Goal: Task Accomplishment & Management: Manage account settings

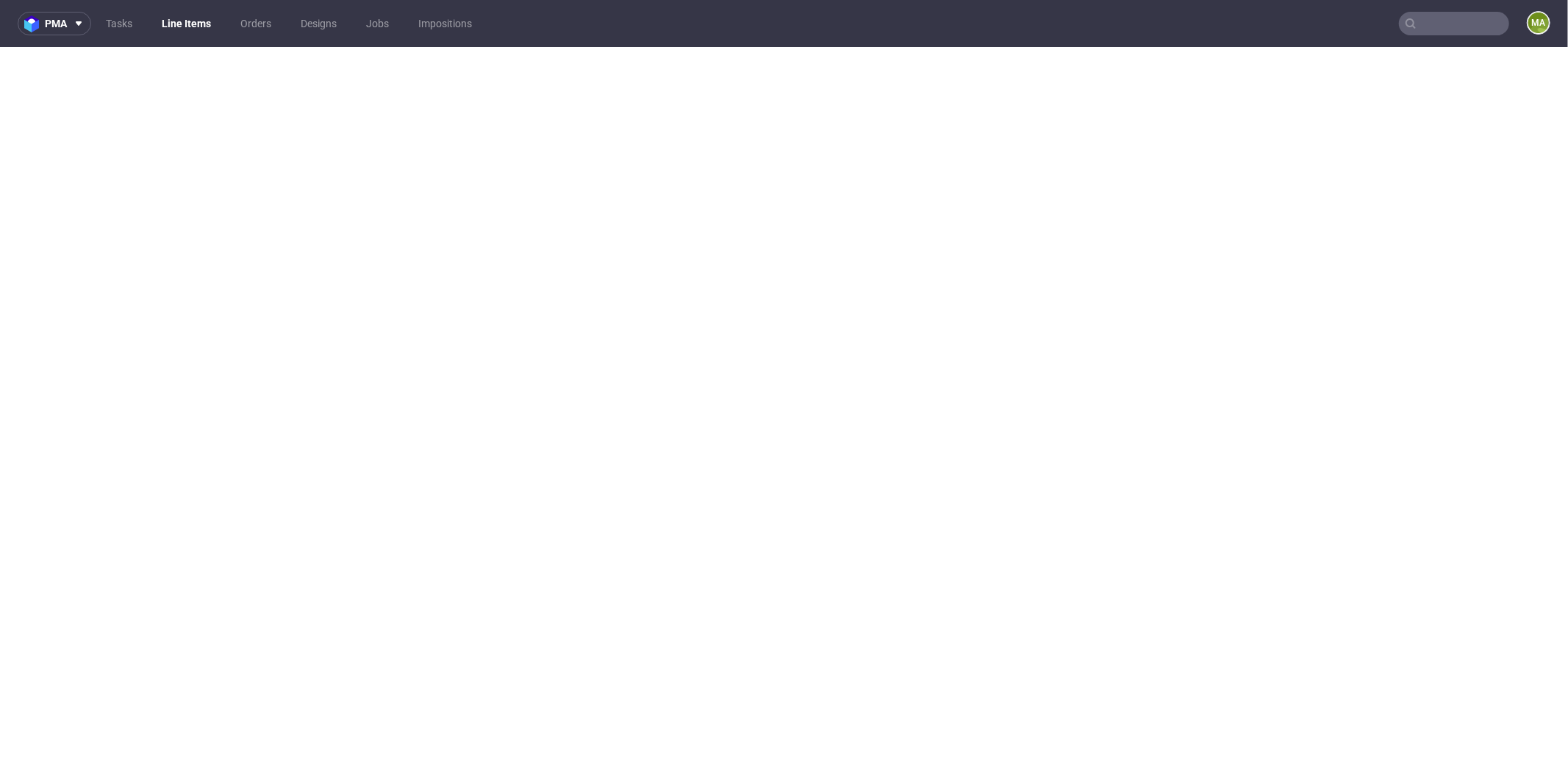
select select "done"
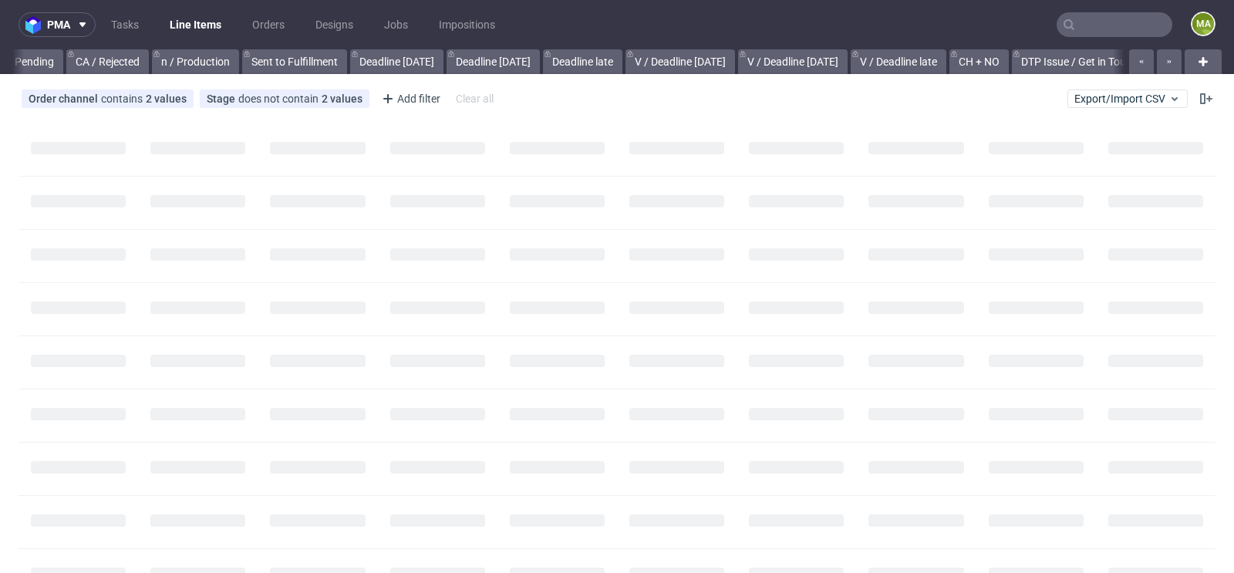
click at [1122, 29] on input "text" at bounding box center [1115, 24] width 116 height 25
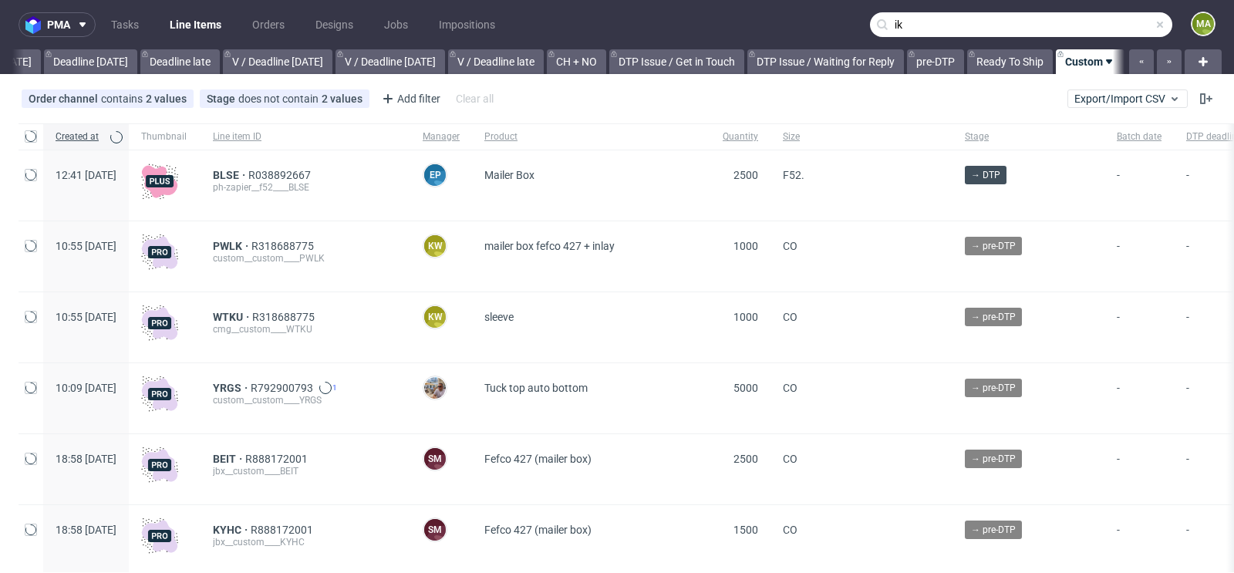
scroll to position [0, 1743]
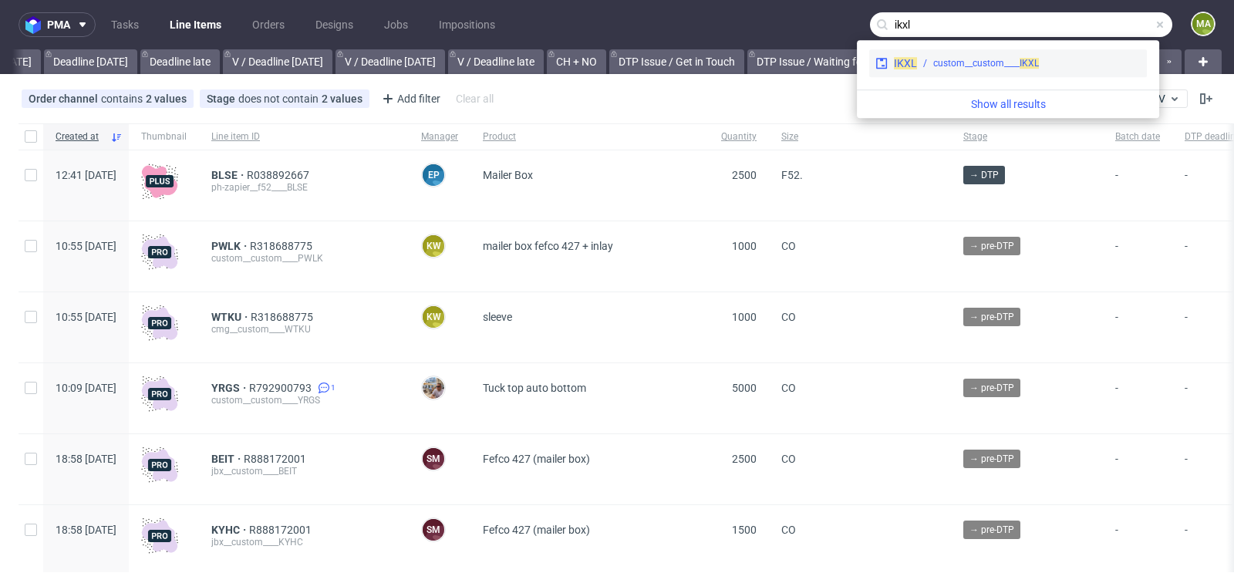
type input "ikxl"
click at [1049, 70] on div "IKXL custom__custom____ IKXL" at bounding box center [1008, 63] width 278 height 28
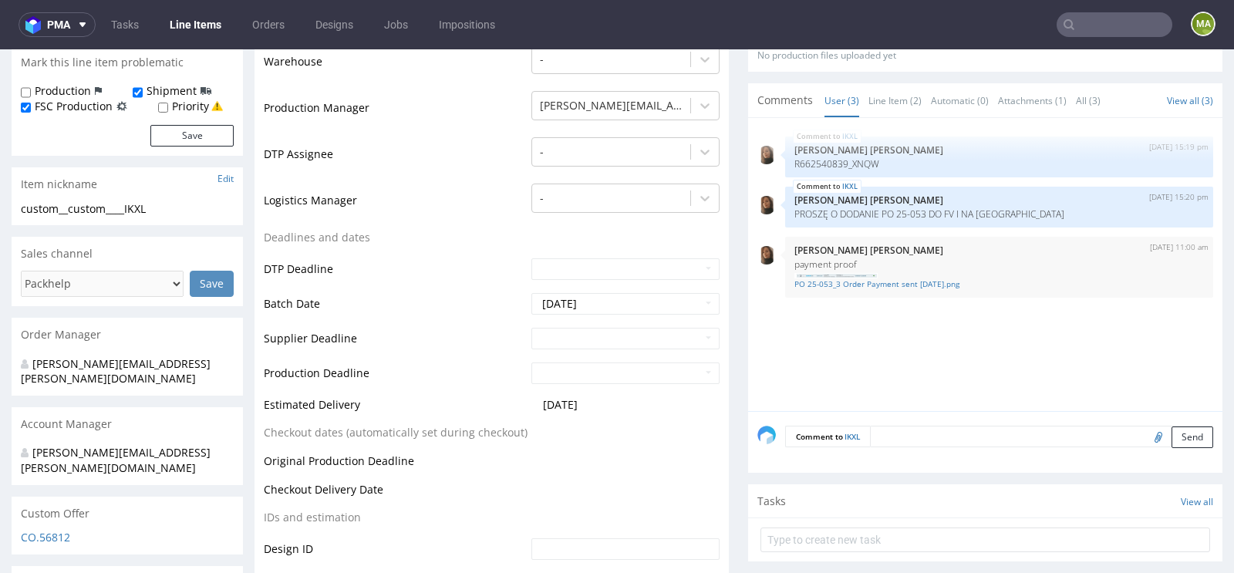
scroll to position [585, 0]
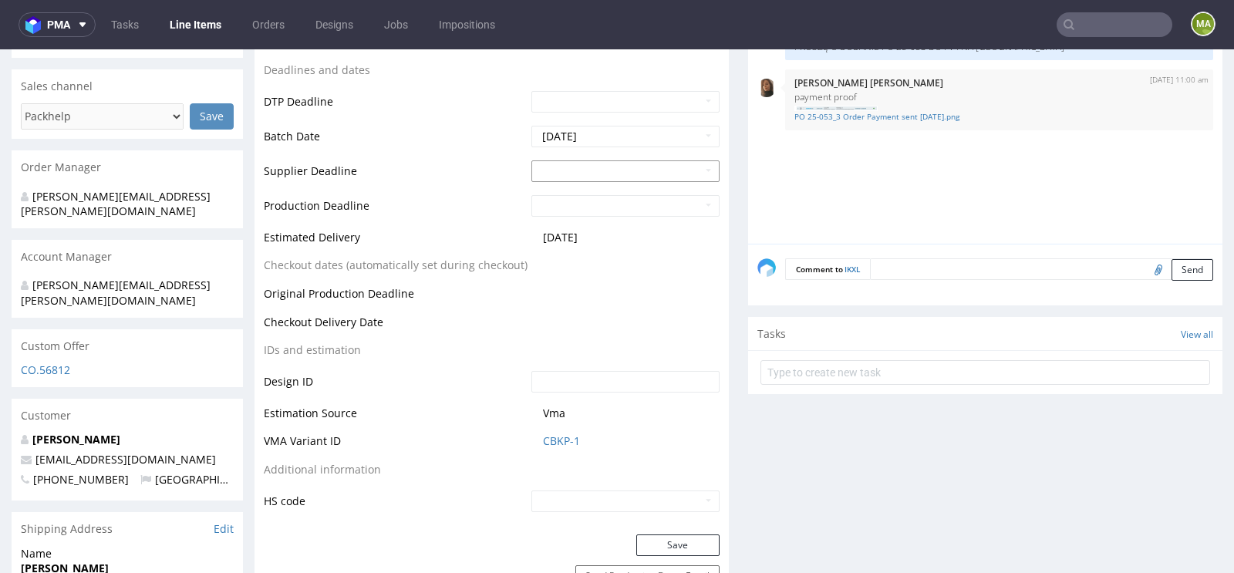
click at [552, 160] on input "text" at bounding box center [626, 171] width 188 height 22
click at [581, 370] on td "7" at bounding box center [588, 366] width 23 height 23
click at [592, 164] on input "2025-10-07" at bounding box center [626, 171] width 188 height 22
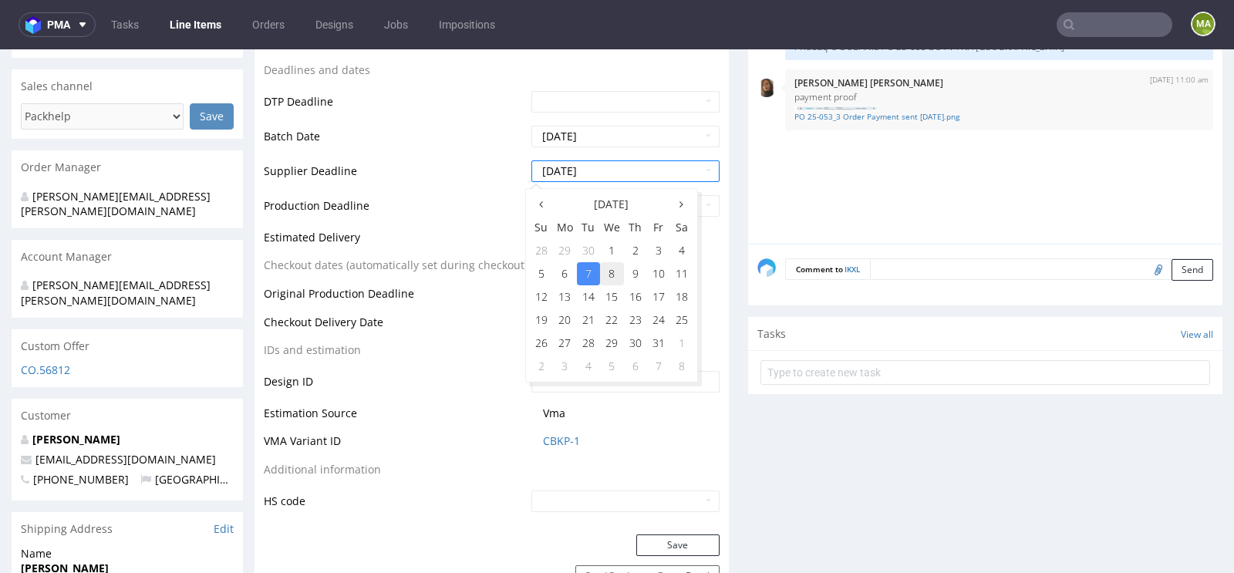
click at [616, 272] on td "8" at bounding box center [612, 273] width 24 height 23
type input "2025-10-08"
click at [582, 209] on input "text" at bounding box center [626, 206] width 188 height 22
click at [584, 392] on td "7" at bounding box center [588, 401] width 23 height 23
click at [600, 208] on input "2025-10-07" at bounding box center [626, 206] width 188 height 22
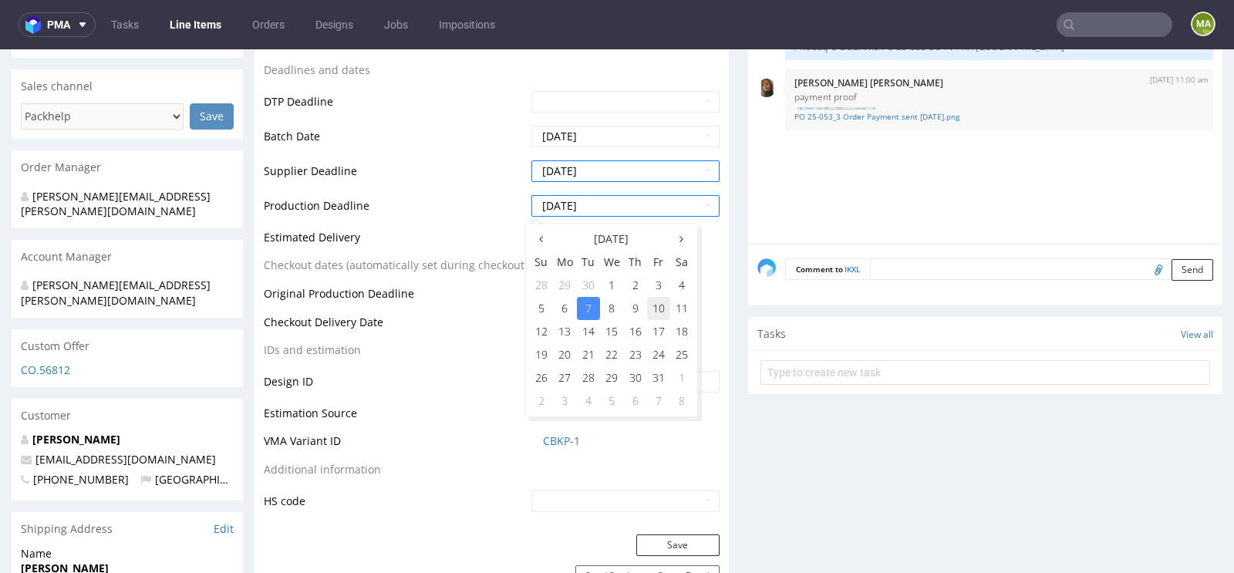
click at [656, 312] on td "10" at bounding box center [658, 308] width 23 height 23
type input "2025-10-10"
click at [446, 273] on td "Checkout dates (automatically set during checkout)" at bounding box center [396, 270] width 264 height 29
click at [667, 543] on button "Save" at bounding box center [677, 546] width 83 height 22
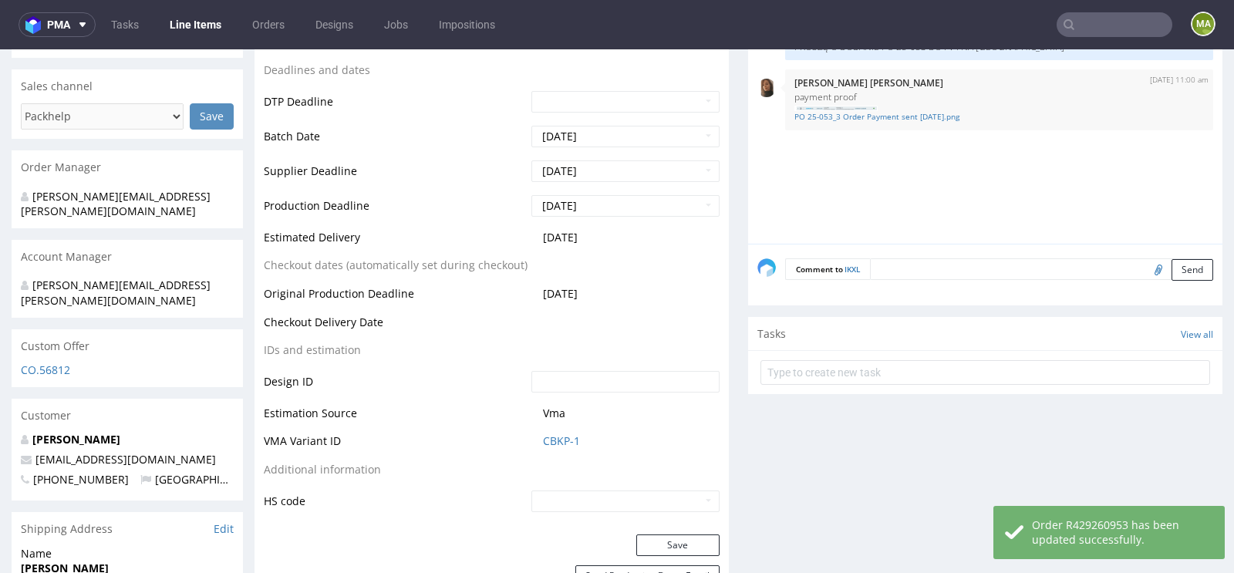
scroll to position [0, 0]
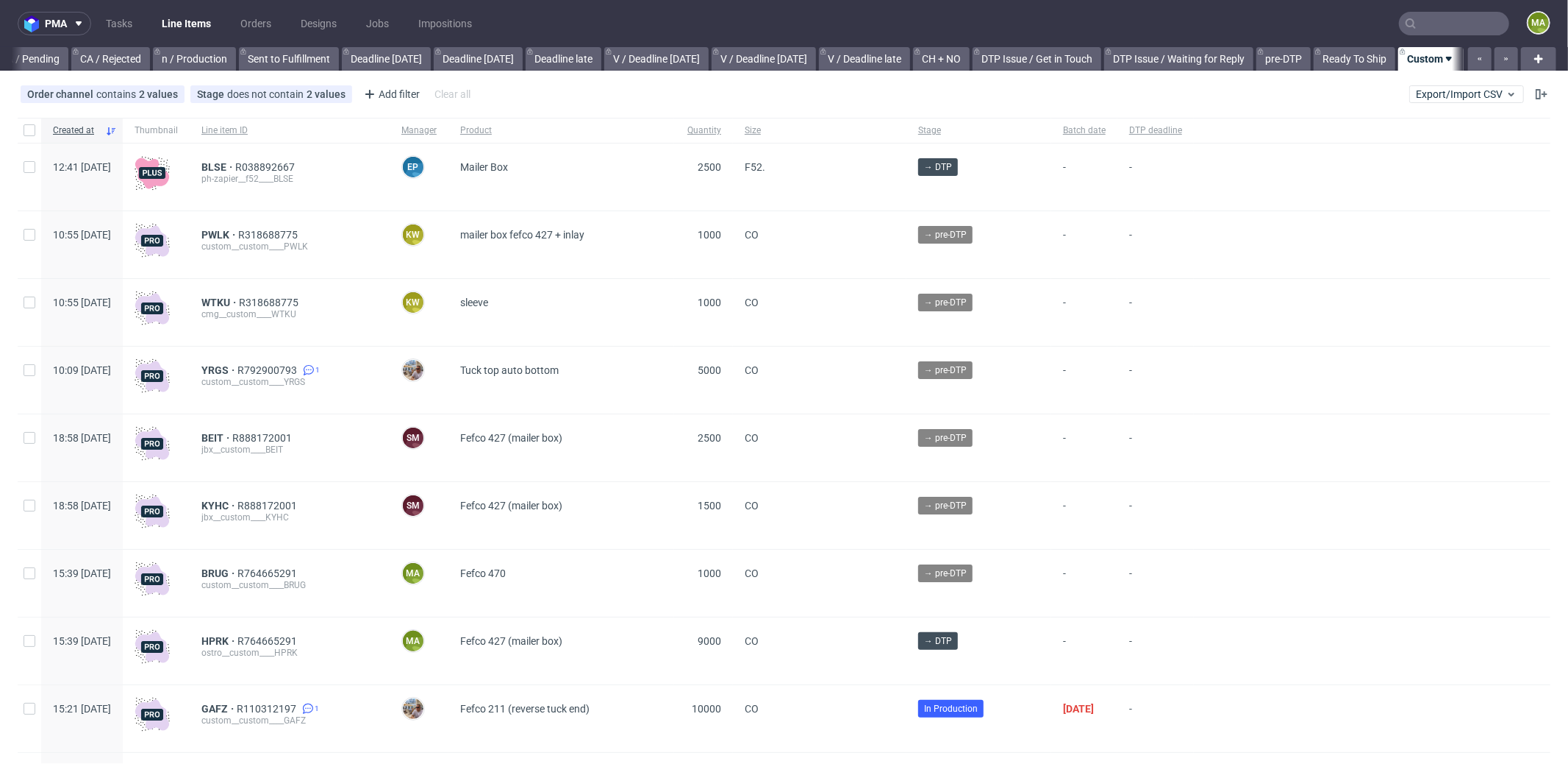
scroll to position [0, 1270]
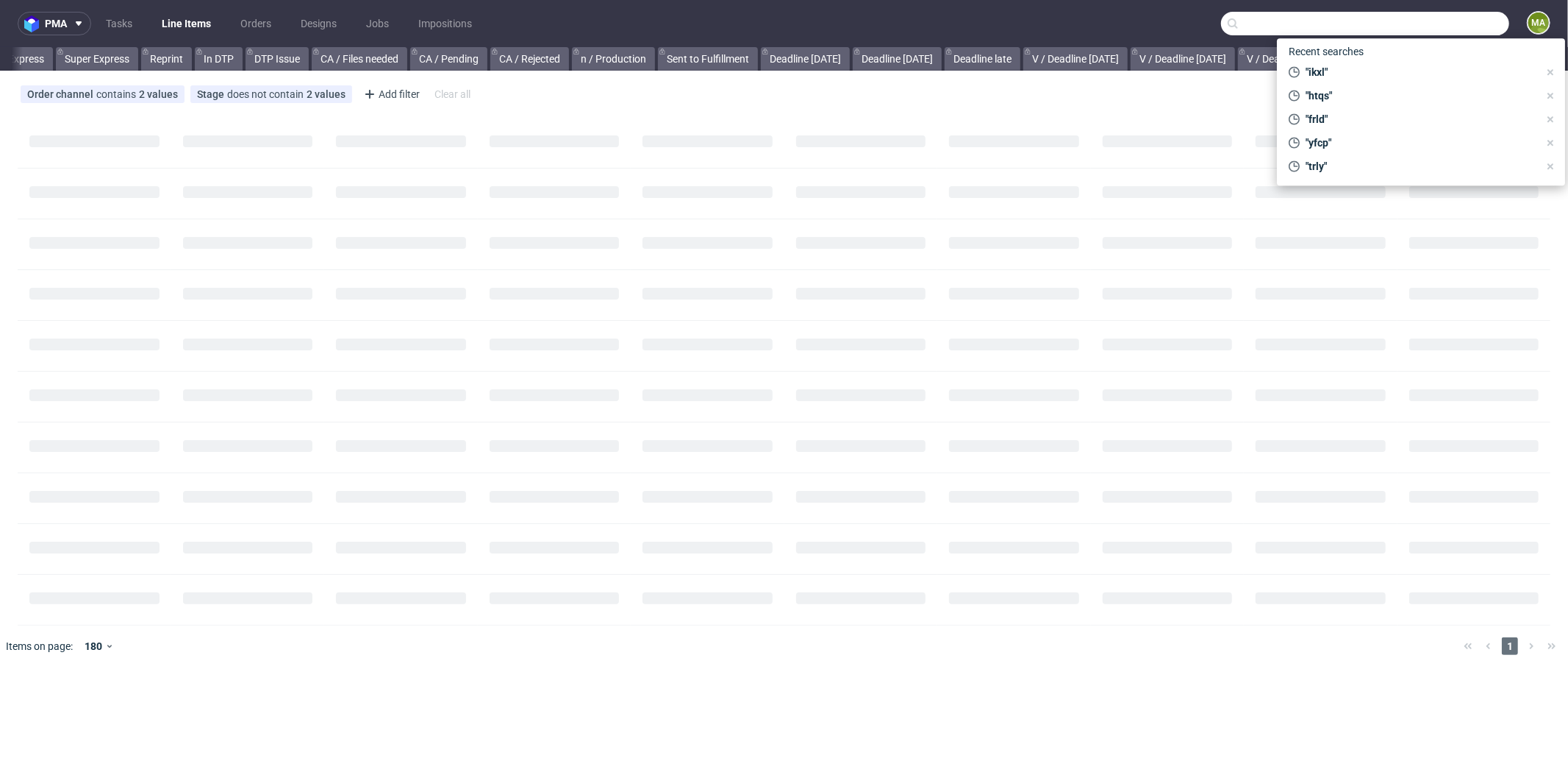
click at [1436, 25] on input "text" at bounding box center [1365, 23] width 288 height 24
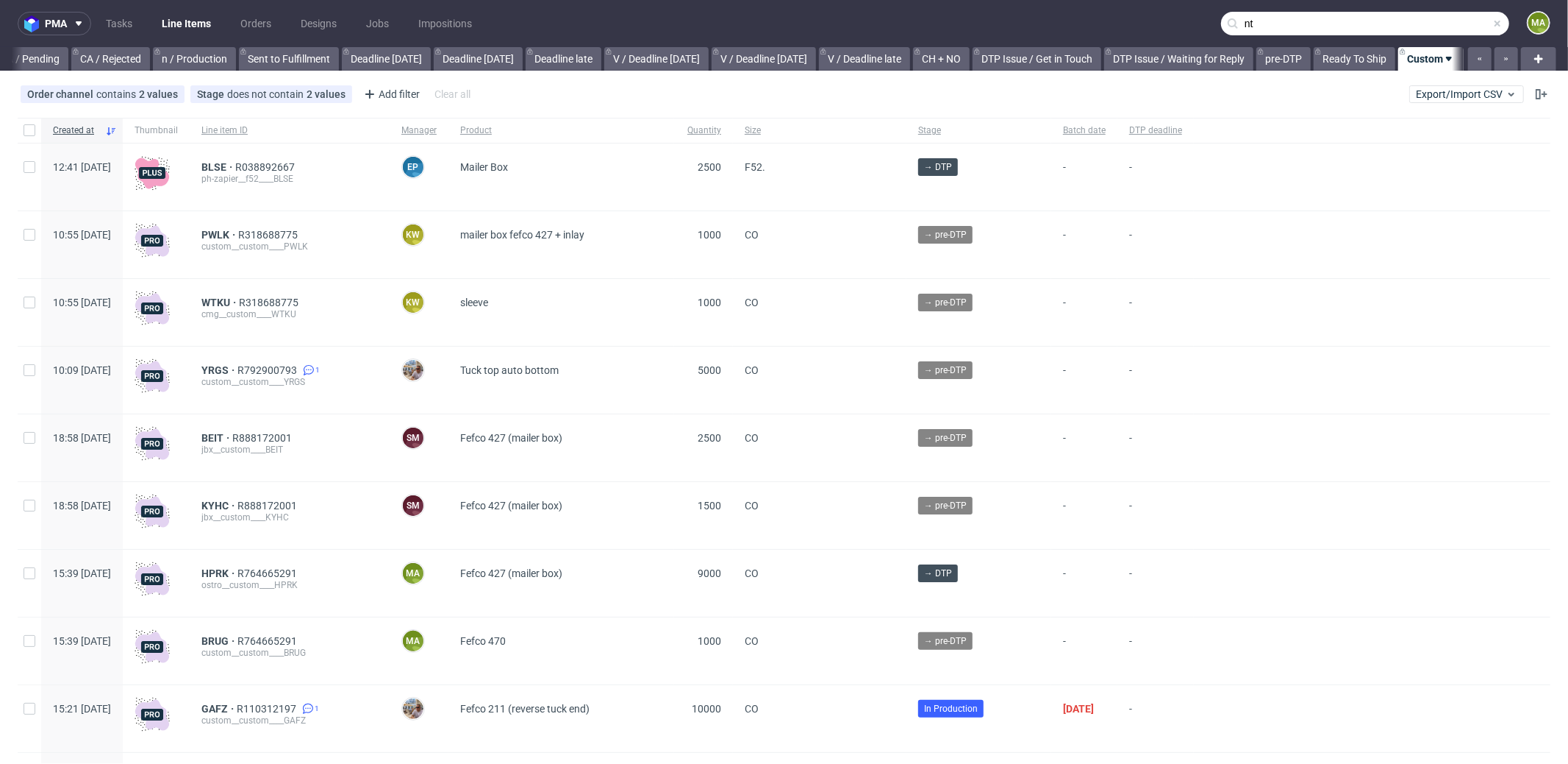
scroll to position [0, 1270]
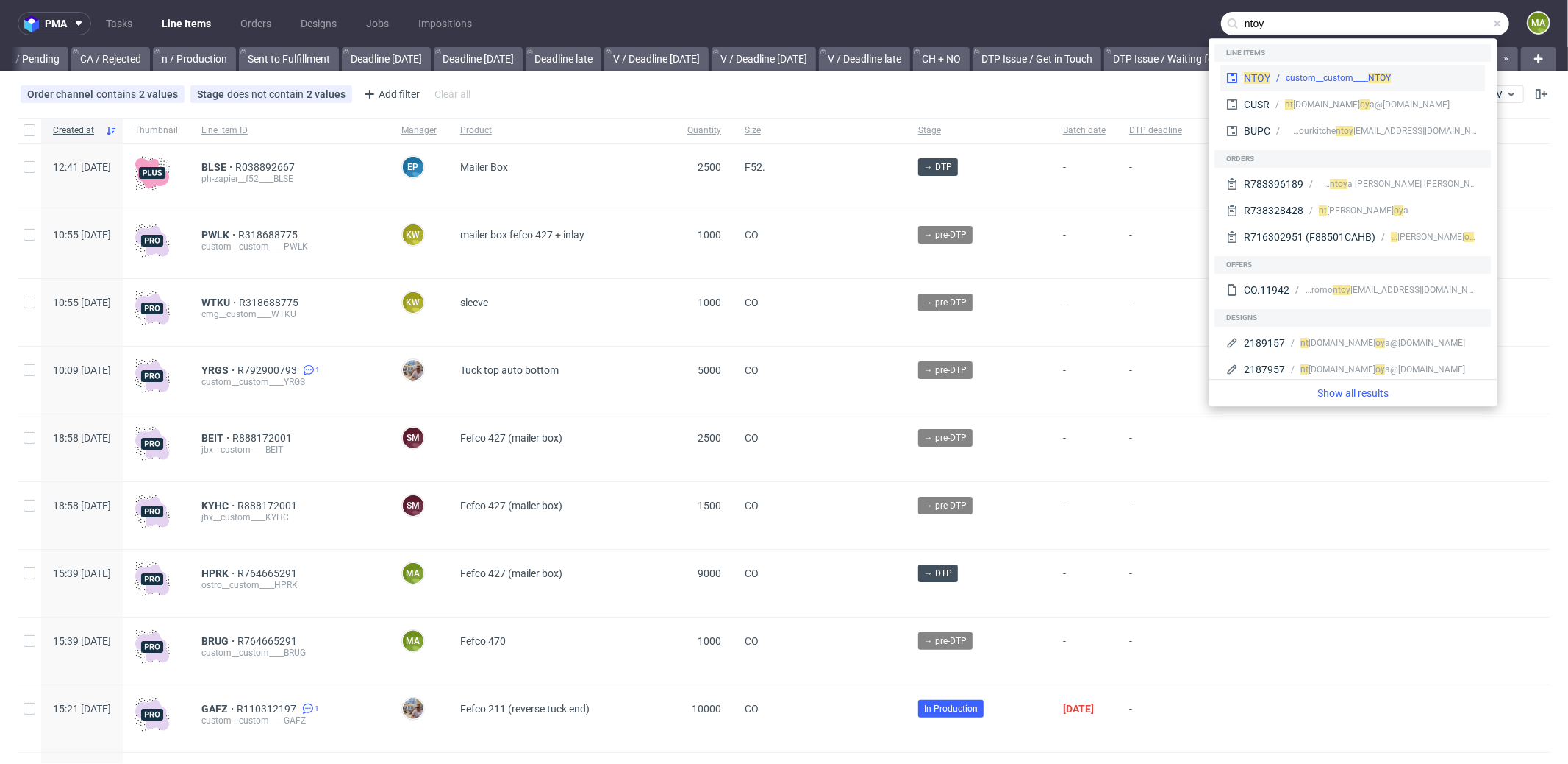
type input "ntoy"
click at [1305, 70] on div "NTOY custom__custom____ NTOY" at bounding box center [1354, 78] width 265 height 27
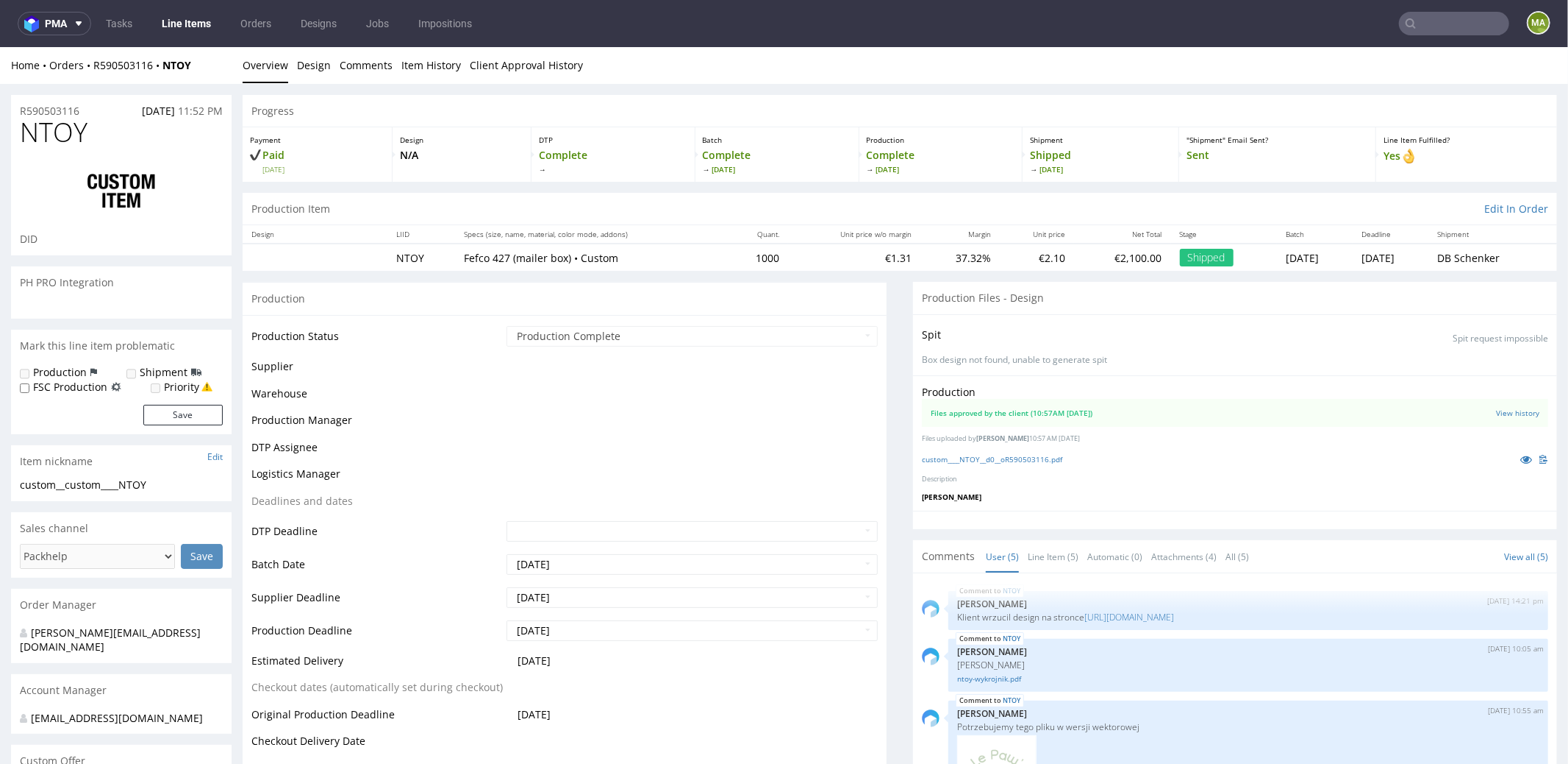
scroll to position [34, 0]
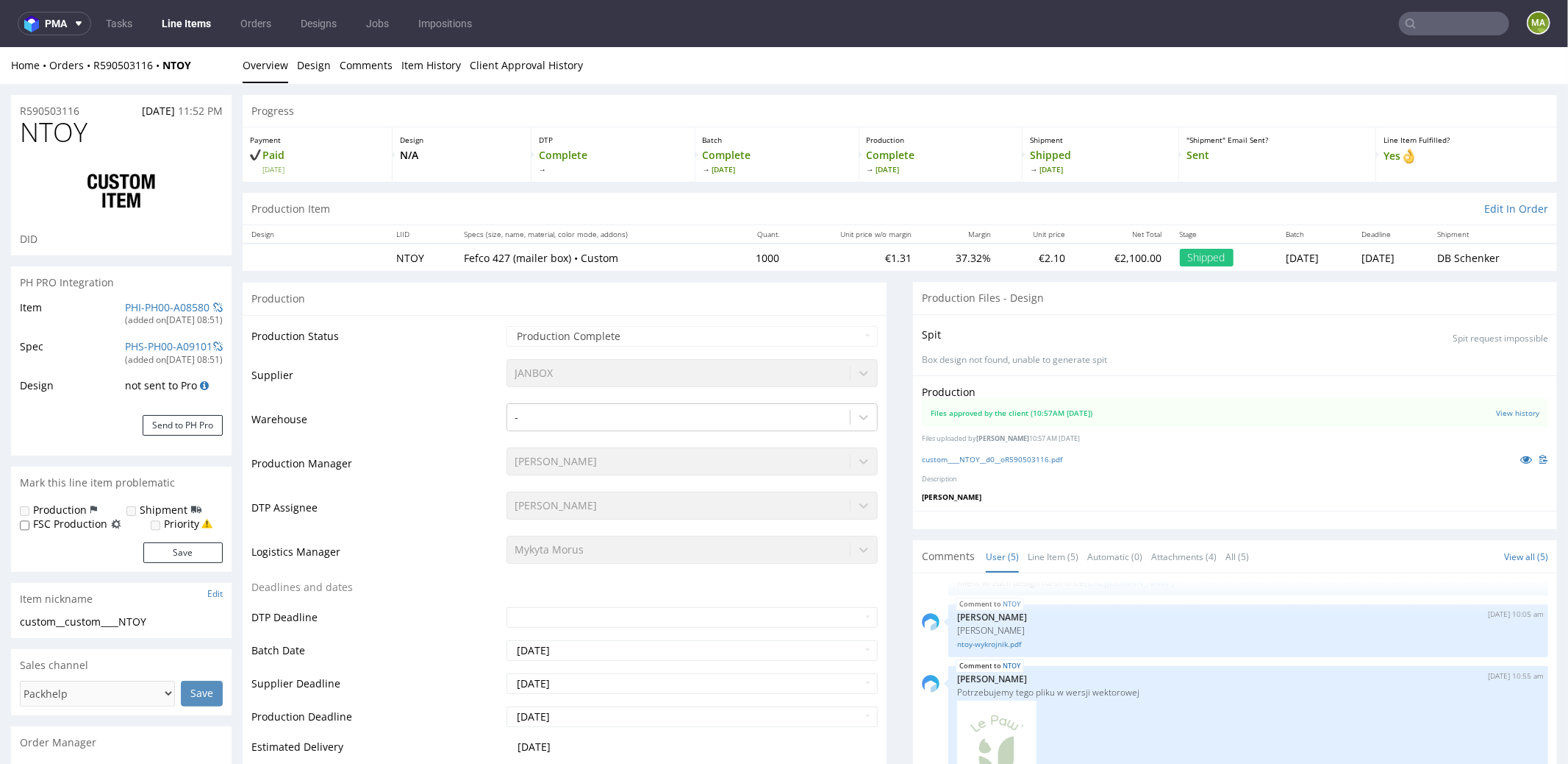
select select "in_progress"
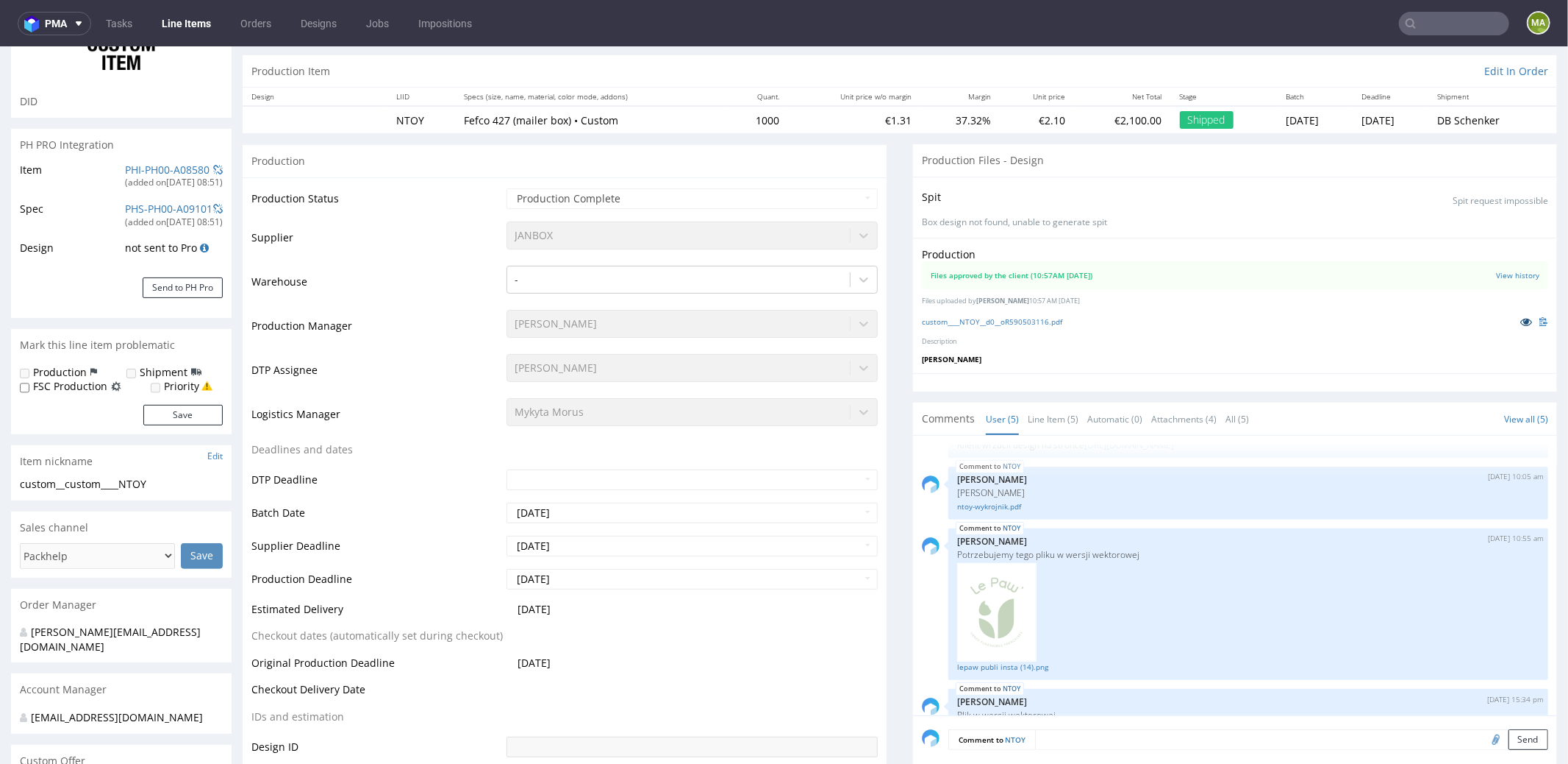
click at [1514, 320] on link at bounding box center [1527, 320] width 27 height 16
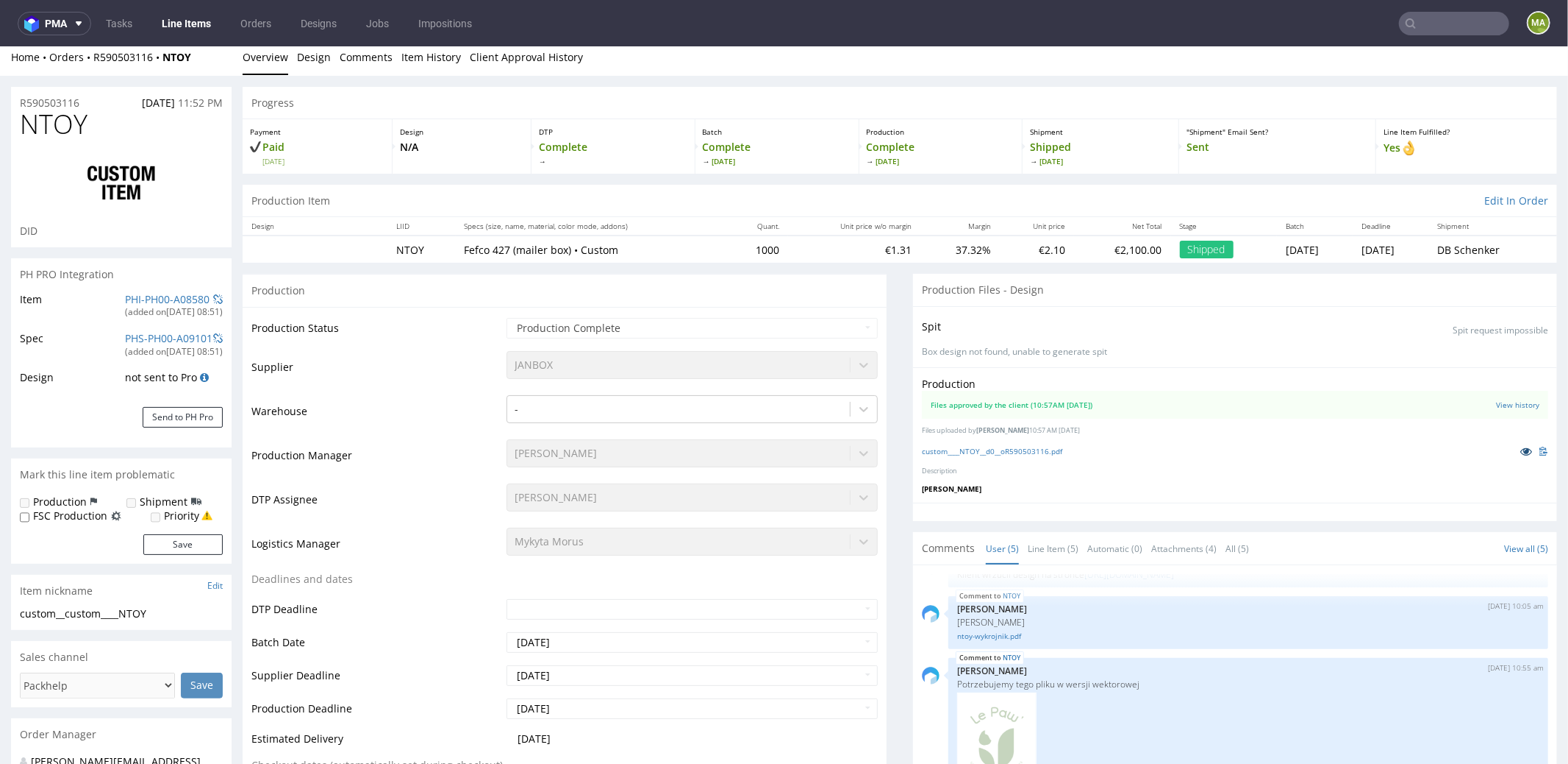
scroll to position [0, 0]
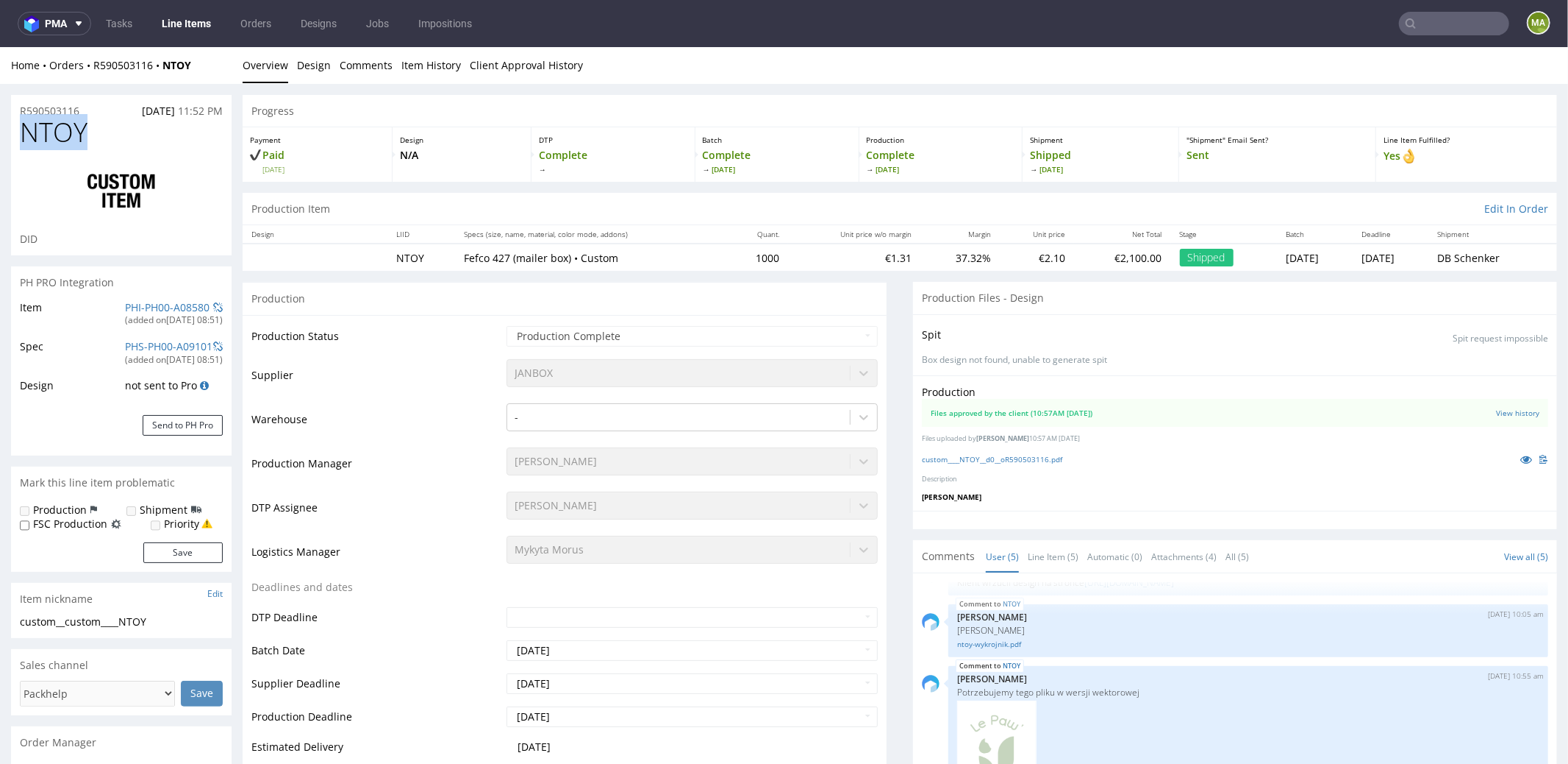
drag, startPoint x: 98, startPoint y: 131, endPoint x: 6, endPoint y: 122, distance: 92.4
copy span "NTOY"
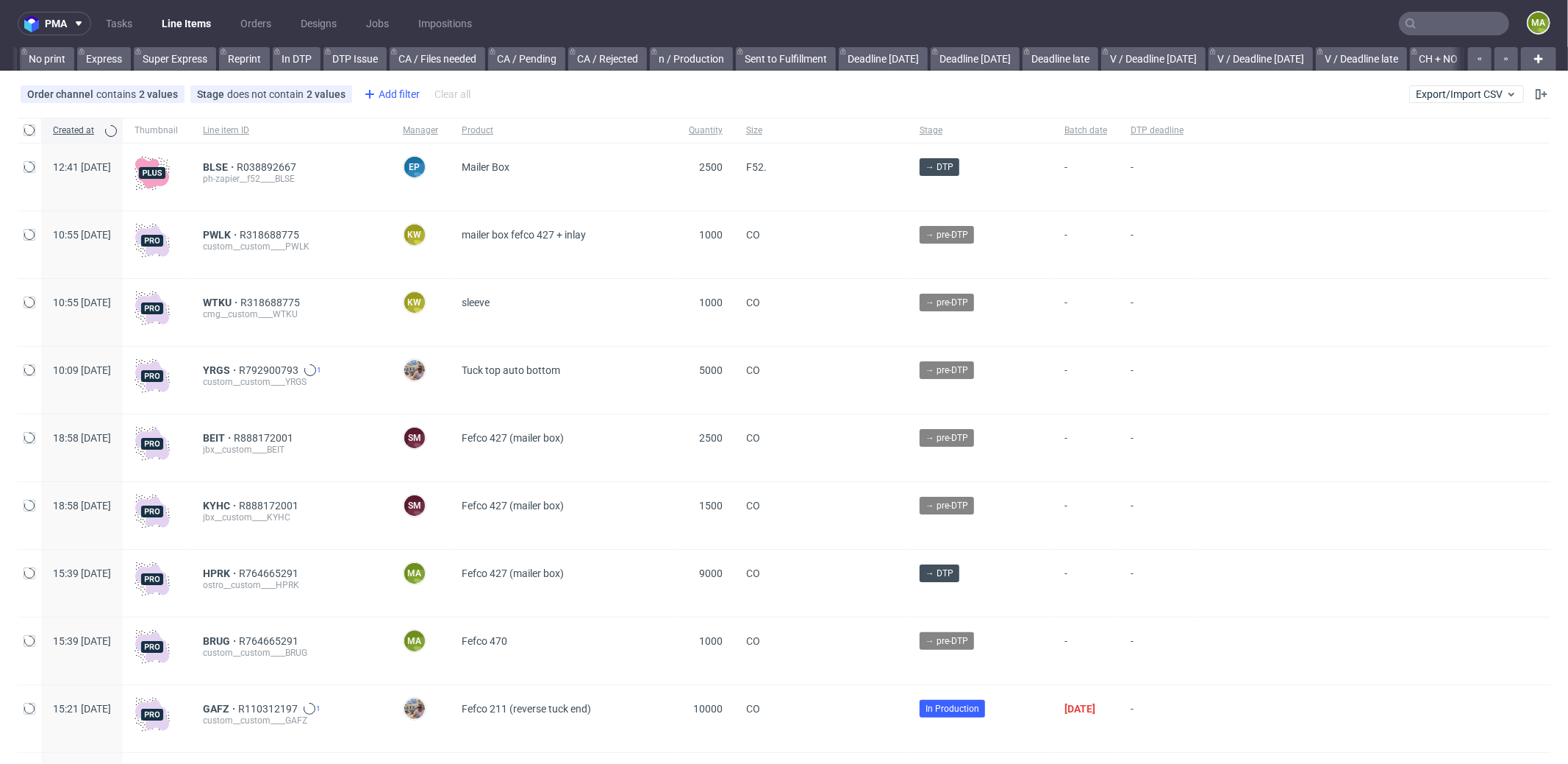
click at [408, 93] on div "Add filter" at bounding box center [391, 93] width 65 height 24
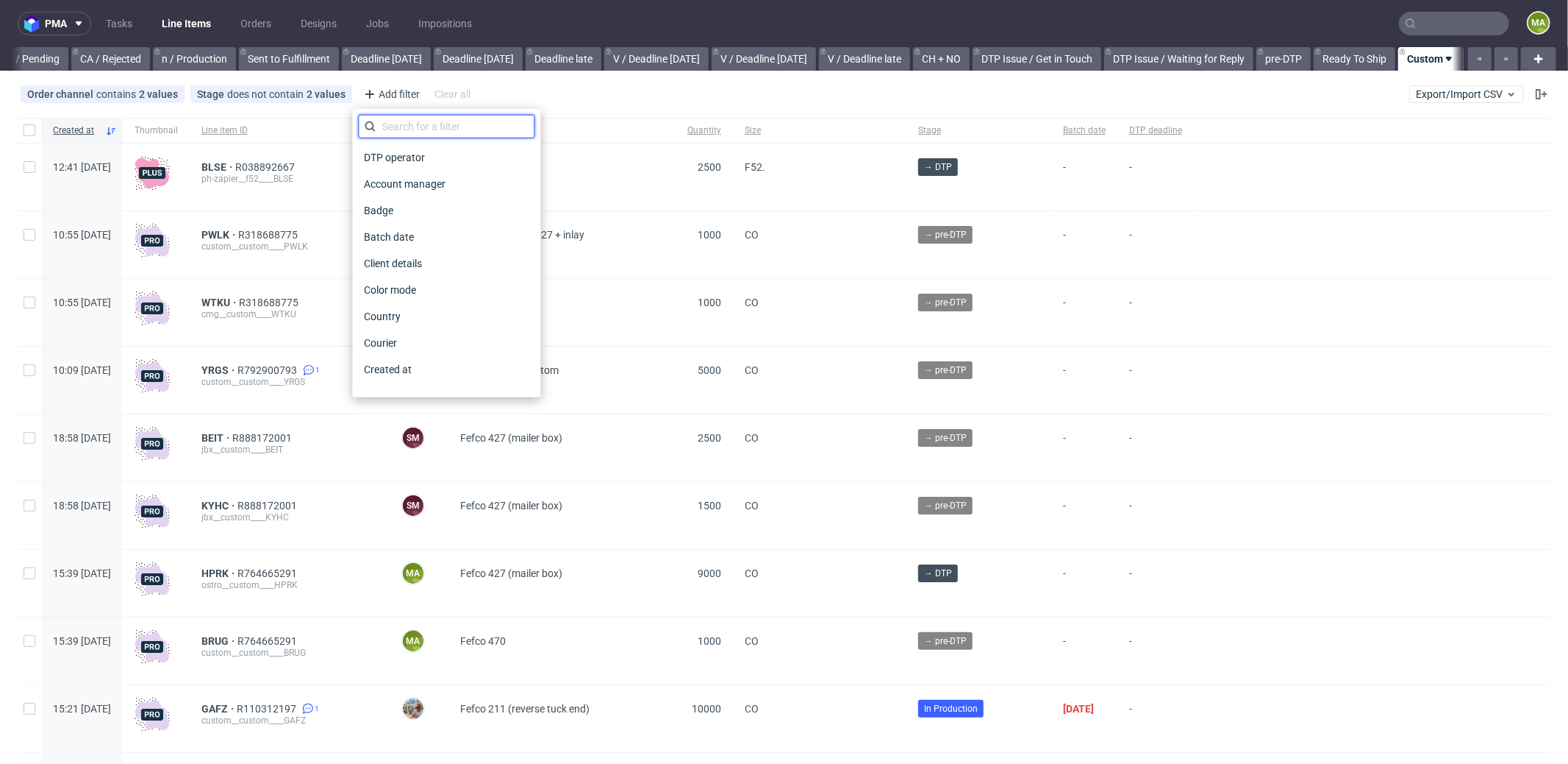
click at [417, 124] on input "text" at bounding box center [446, 126] width 176 height 24
type input "pro"
click at [451, 363] on span "Production manager" at bounding box center [412, 369] width 108 height 21
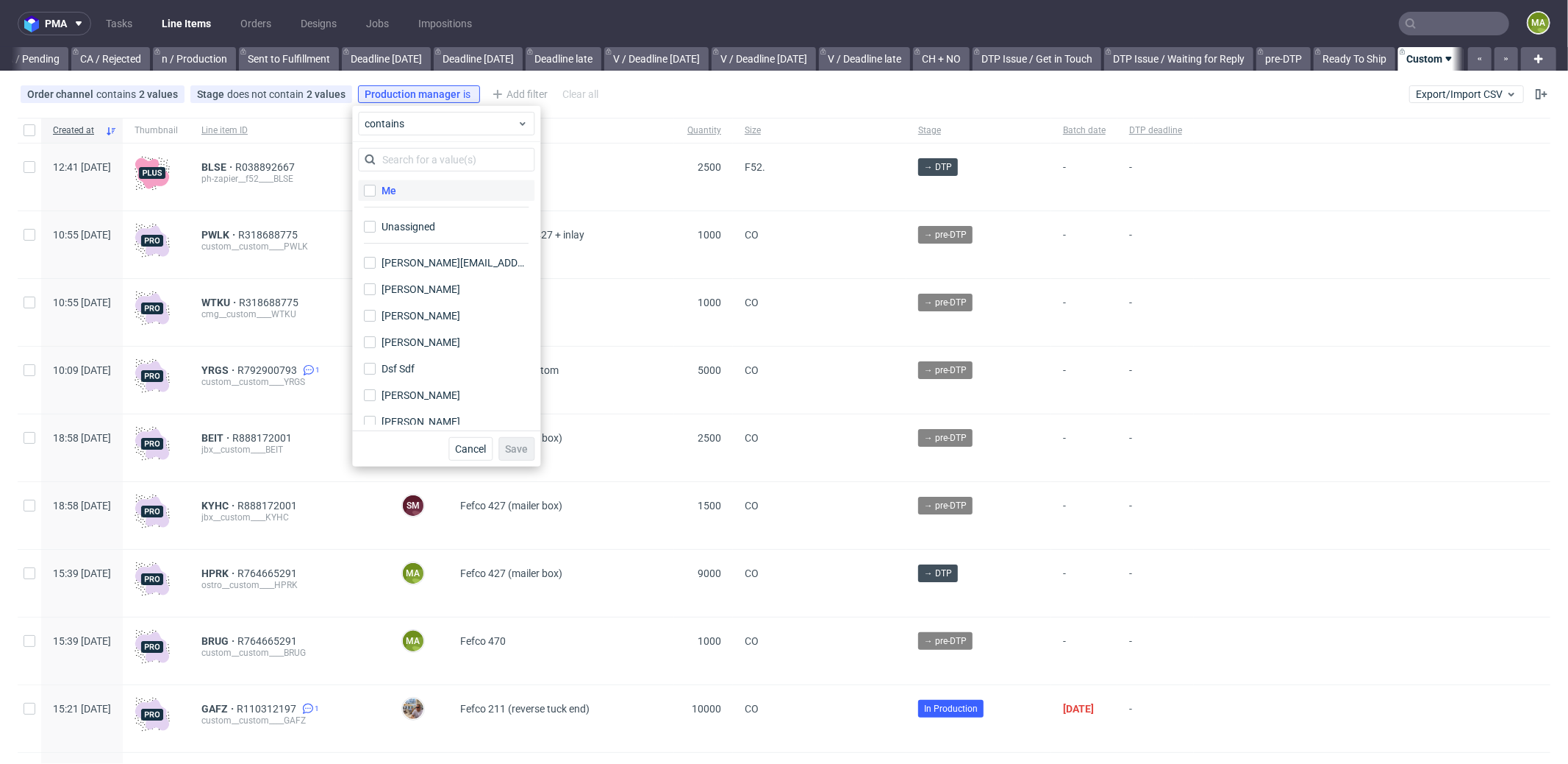
click at [400, 194] on label "Me" at bounding box center [446, 191] width 176 height 21
click at [376, 194] on input "Me" at bounding box center [370, 191] width 11 height 11
checkbox input "true"
click at [510, 455] on button "Save" at bounding box center [517, 448] width 36 height 24
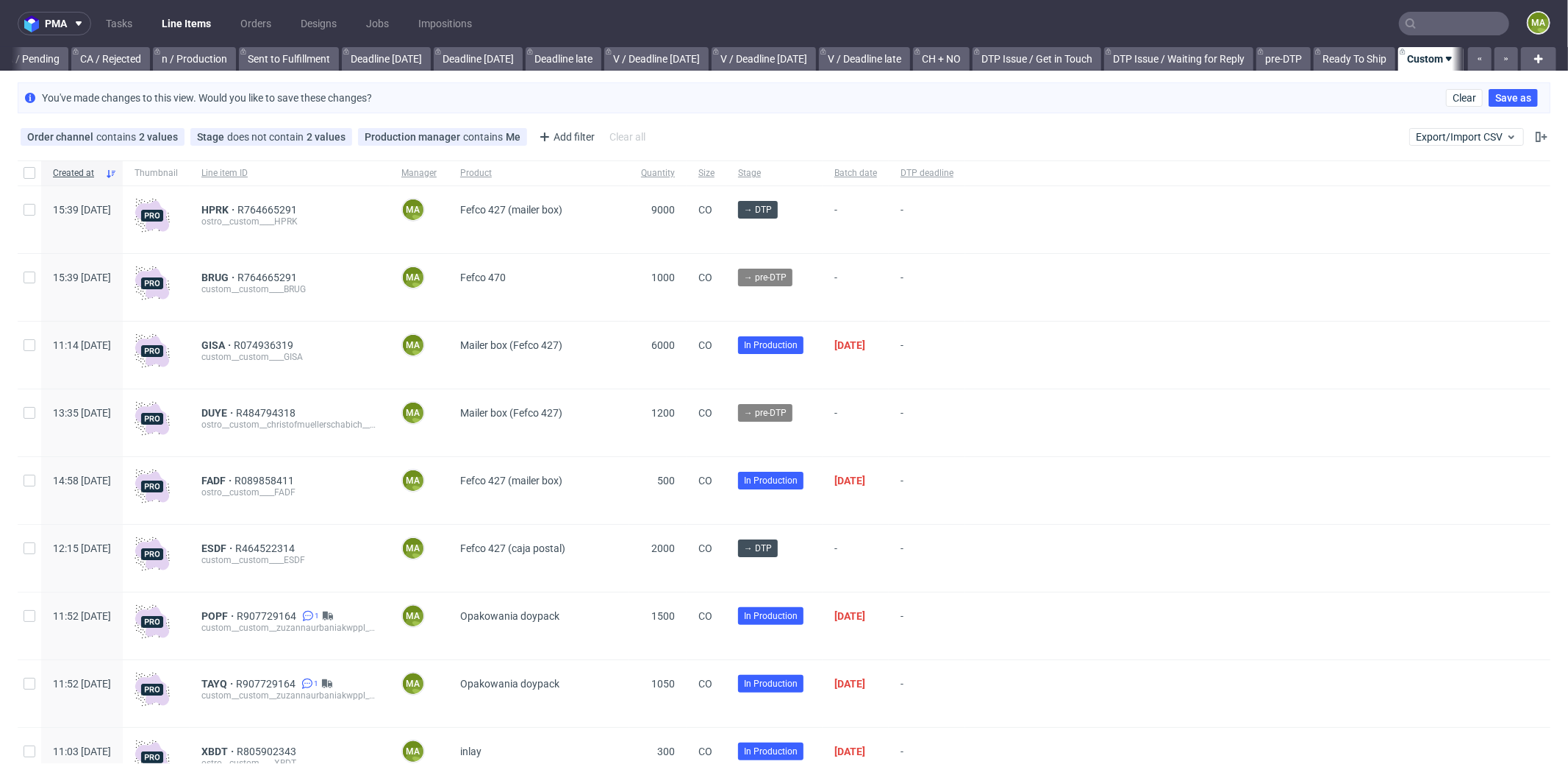
scroll to position [114, 0]
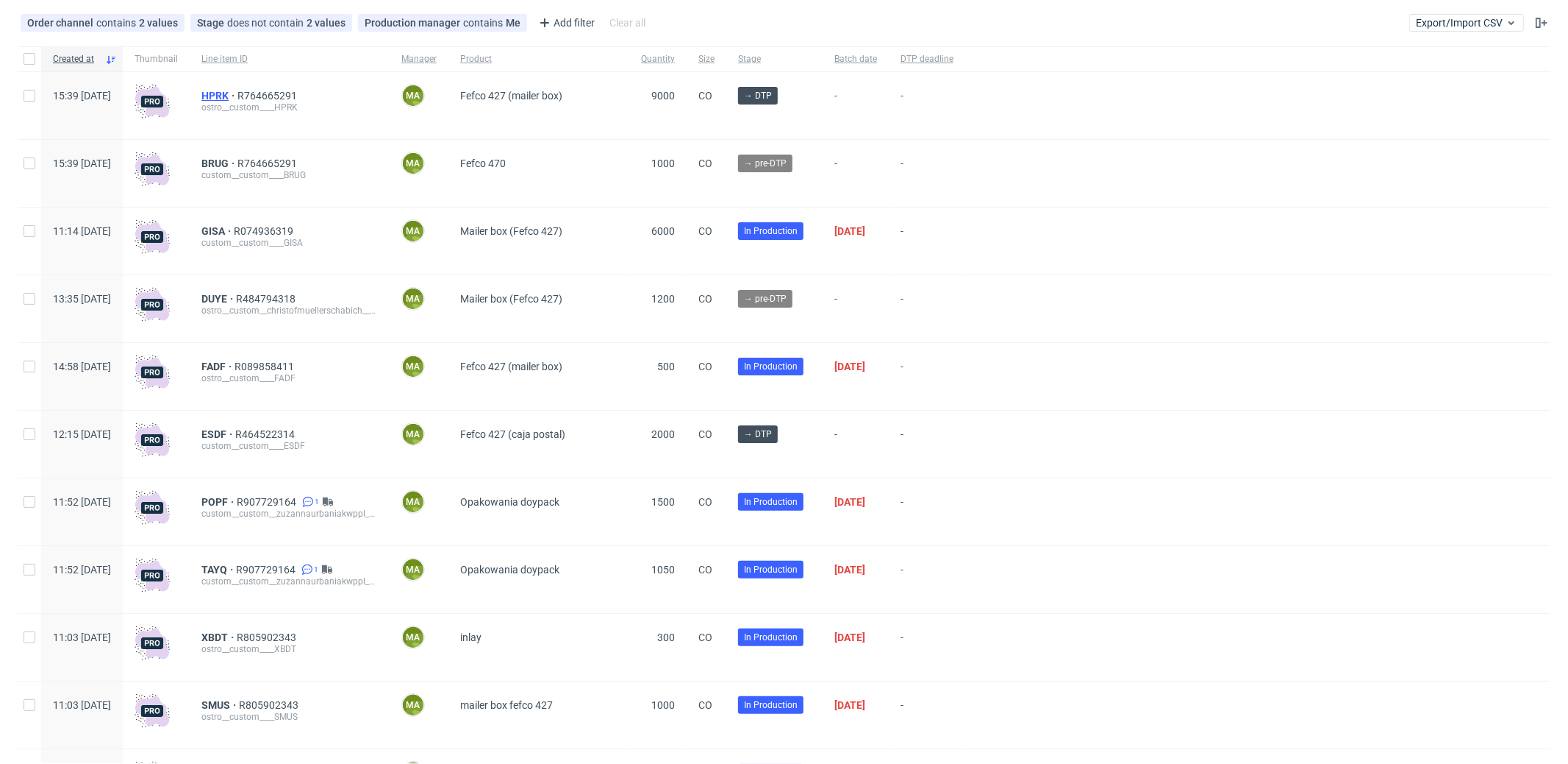
click at [237, 98] on span "HPRK" at bounding box center [219, 95] width 36 height 11
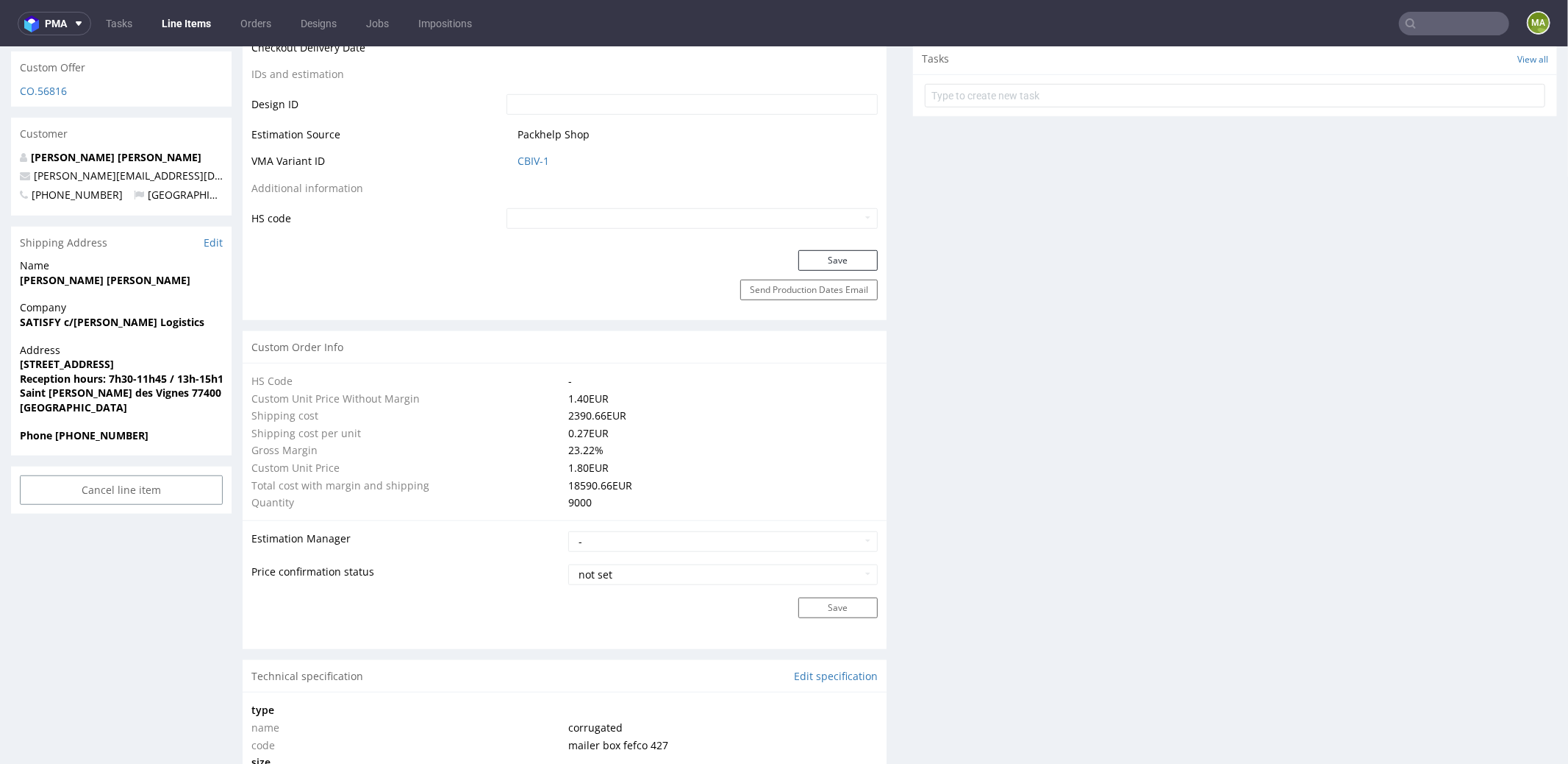
scroll to position [477, 0]
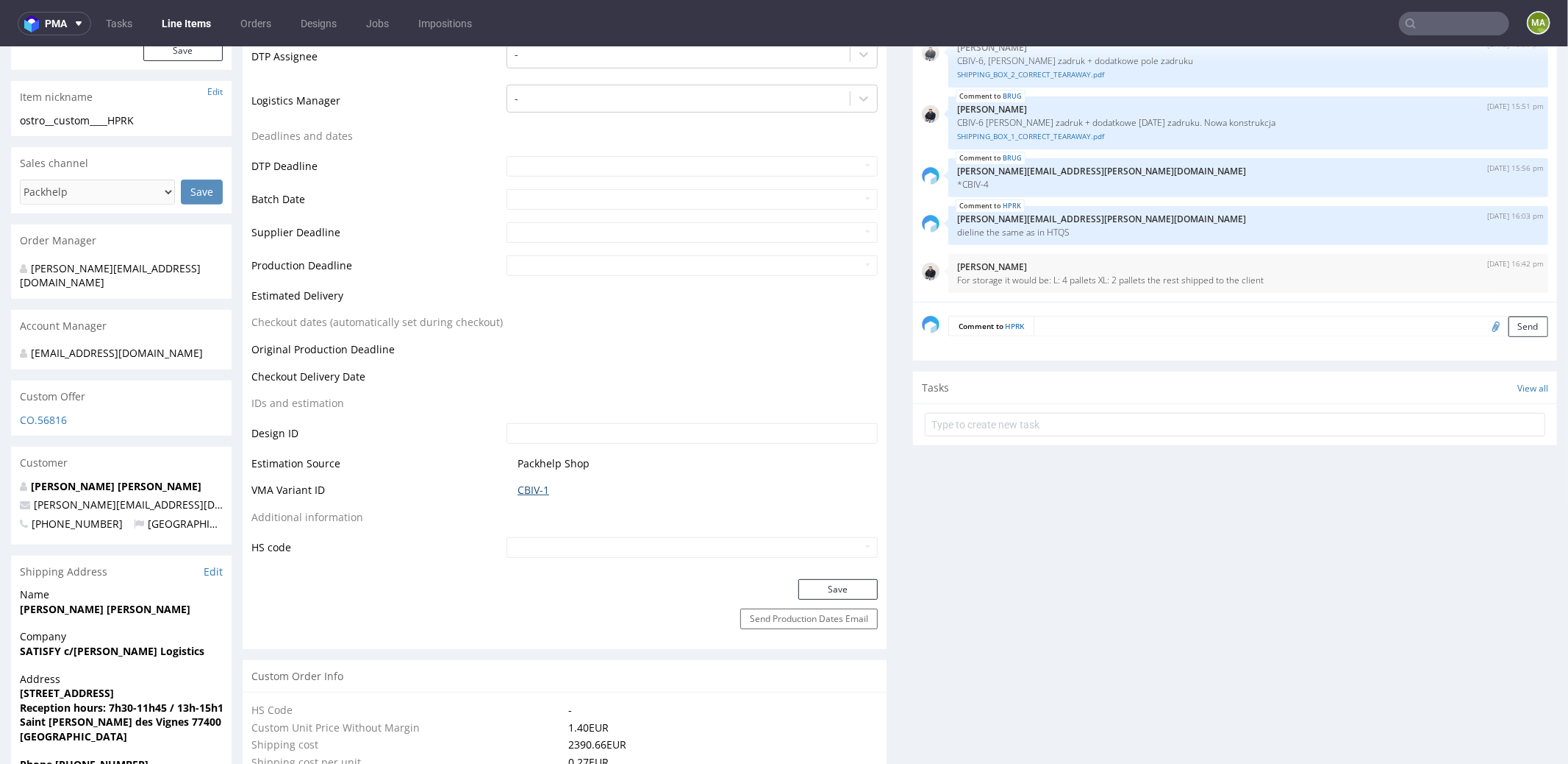
click at [537, 483] on link "CBIV-1" at bounding box center [533, 488] width 31 height 14
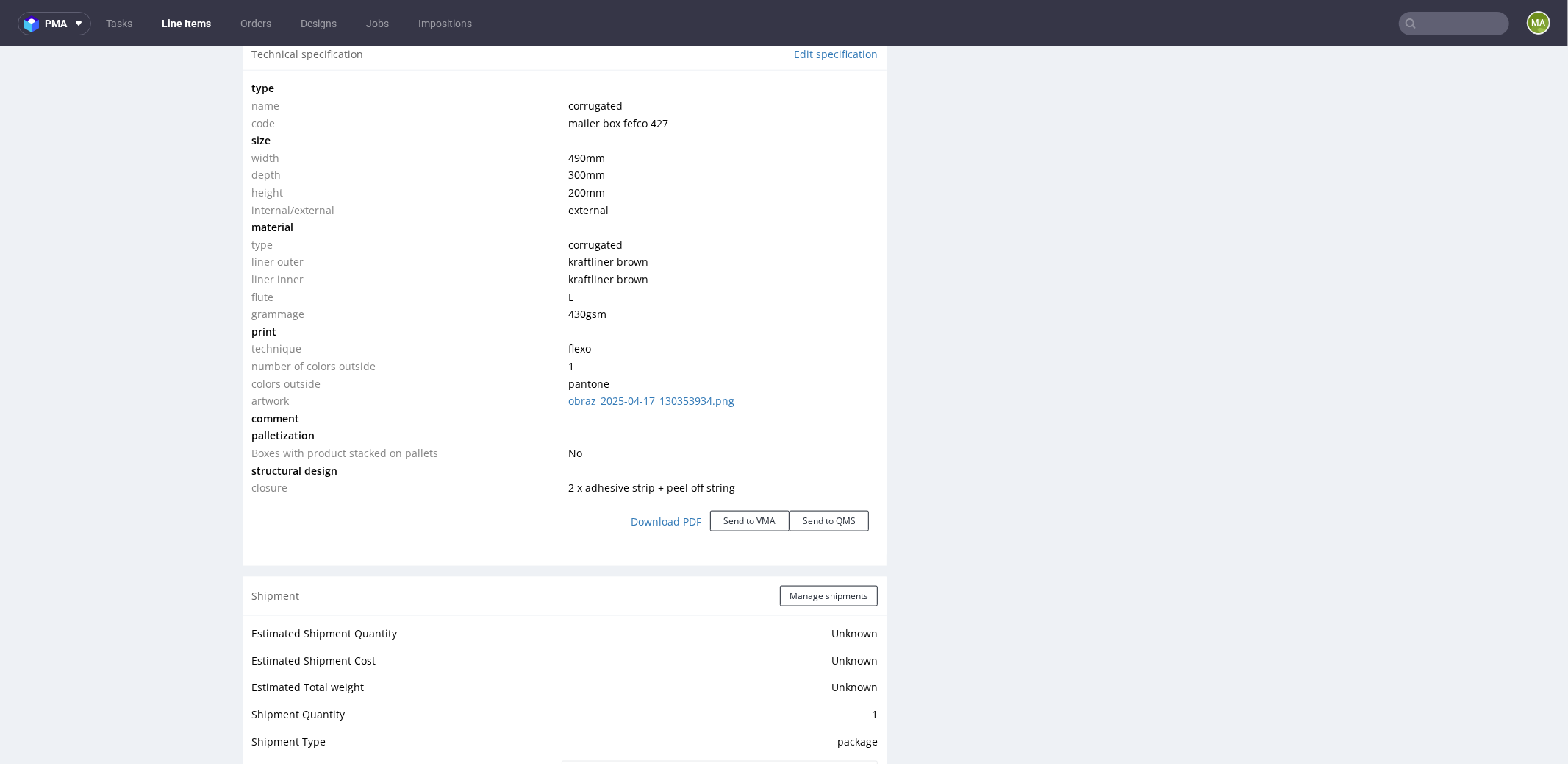
scroll to position [2453, 0]
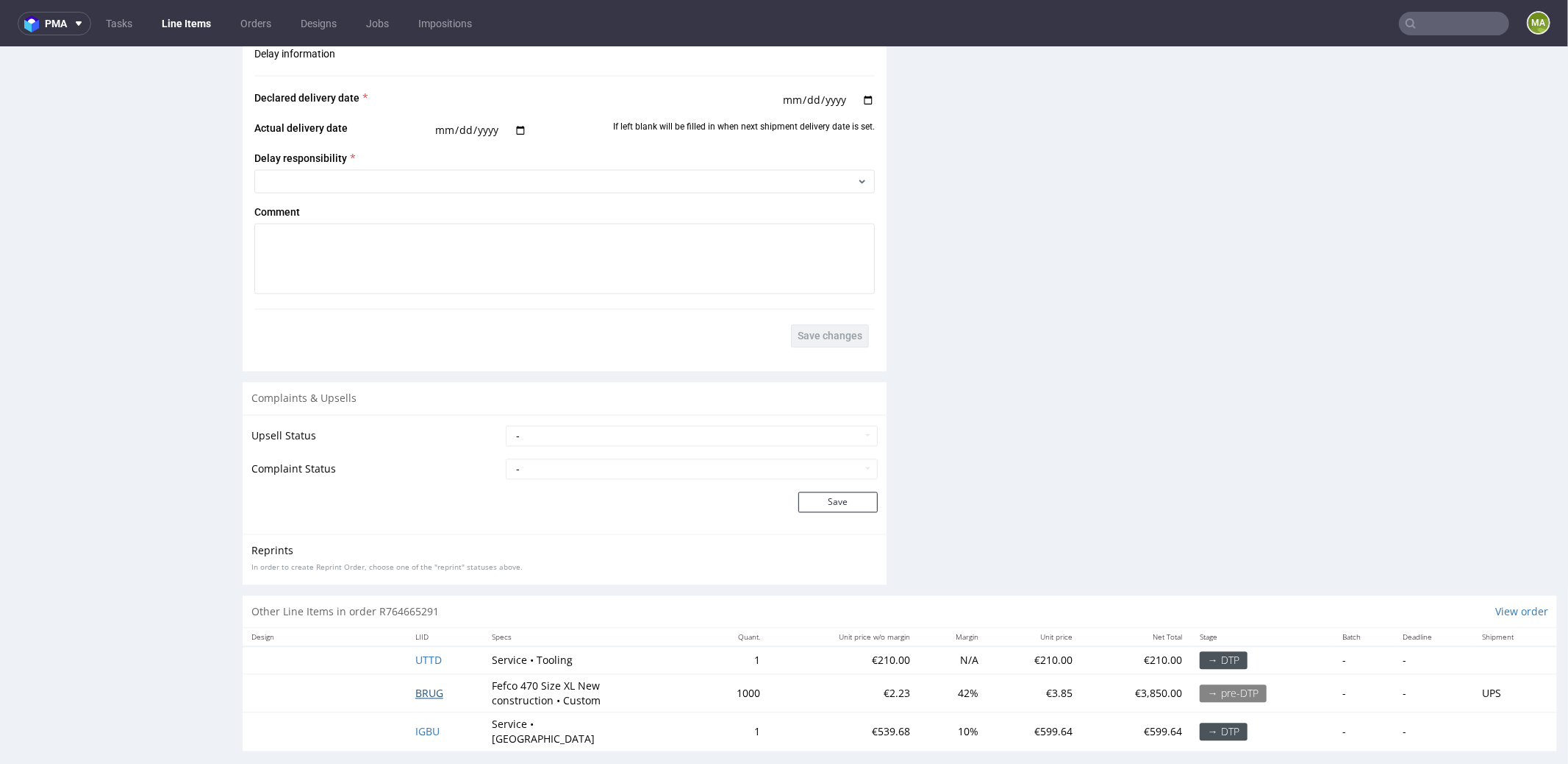
click at [438, 681] on td "BRUG" at bounding box center [445, 692] width 77 height 38
click at [433, 687] on span "BRUG" at bounding box center [429, 692] width 28 height 14
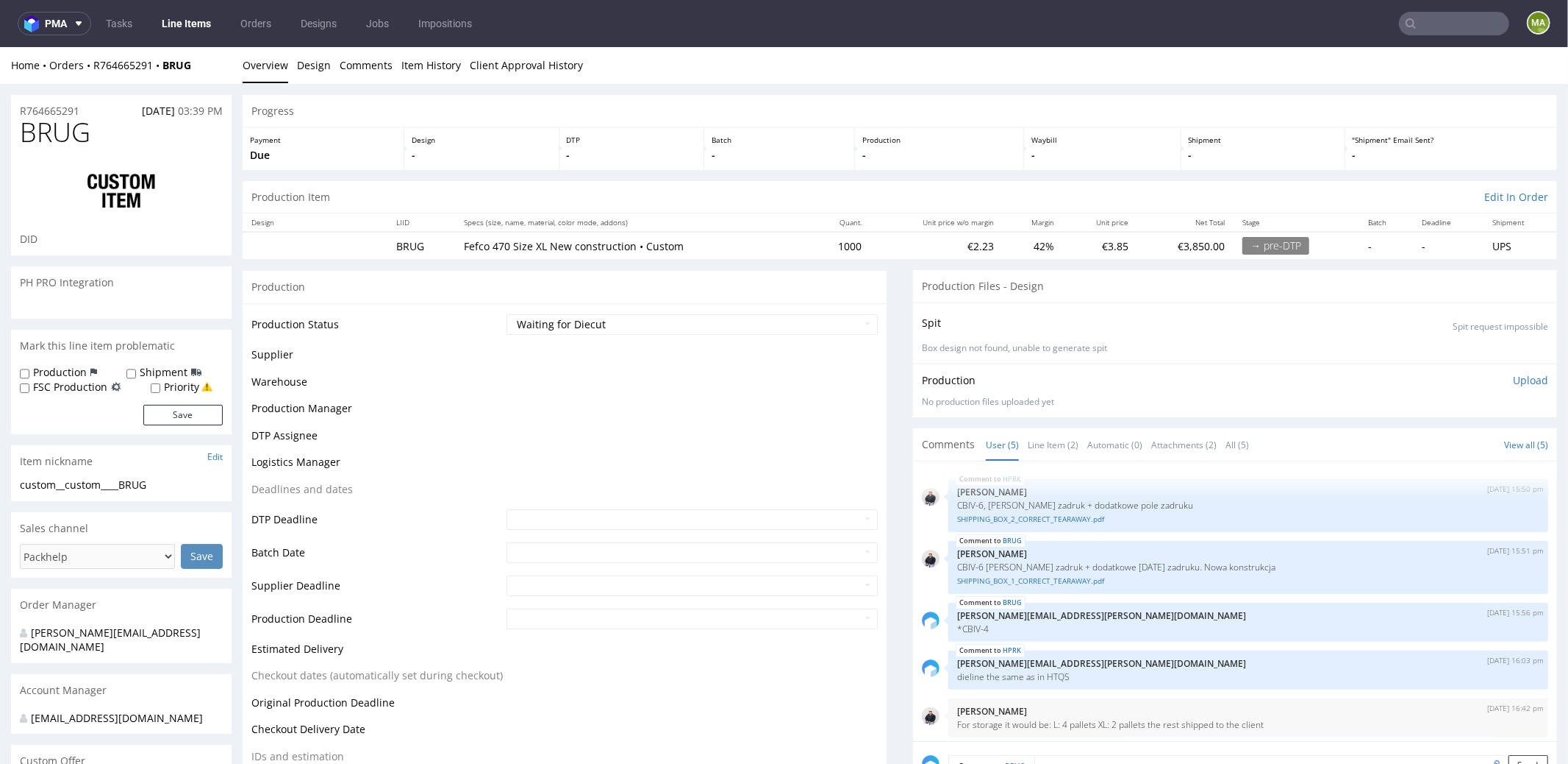
scroll to position [5, 0]
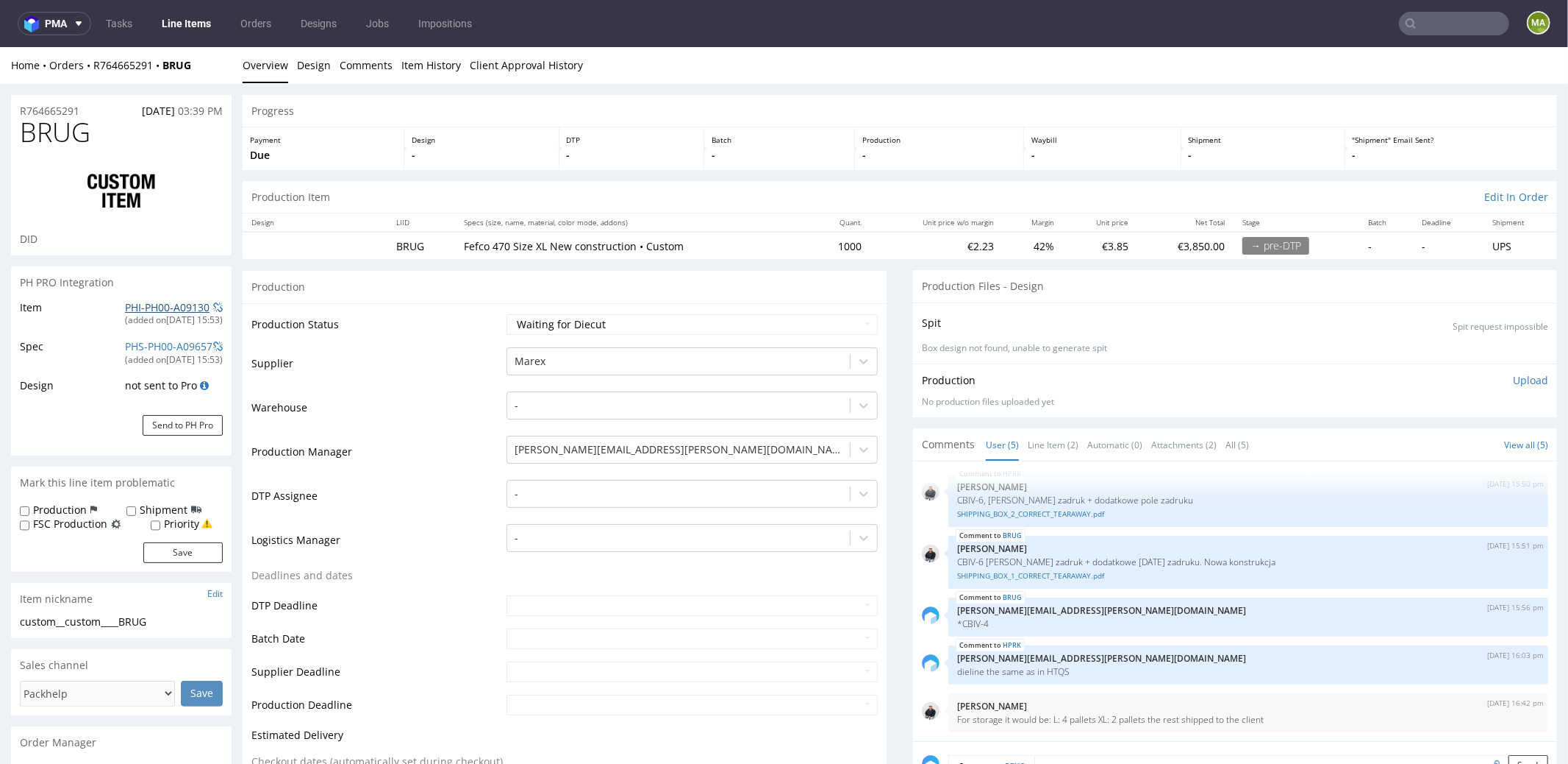
click at [158, 305] on link "PHI-PH00-A09130" at bounding box center [167, 306] width 85 height 14
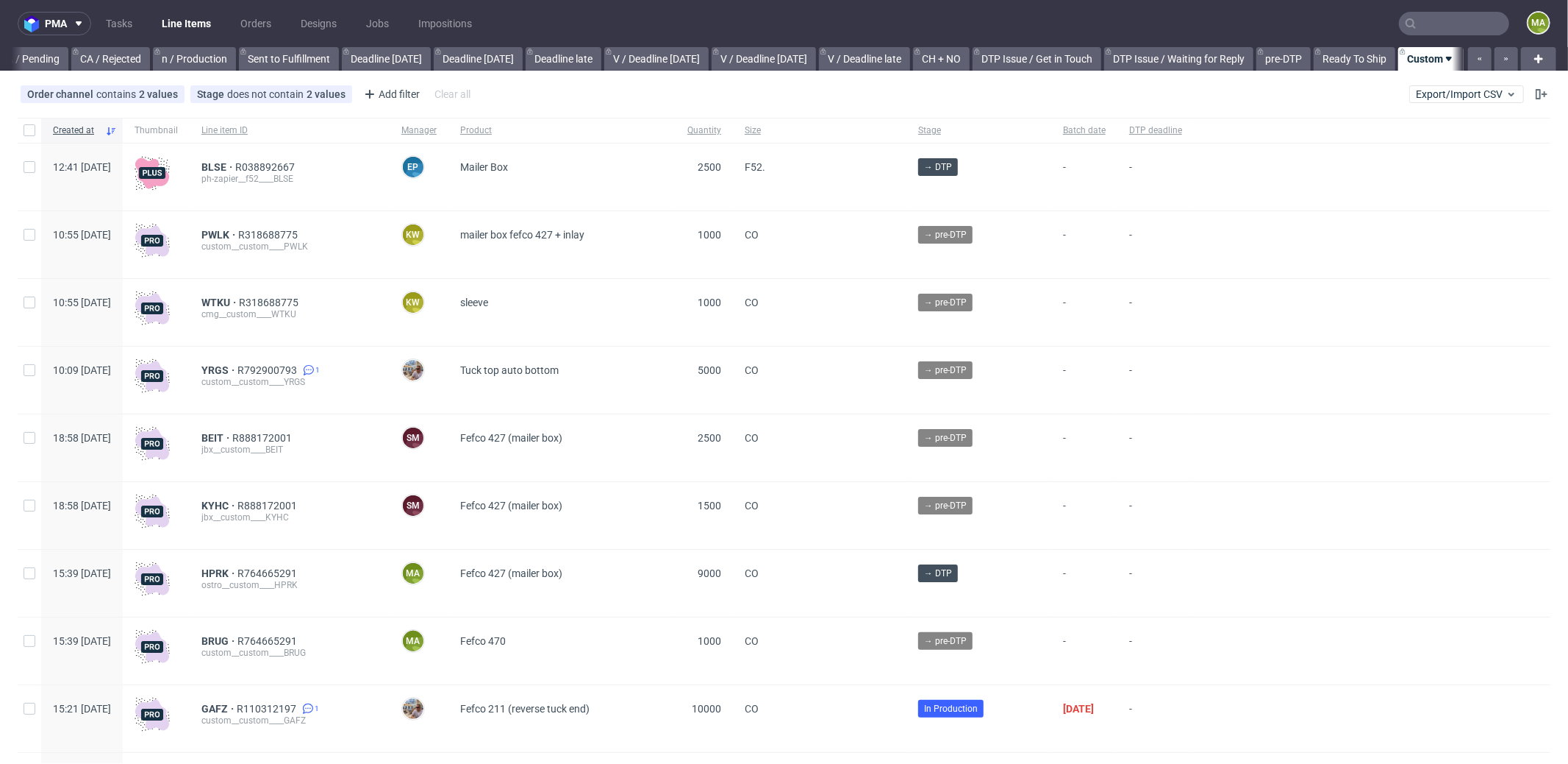
scroll to position [0, 1270]
click at [391, 88] on div "Add filter" at bounding box center [391, 93] width 65 height 24
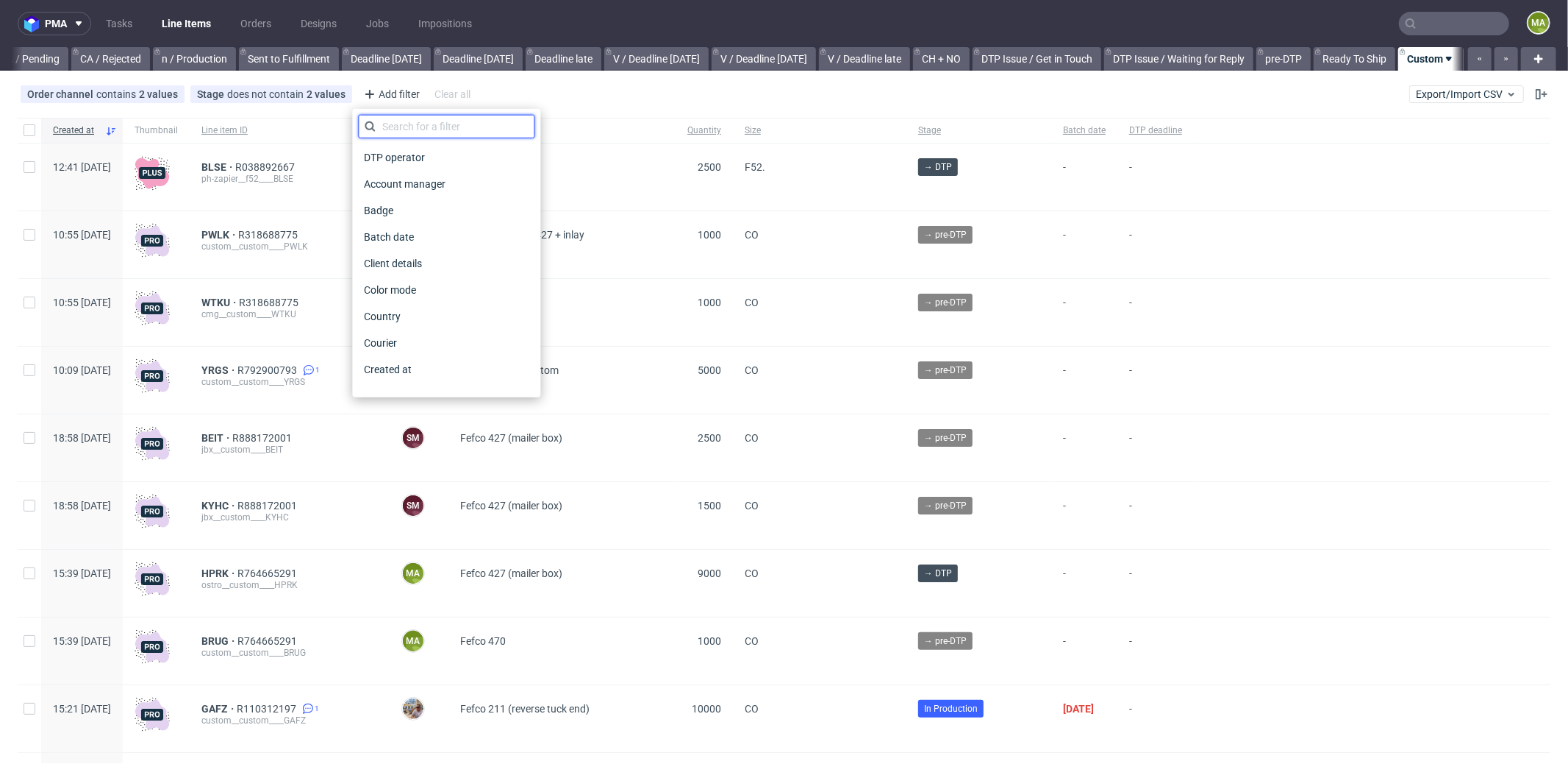
click at [420, 134] on input "text" at bounding box center [446, 126] width 176 height 24
type input "pro"
click at [439, 365] on span "Production manager" at bounding box center [412, 369] width 108 height 21
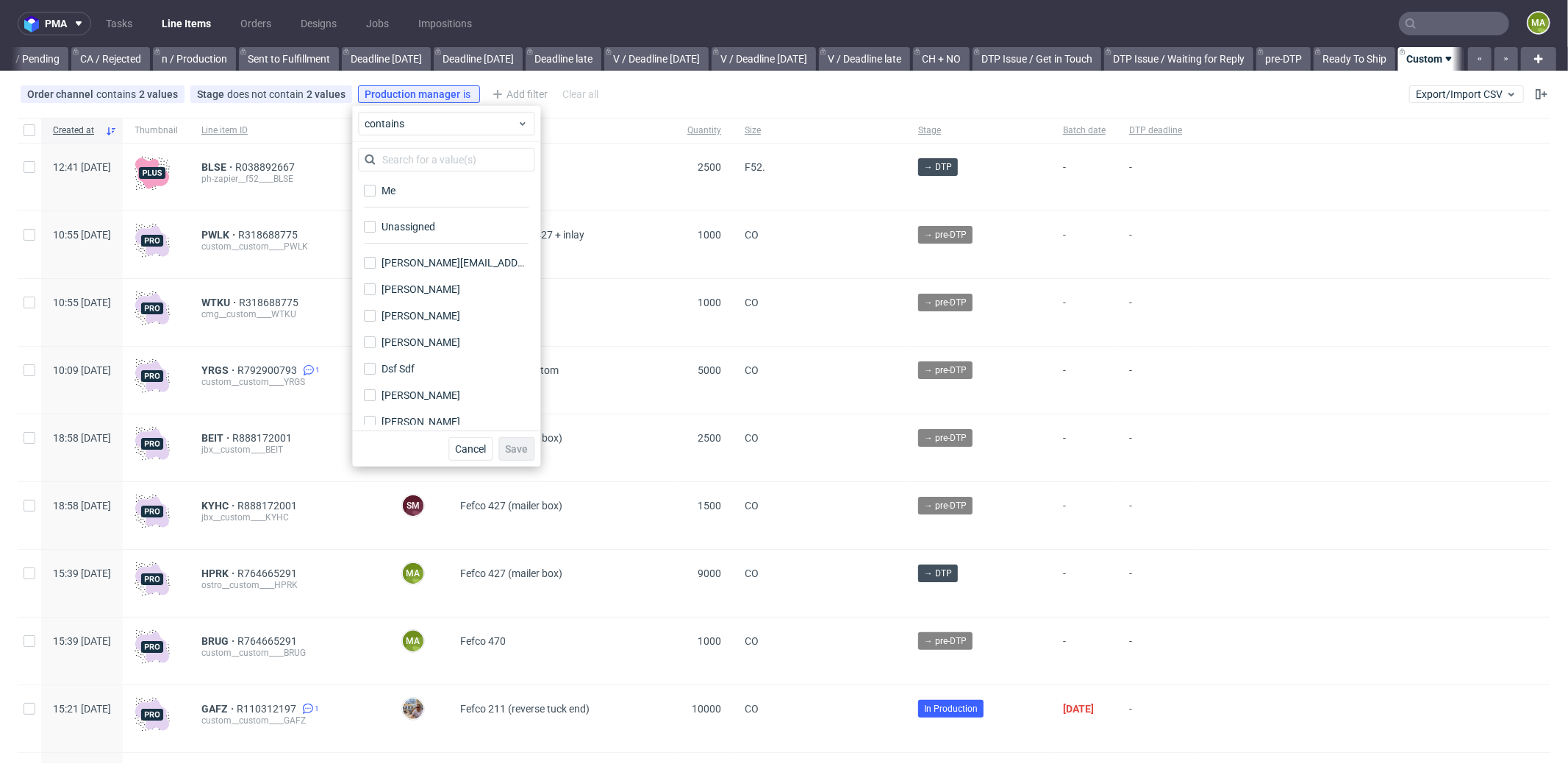
click at [397, 201] on div "Me" at bounding box center [446, 196] width 176 height 36
click at [396, 195] on div "Me" at bounding box center [388, 190] width 14 height 14
click at [376, 195] on input "Me" at bounding box center [370, 191] width 11 height 11
checkbox input "true"
click at [522, 460] on div "Cancel Save" at bounding box center [446, 448] width 188 height 36
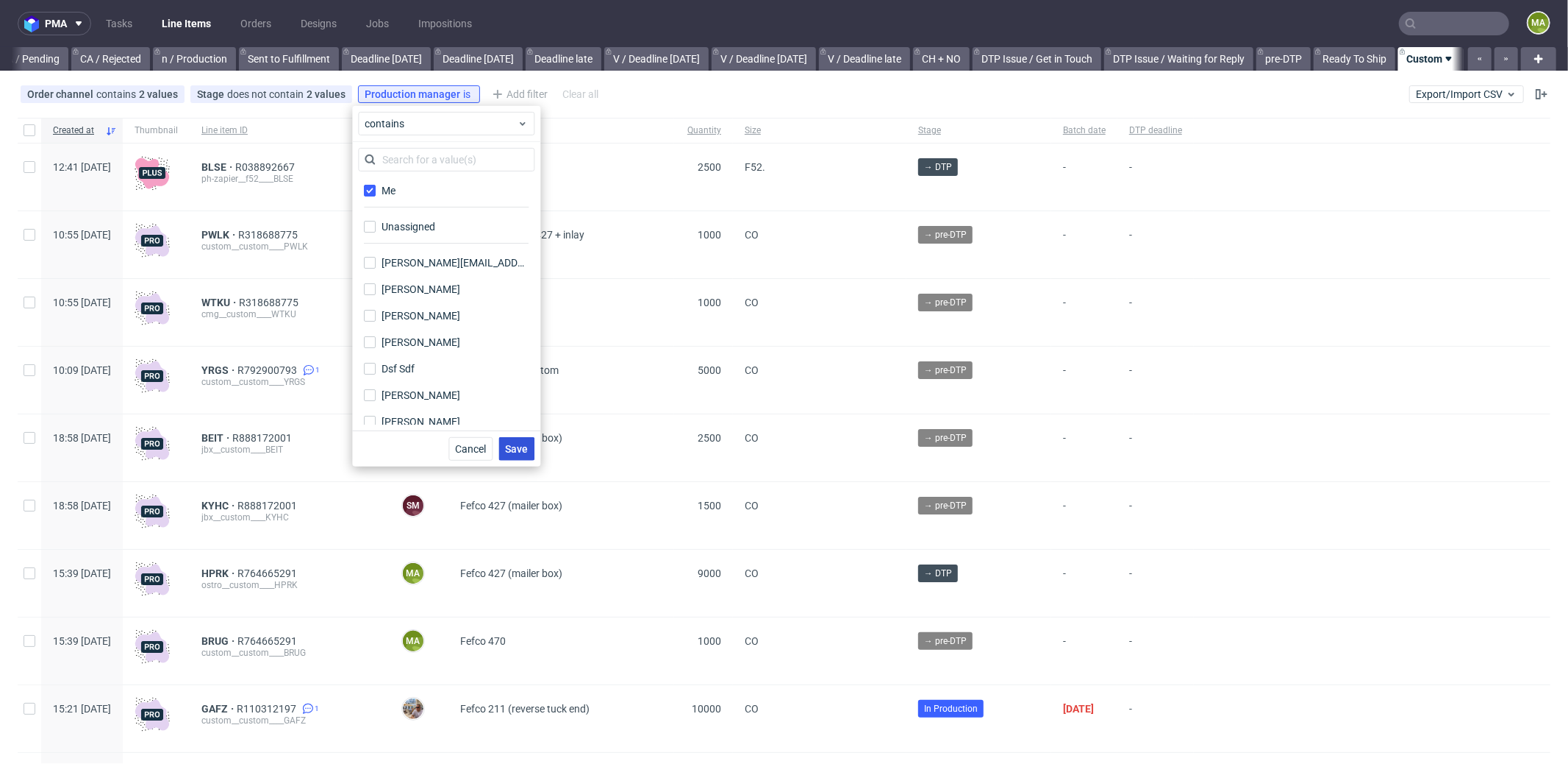
click at [520, 453] on span "Save" at bounding box center [517, 448] width 23 height 10
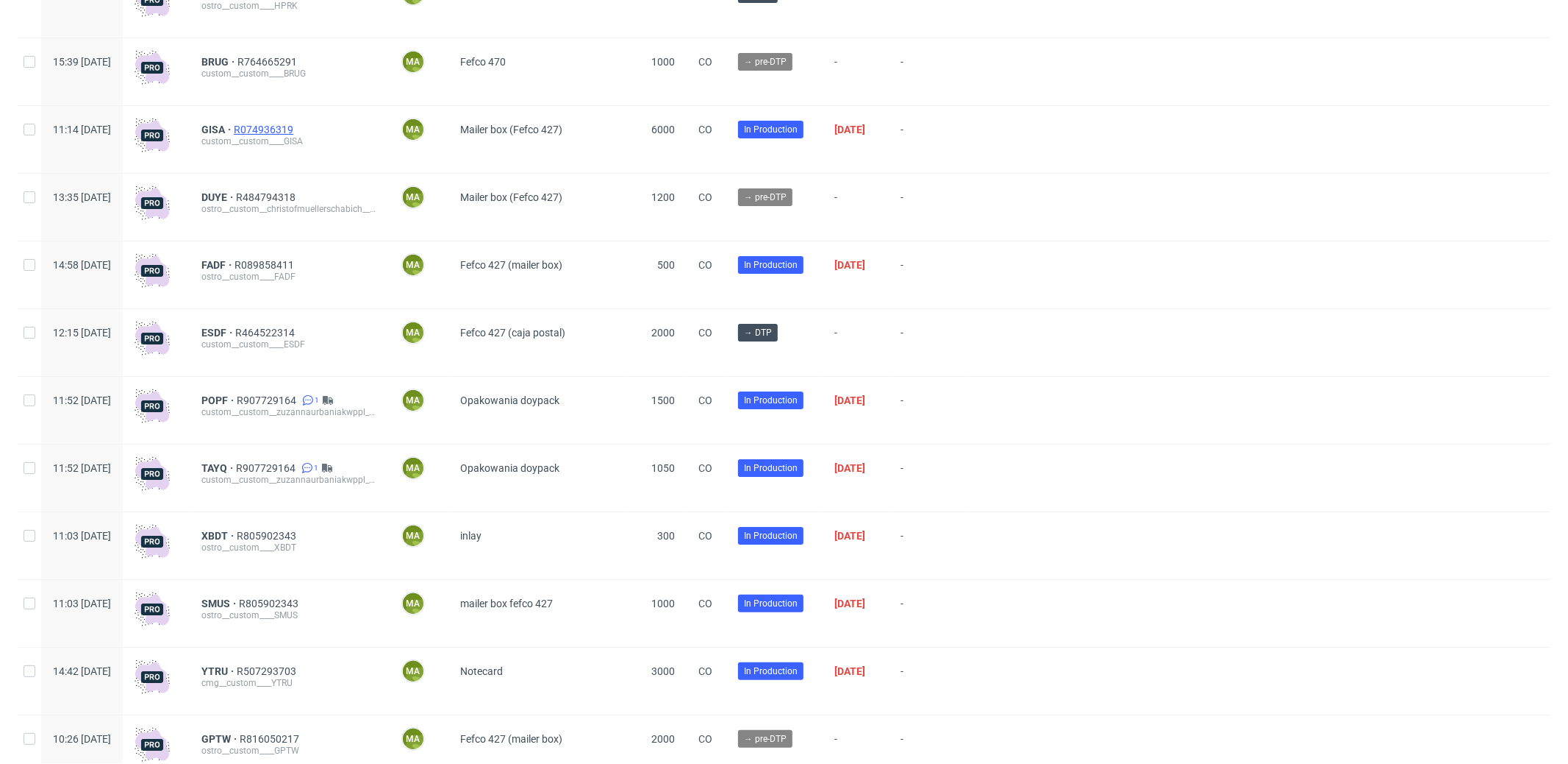
scroll to position [227, 0]
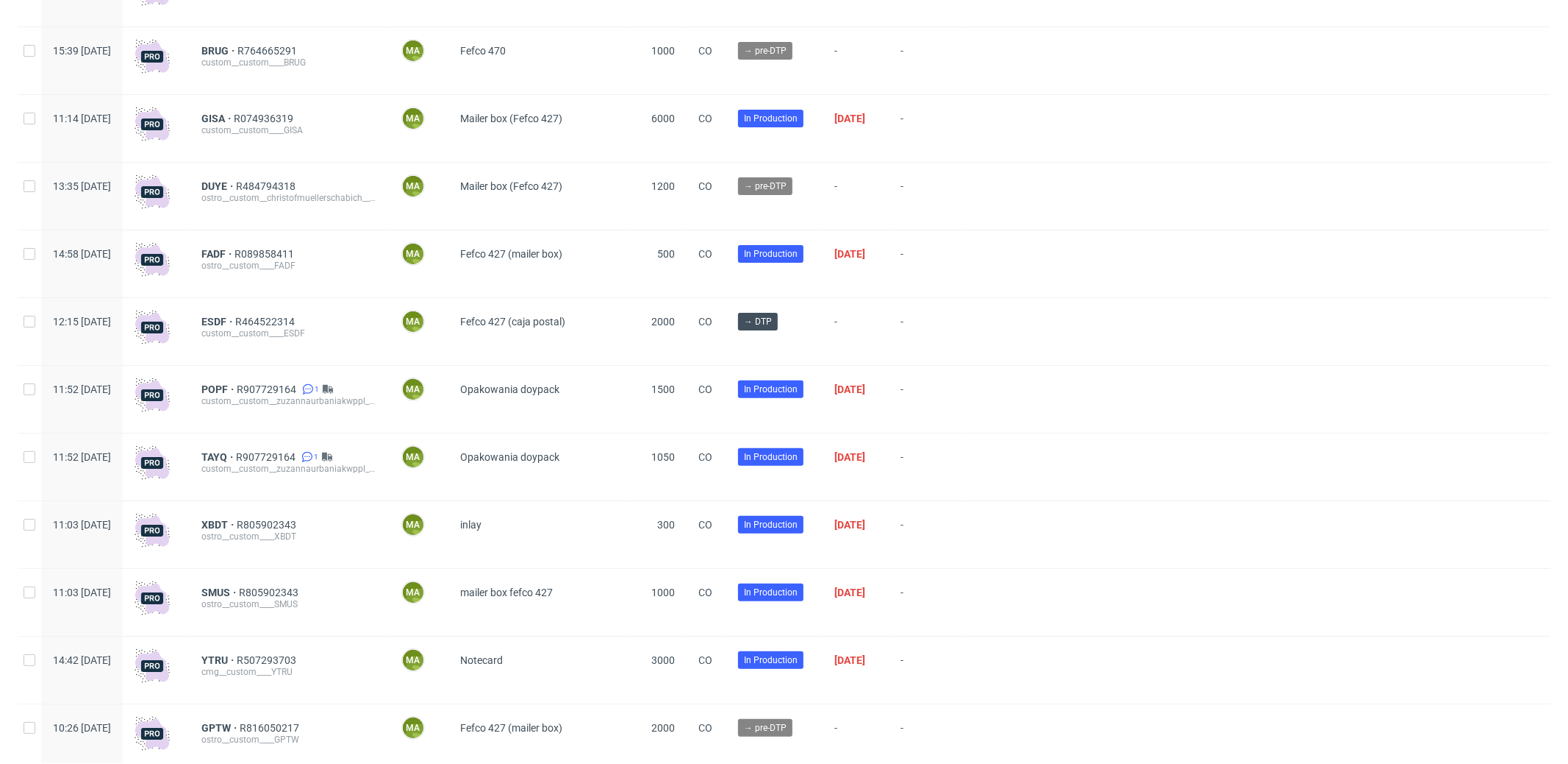
click at [255, 192] on div "ostro__custom__christofmuellerschabich__DUYE" at bounding box center [289, 197] width 176 height 11
click at [236, 188] on span "DUYE" at bounding box center [218, 186] width 34 height 11
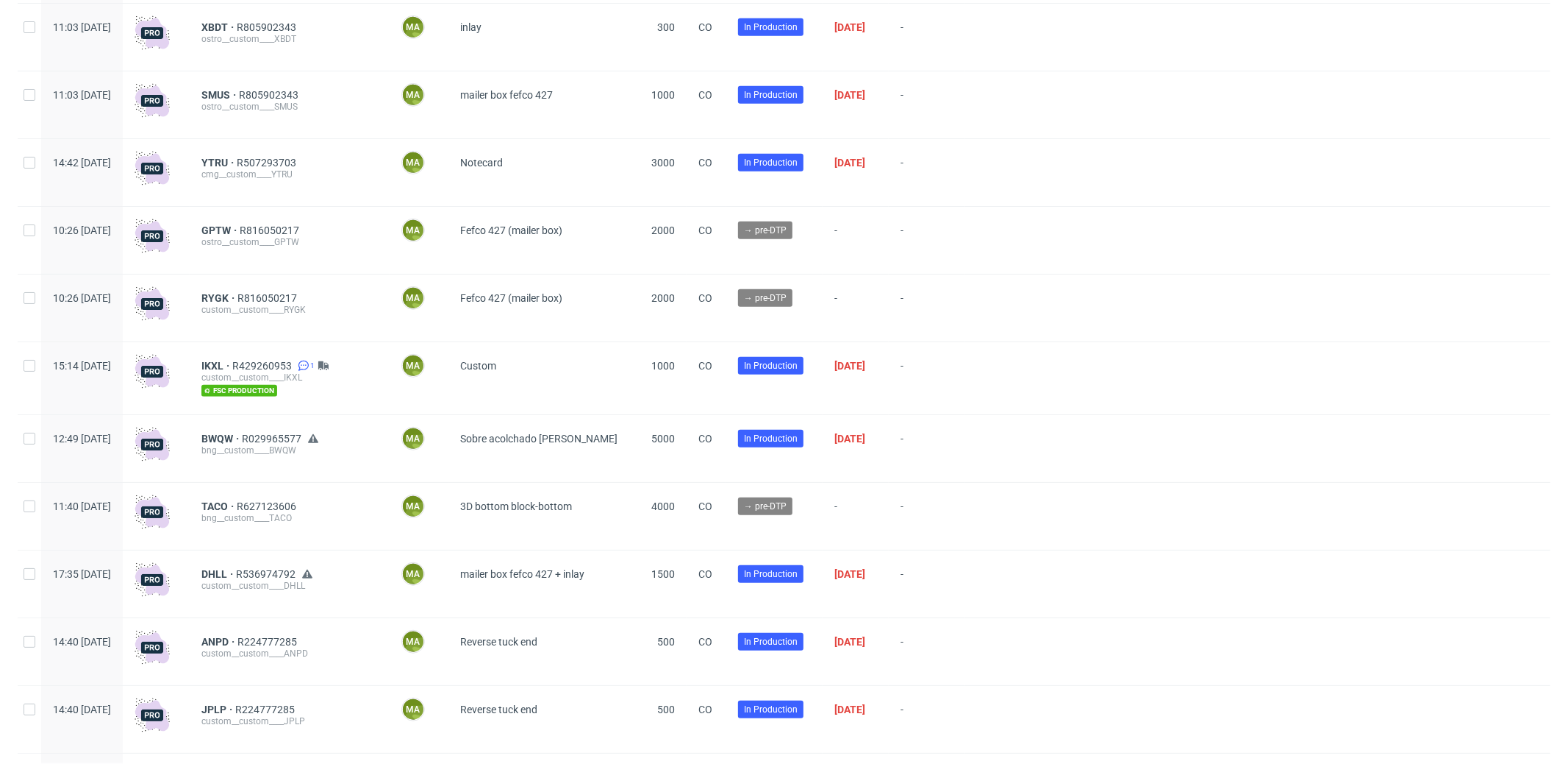
scroll to position [726, 0]
click at [239, 227] on span "GPTW" at bounding box center [220, 229] width 38 height 11
click at [302, 230] on span "R816050217" at bounding box center [271, 229] width 63 height 11
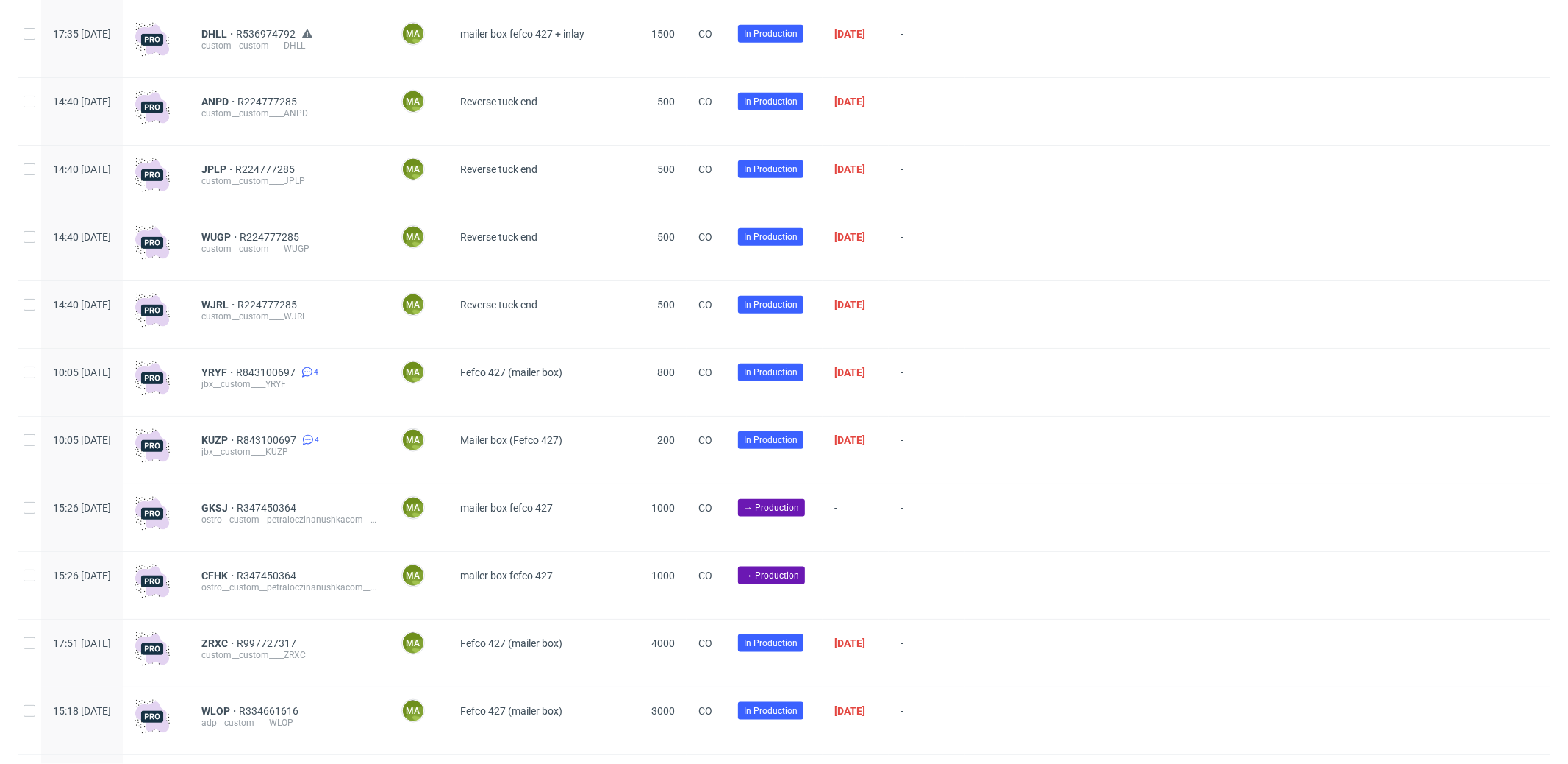
scroll to position [1331, 0]
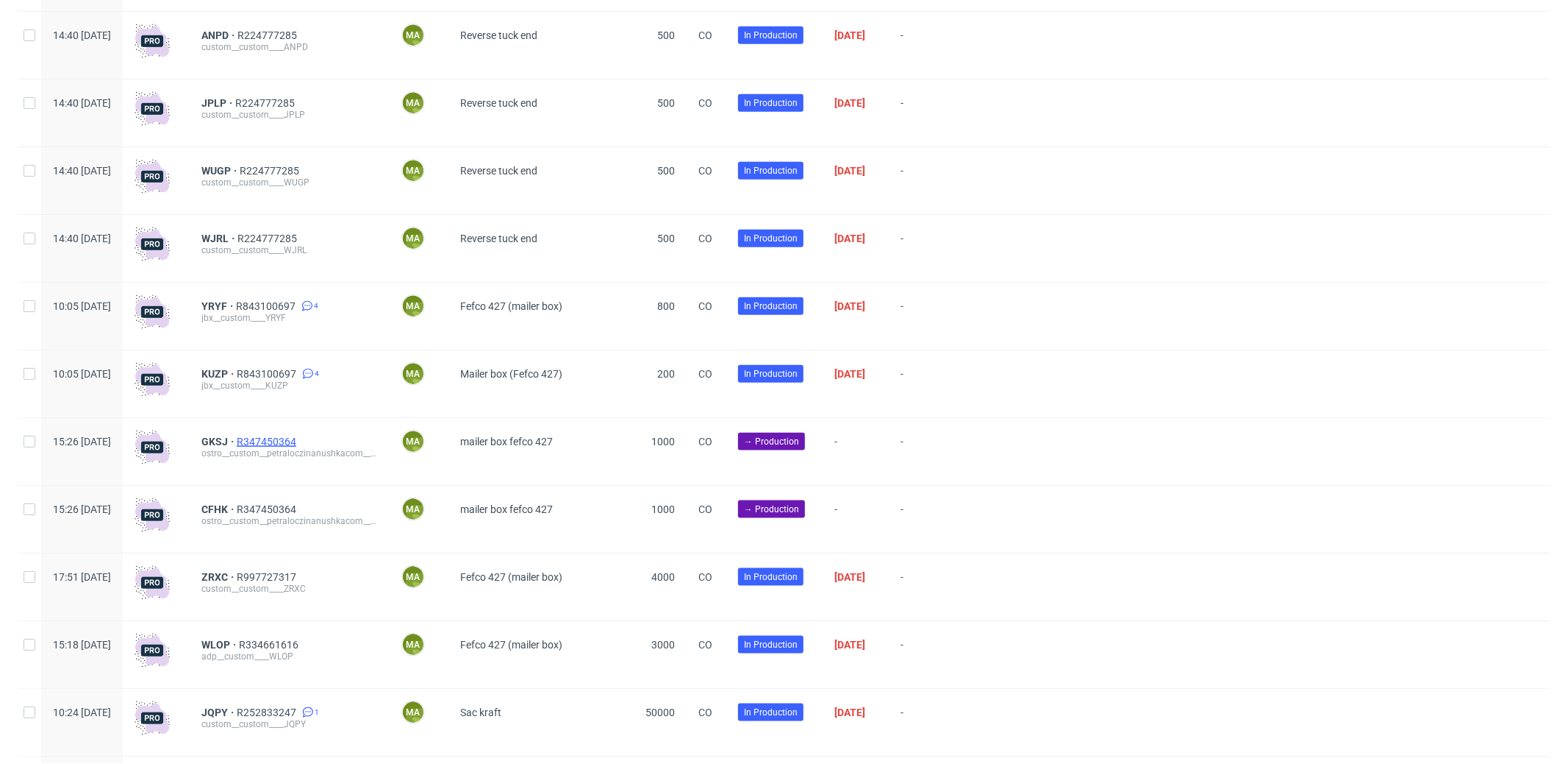
click at [299, 444] on span "R347450364" at bounding box center [268, 442] width 63 height 11
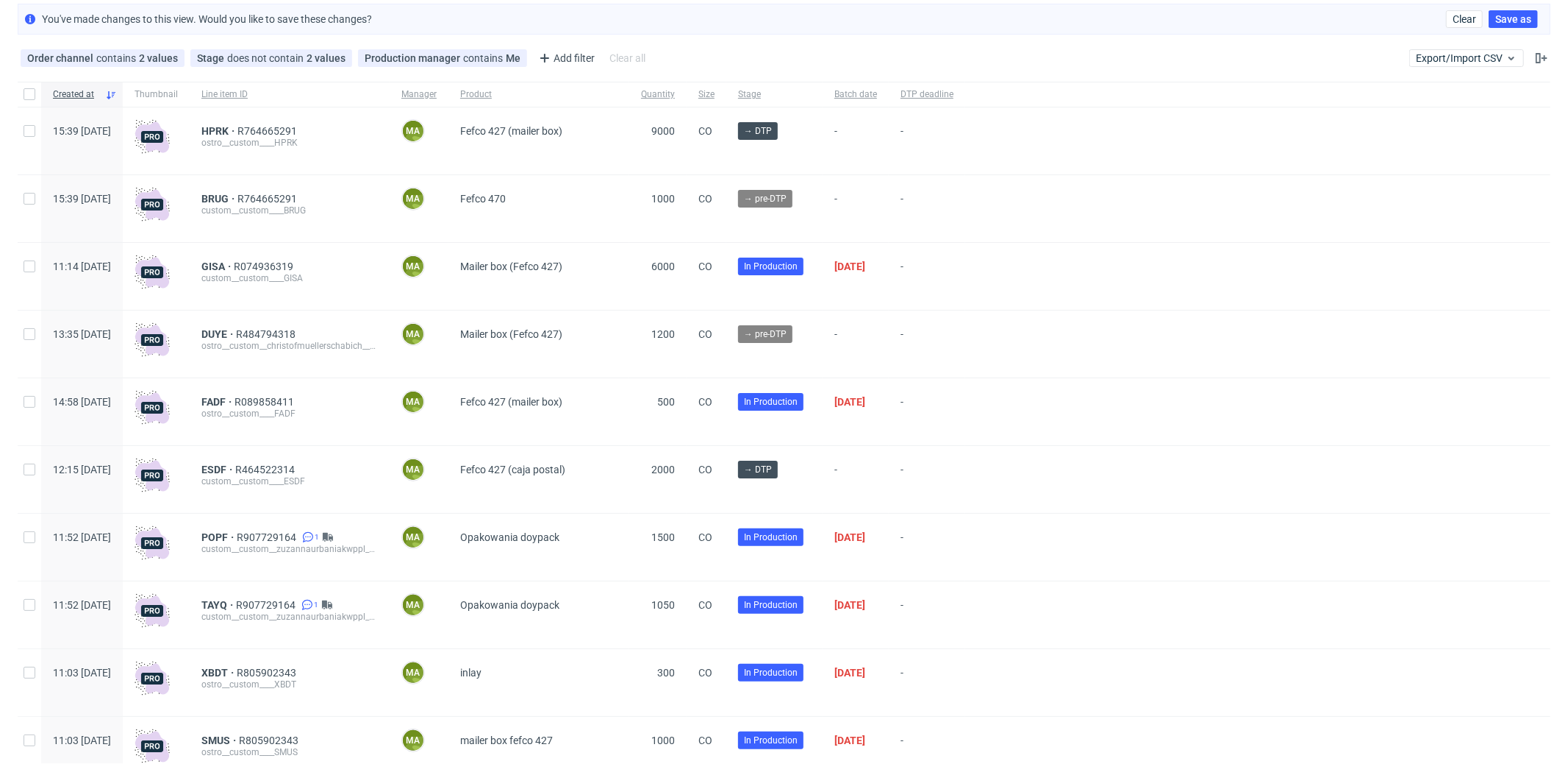
scroll to position [0, 0]
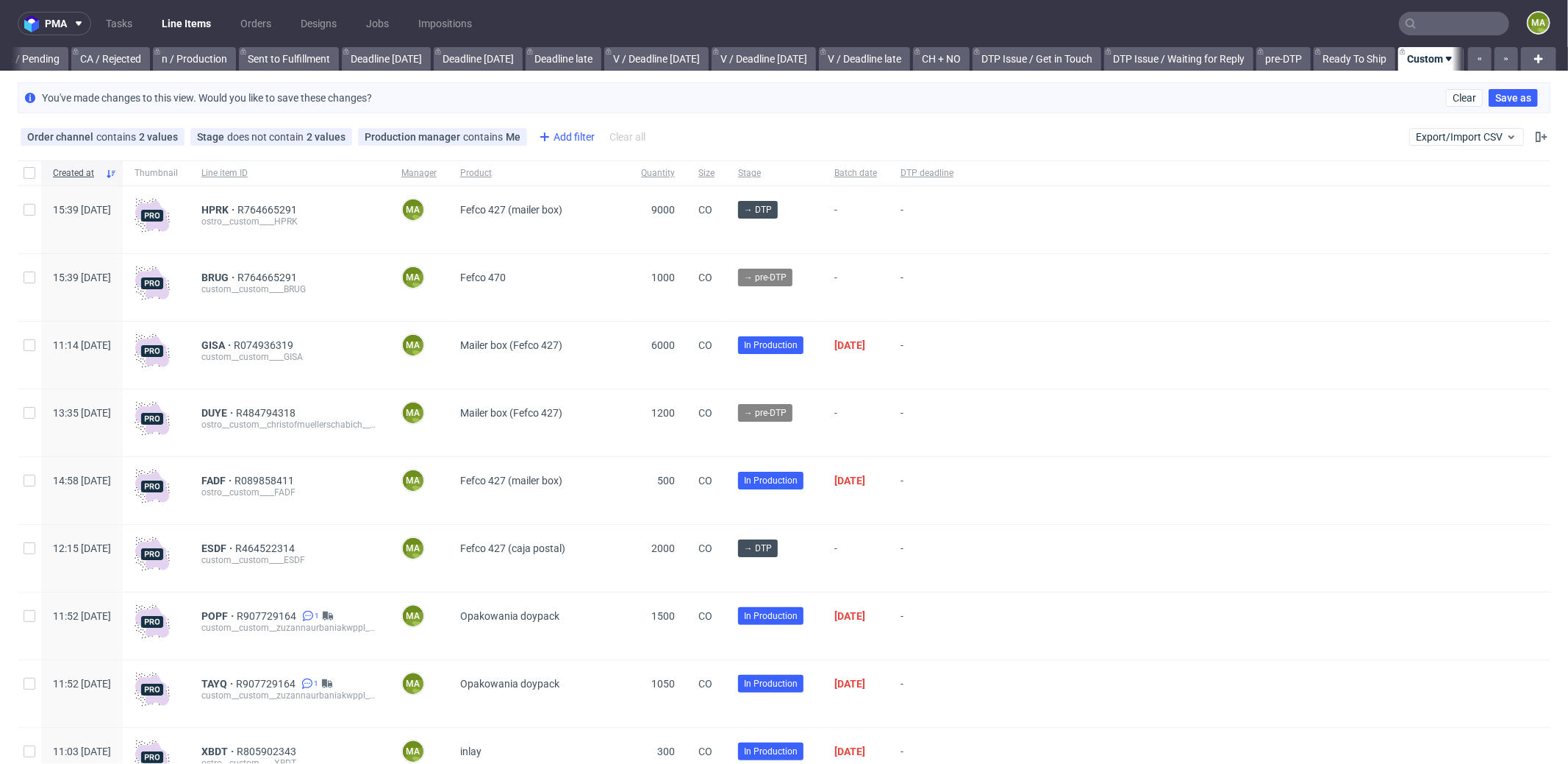
click at [565, 135] on div "Add filter" at bounding box center [565, 136] width 65 height 24
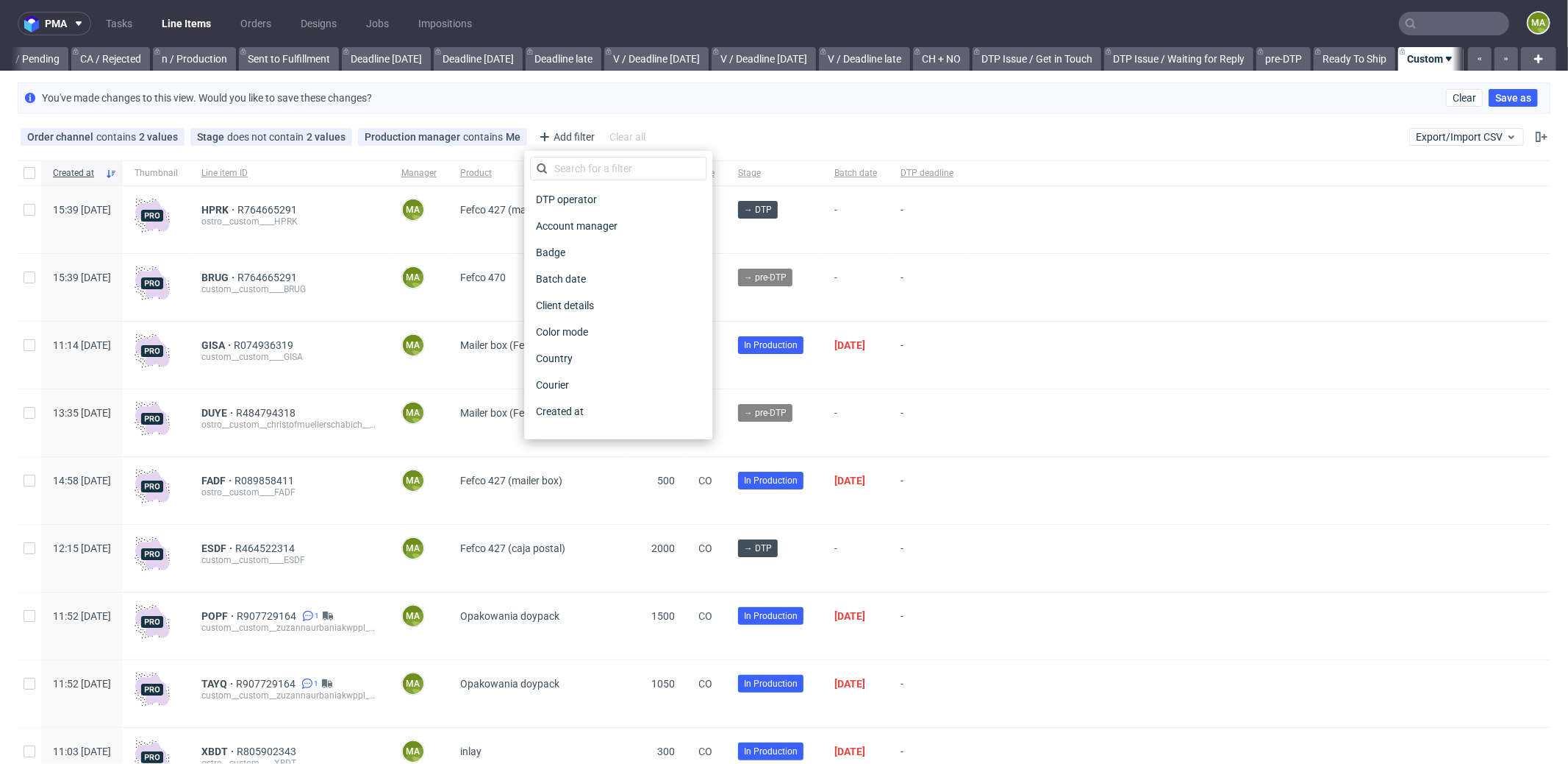
click at [532, 123] on div "Order channel contains 2 values Custom, Plus Stage does not contain 2 values Ca…" at bounding box center [784, 136] width 1568 height 35
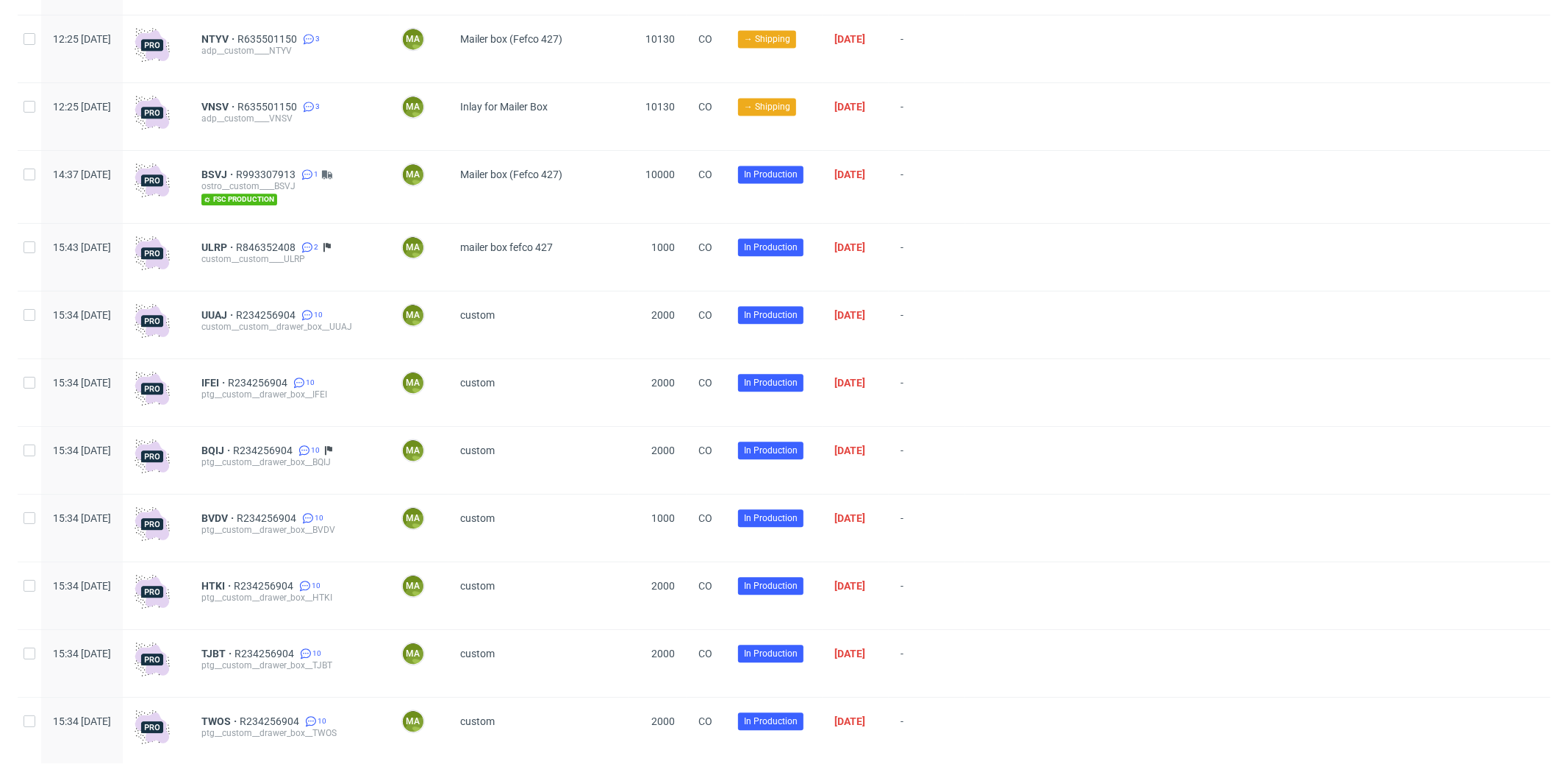
scroll to position [2770, 0]
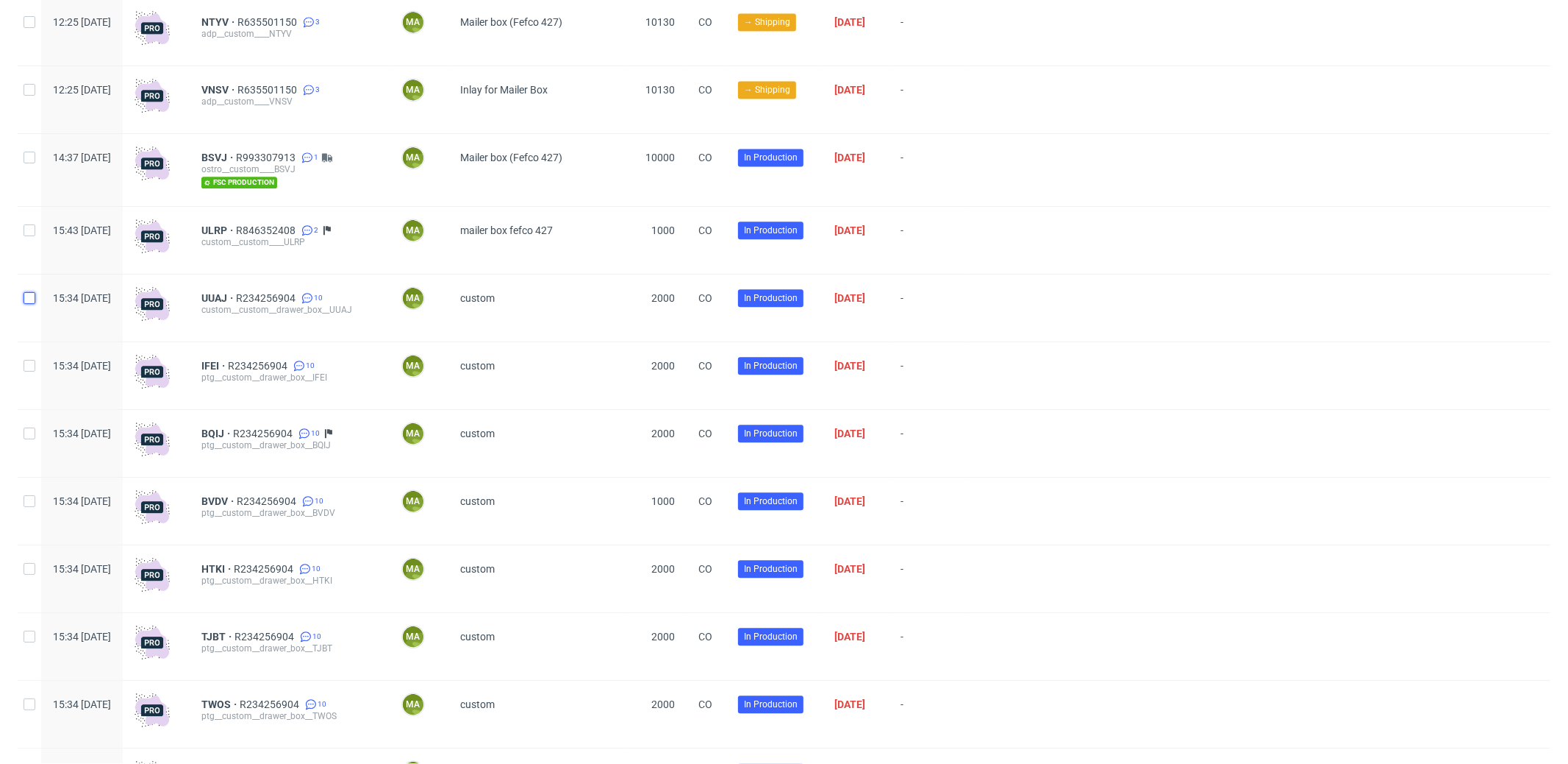
click at [29, 302] on input "checkbox" at bounding box center [30, 298] width 11 height 11
checkbox input "true"
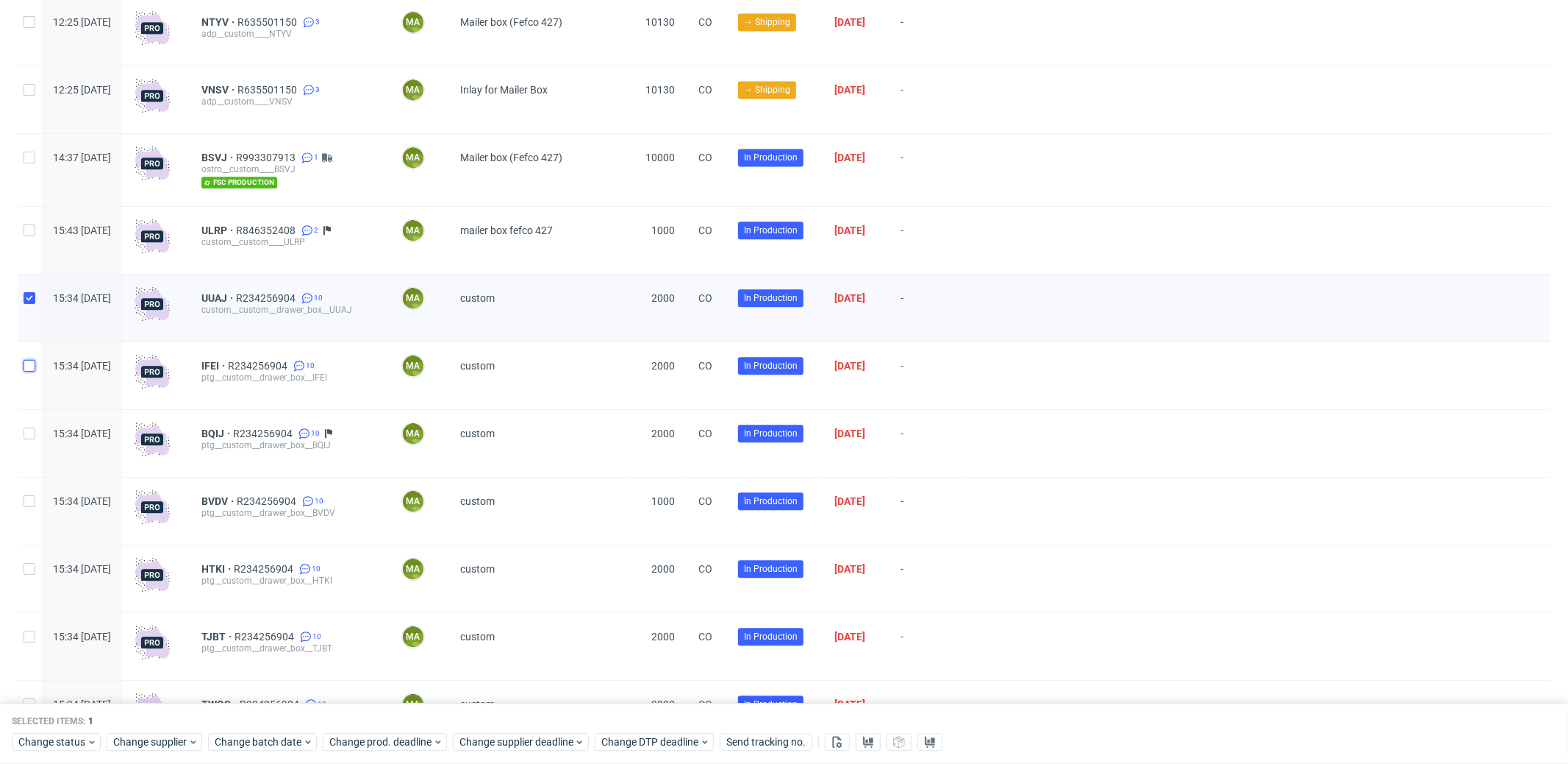
click at [24, 371] on input "checkbox" at bounding box center [30, 365] width 11 height 11
checkbox input "true"
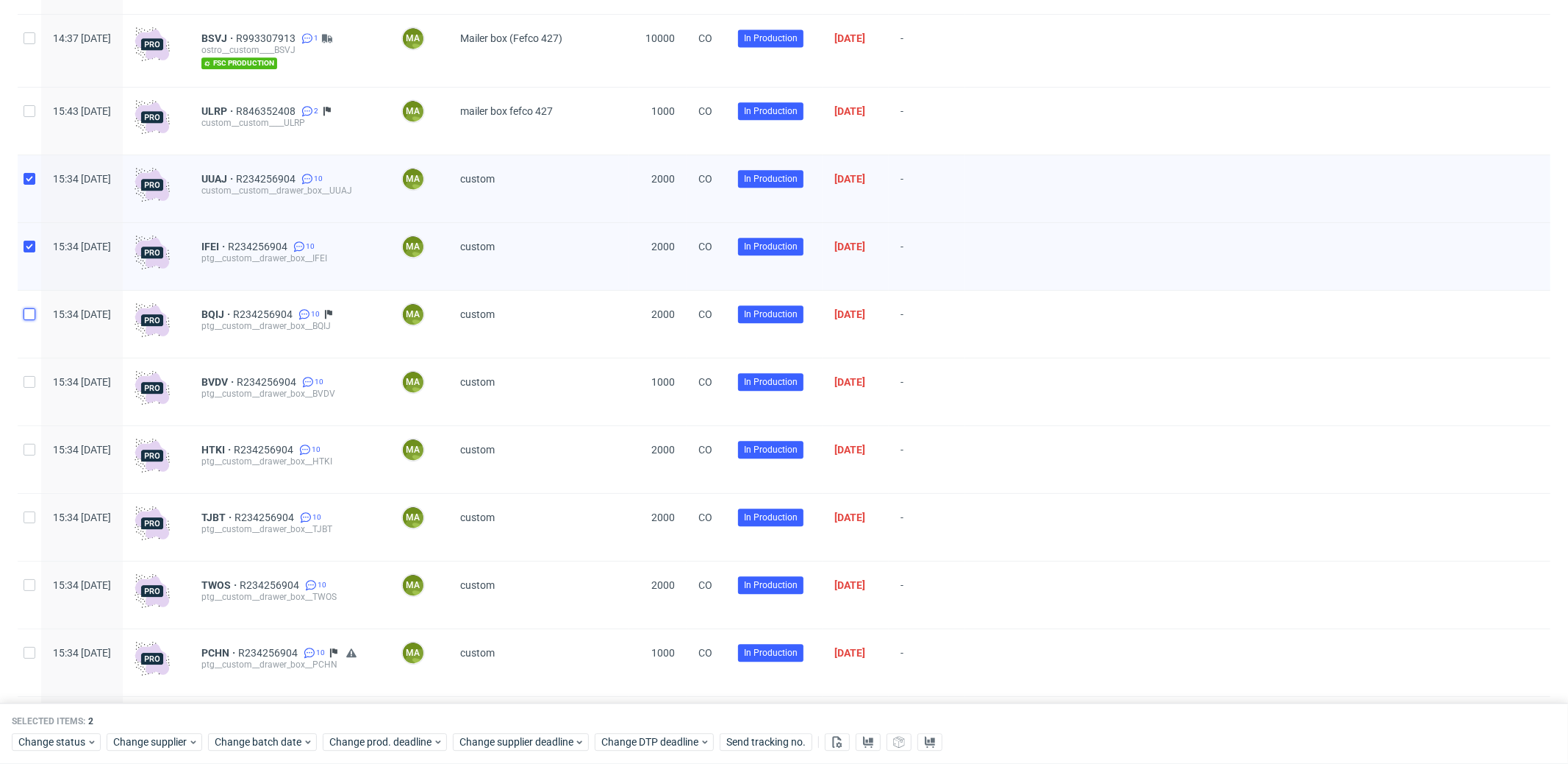
click at [30, 320] on input "checkbox" at bounding box center [30, 314] width 11 height 11
checkbox input "true"
click at [27, 387] on input "checkbox" at bounding box center [30, 382] width 11 height 11
checkbox input "true"
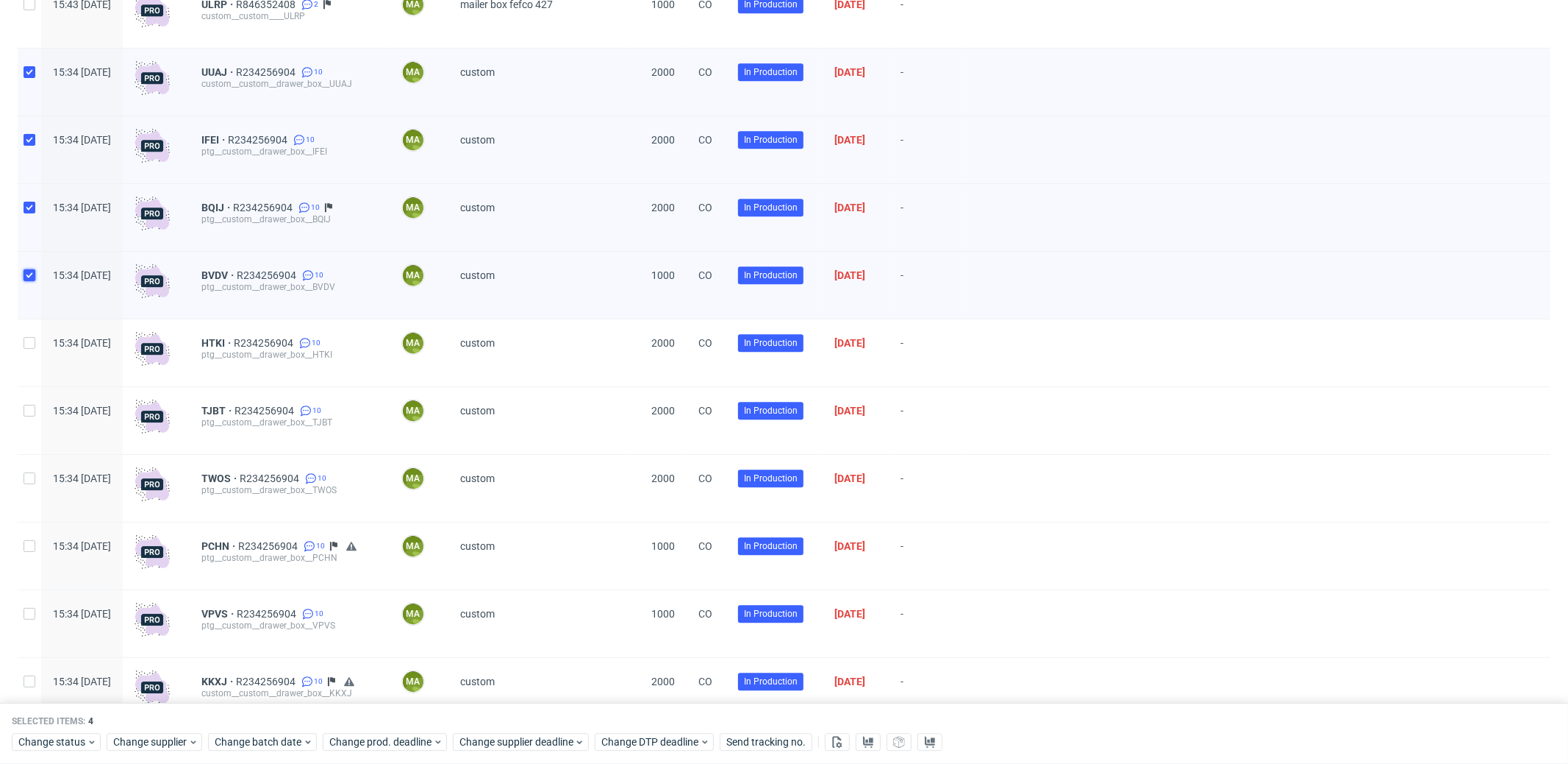
scroll to position [3006, 0]
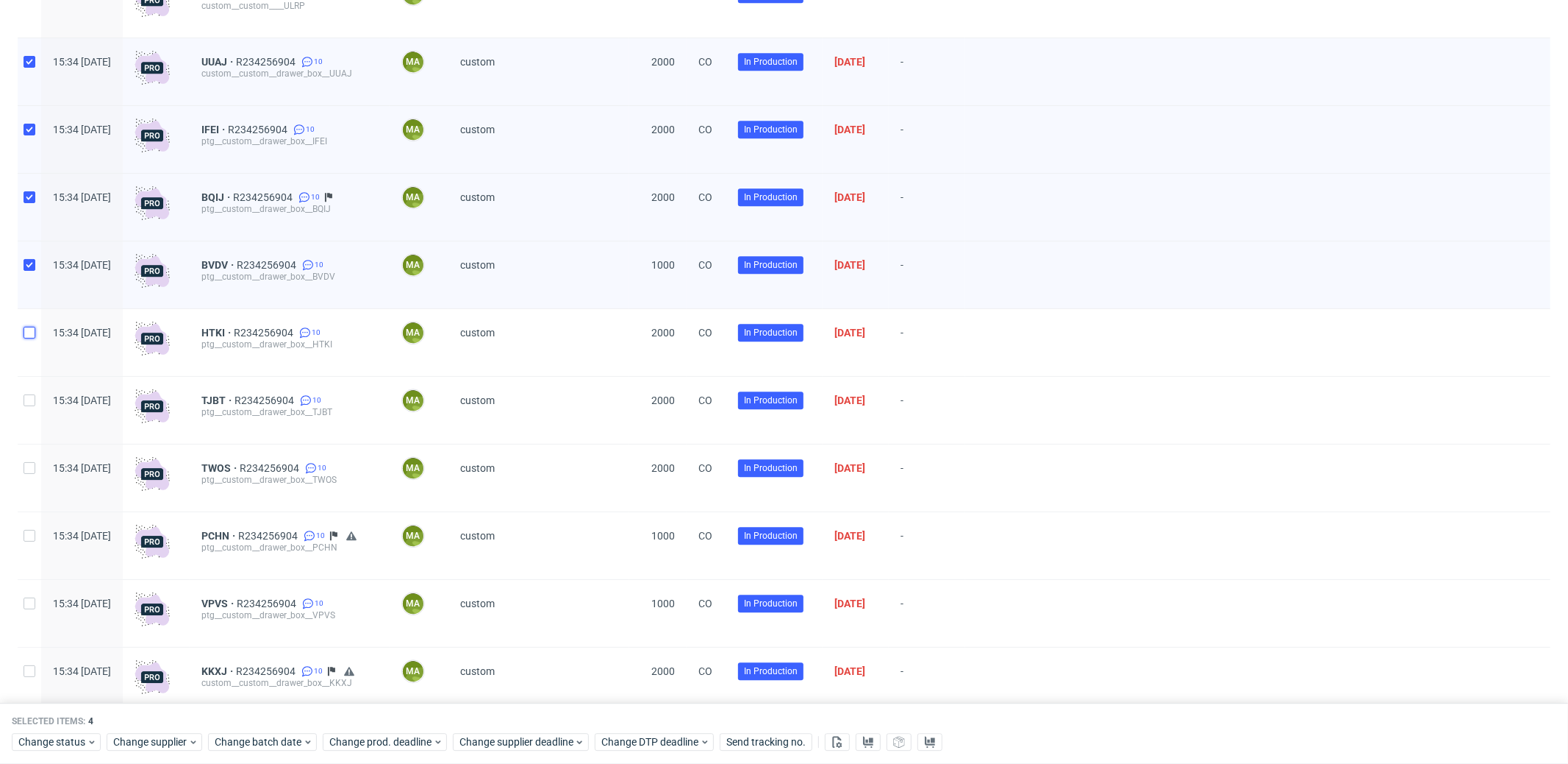
click at [31, 339] on input "checkbox" at bounding box center [30, 333] width 11 height 11
checkbox input "true"
click at [31, 403] on input "checkbox" at bounding box center [30, 400] width 11 height 11
checkbox input "true"
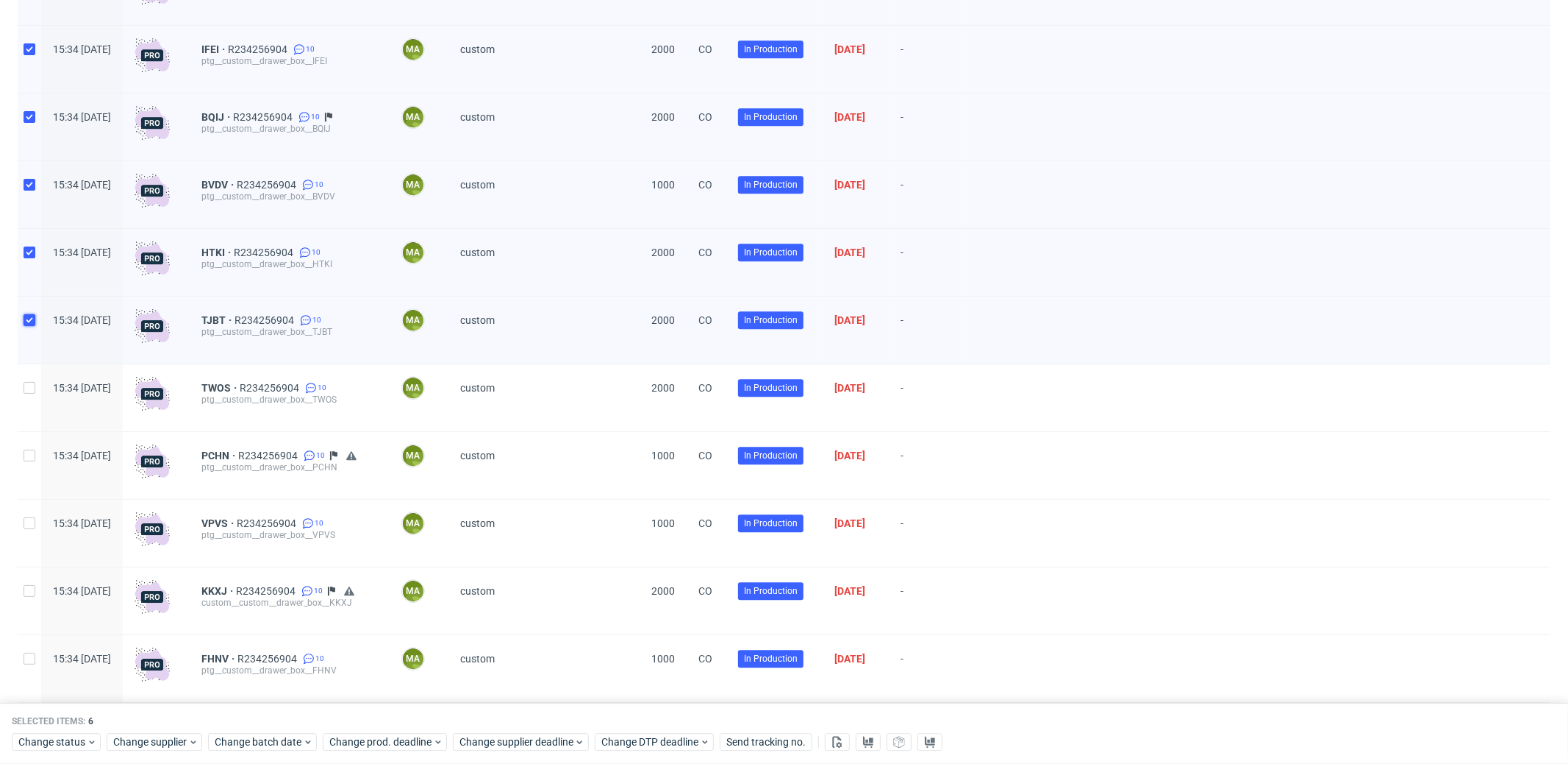
scroll to position [3096, 0]
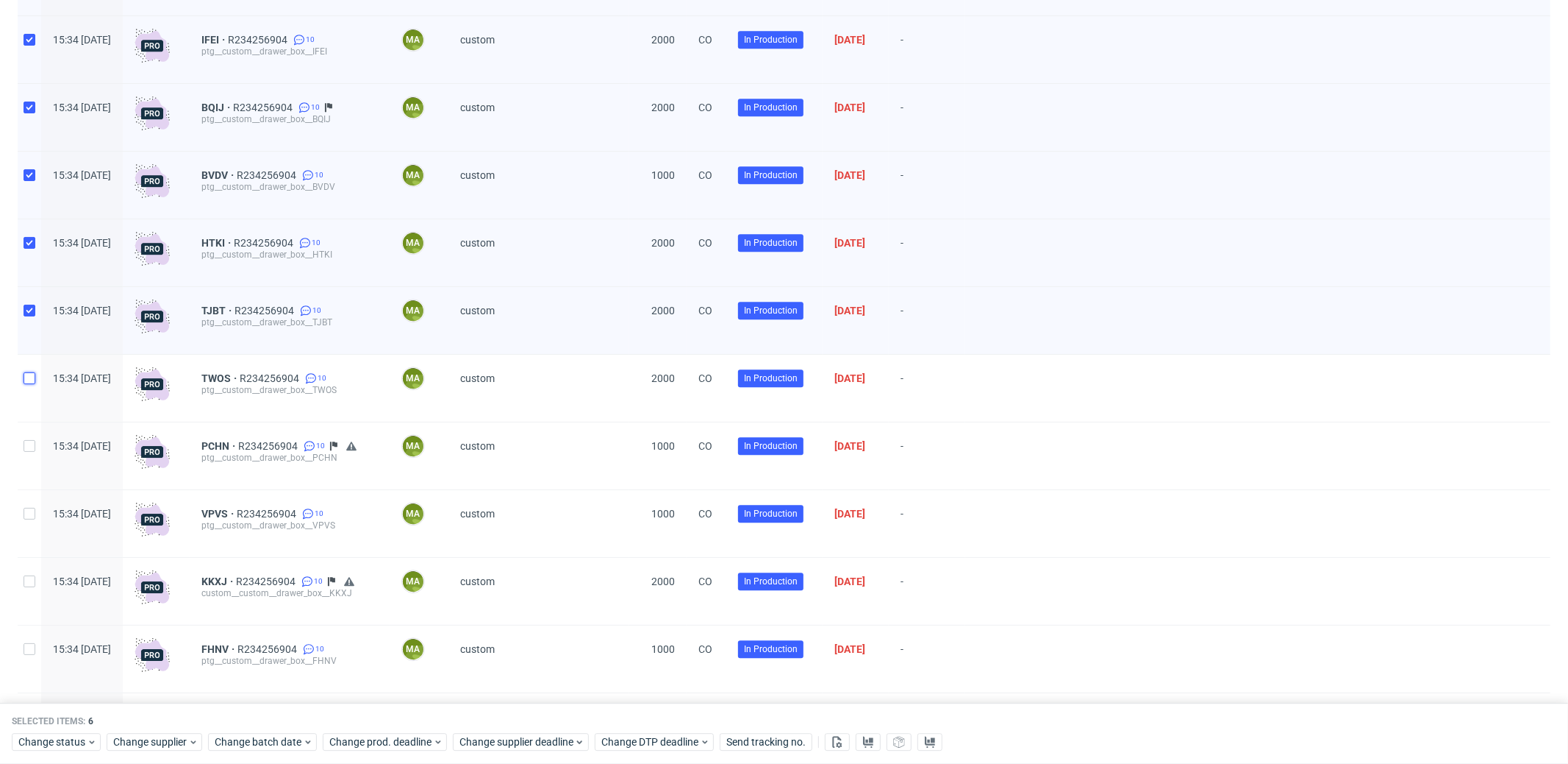
click at [31, 384] on input "checkbox" at bounding box center [30, 378] width 11 height 11
checkbox input "true"
click at [31, 451] on input "checkbox" at bounding box center [30, 445] width 11 height 11
checkbox input "true"
click at [32, 520] on input "checkbox" at bounding box center [30, 513] width 11 height 11
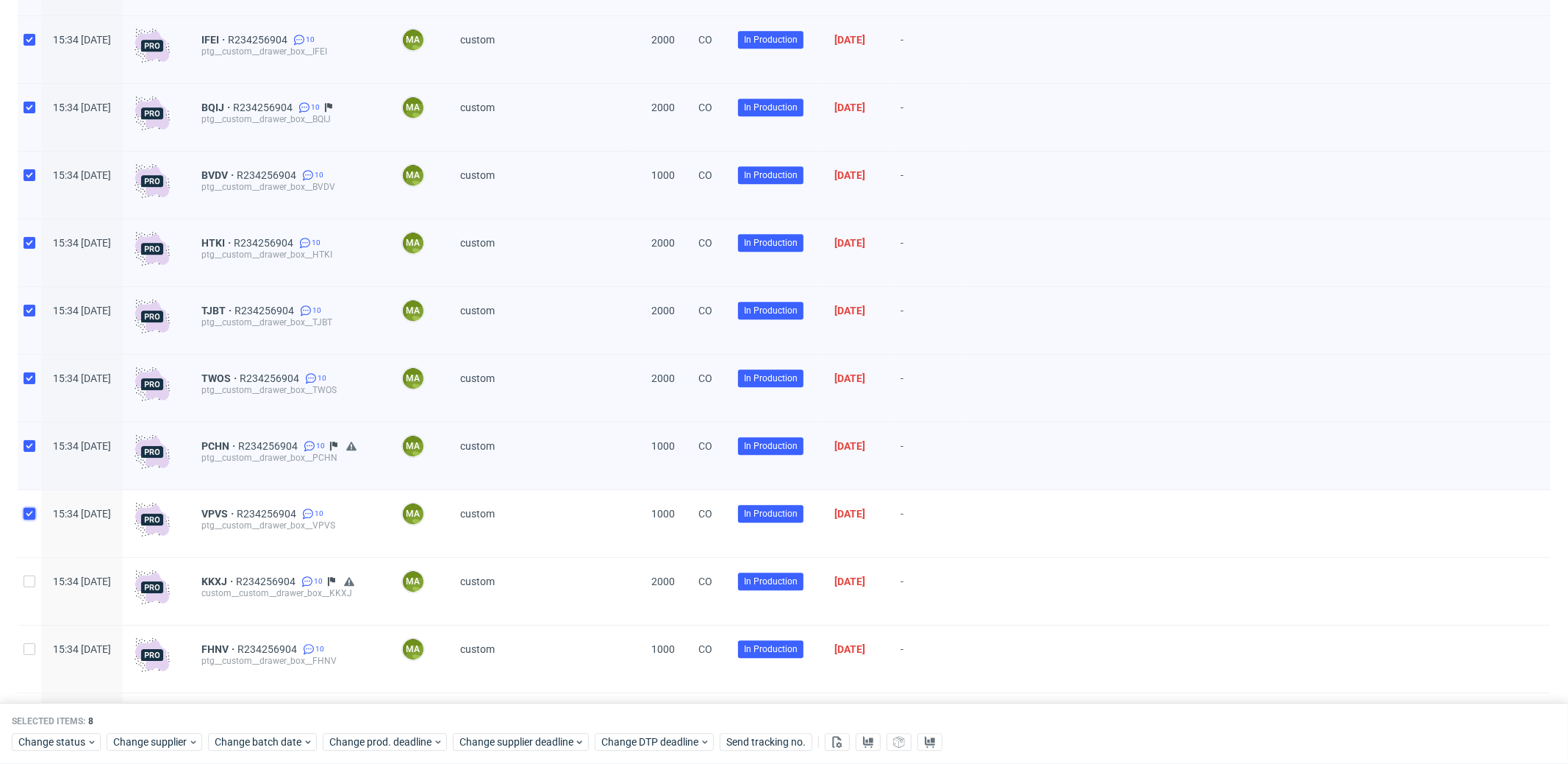
checkbox input "true"
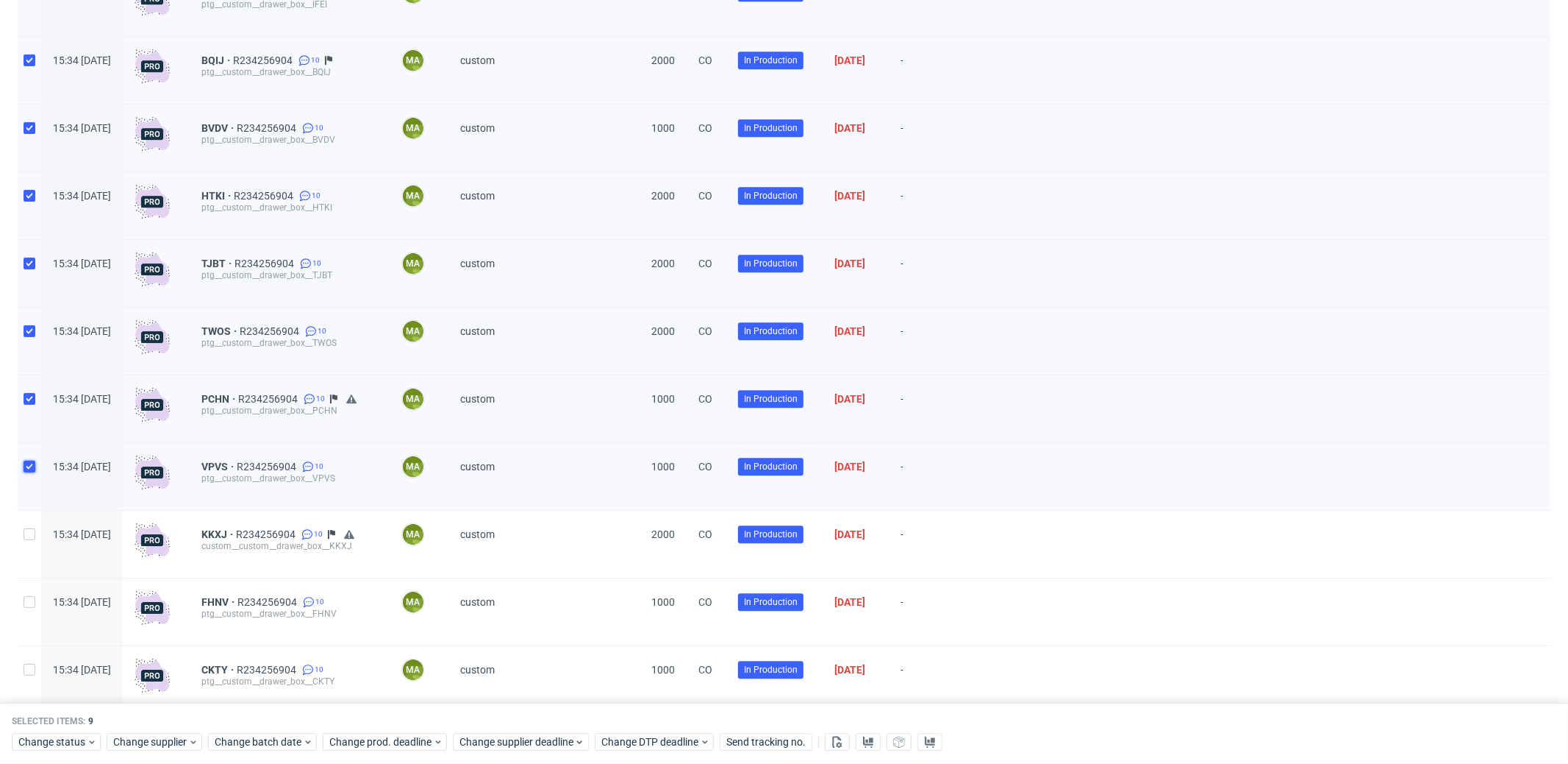
scroll to position [3239, 0]
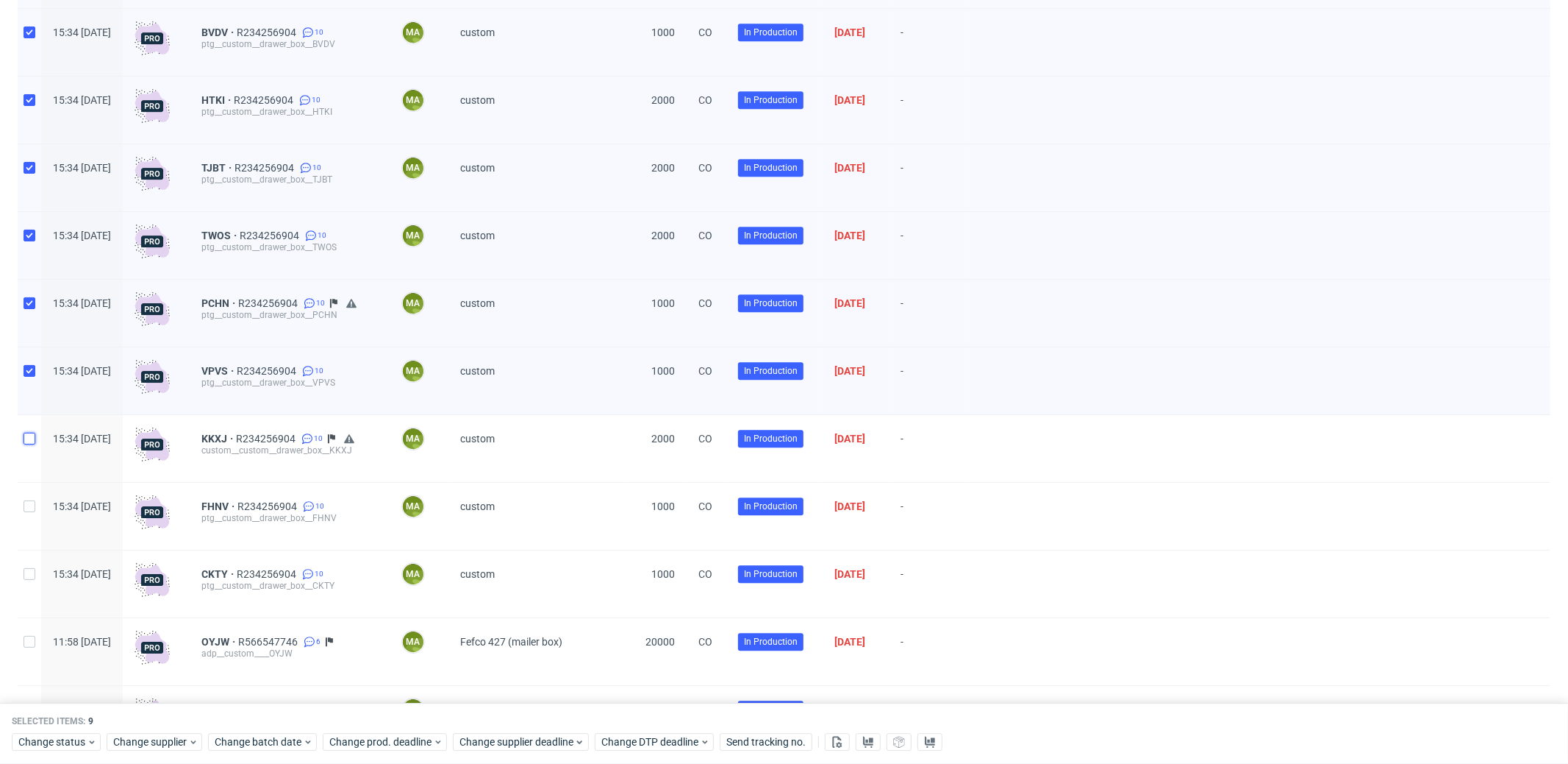
click at [31, 444] on input "checkbox" at bounding box center [30, 439] width 11 height 11
checkbox input "true"
click at [31, 512] on input "checkbox" at bounding box center [30, 506] width 11 height 11
checkbox input "true"
click at [33, 580] on input "checkbox" at bounding box center [30, 574] width 11 height 11
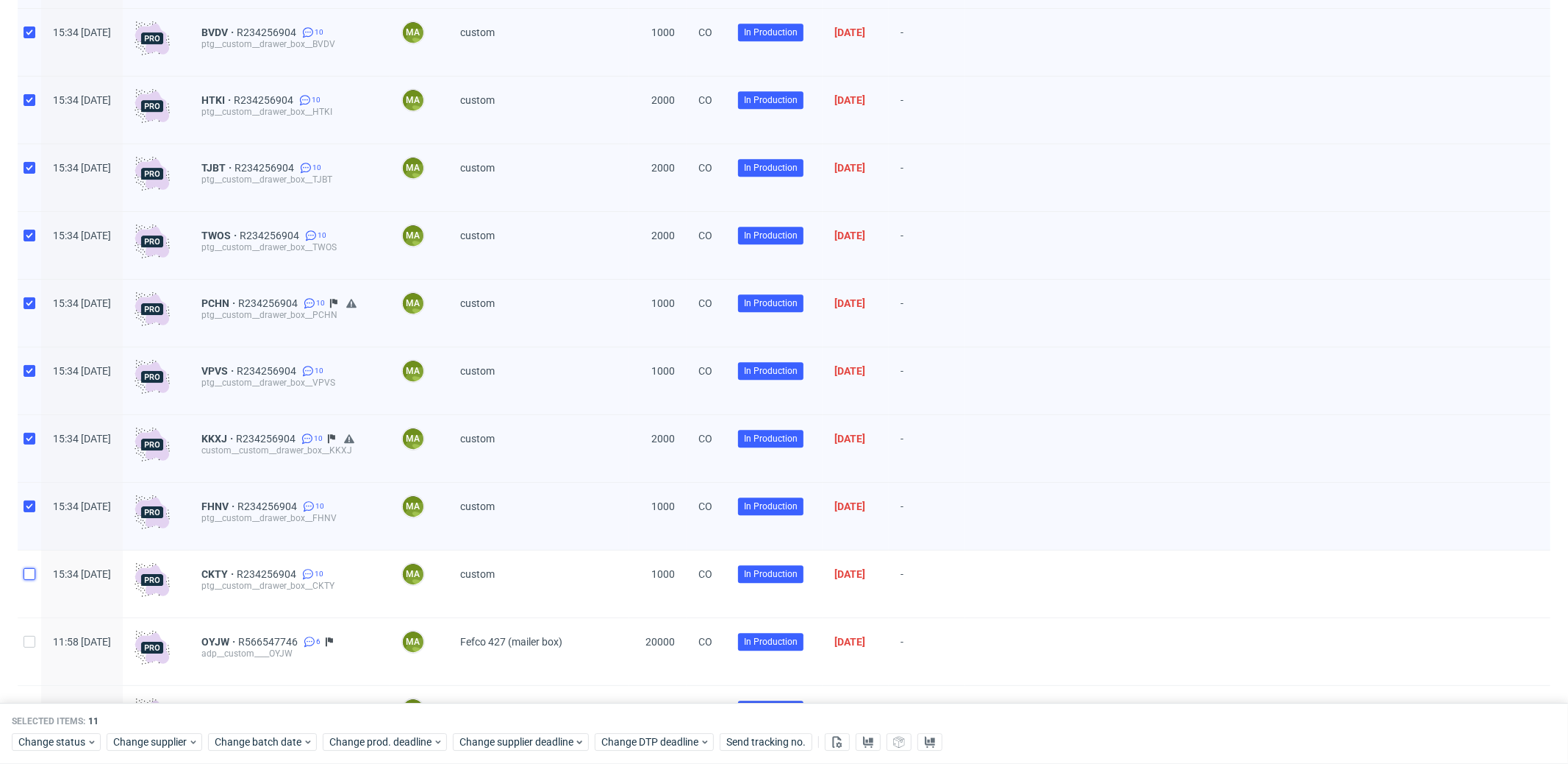
checkbox input "true"
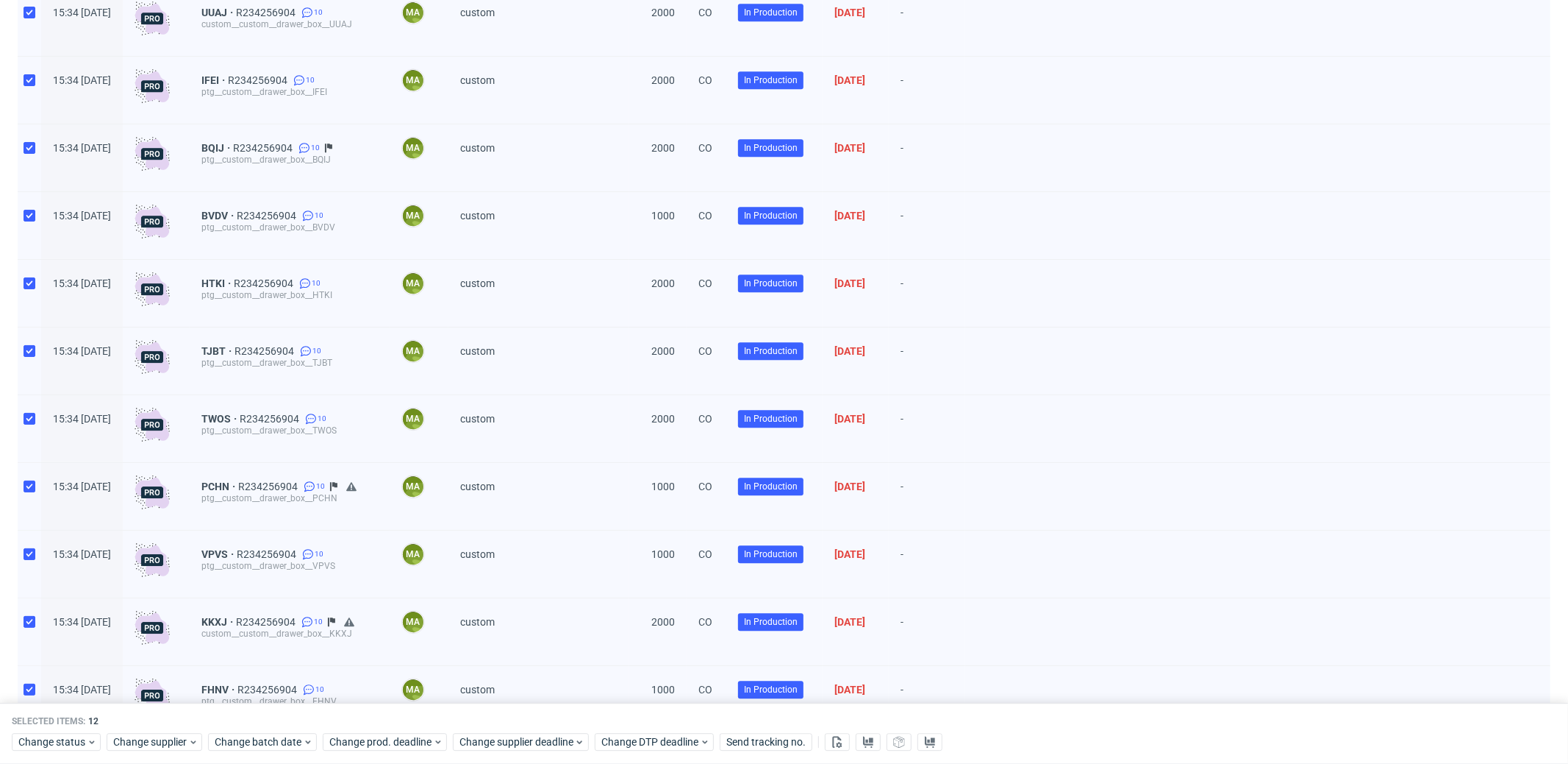
scroll to position [3463, 0]
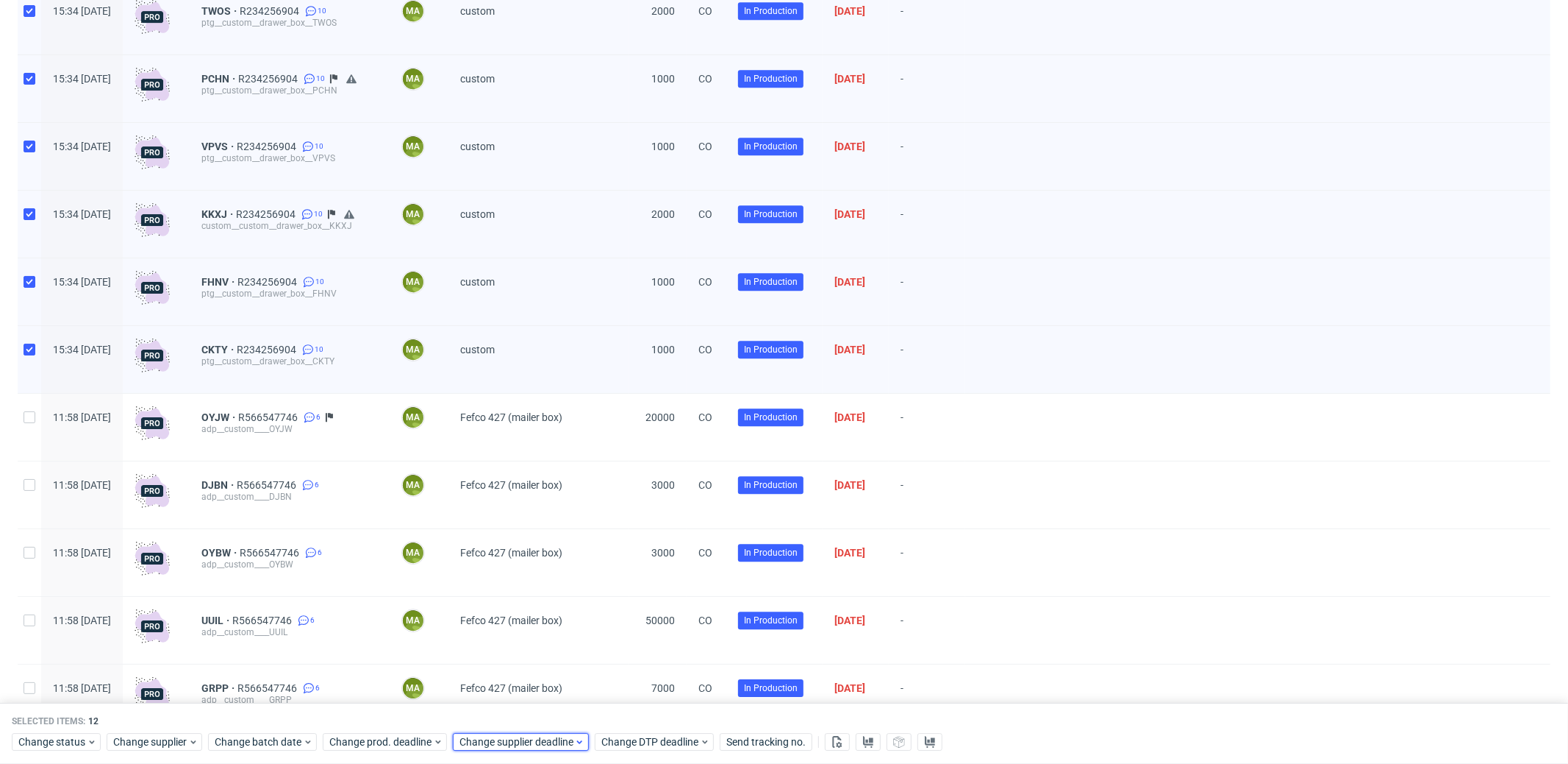
click at [537, 747] on span "Change supplier deadline" at bounding box center [517, 742] width 114 height 14
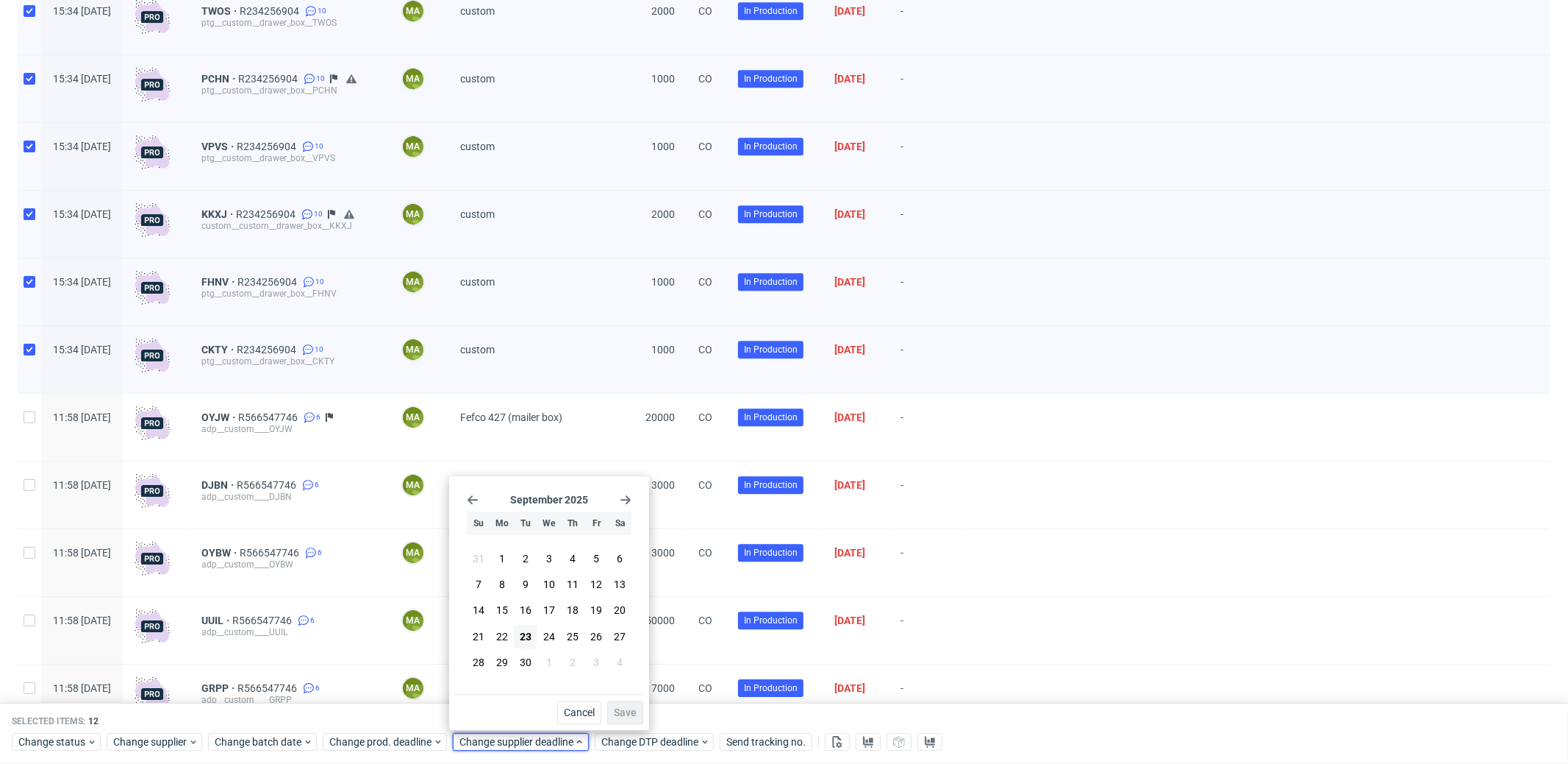
click at [632, 501] on div "September 2025 Su Mo Tu We Th Fr Sa 31 1 2 3 4 5 6 7 8 9 10 11 12 13 14 15 16 1…" at bounding box center [549, 588] width 188 height 212
click at [630, 501] on icon "Go forward 1 month" at bounding box center [625, 500] width 11 height 11
click at [545, 633] on span "22" at bounding box center [549, 636] width 11 height 14
click at [627, 708] on span "Save" at bounding box center [625, 712] width 23 height 10
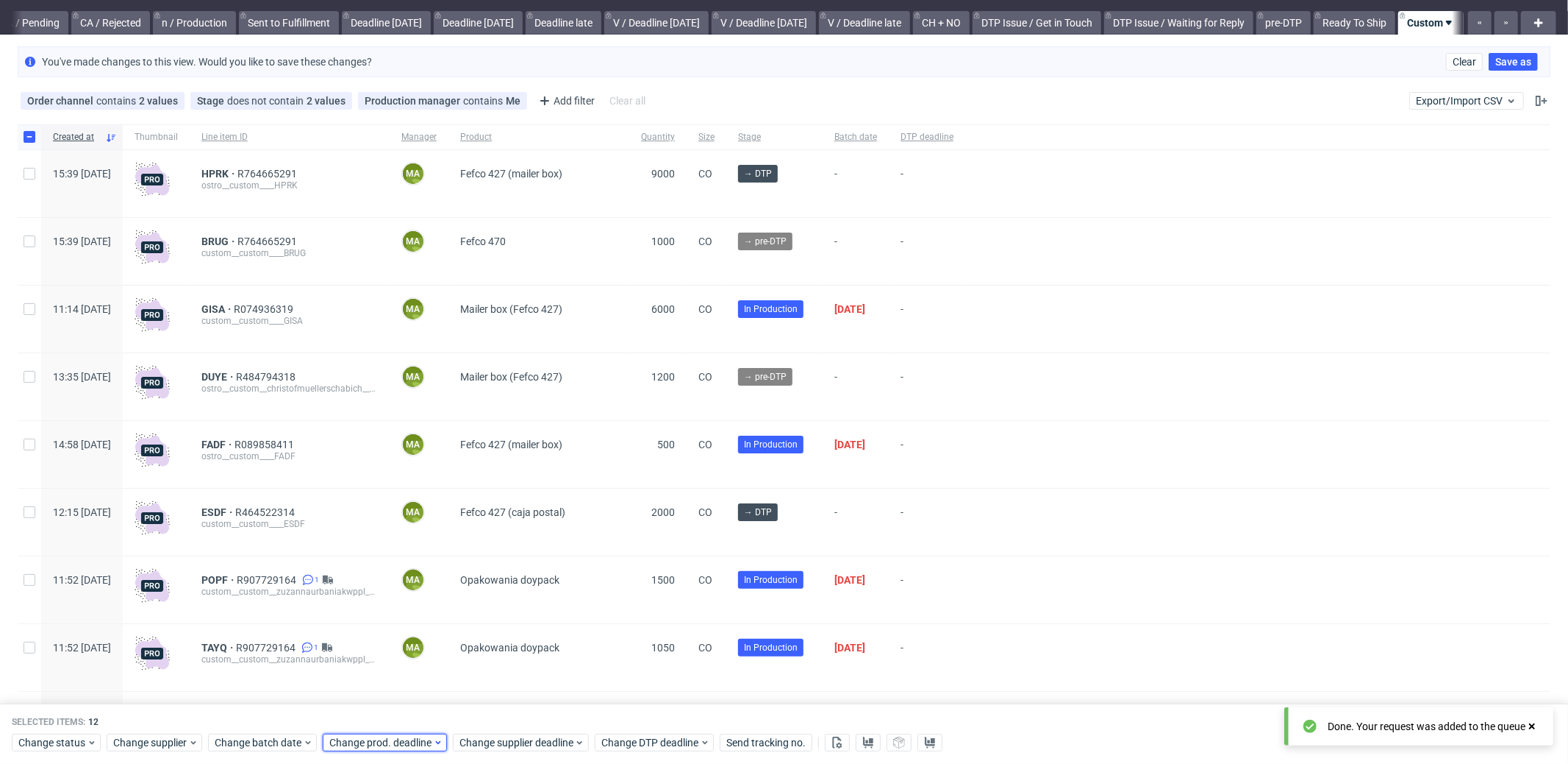
scroll to position [0, 0]
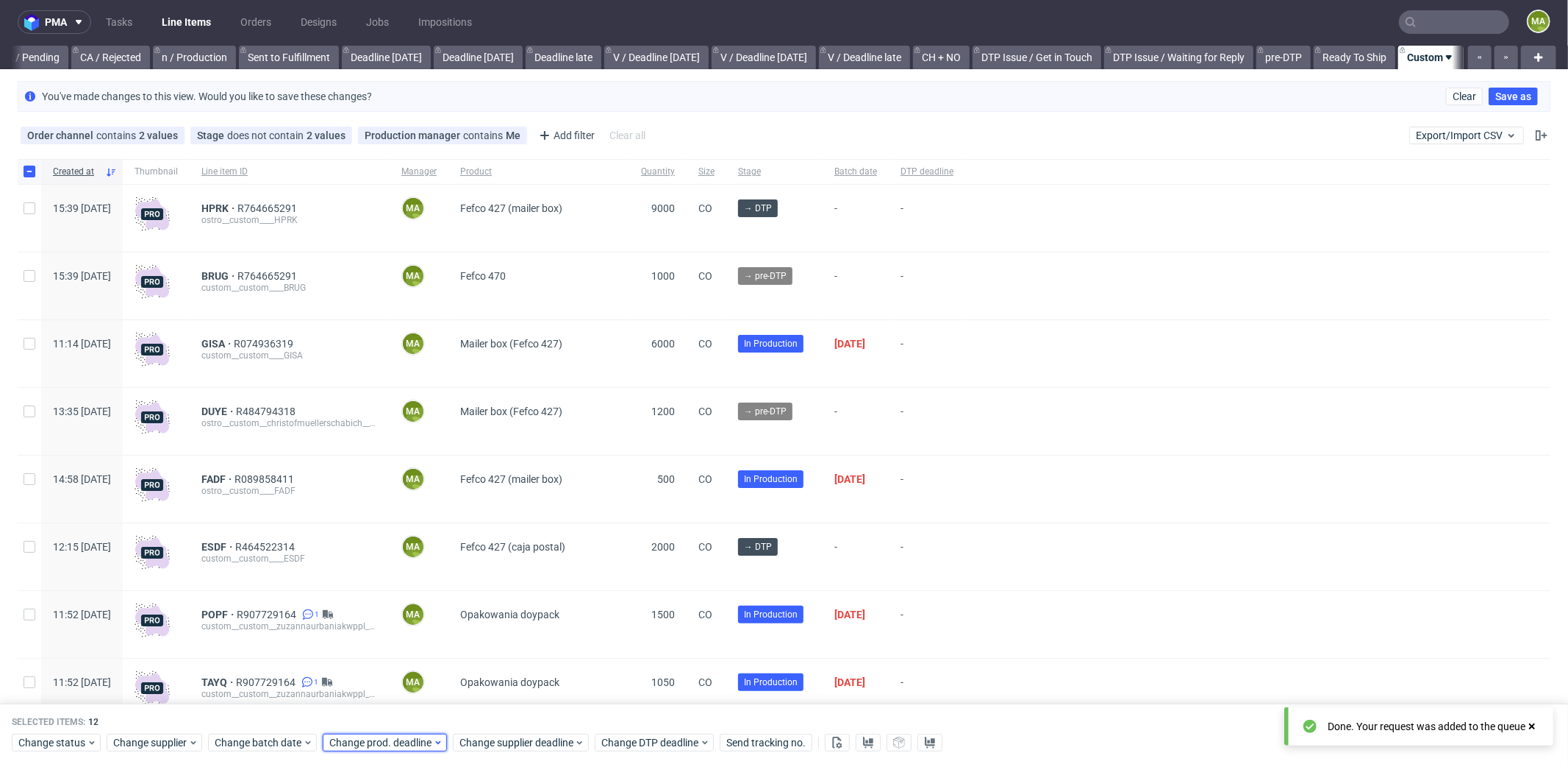
click at [421, 739] on span "Change prod. deadline" at bounding box center [381, 742] width 104 height 14
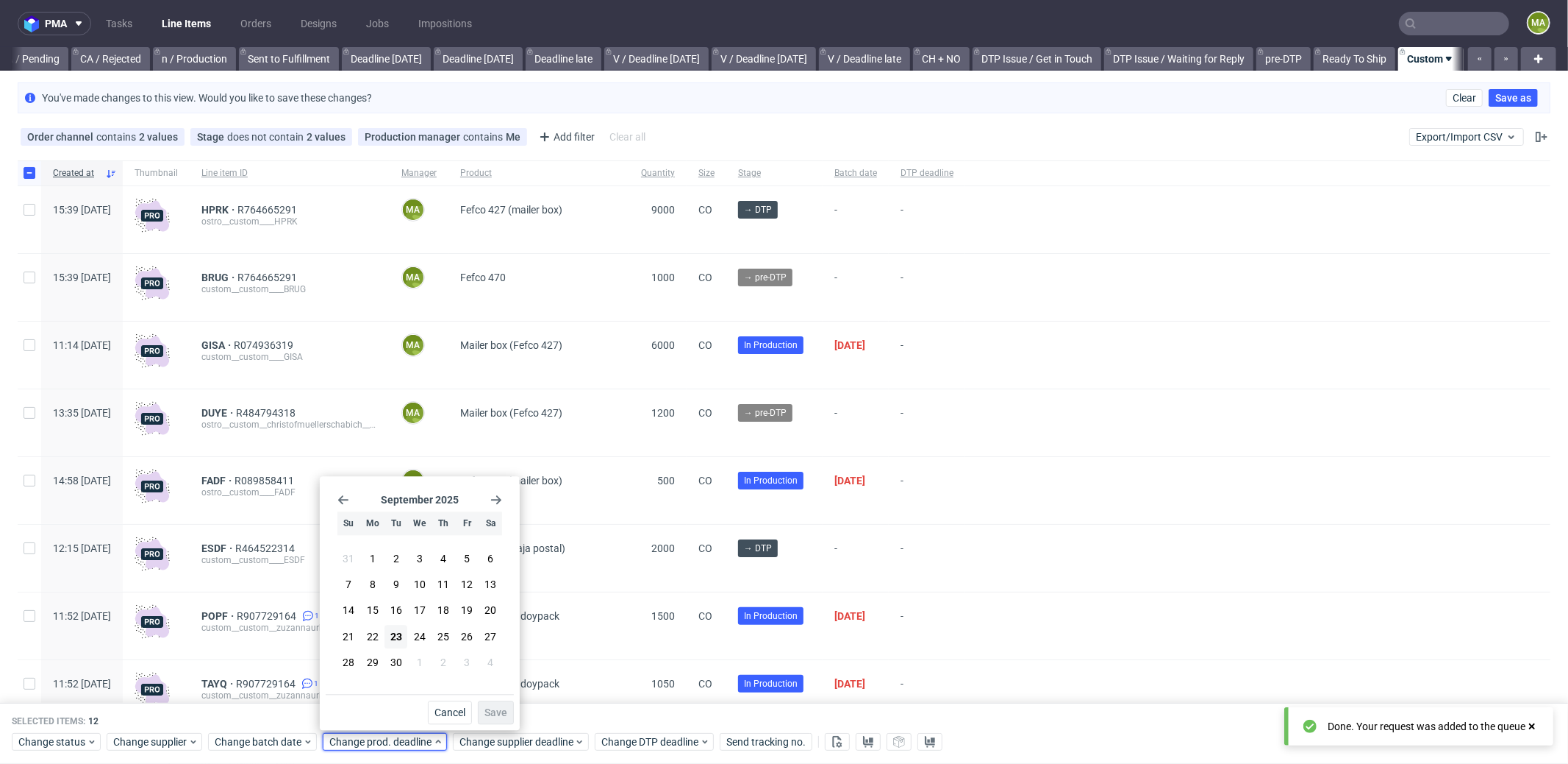
click at [497, 497] on icon "Go forward 1 month" at bounding box center [497, 500] width 11 height 11
click at [458, 630] on button "24" at bounding box center [467, 636] width 23 height 24
click at [508, 717] on button "Save" at bounding box center [496, 712] width 36 height 24
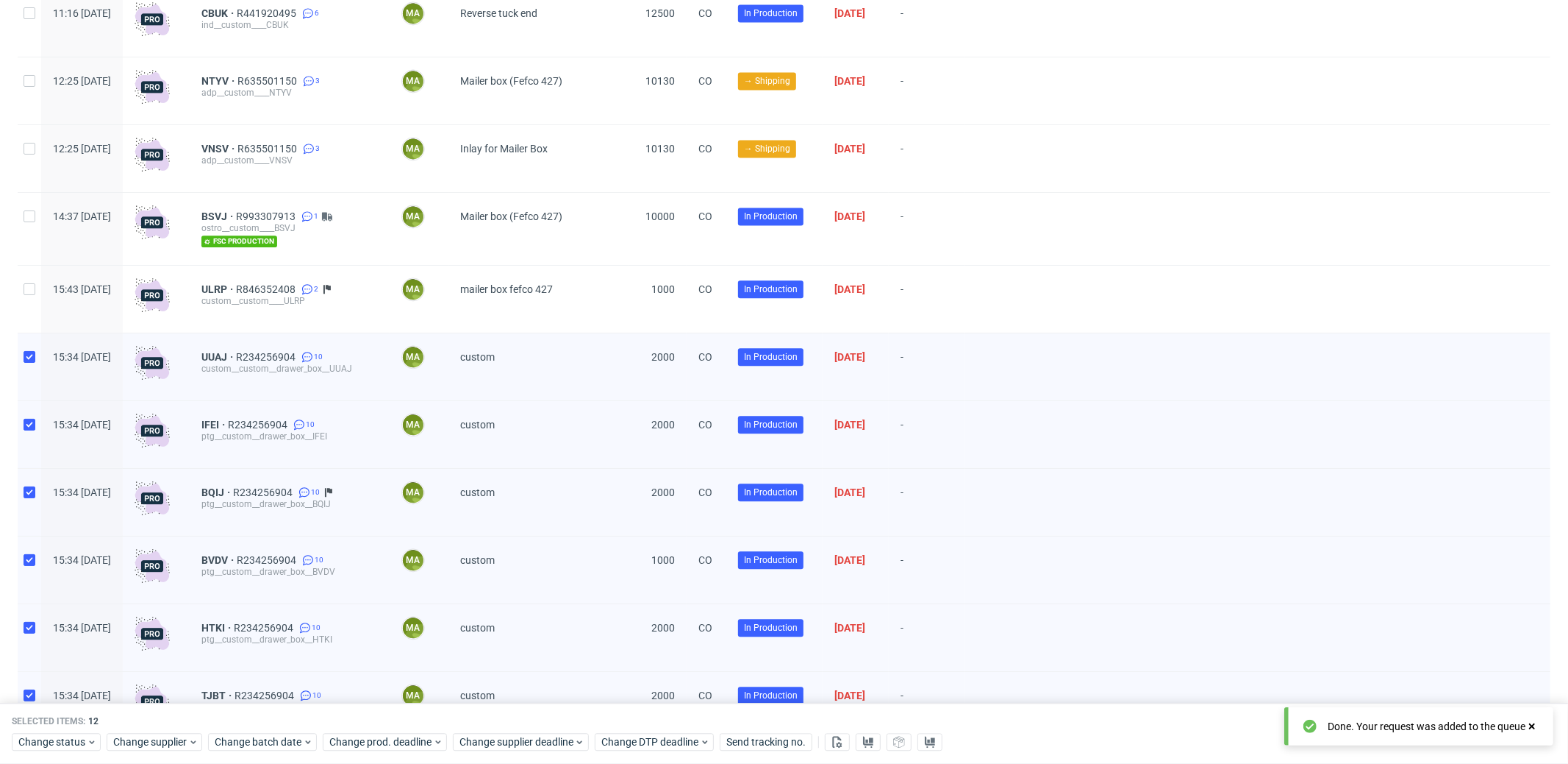
scroll to position [3063, 0]
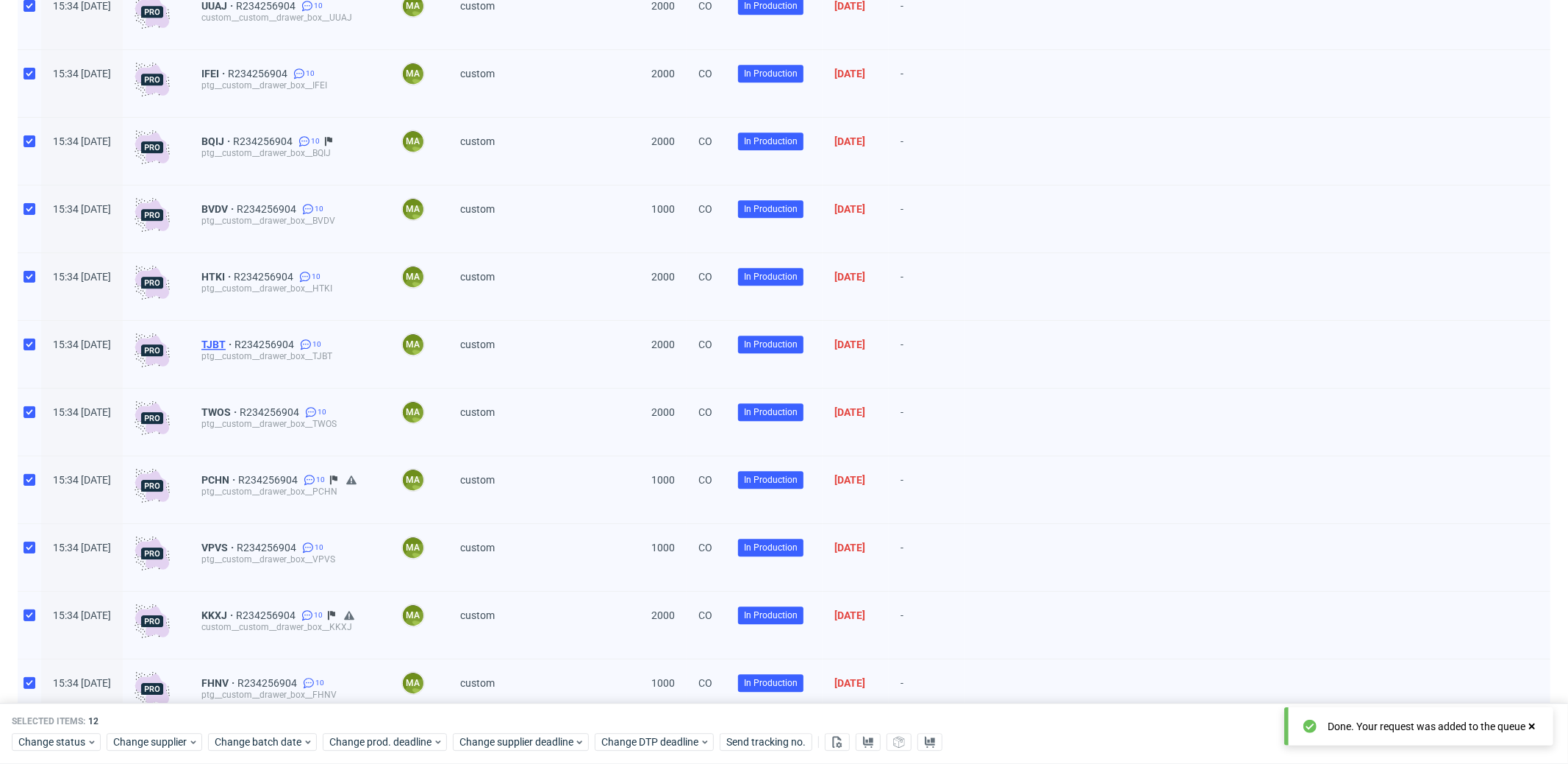
click at [234, 350] on span "TJBT" at bounding box center [217, 344] width 33 height 11
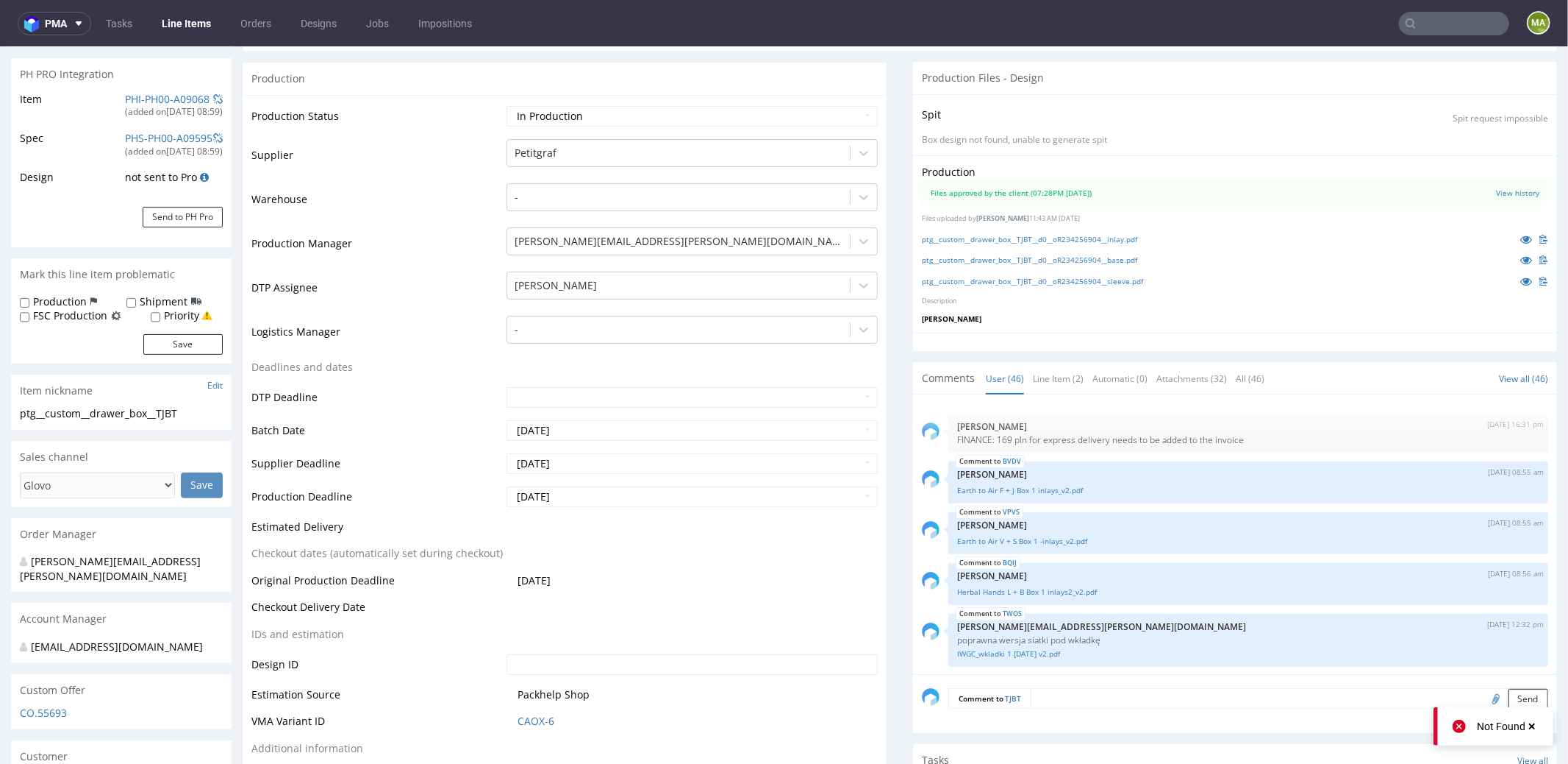
scroll to position [311, 0]
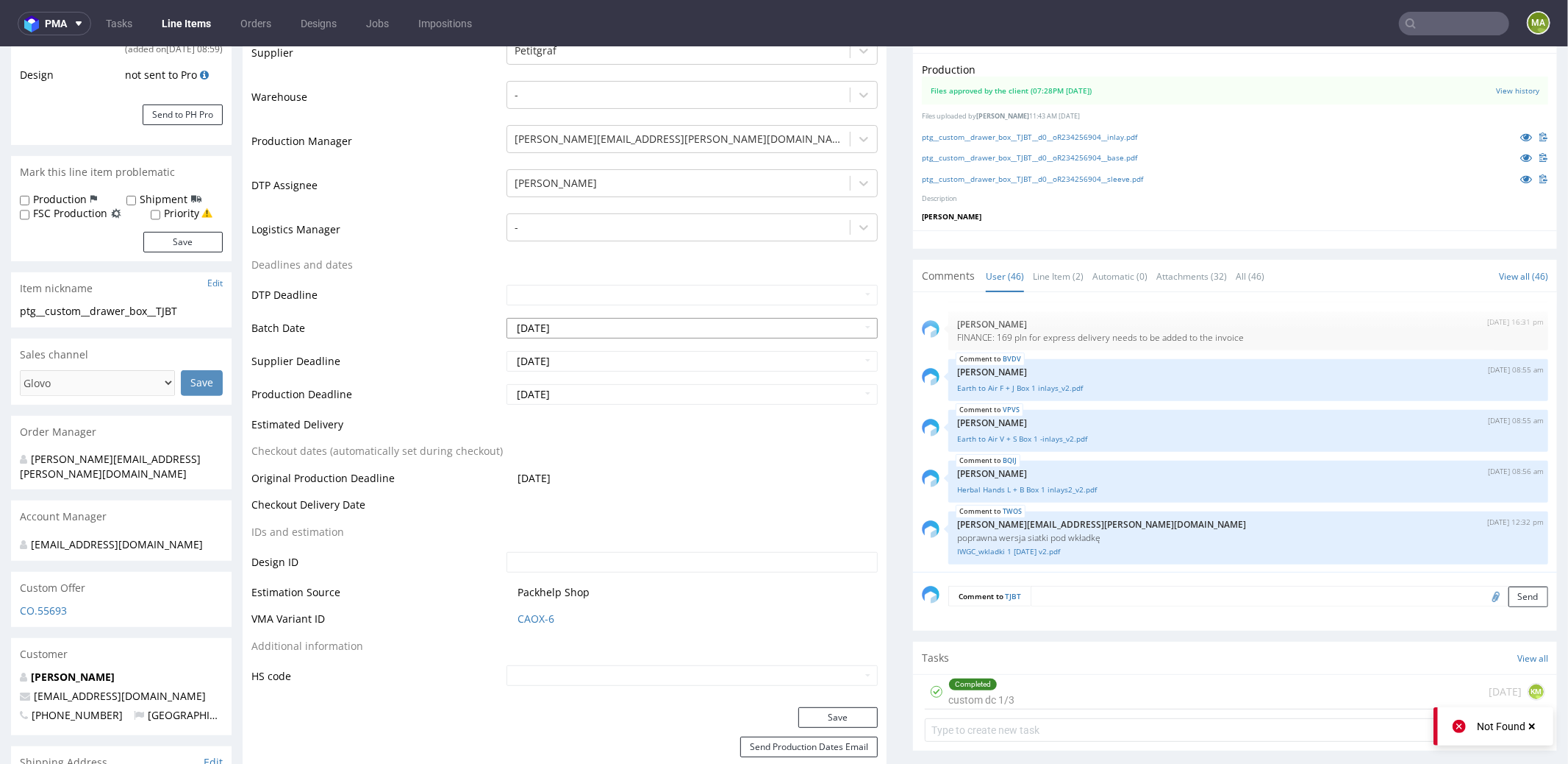
click at [603, 327] on input "2025-09-23" at bounding box center [693, 327] width 372 height 21
click at [650, 149] on icon at bounding box center [650, 150] width 4 height 10
click at [370, 307] on td "DTP Deadline" at bounding box center [377, 299] width 252 height 33
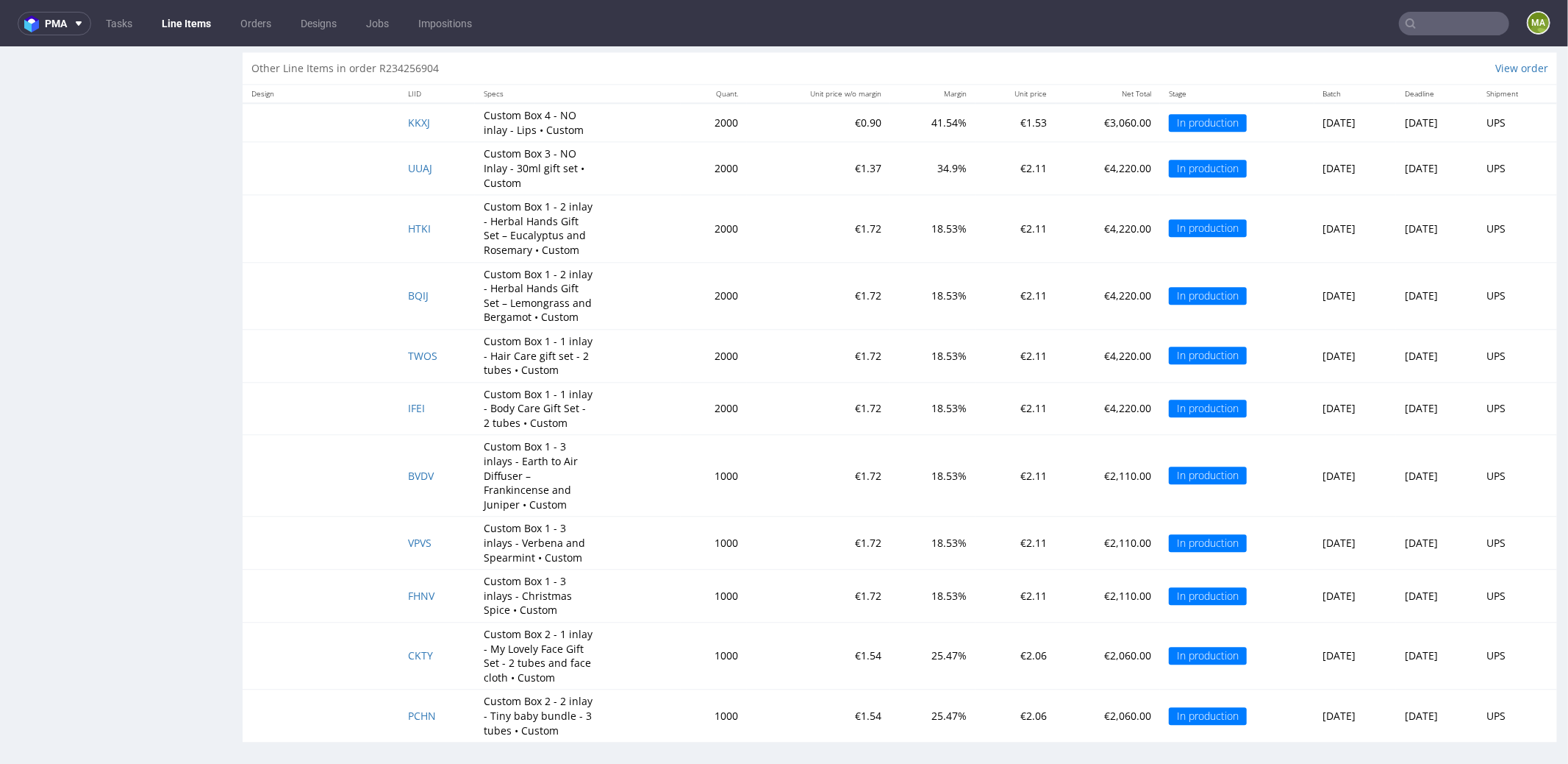
scroll to position [2945, 0]
click at [408, 349] on span "TWOS" at bounding box center [422, 354] width 30 height 14
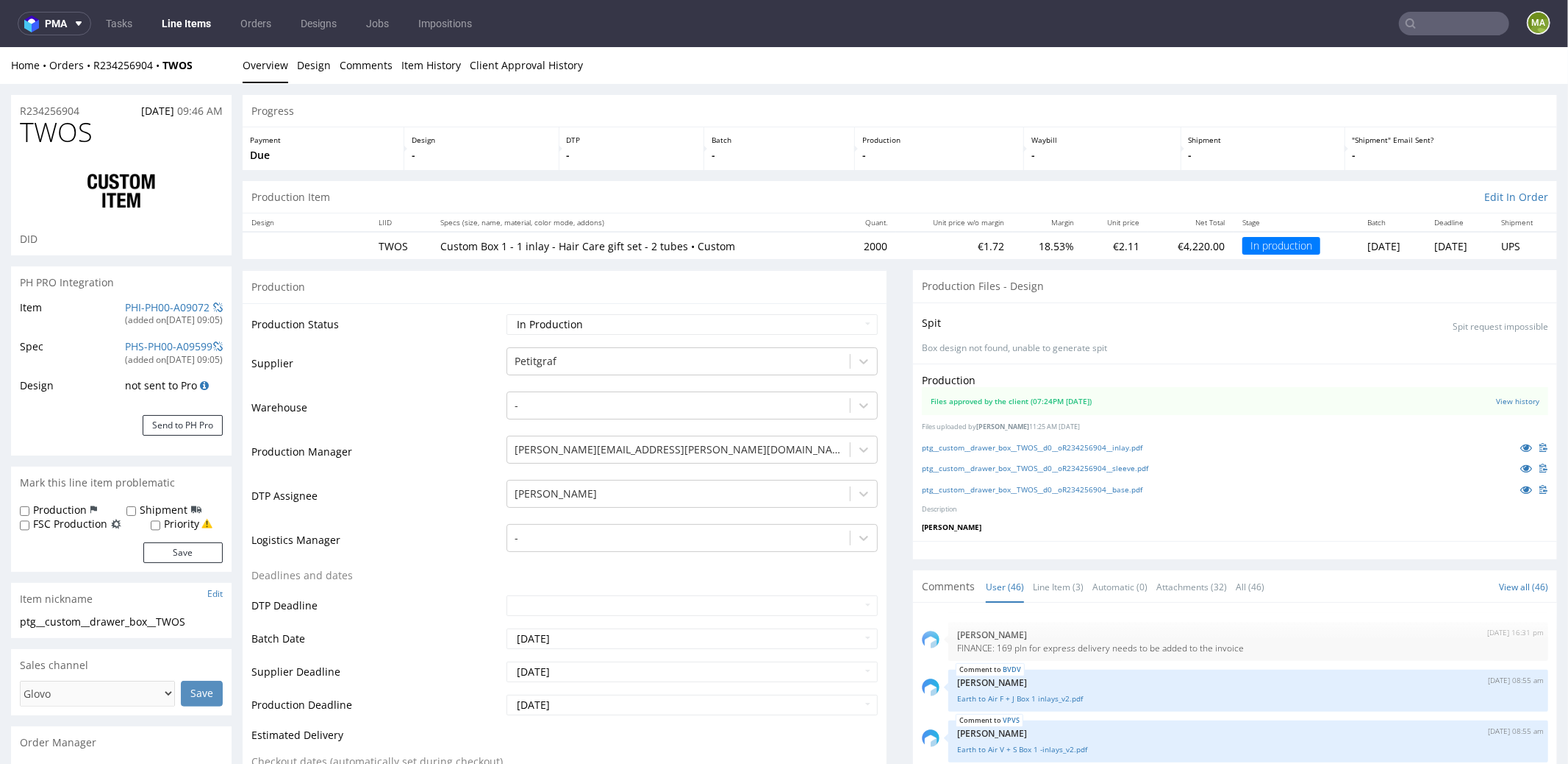
scroll to position [317, 0]
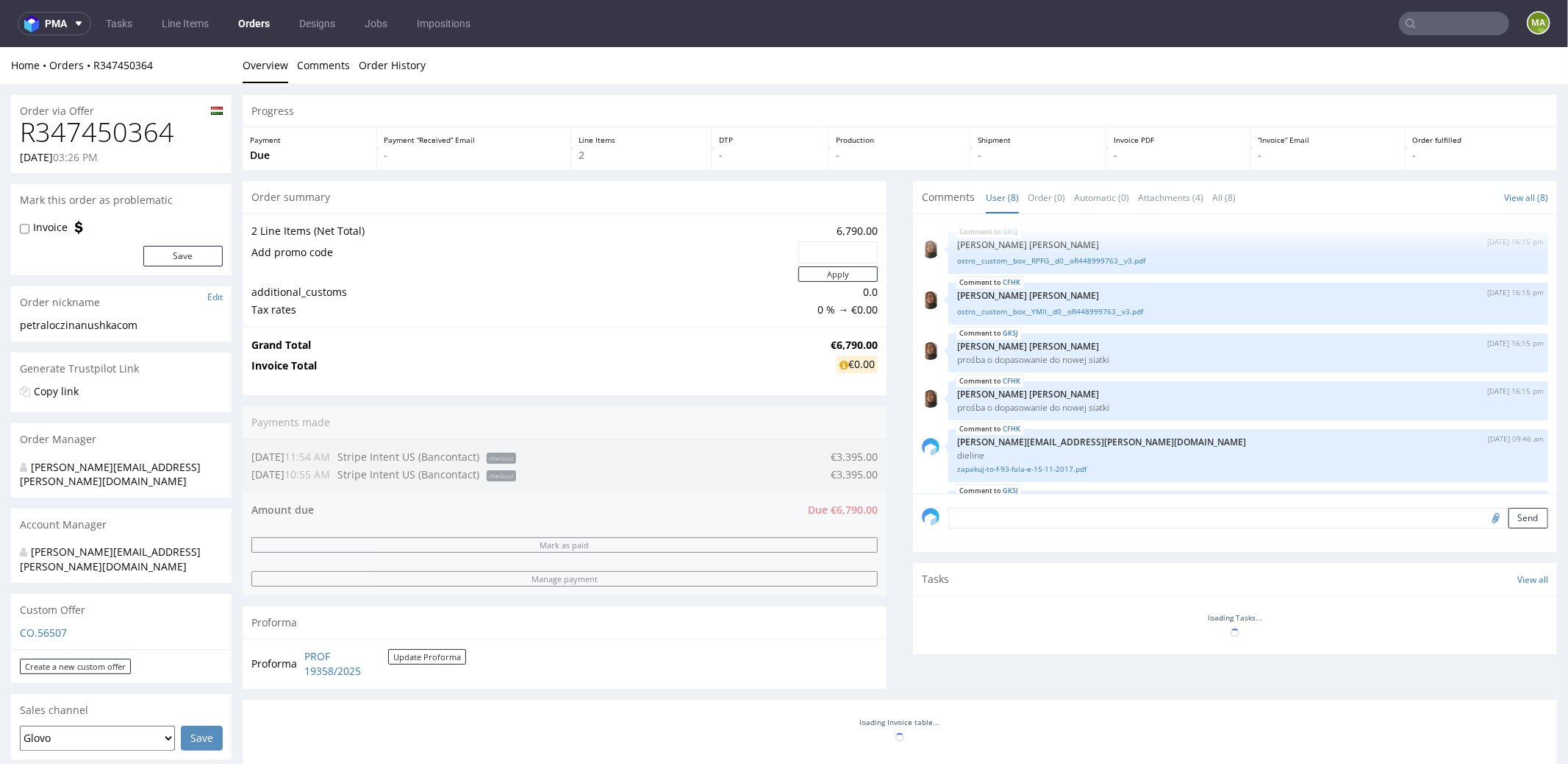
scroll to position [155, 0]
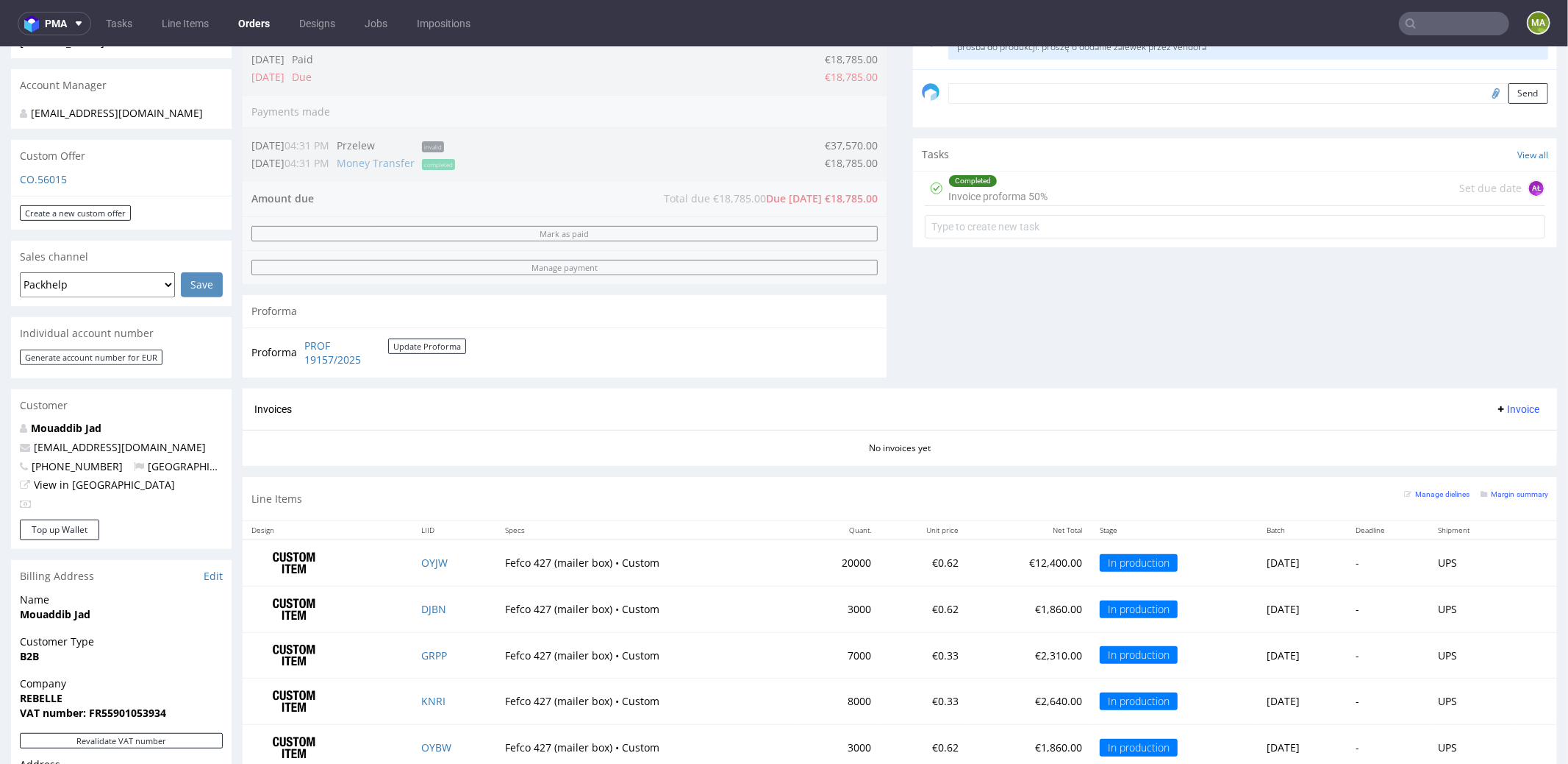
scroll to position [566, 0]
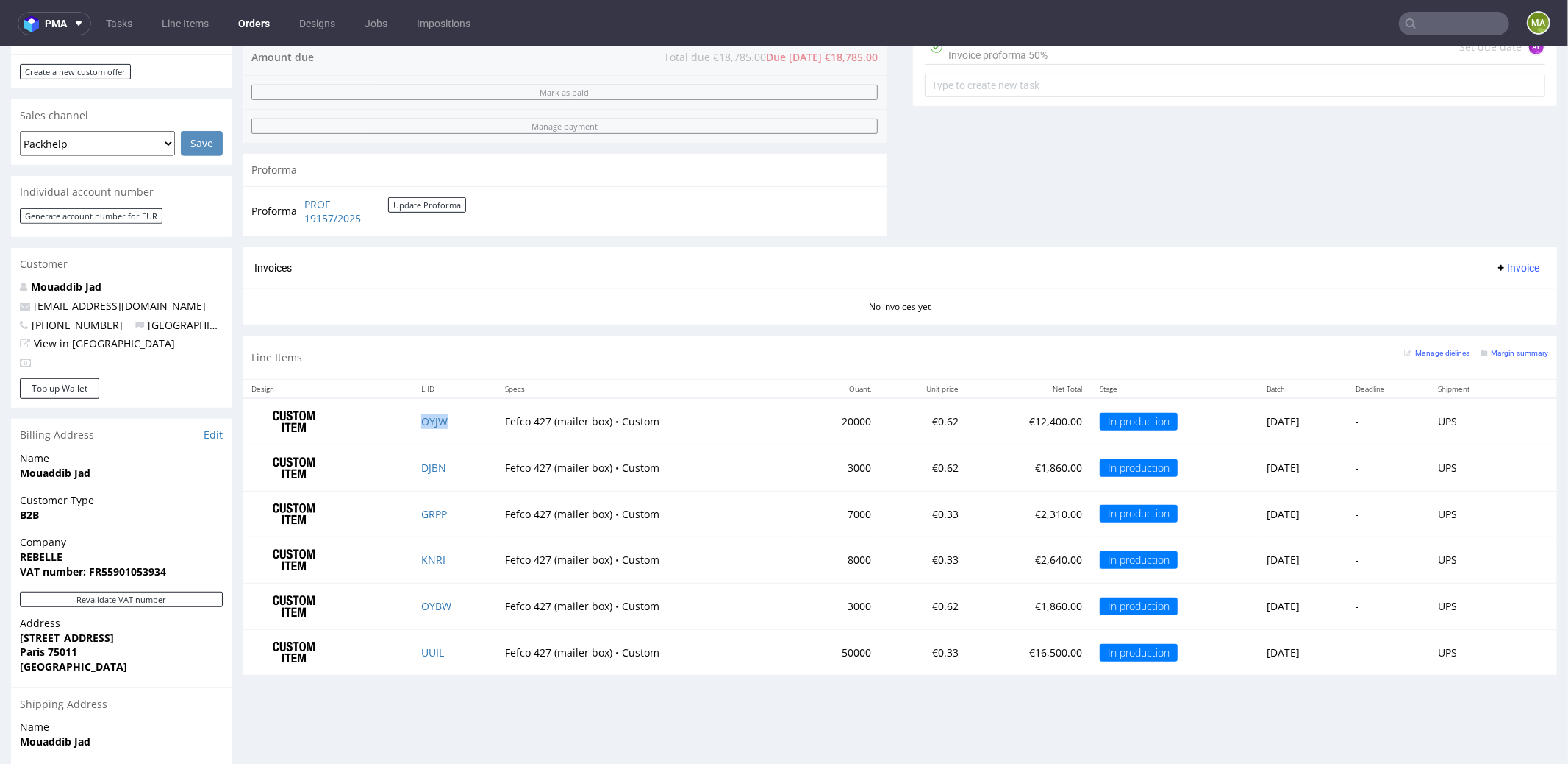
click at [413, 425] on td "OYJW" at bounding box center [455, 421] width 84 height 47
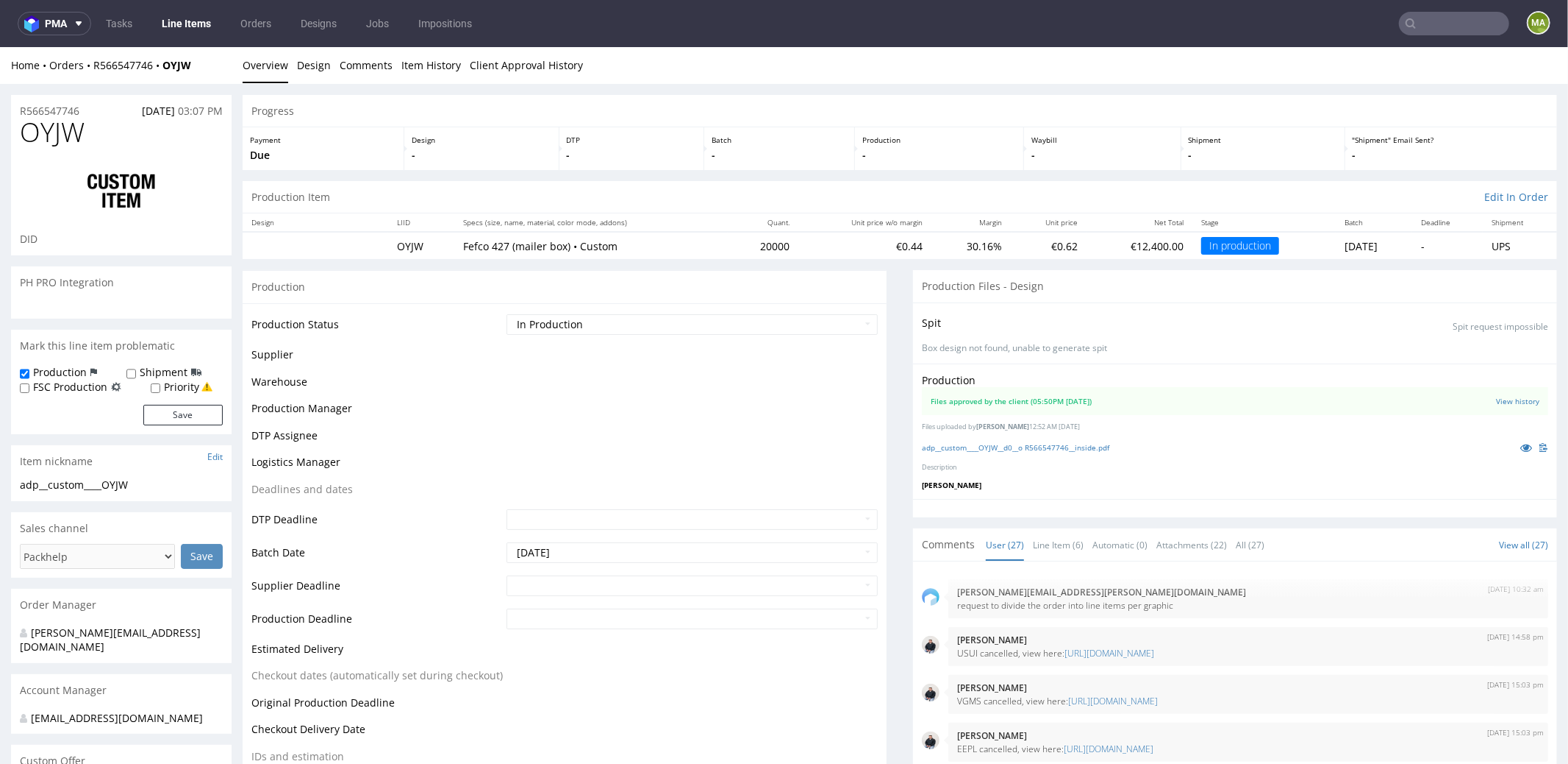
scroll to position [1684, 0]
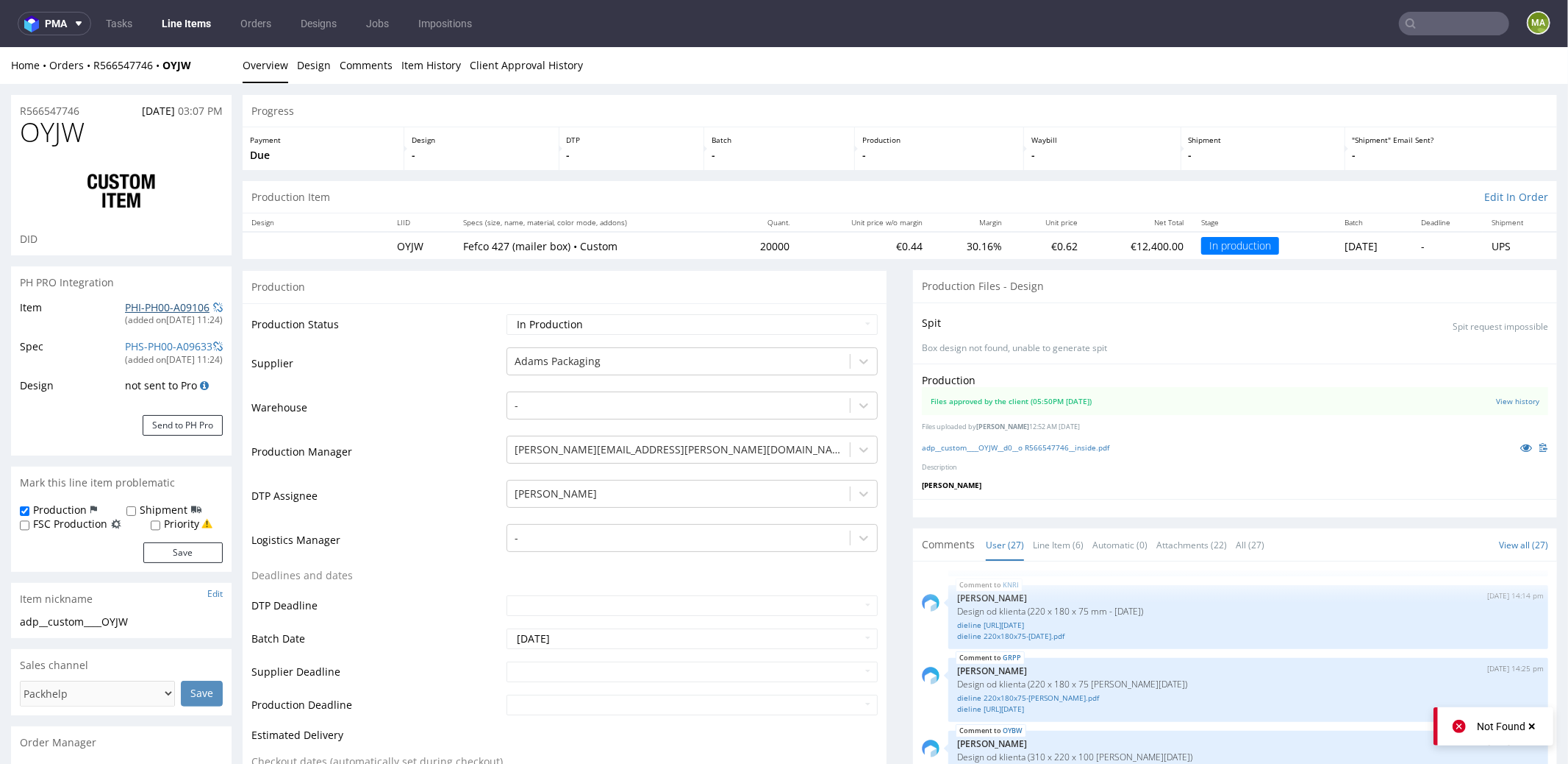
click at [147, 310] on link "PHI-PH00-A09106" at bounding box center [167, 306] width 85 height 14
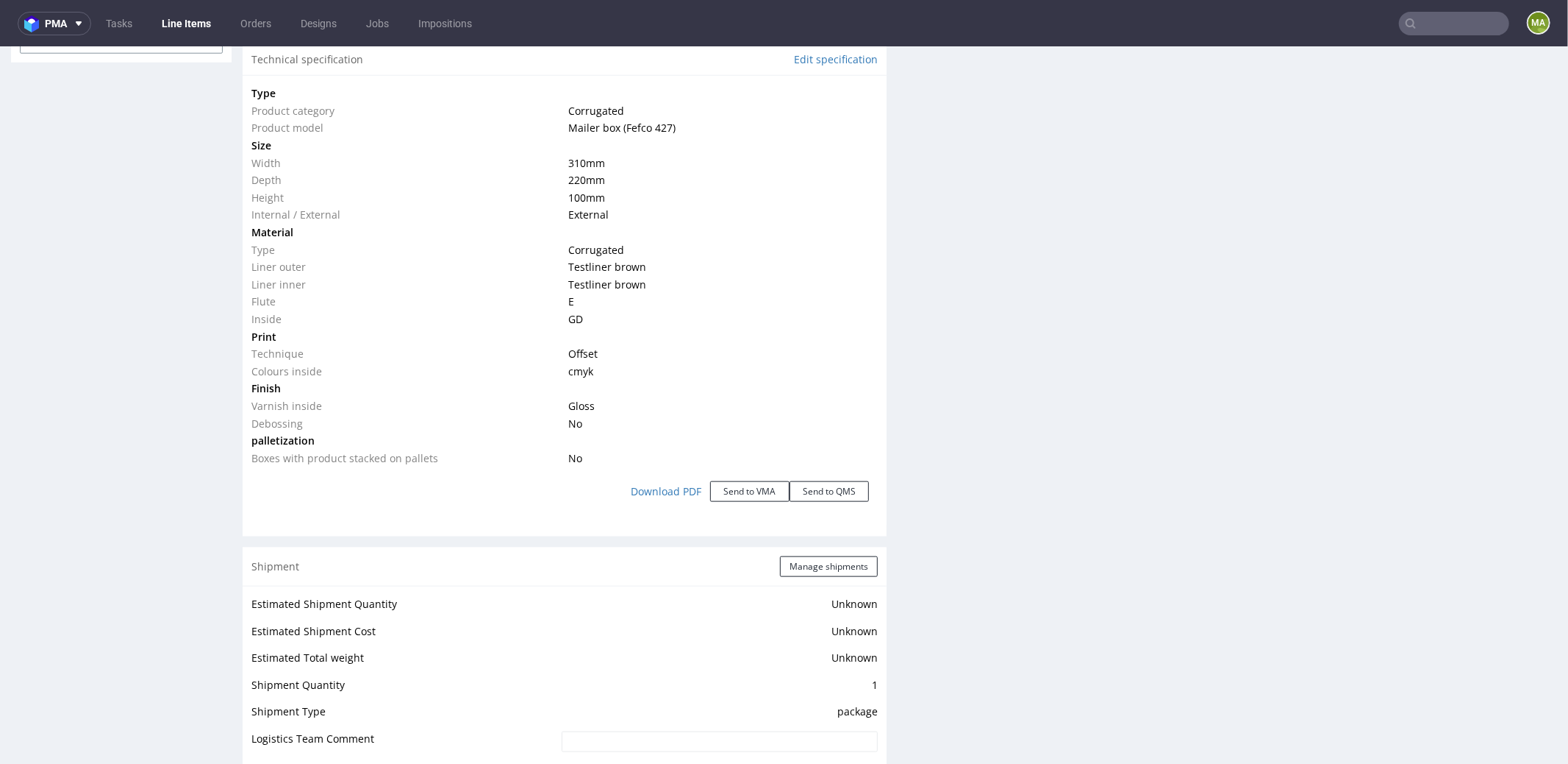
scroll to position [0, 0]
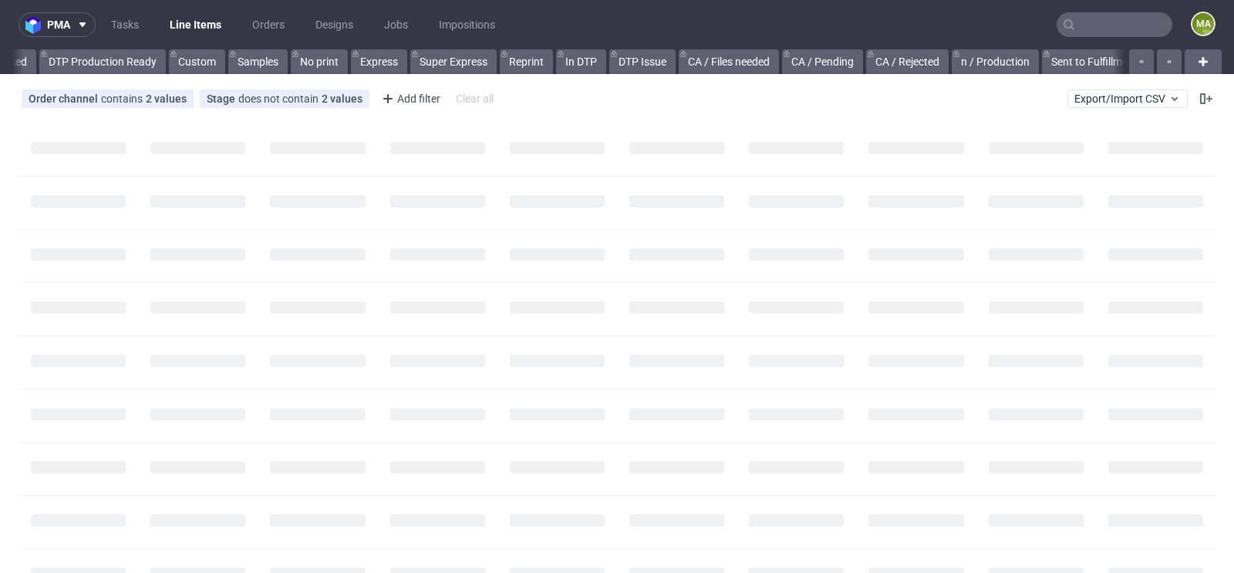
scroll to position [0, 1122]
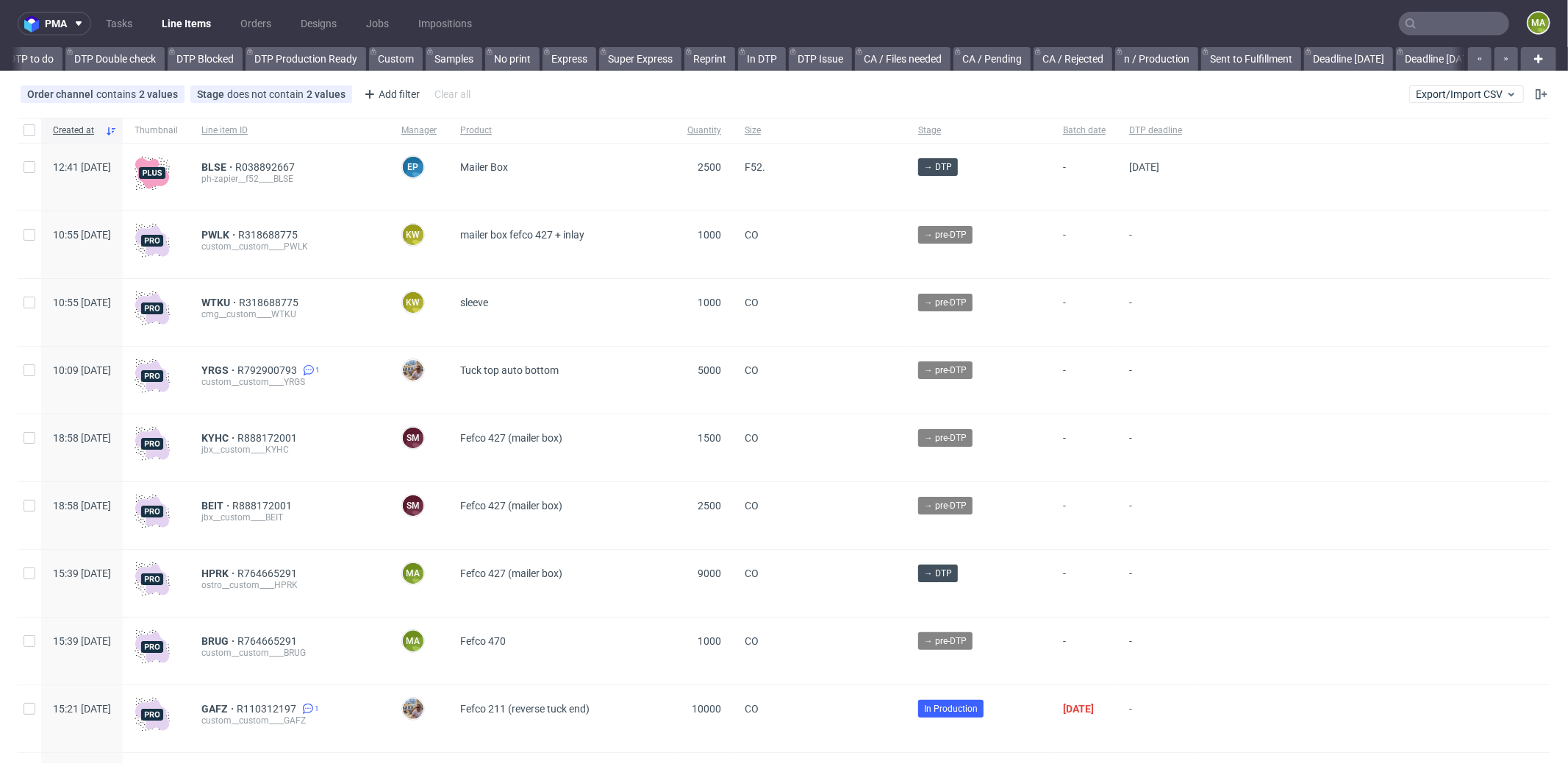
scroll to position [0, 1270]
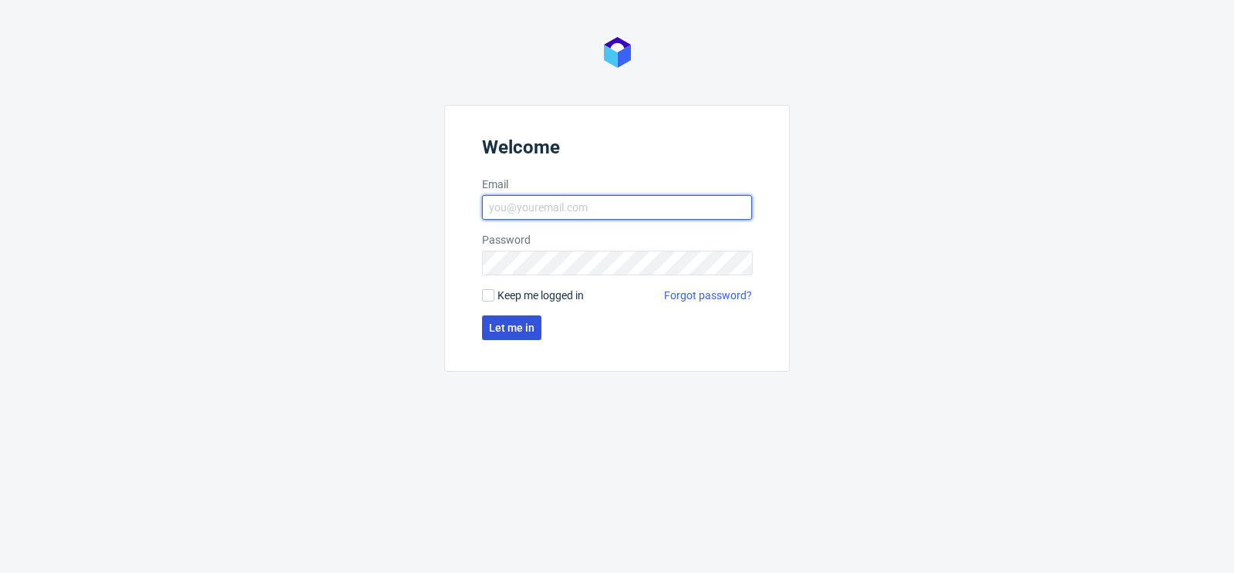
type input "[PERSON_NAME][EMAIL_ADDRESS][PERSON_NAME][DOMAIN_NAME]"
click at [509, 337] on button "Let me in" at bounding box center [511, 328] width 59 height 25
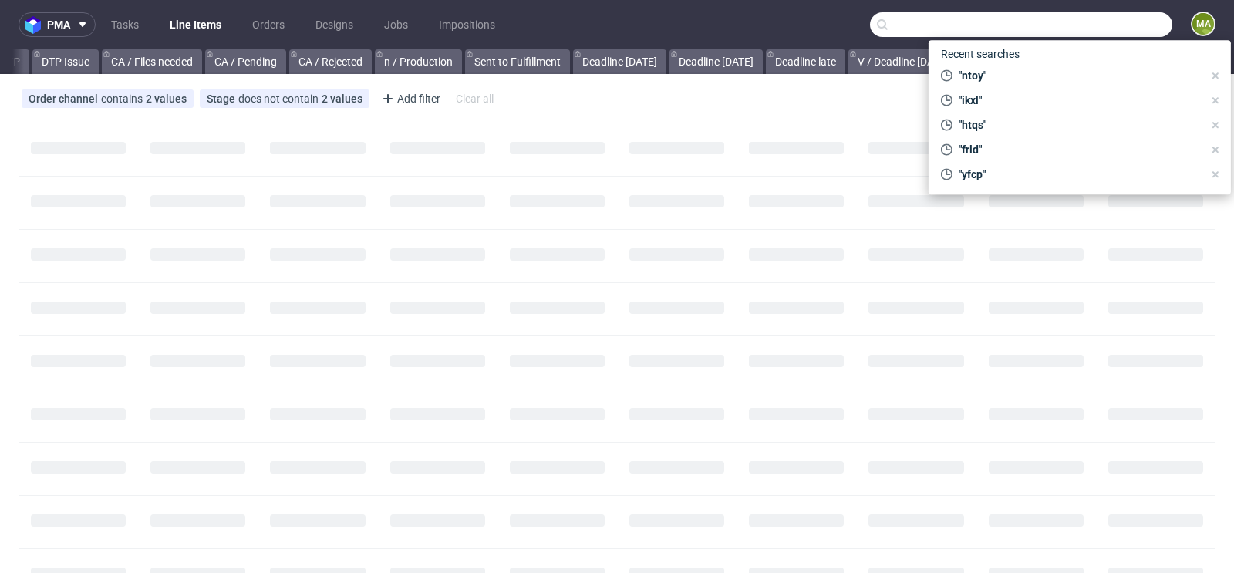
click at [1101, 34] on input "text" at bounding box center [1021, 24] width 302 height 25
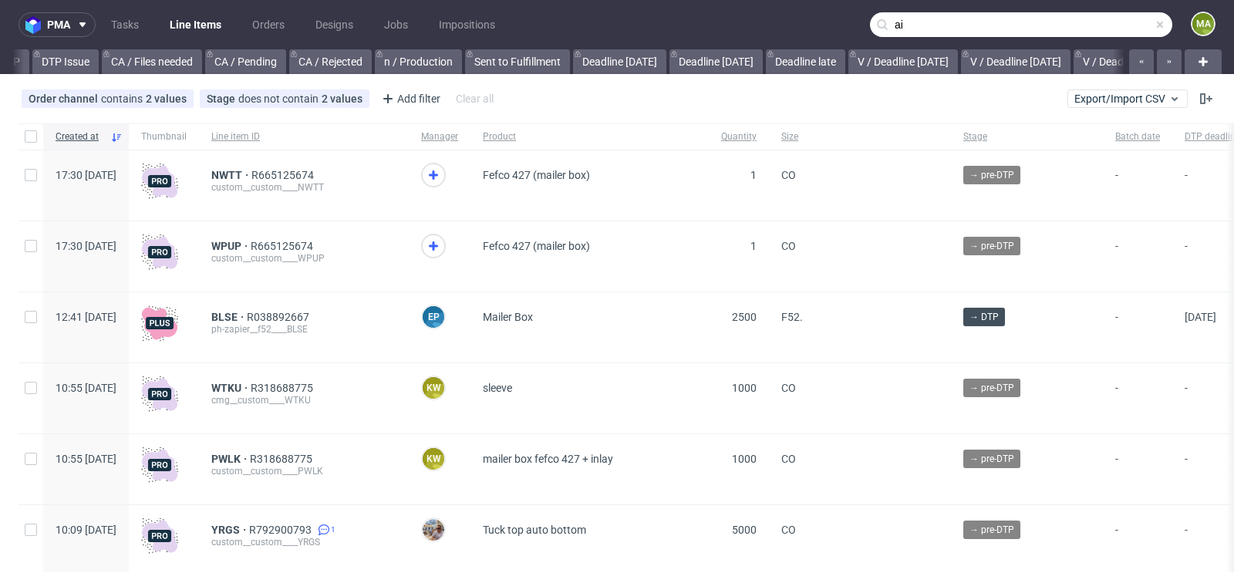
scroll to position [0, 1744]
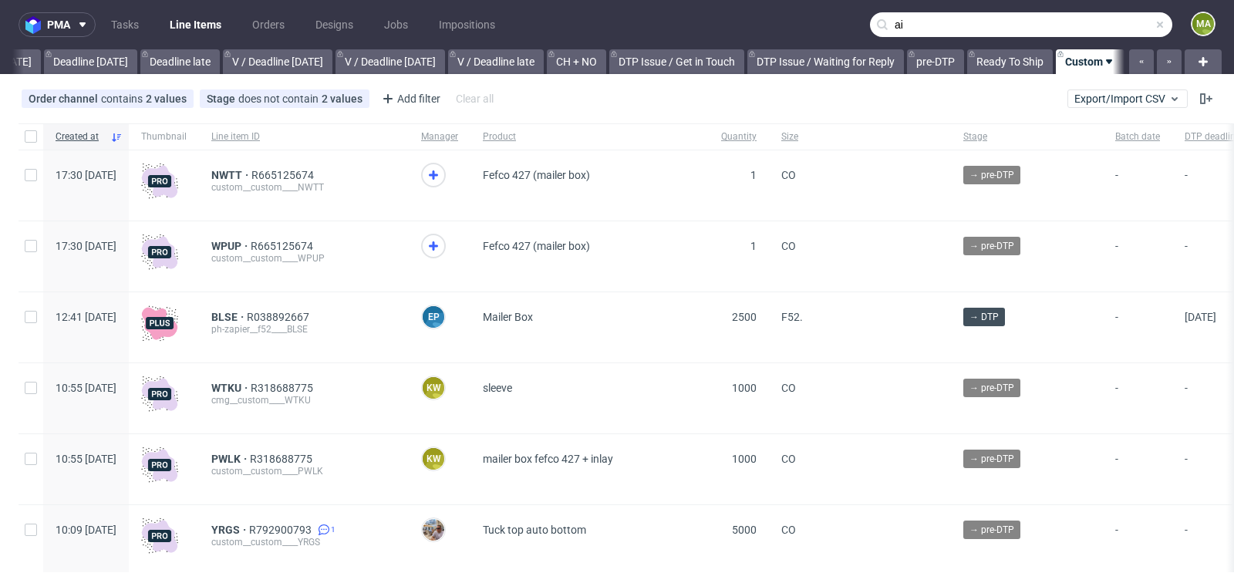
type input "a"
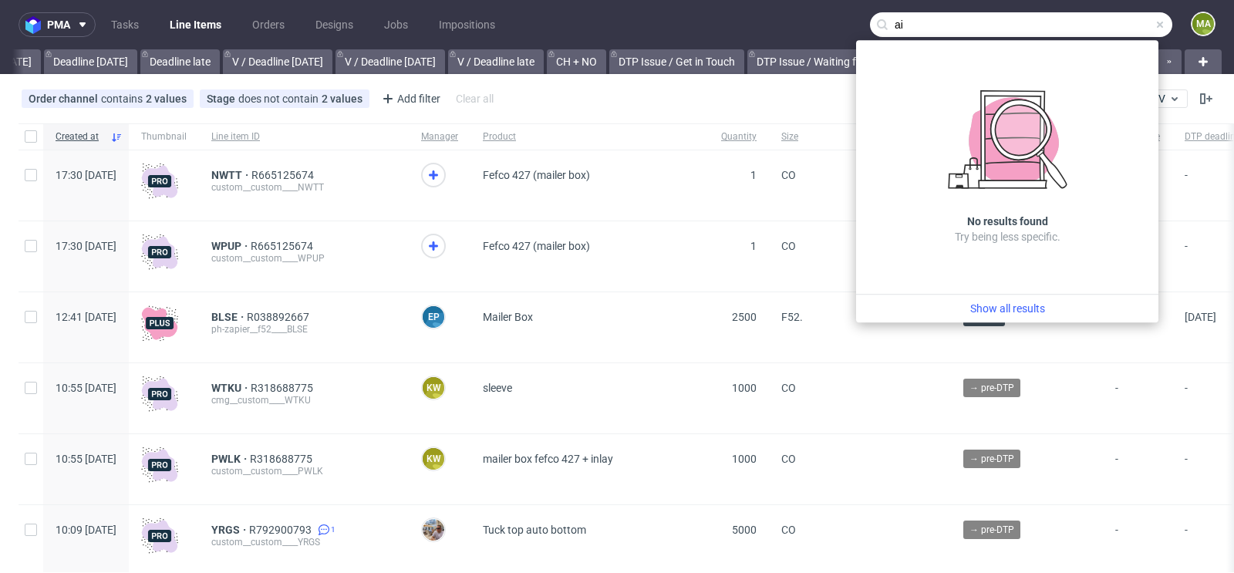
type input "a"
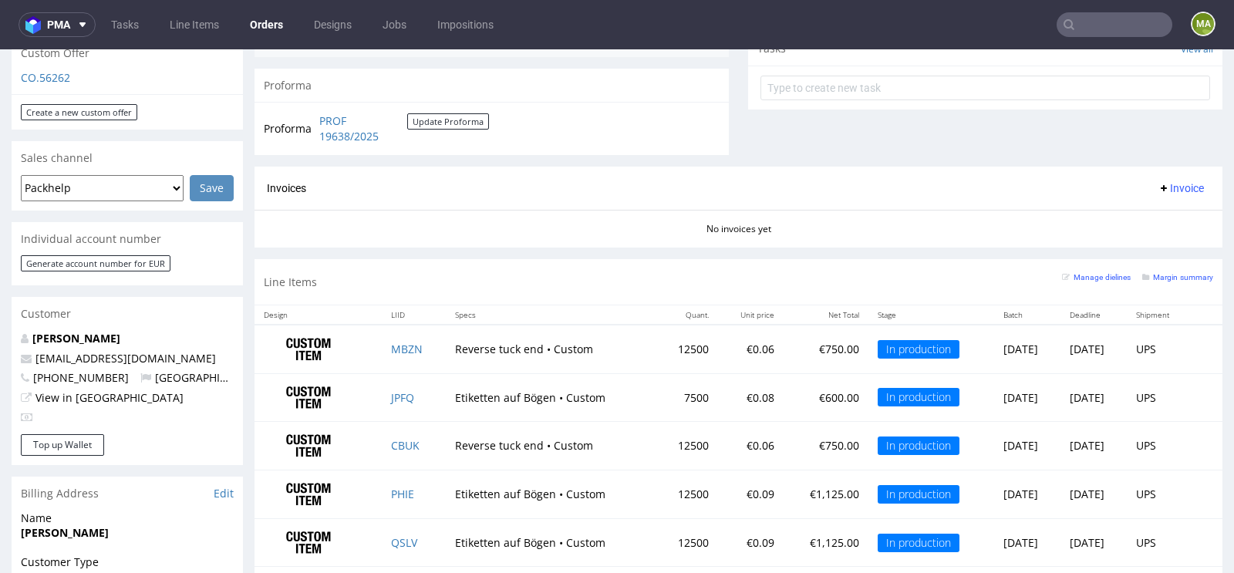
scroll to position [573, 0]
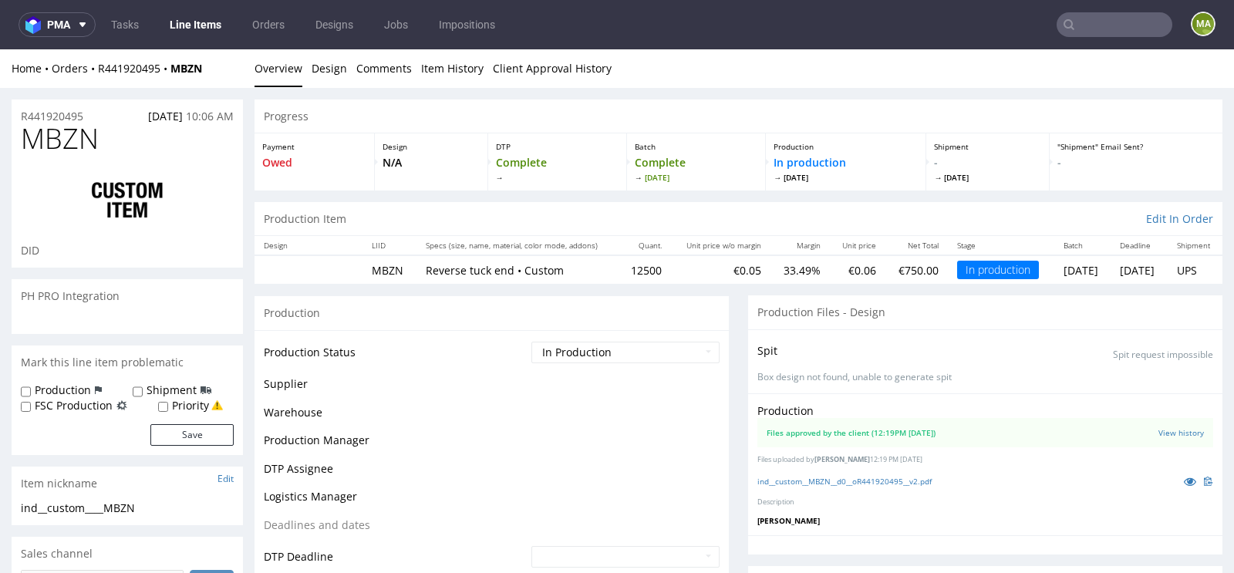
scroll to position [2065, 0]
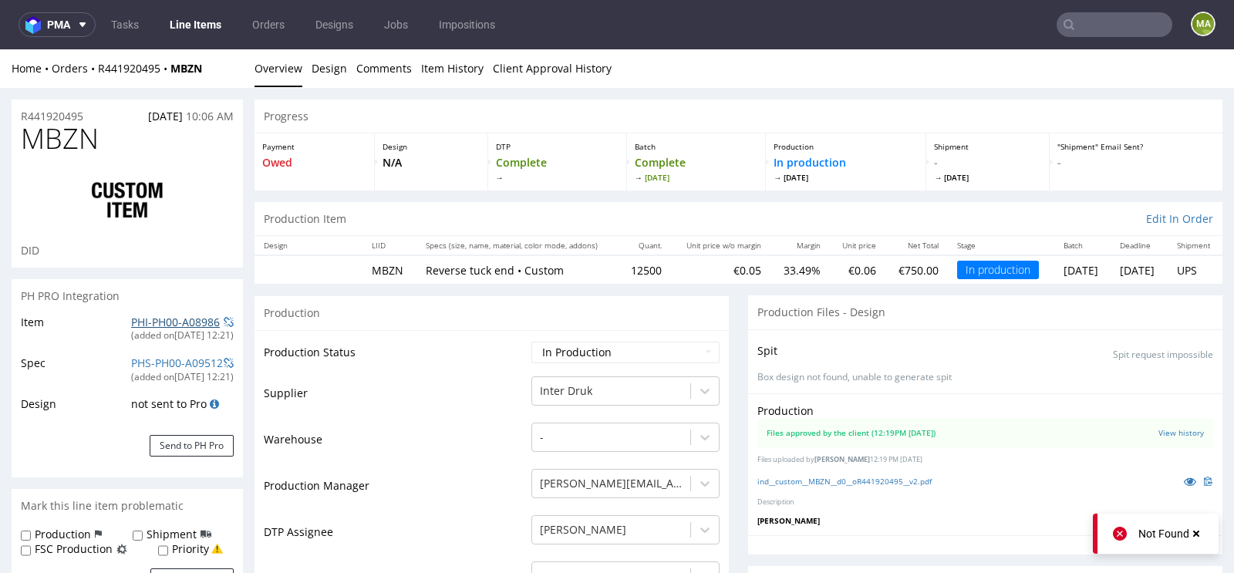
click at [166, 321] on link "PHI-PH00-A08986" at bounding box center [175, 322] width 89 height 15
click at [1079, 13] on input "text" at bounding box center [1115, 24] width 116 height 25
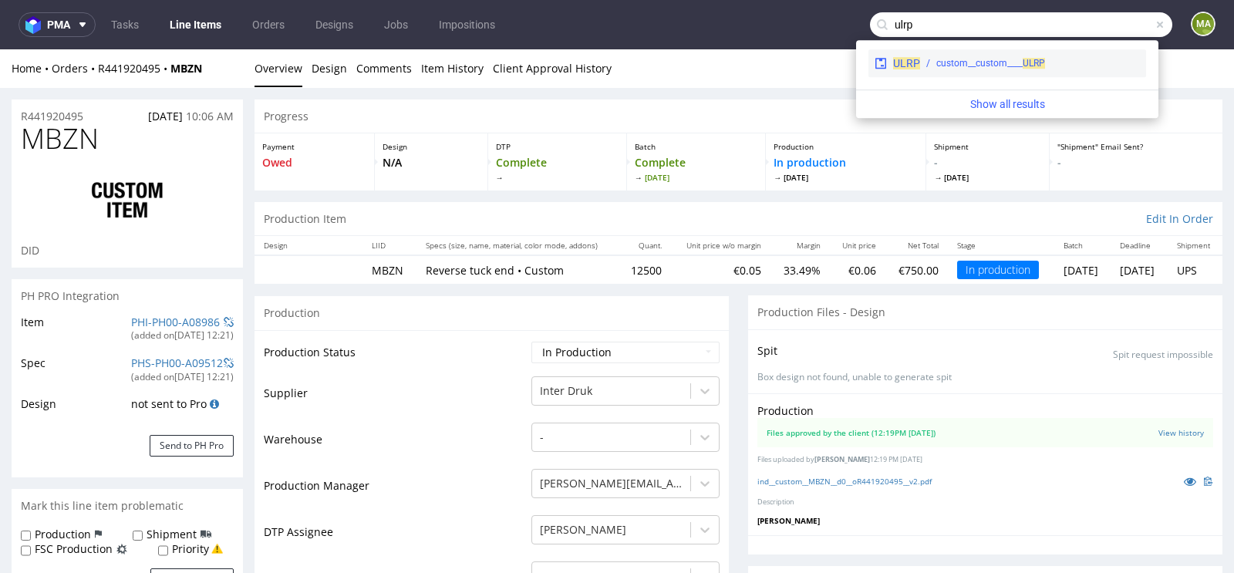
type input "ulrp"
click at [949, 60] on div "custom__custom____ ULRP" at bounding box center [991, 63] width 109 height 14
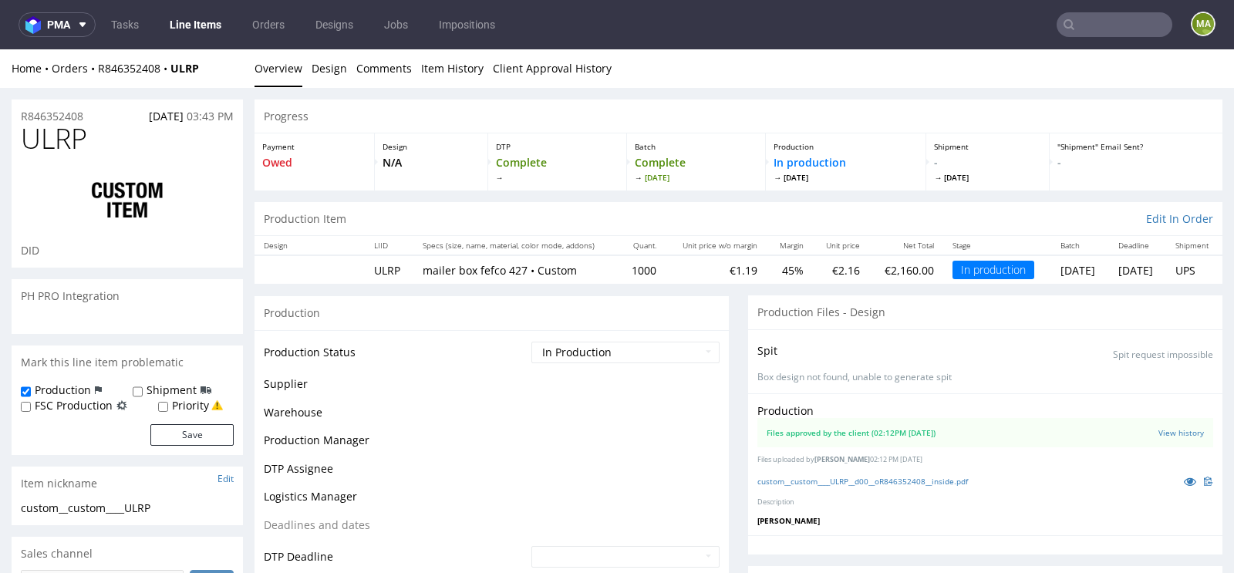
scroll to position [129, 0]
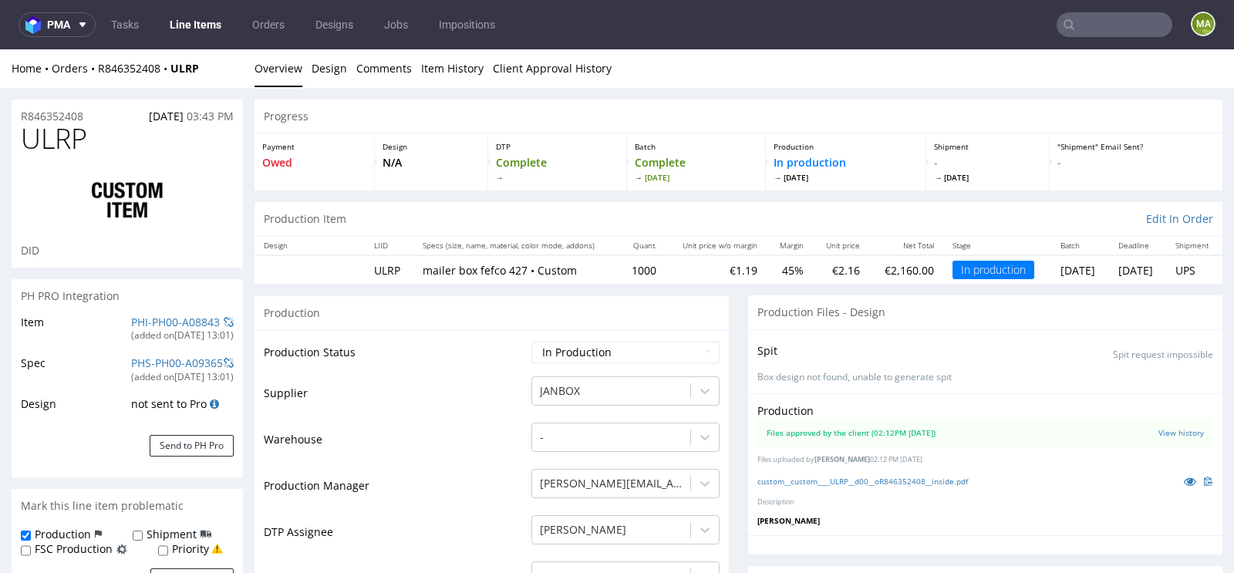
select select "in_progress"
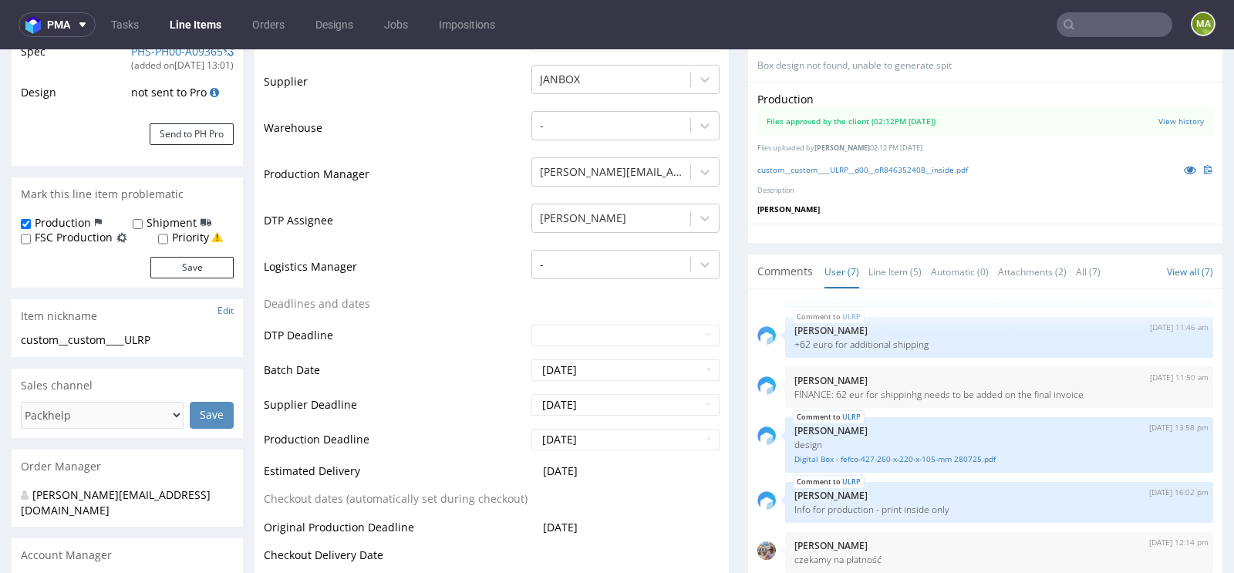
scroll to position [383, 0]
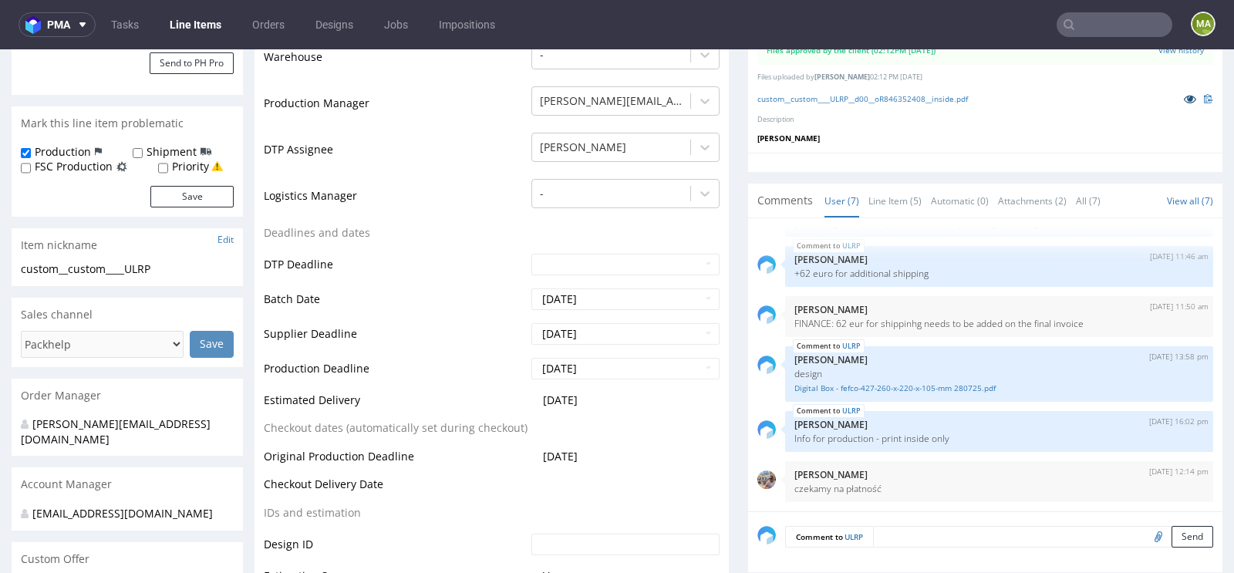
click at [1184, 94] on icon at bounding box center [1190, 98] width 12 height 11
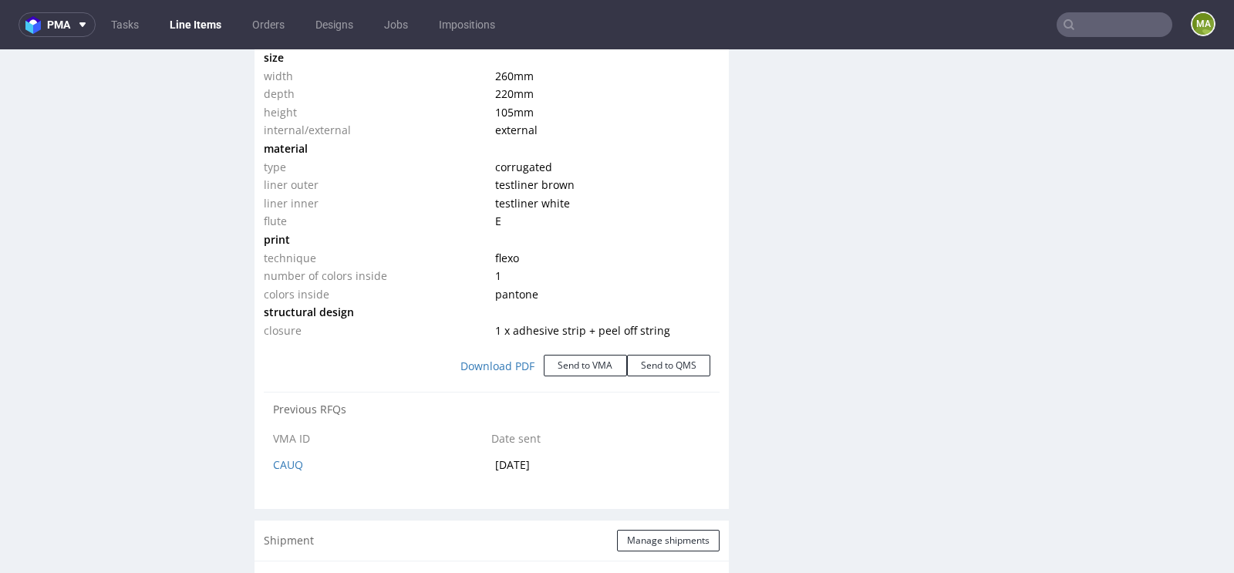
scroll to position [1906, 0]
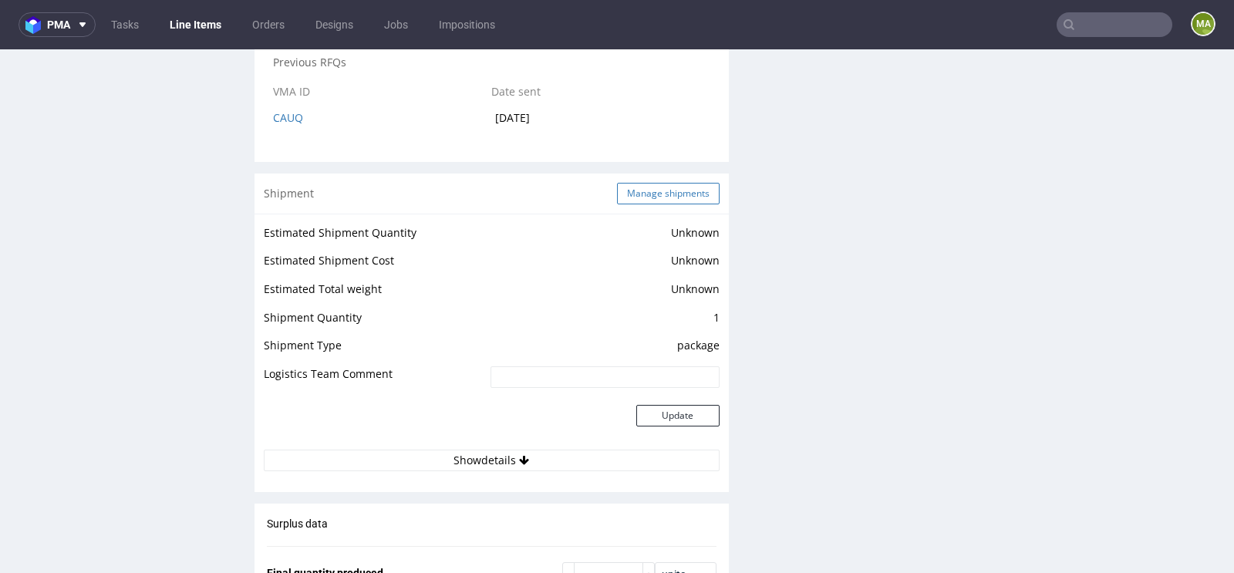
click at [670, 189] on button "Manage shipments" at bounding box center [668, 194] width 103 height 22
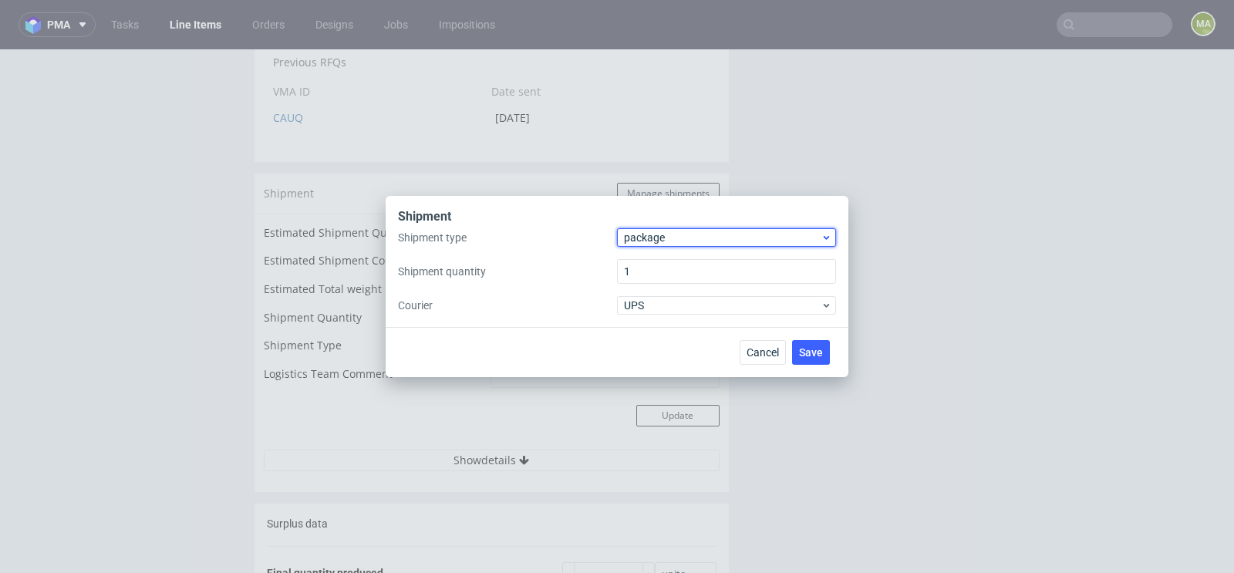
click at [652, 241] on span "package" at bounding box center [722, 237] width 197 height 15
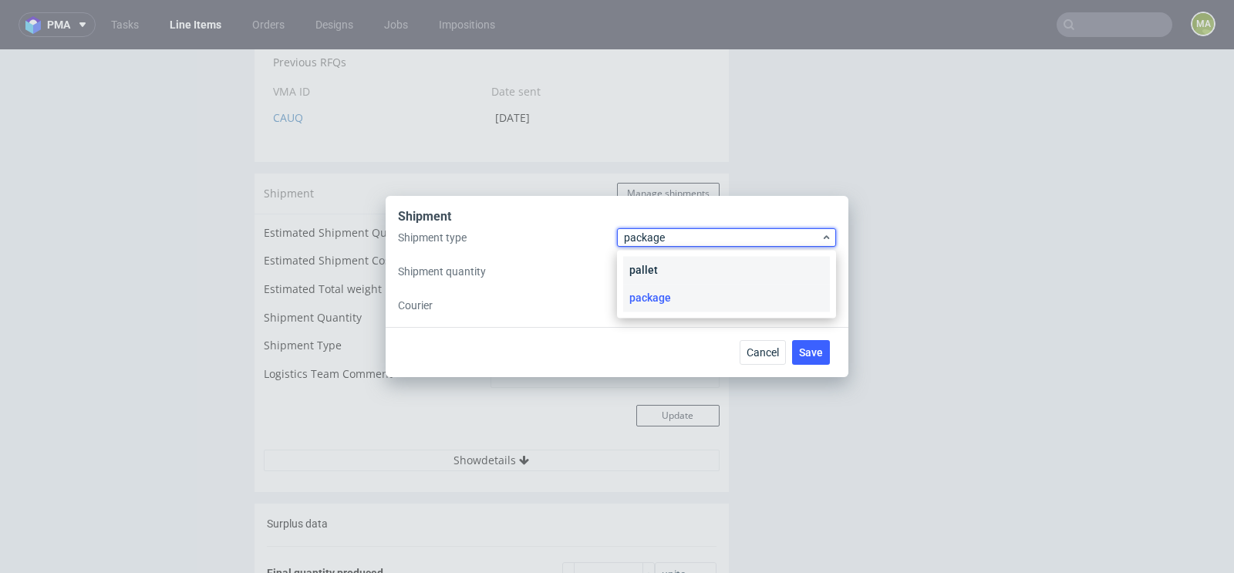
click at [652, 263] on div "pallet" at bounding box center [726, 270] width 207 height 28
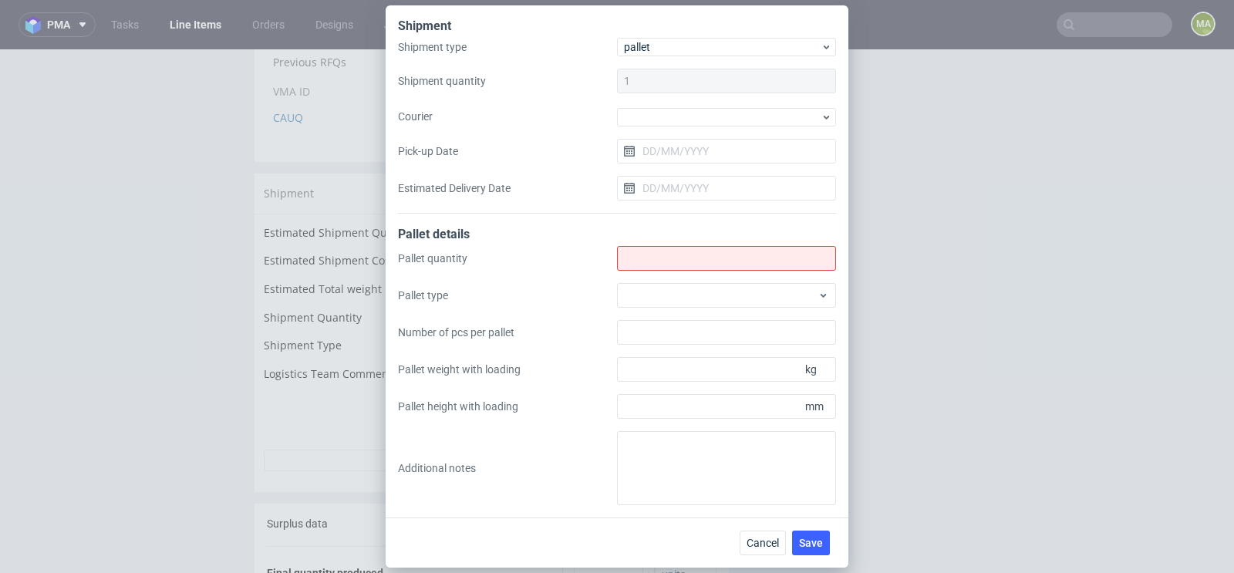
click at [652, 263] on input "Shipment type" at bounding box center [726, 258] width 219 height 25
type input "2"
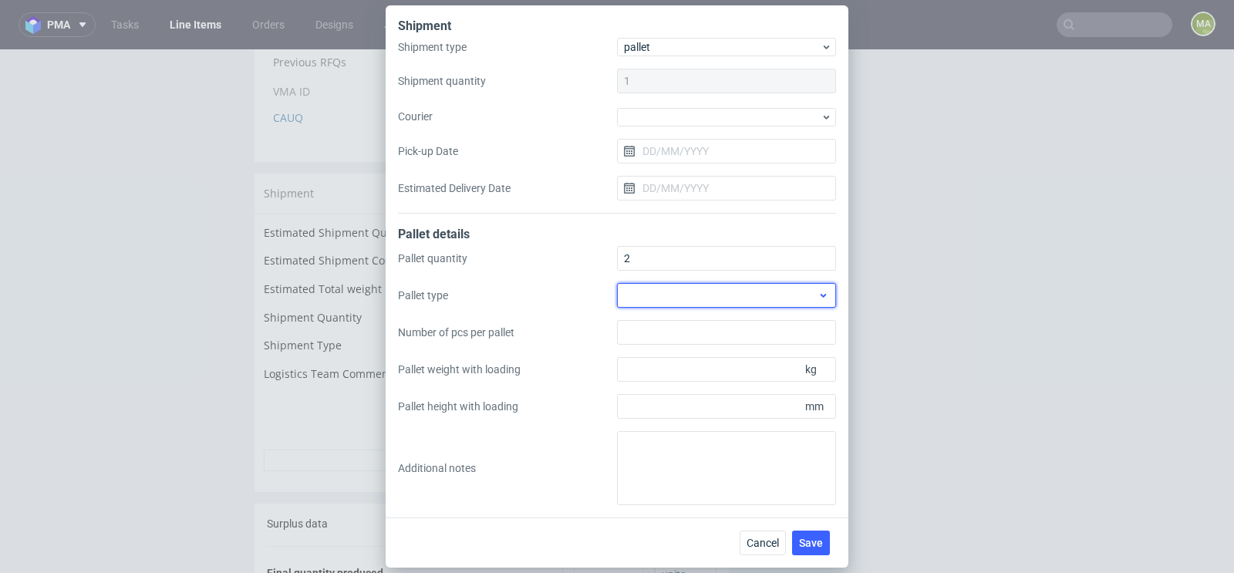
click at [646, 299] on div at bounding box center [726, 295] width 219 height 25
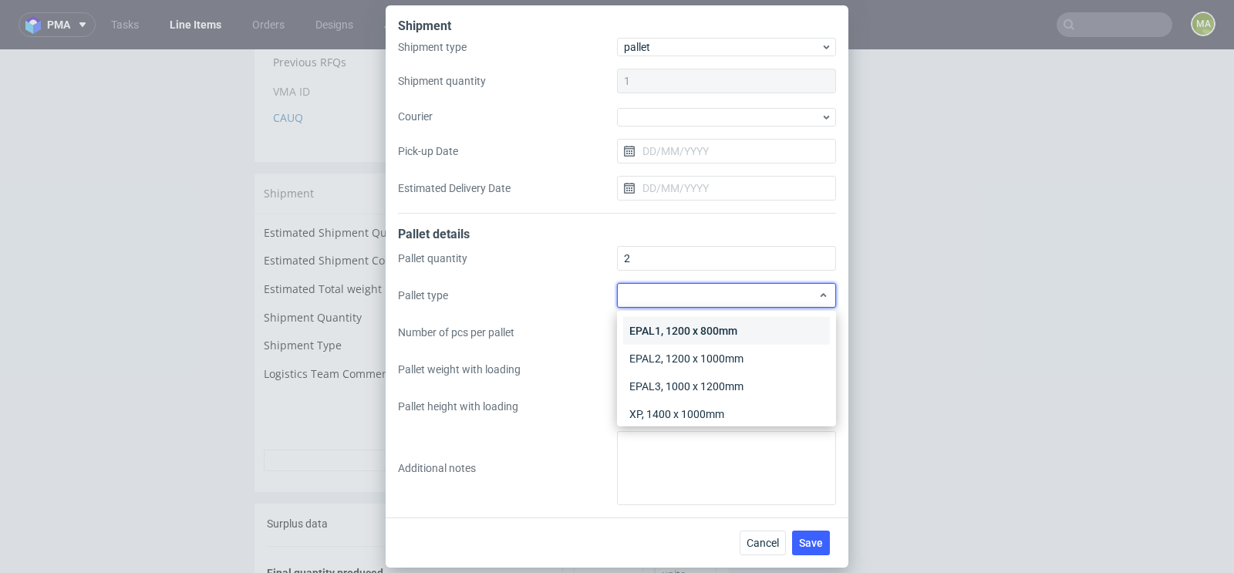
click at [648, 329] on div "EPAL1, 1200 x 800mm" at bounding box center [726, 331] width 207 height 28
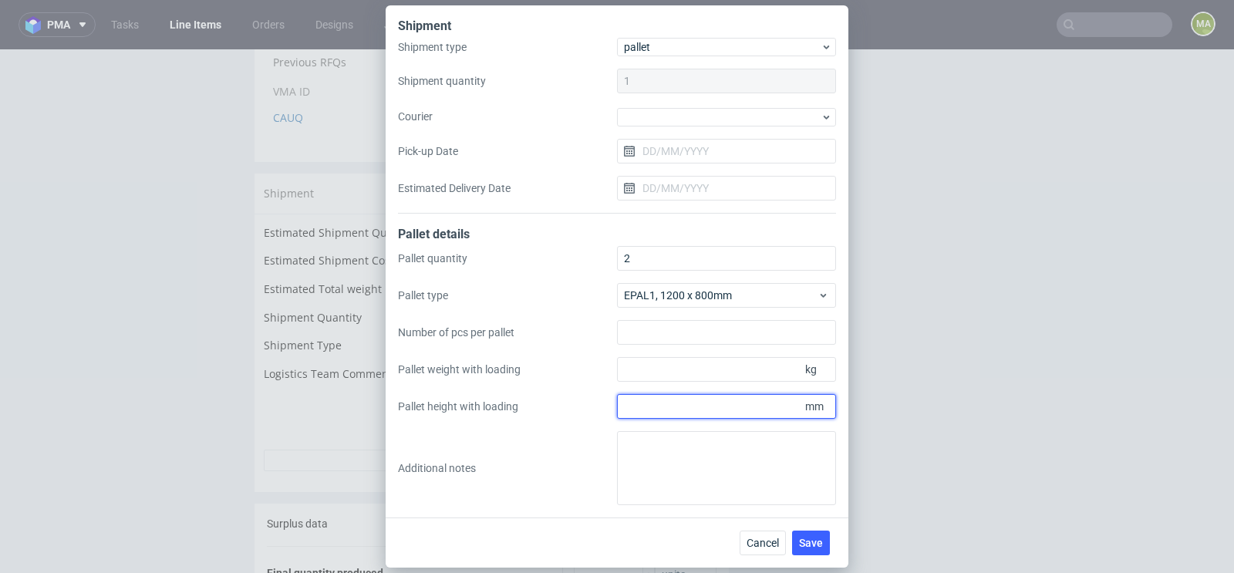
click at [783, 394] on input "Pallet height with loading" at bounding box center [726, 406] width 219 height 25
type input "1100"
click at [788, 366] on input "Pallet weight with loading" at bounding box center [726, 369] width 219 height 25
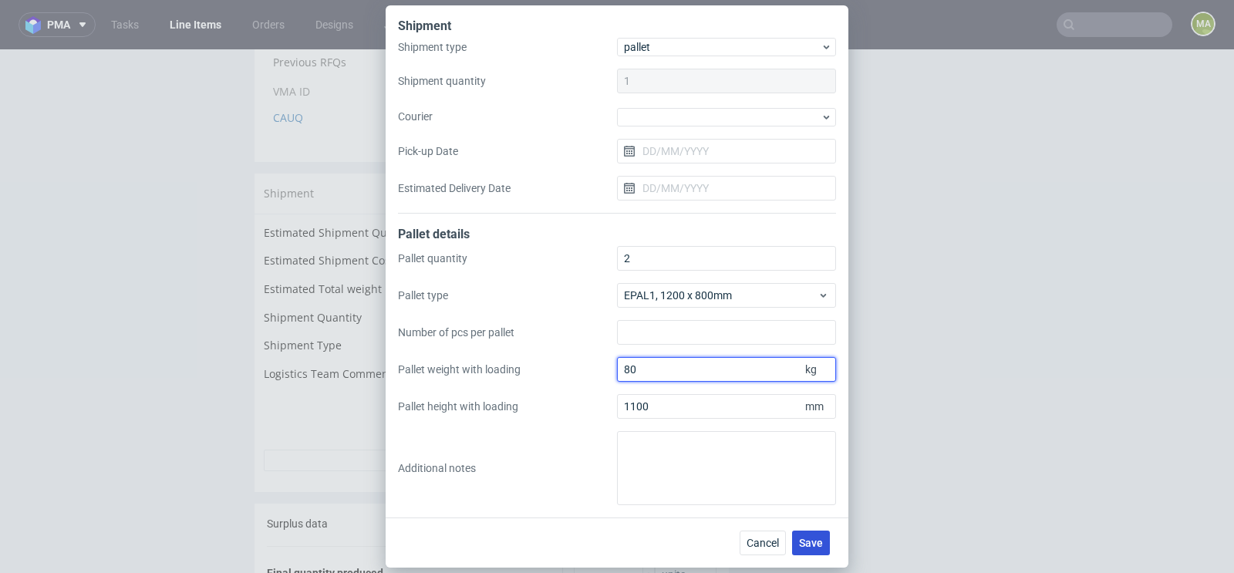
type input "80"
click at [798, 533] on button "Save" at bounding box center [811, 543] width 38 height 25
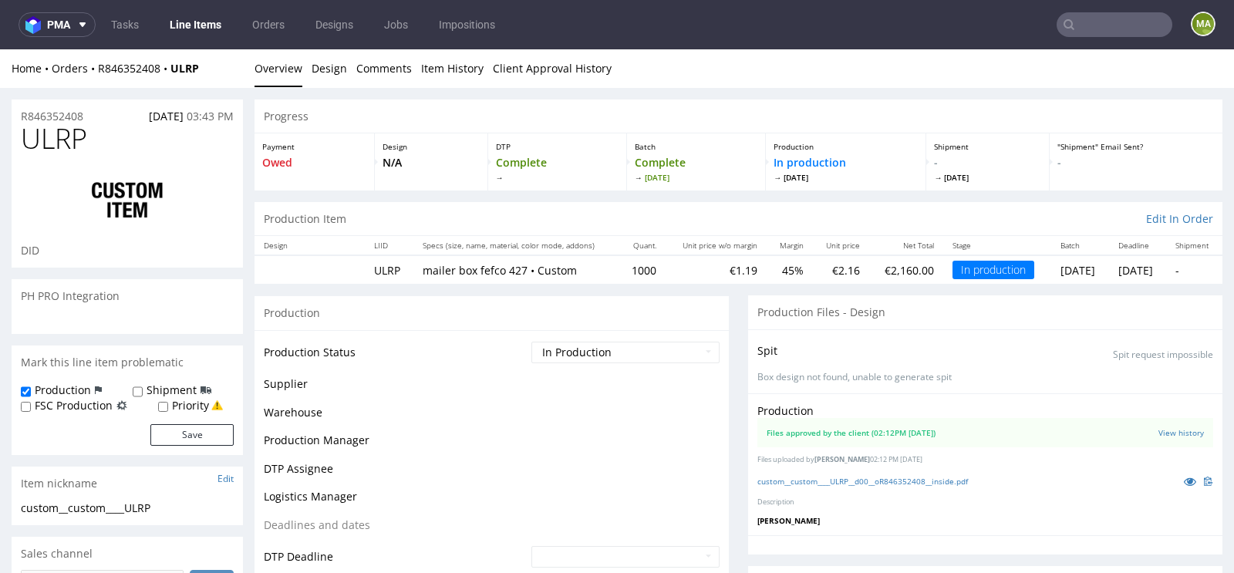
scroll to position [129, 0]
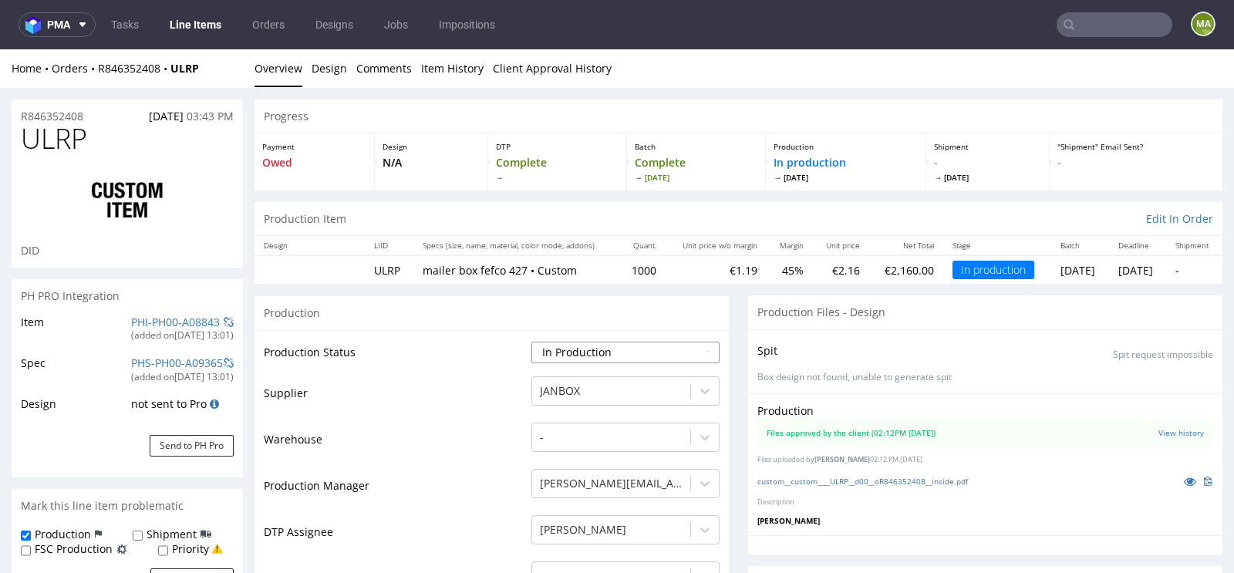
select select "in_progress"
click at [559, 346] on select "Waiting for Artwork Waiting for Diecut Waiting for Mockup Waiting for DTP Waiti…" at bounding box center [626, 353] width 188 height 22
select select "production_complete"
click at [532, 342] on select "Waiting for Artwork Waiting for Diecut Waiting for Mockup Waiting for DTP Waiti…" at bounding box center [626, 353] width 188 height 22
click at [451, 447] on td "Warehouse" at bounding box center [396, 444] width 264 height 46
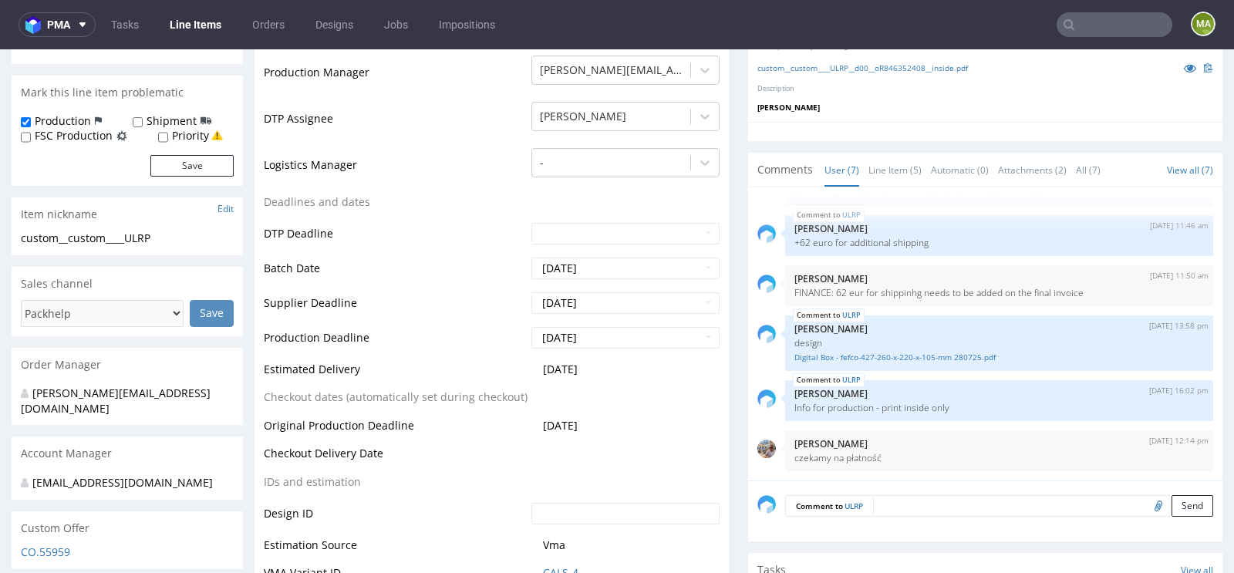
scroll to position [645, 0]
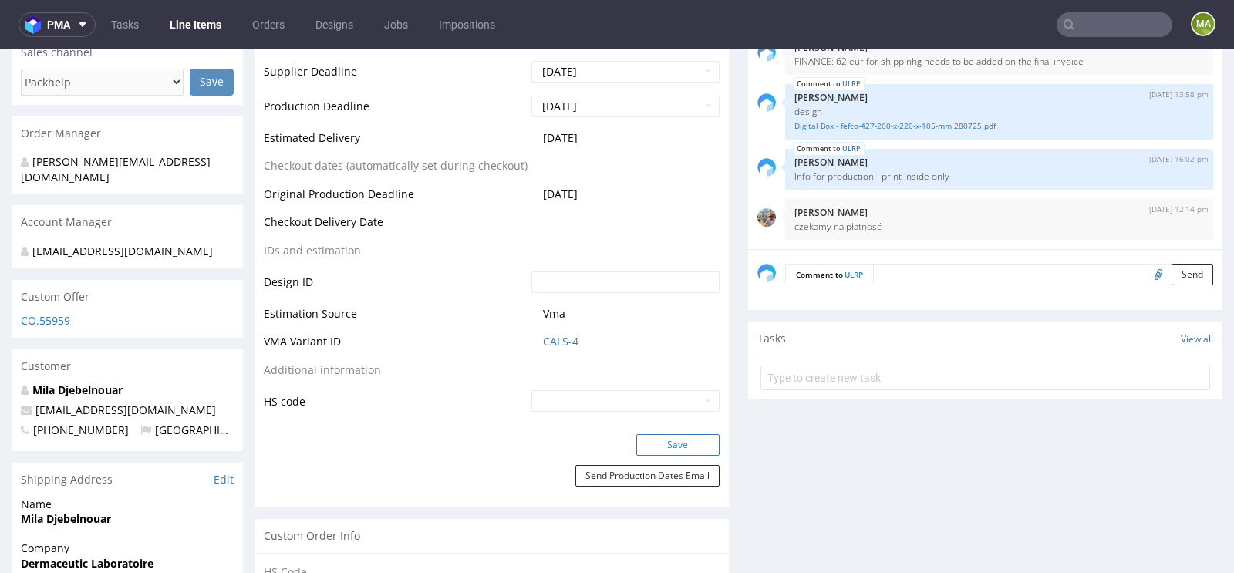
click at [654, 447] on button "Save" at bounding box center [677, 445] width 83 height 22
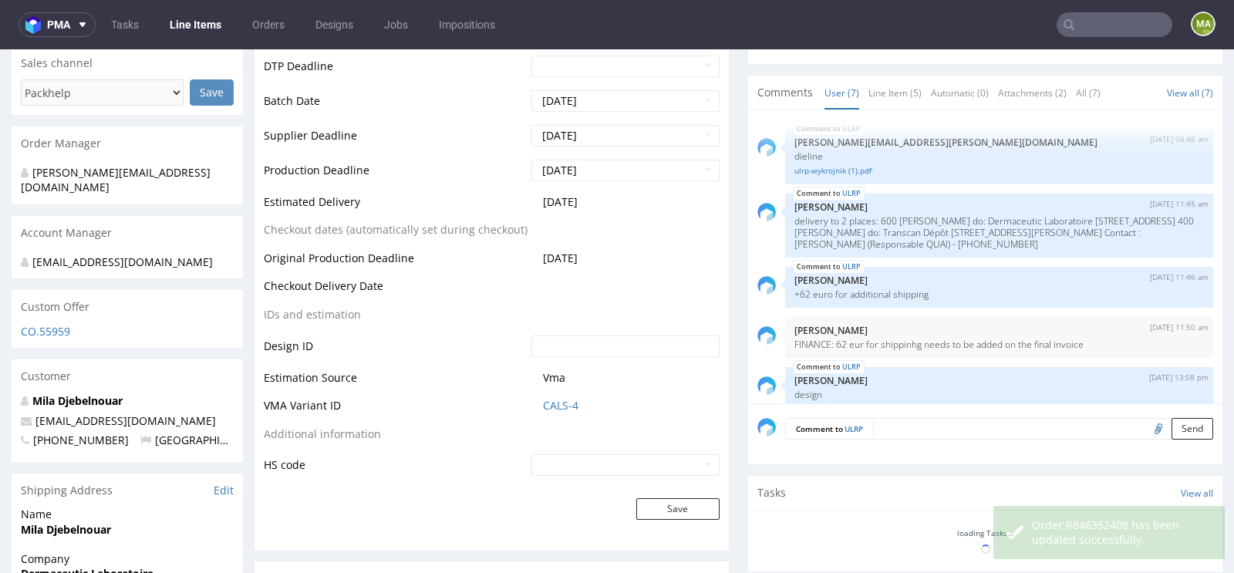
scroll to position [129, 0]
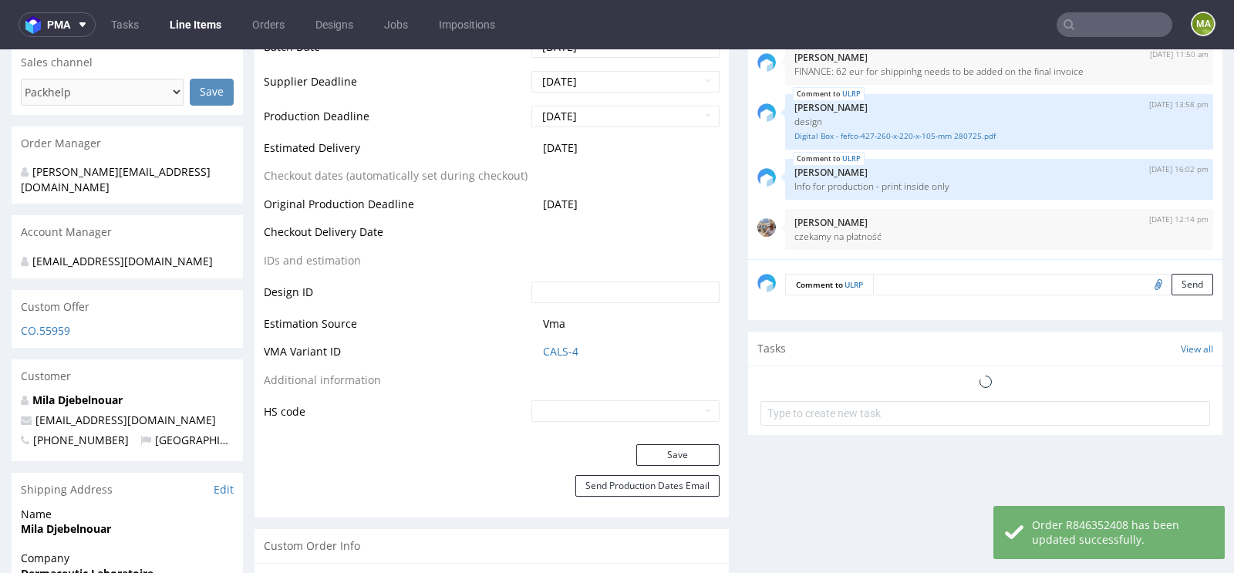
select select "in_progress"
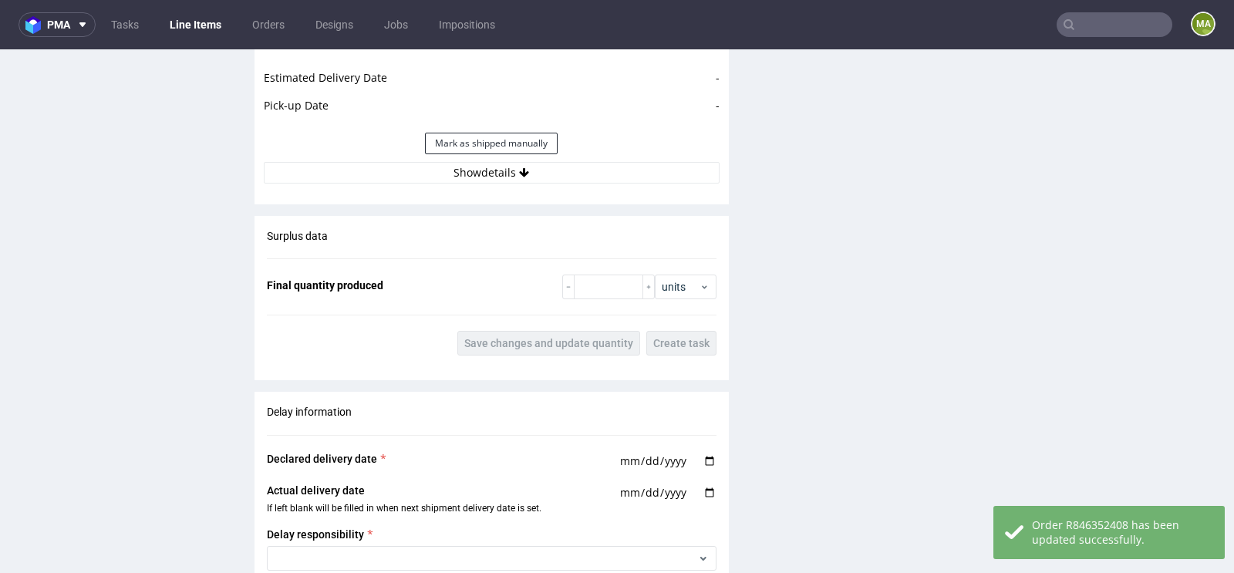
scroll to position [2290, 0]
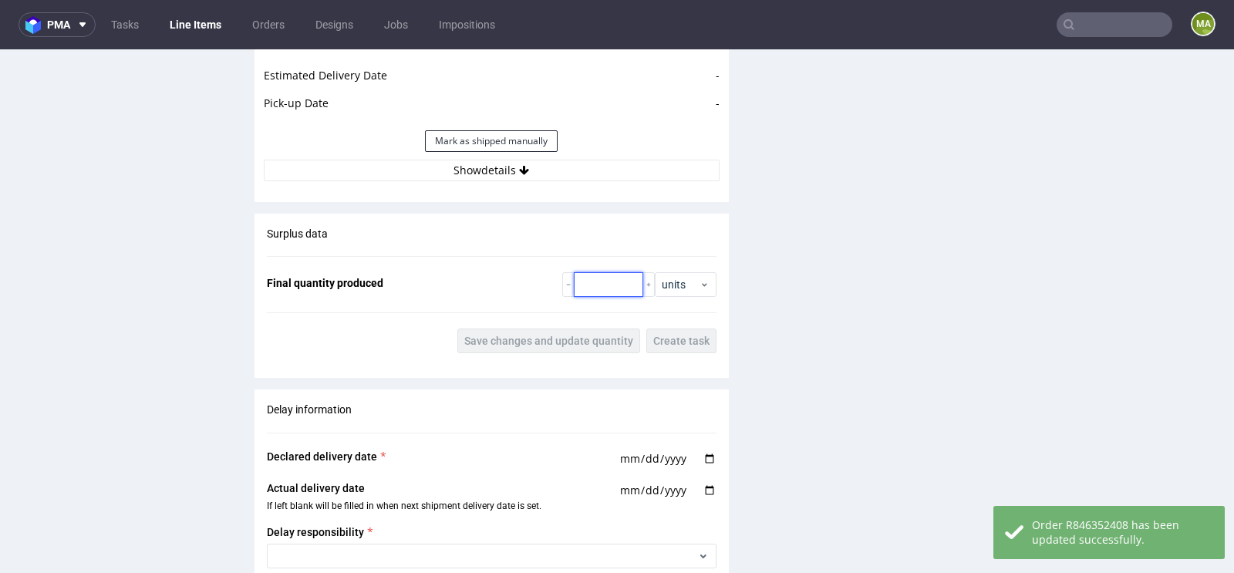
click at [586, 277] on input "number" at bounding box center [608, 284] width 69 height 25
type input "0"
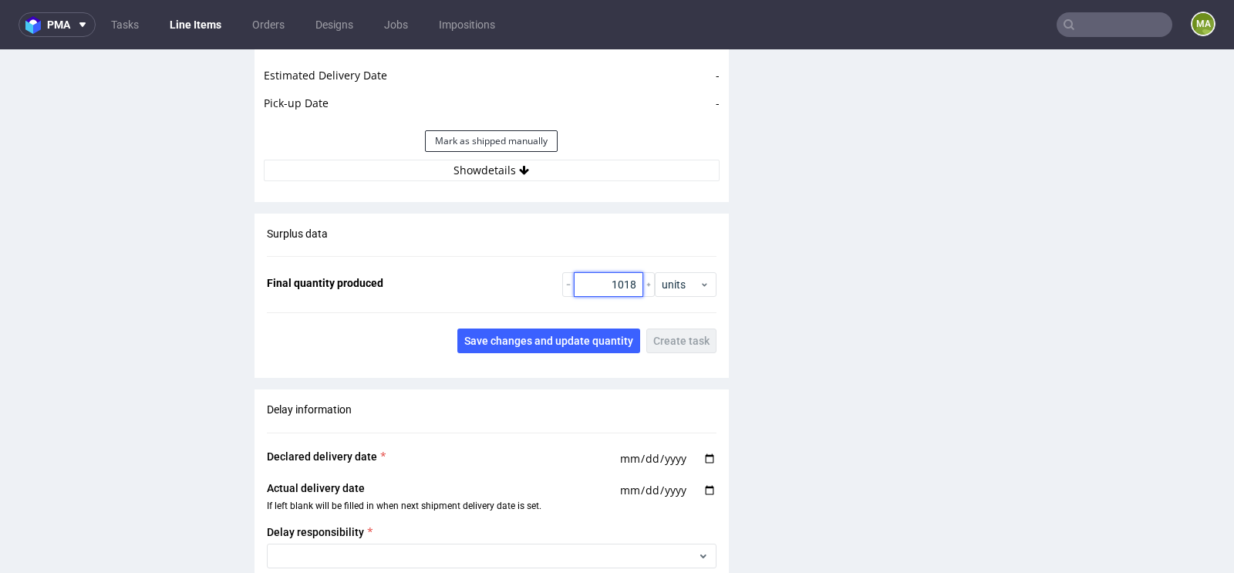
type input "1018"
click at [549, 353] on div "Surplus data Final quantity produced 1018 units Save changes and update quantit…" at bounding box center [492, 290] width 474 height 153
click at [562, 342] on span "Save changes and update quantity" at bounding box center [548, 341] width 169 height 11
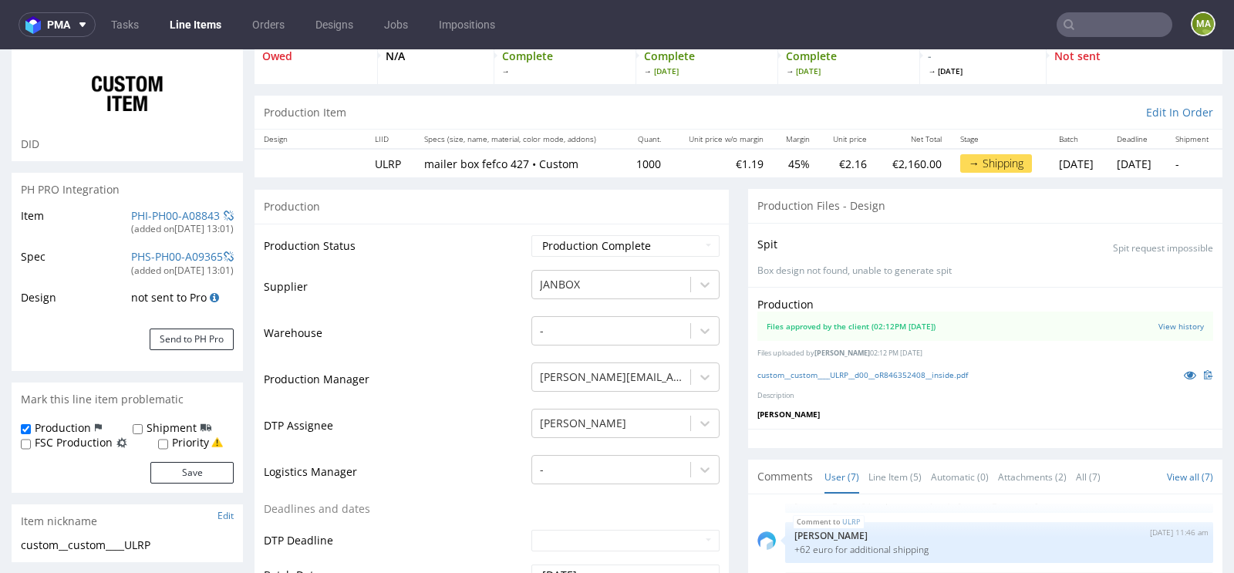
scroll to position [0, 0]
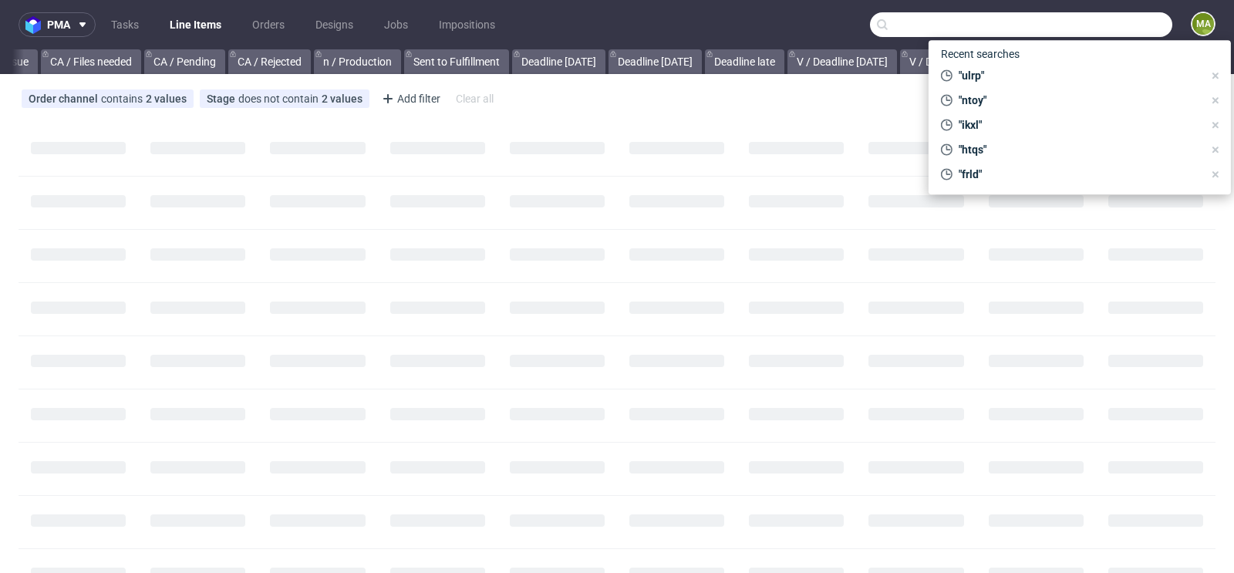
click at [1085, 22] on input "text" at bounding box center [1021, 24] width 302 height 25
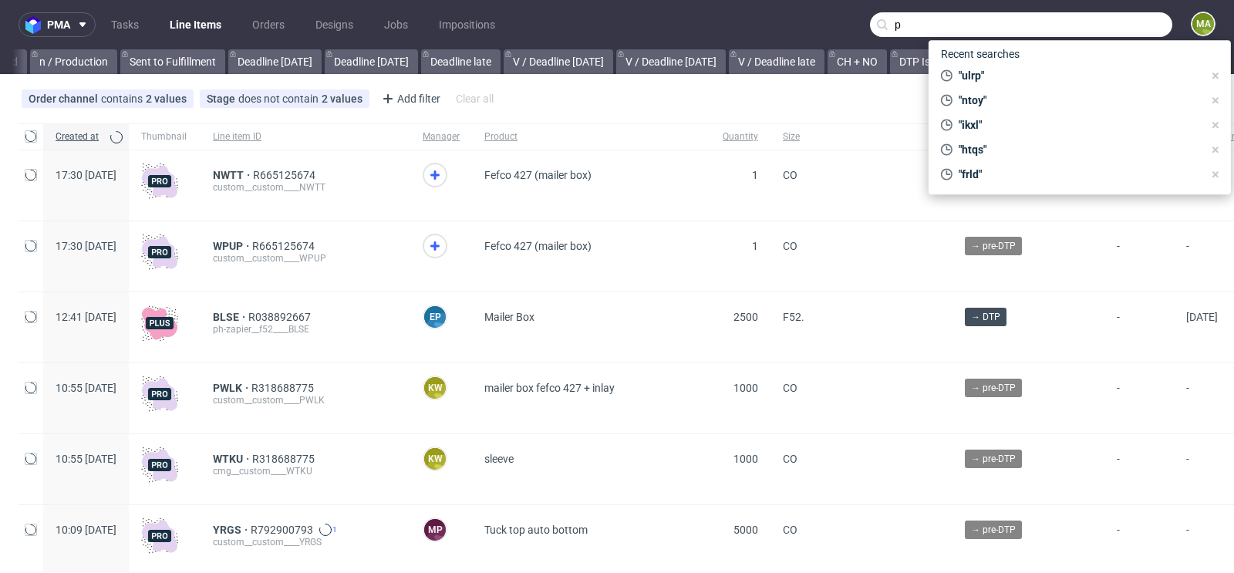
scroll to position [0, 1744]
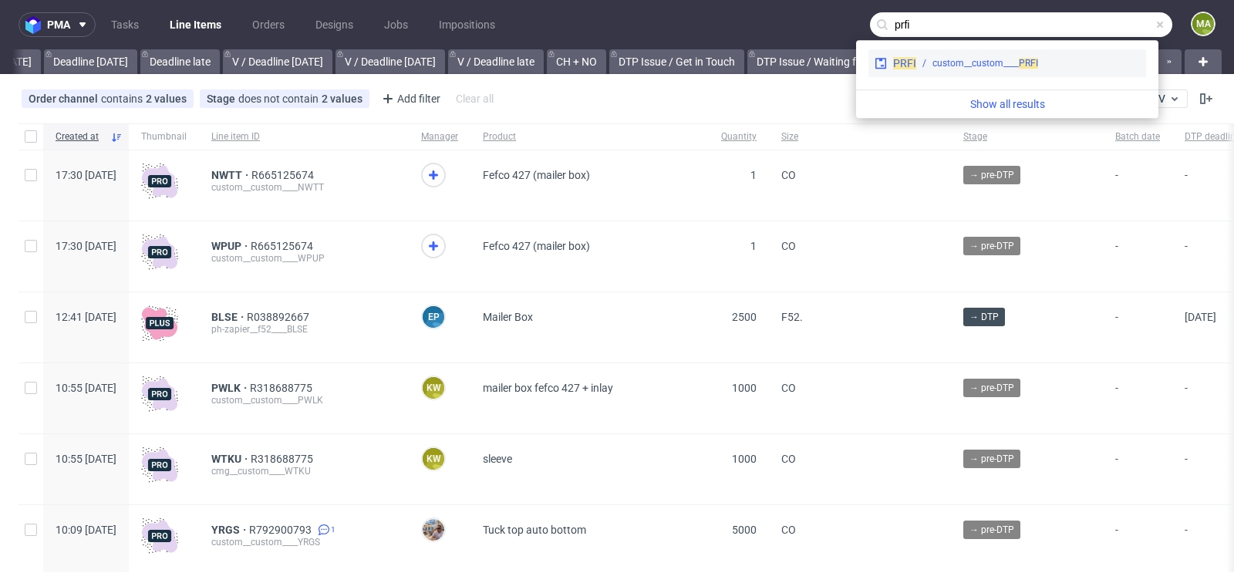
type input "prfi"
click at [981, 55] on div "PRFI custom__custom____ PRFI" at bounding box center [1008, 63] width 278 height 28
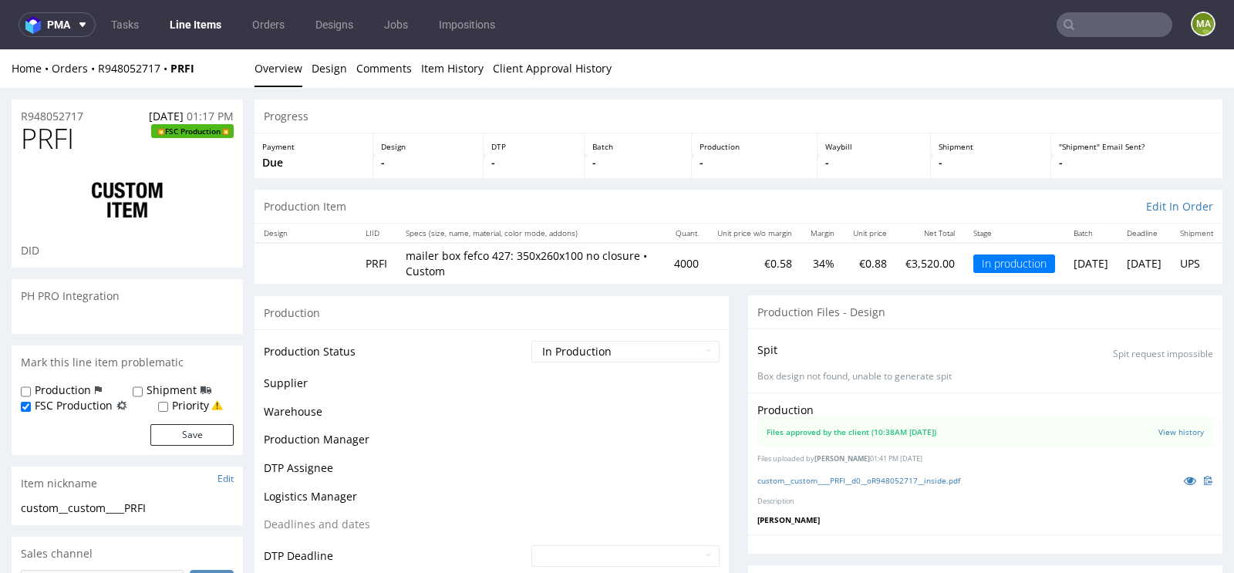
scroll to position [546, 0]
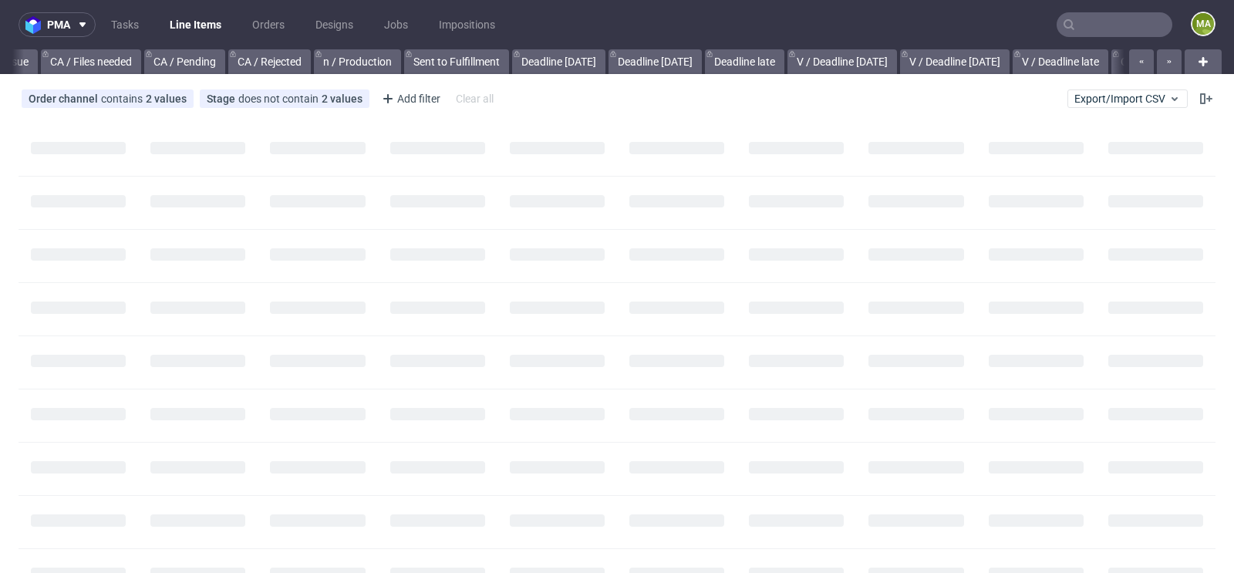
click at [1095, 21] on input "text" at bounding box center [1115, 24] width 116 height 25
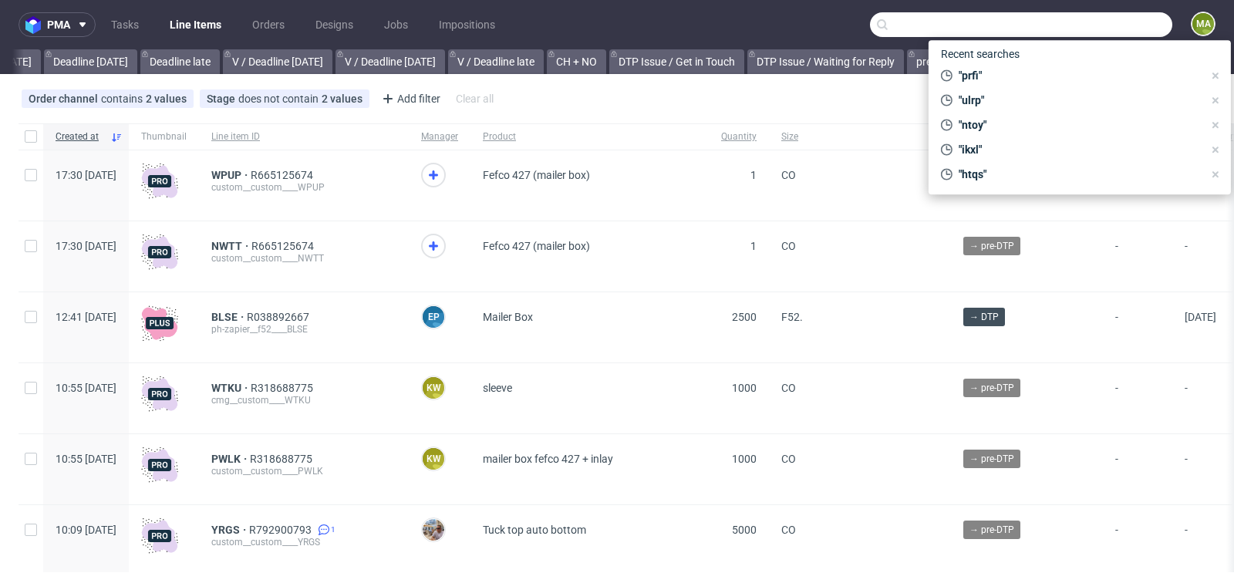
scroll to position [0, 1744]
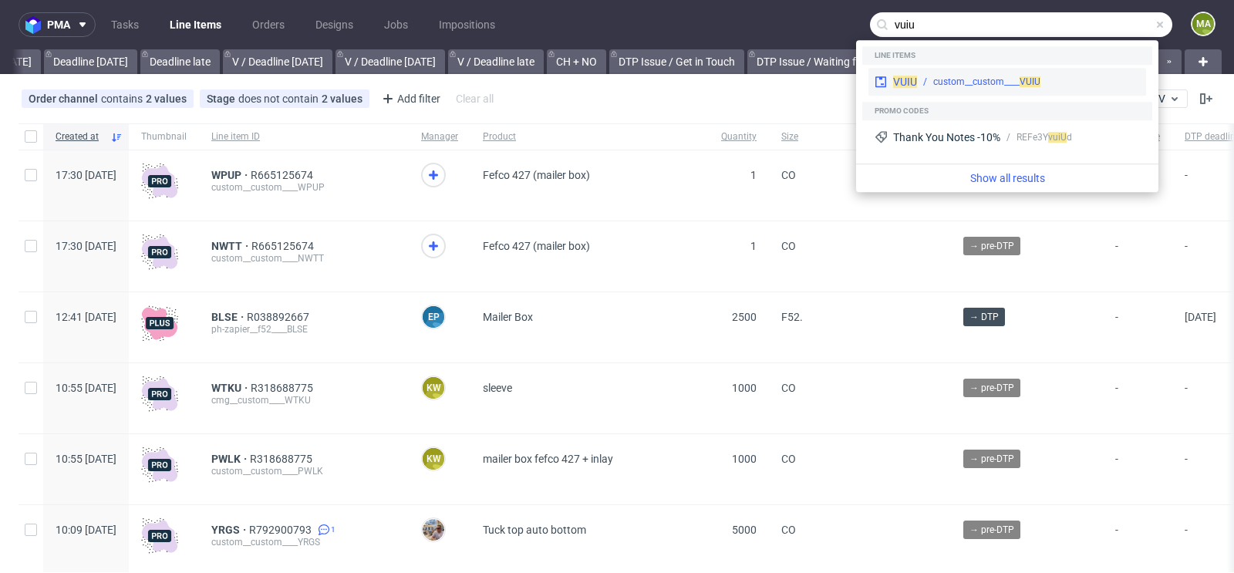
type input "vuiu"
click at [906, 69] on div "VUIU custom__custom____ VUIU" at bounding box center [1008, 82] width 278 height 28
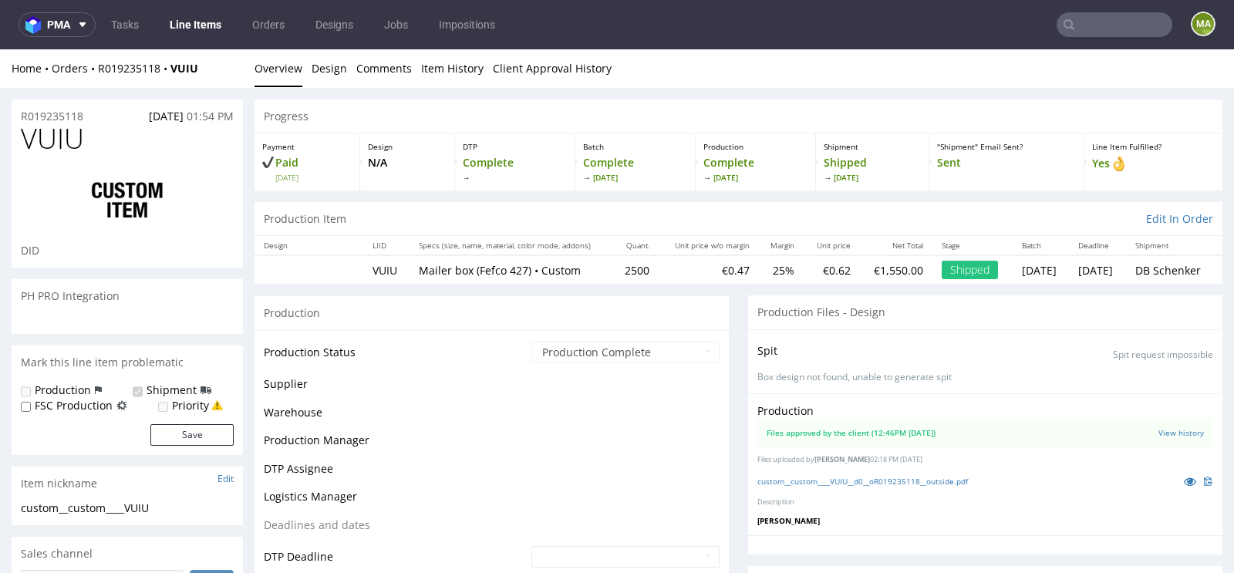
scroll to position [324, 0]
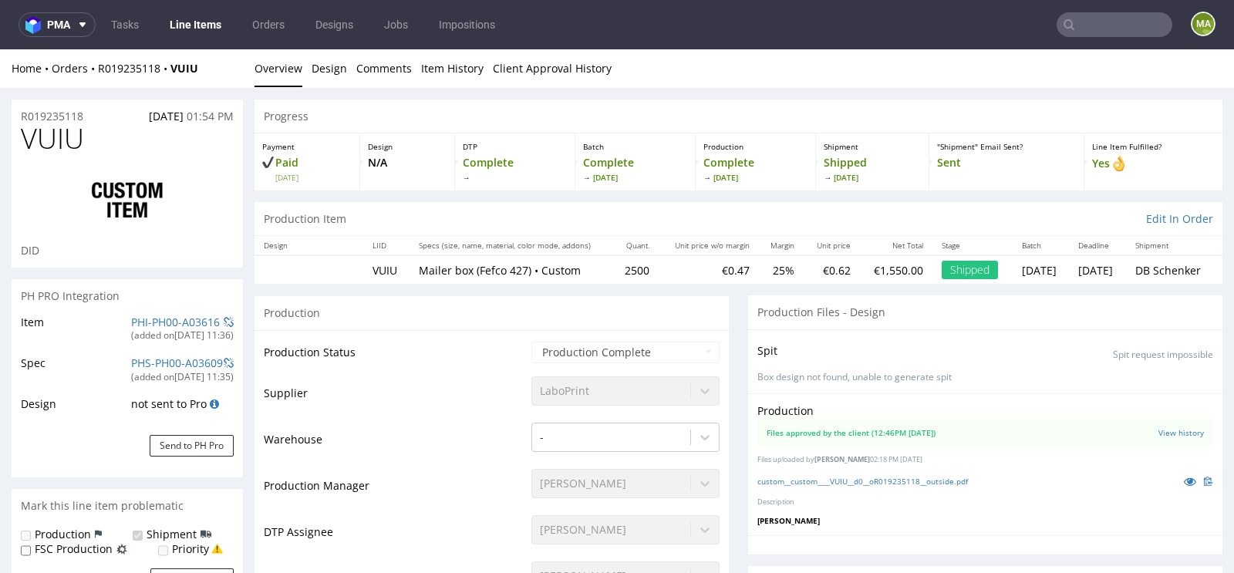
select select "in_progress"
drag, startPoint x: 96, startPoint y: 113, endPoint x: 0, endPoint y: 113, distance: 95.7
copy p "R019235118"
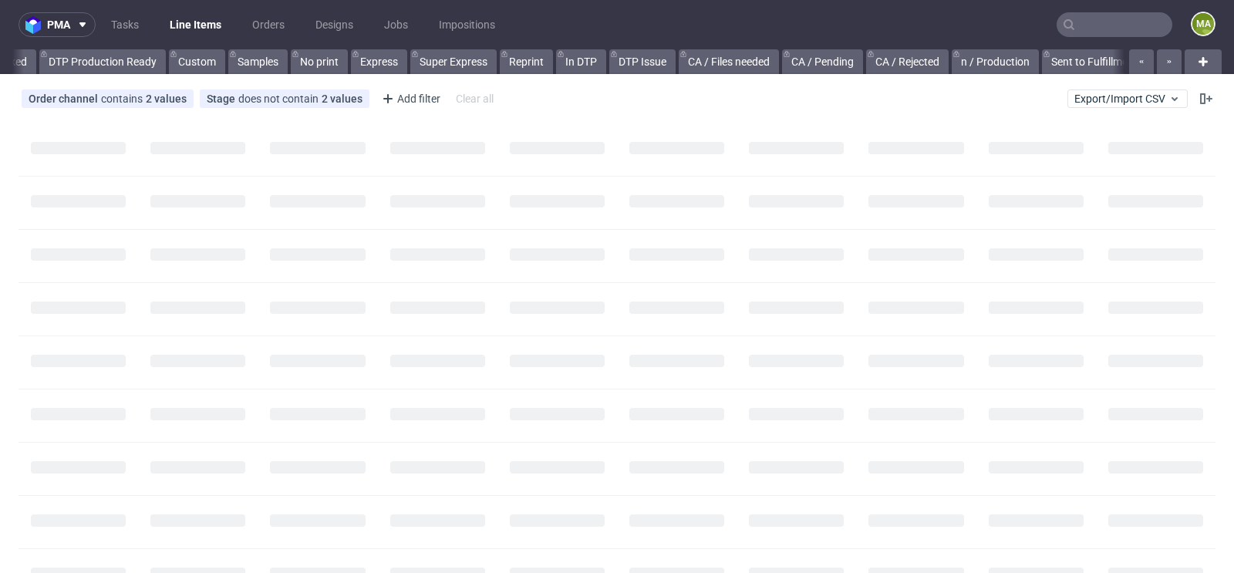
click at [1101, 15] on input "text" at bounding box center [1115, 24] width 116 height 25
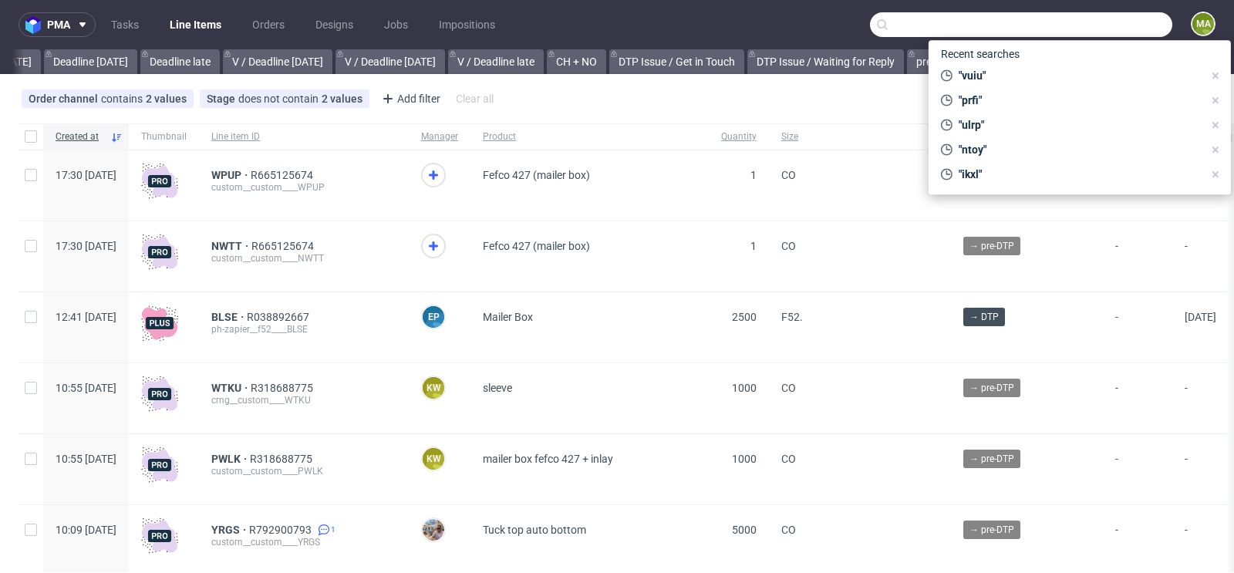
scroll to position [0, 1744]
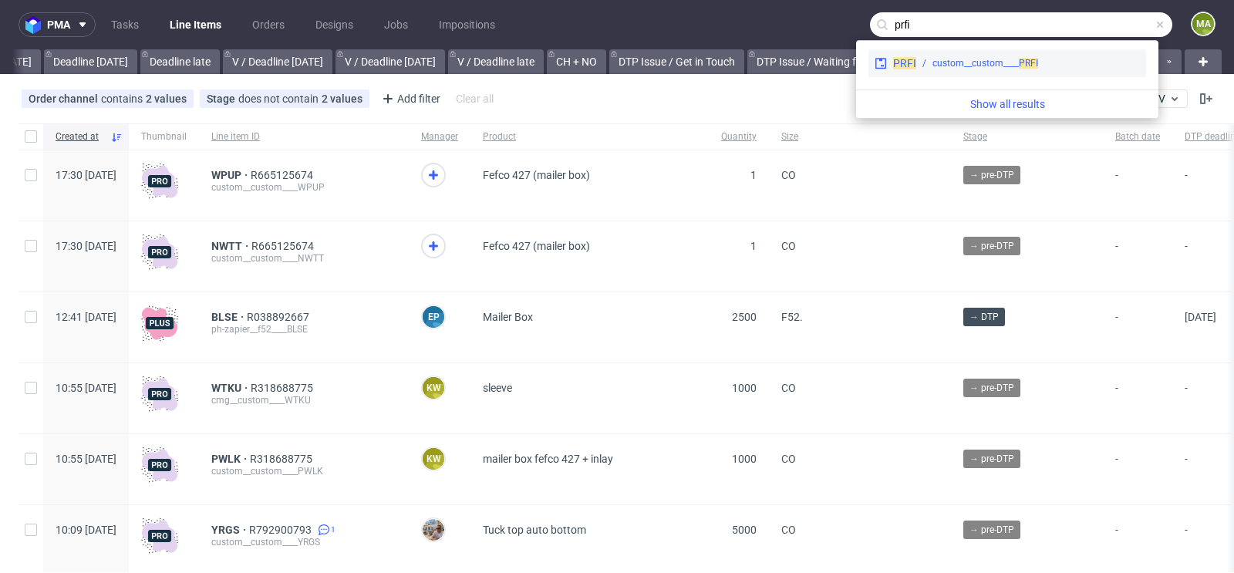
type input "prfi"
click at [926, 57] on div "custom__custom____ PRFI" at bounding box center [1028, 63] width 224 height 14
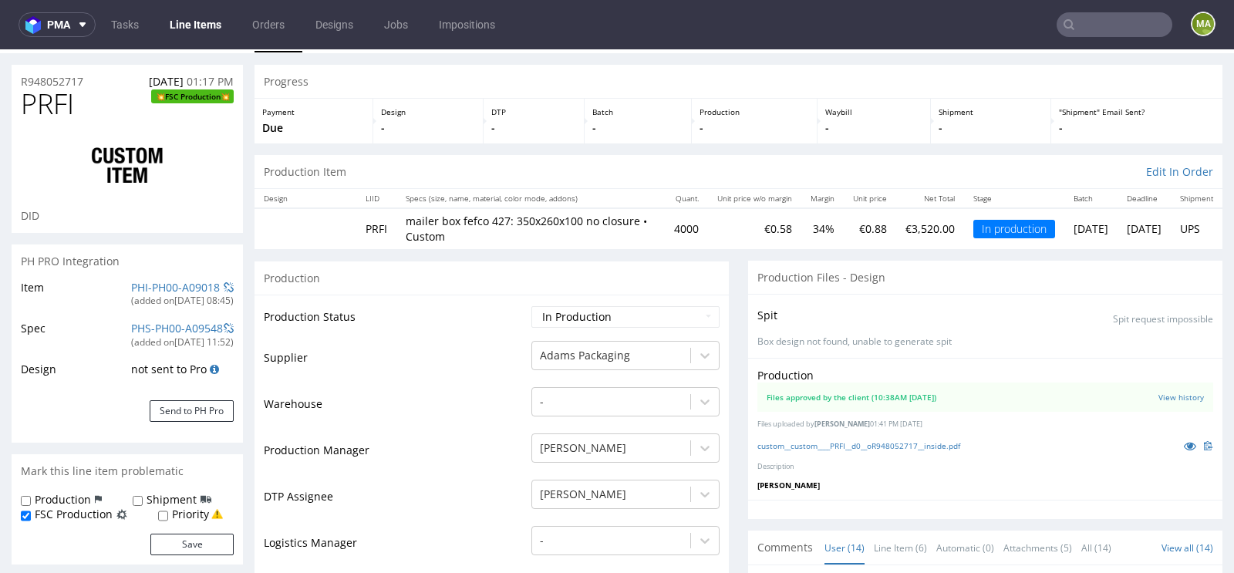
scroll to position [63, 0]
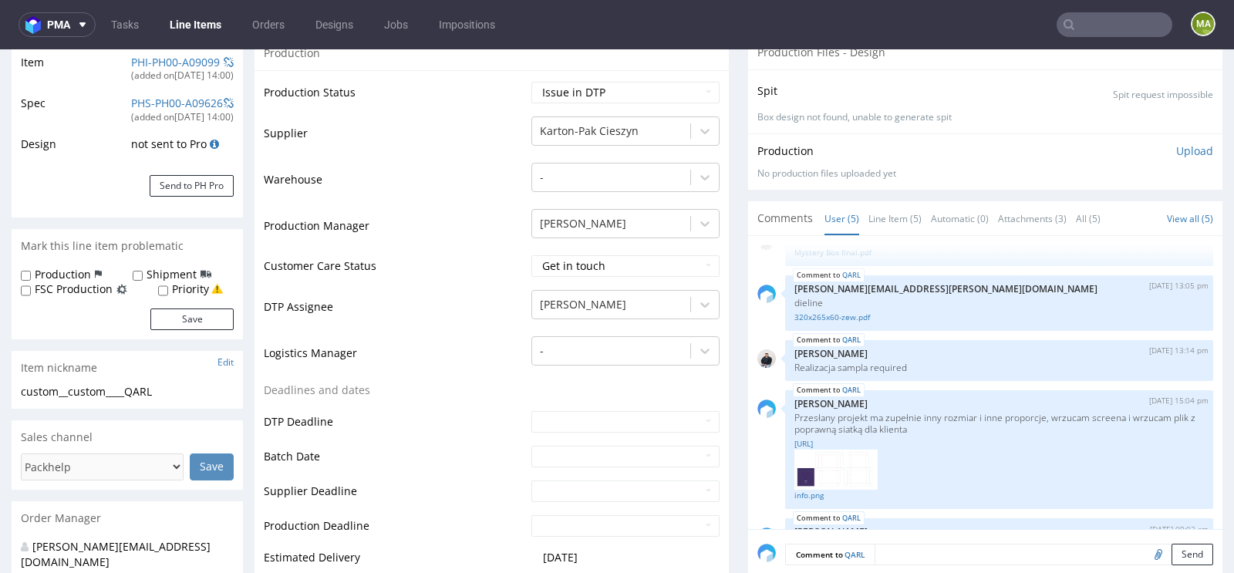
scroll to position [319, 0]
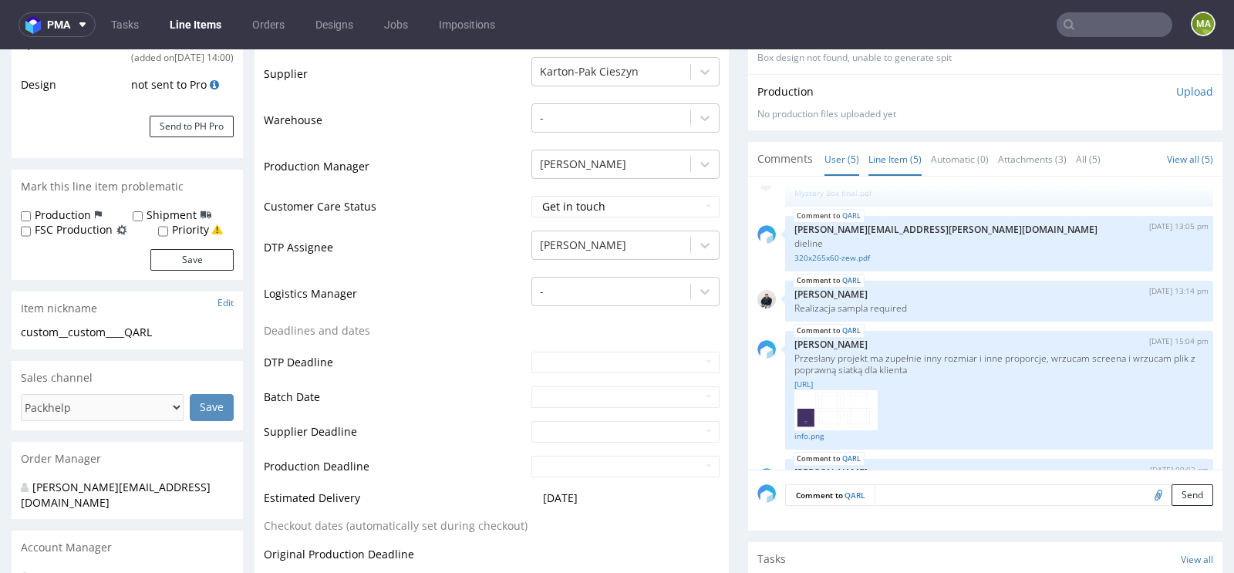
click at [876, 151] on link "Line Item (5)" at bounding box center [895, 159] width 53 height 33
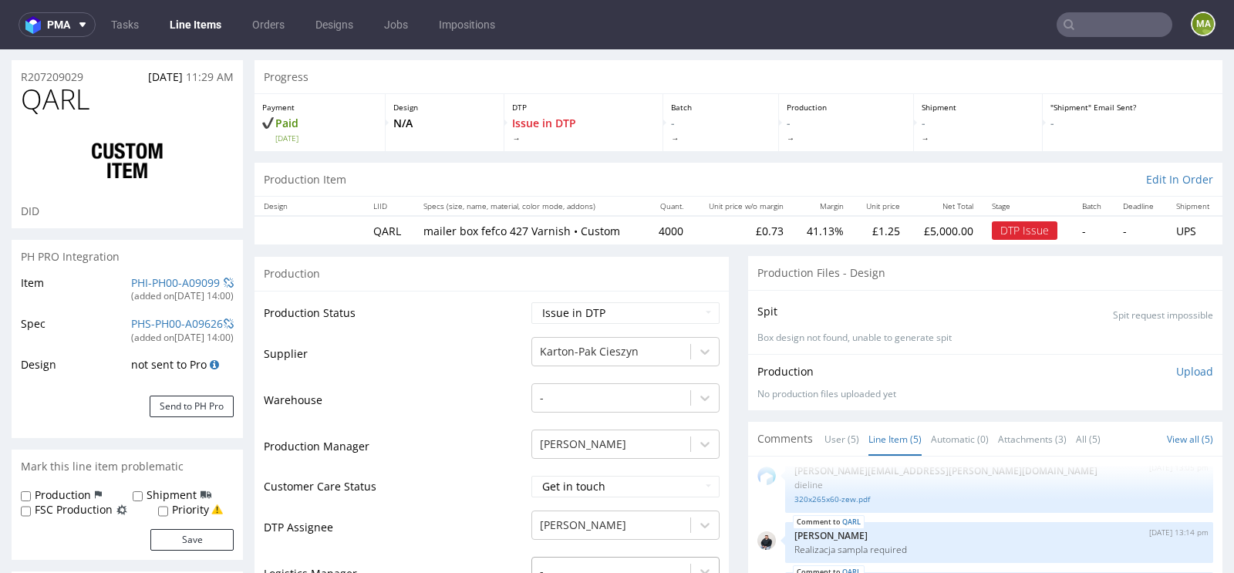
scroll to position [0, 0]
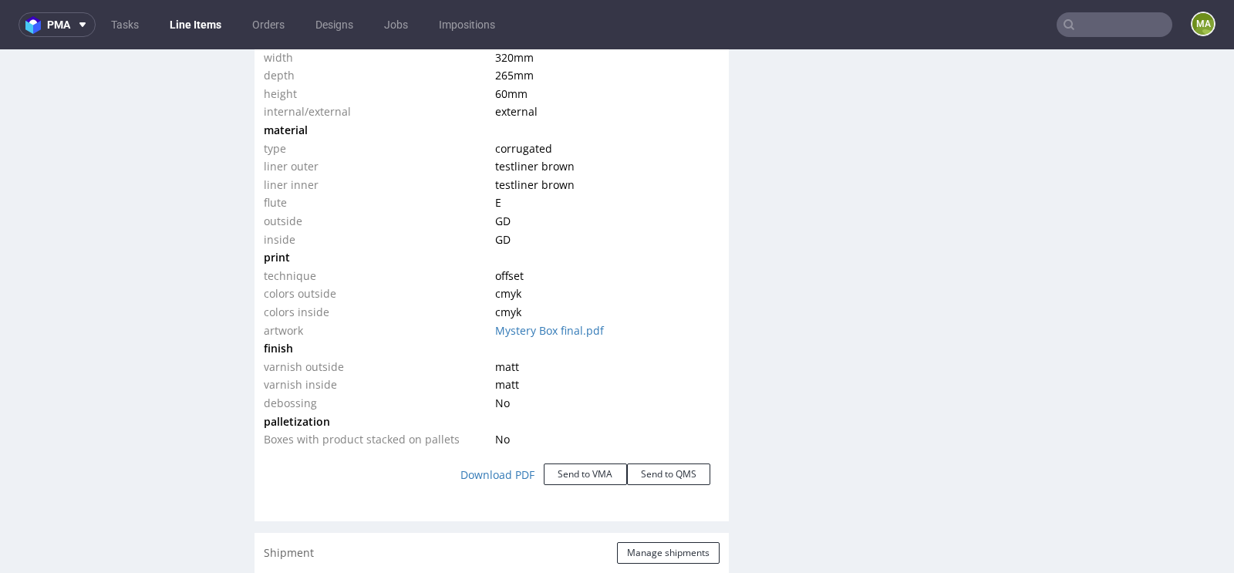
scroll to position [1614, 0]
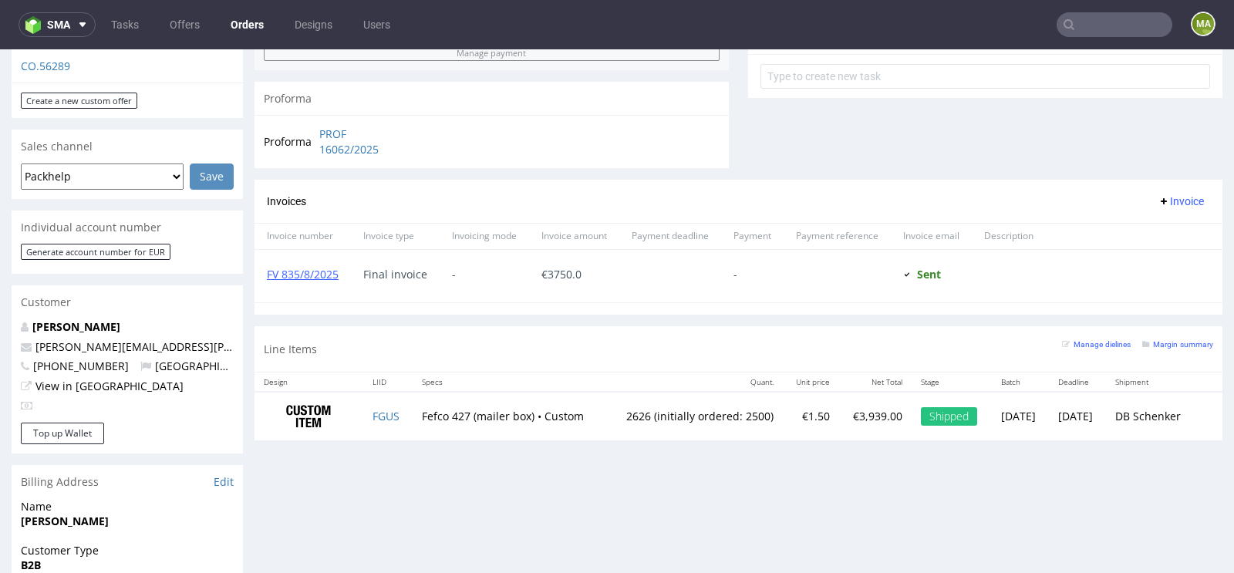
scroll to position [619, 0]
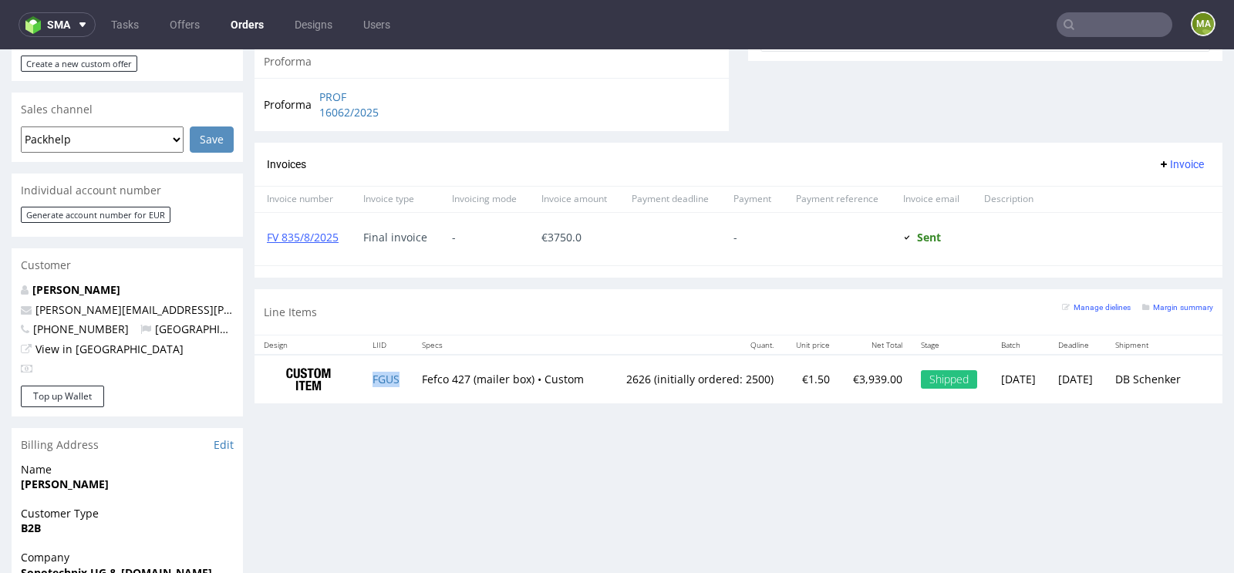
click at [395, 376] on td "FGUS" at bounding box center [387, 379] width 49 height 49
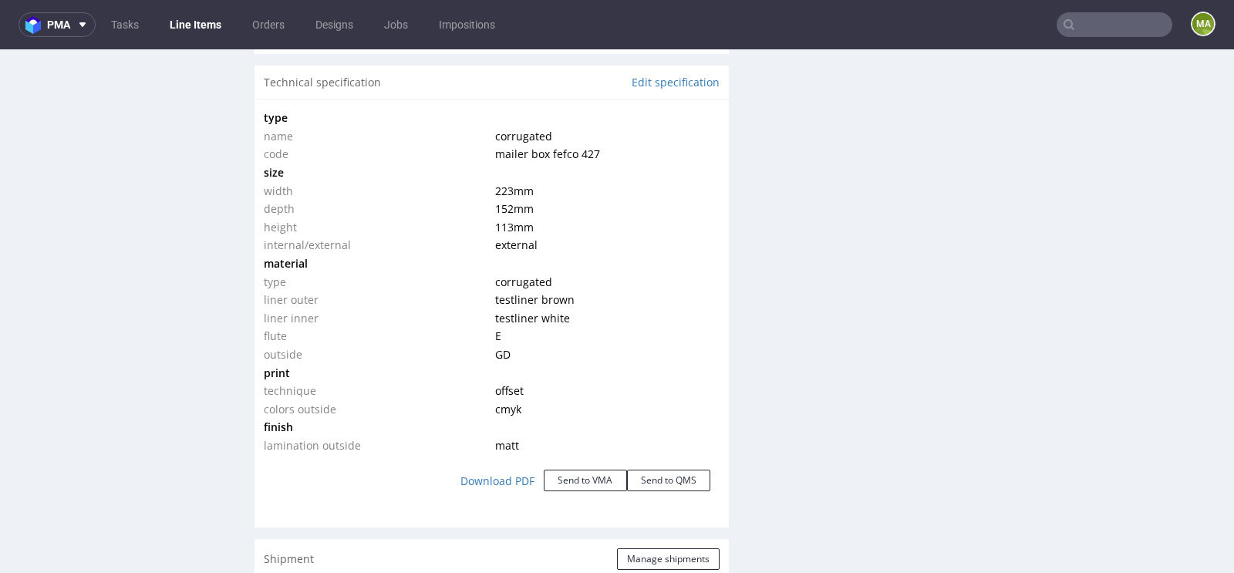
scroll to position [1467, 0]
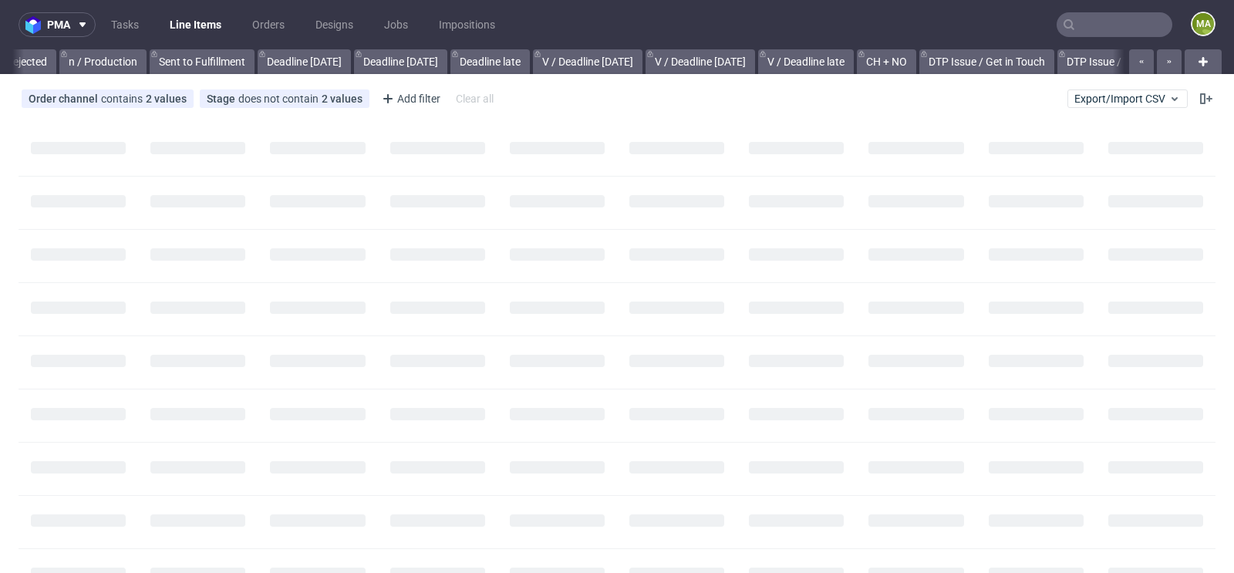
click at [1065, 21] on input "text" at bounding box center [1115, 24] width 116 height 25
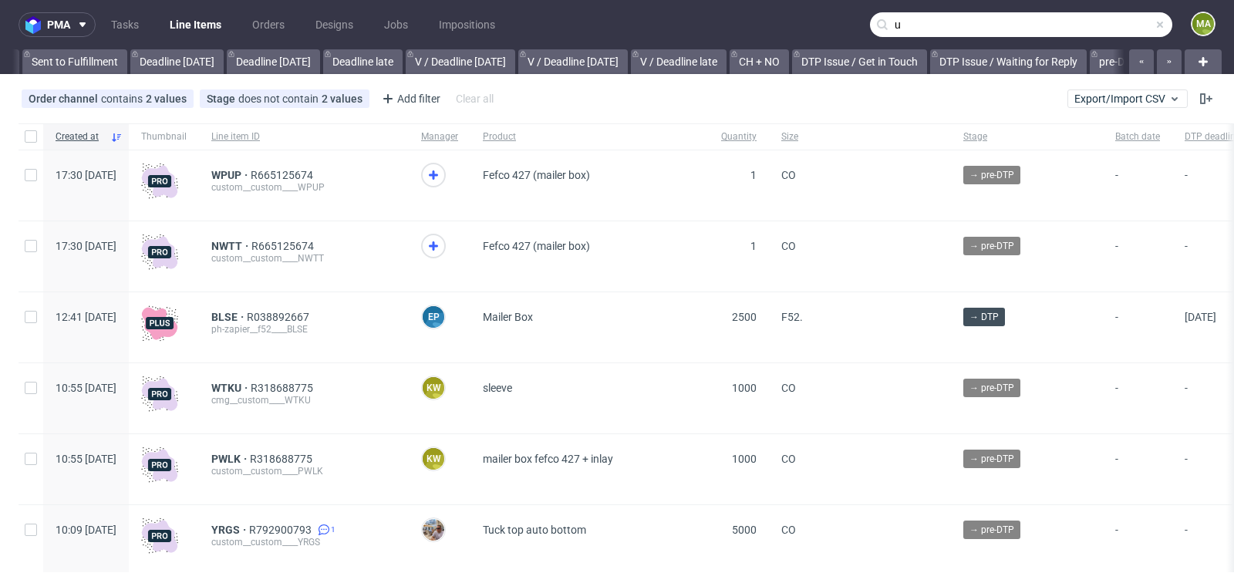
scroll to position [0, 1744]
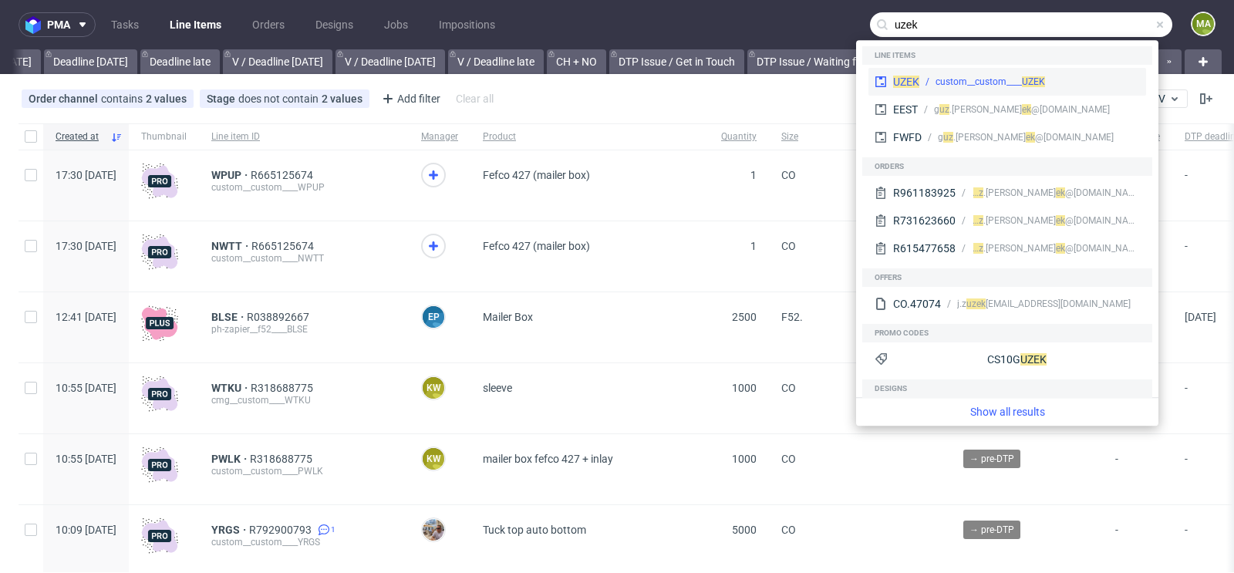
type input "uzek"
click at [957, 67] on div "UZEK custom__custom____ UZEK EEST [PERSON_NAME].g uz ek @[DOMAIN_NAME] FWFD [PE…" at bounding box center [1007, 111] width 290 height 93
click at [957, 68] on div "UZEK custom__custom____ UZEK" at bounding box center [1008, 82] width 278 height 28
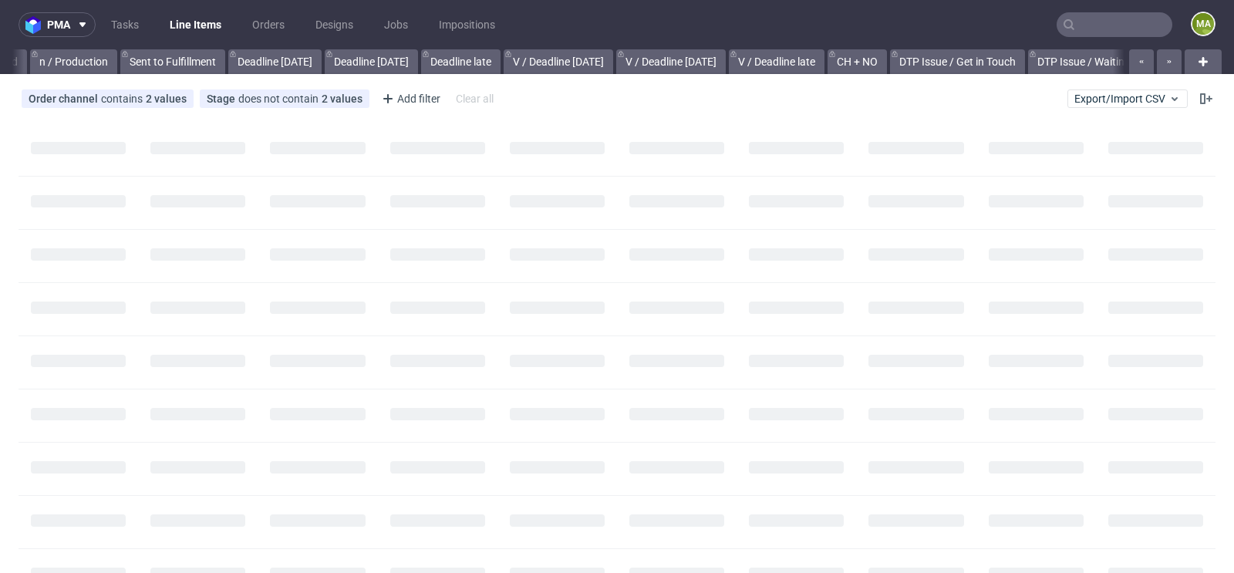
click at [1123, 29] on input "text" at bounding box center [1115, 24] width 116 height 25
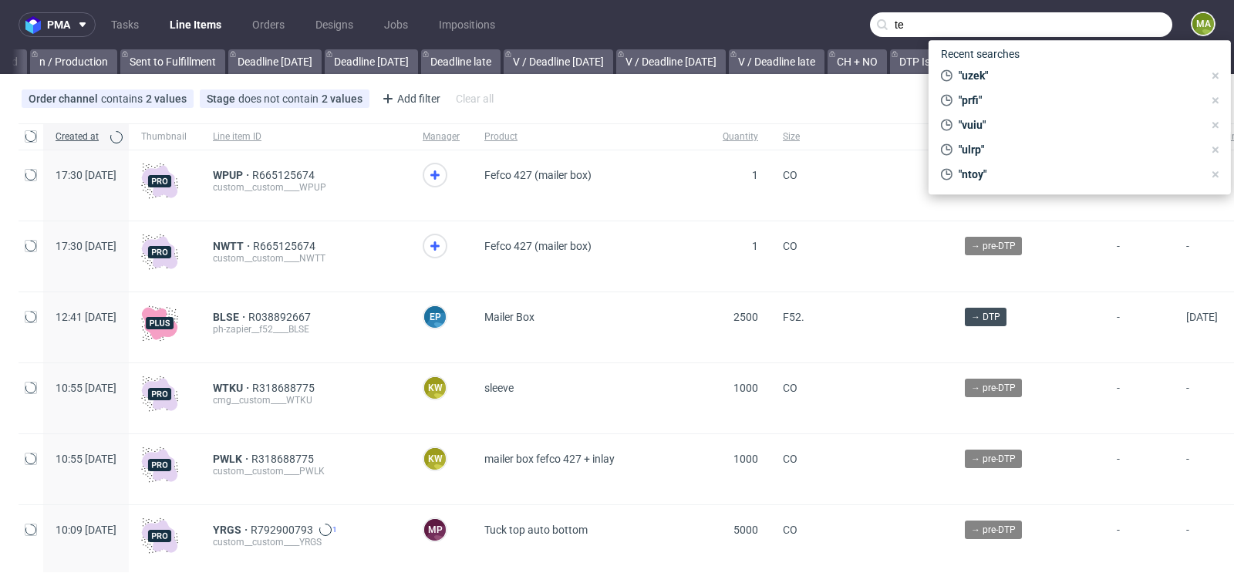
scroll to position [0, 1744]
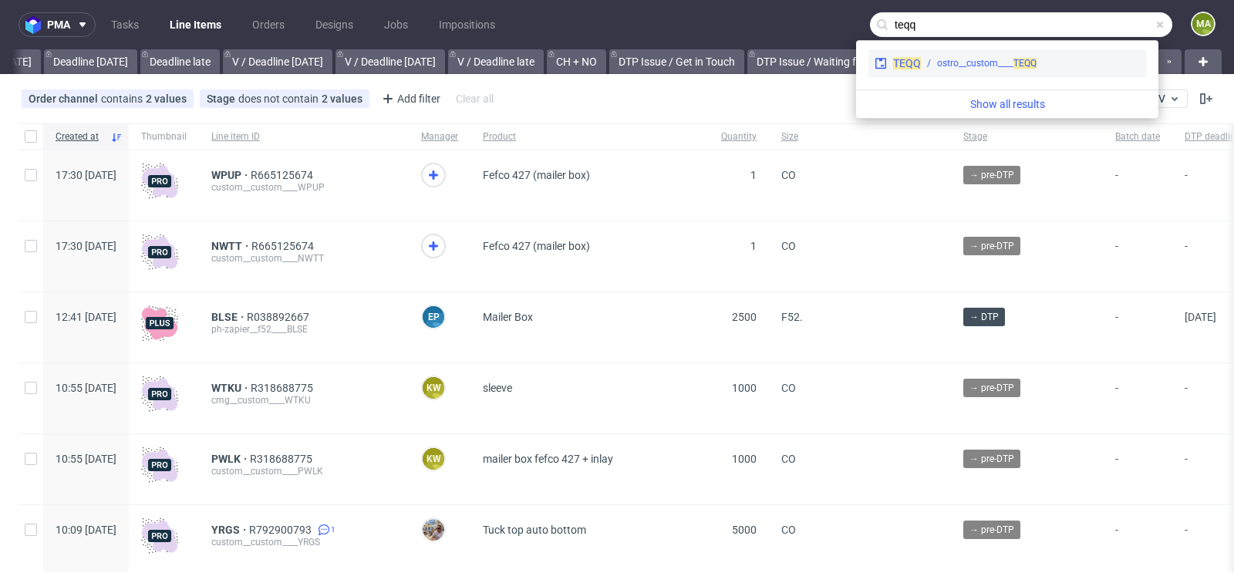
type input "teqq"
click at [994, 65] on div "ostro__custom____ TEQQ" at bounding box center [987, 63] width 100 height 14
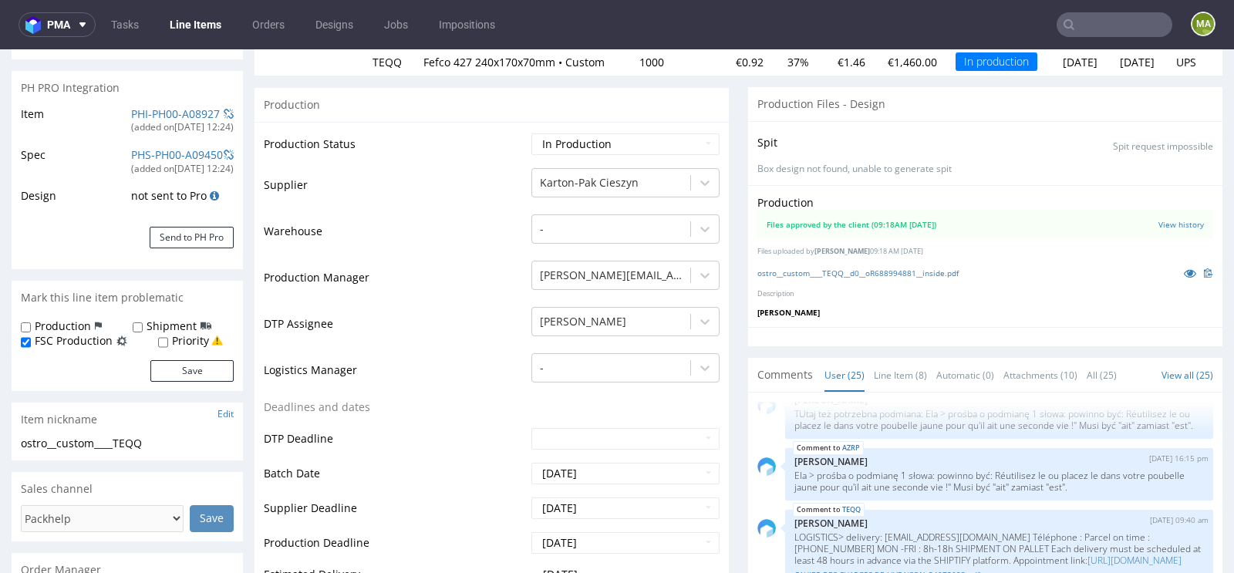
scroll to position [86, 0]
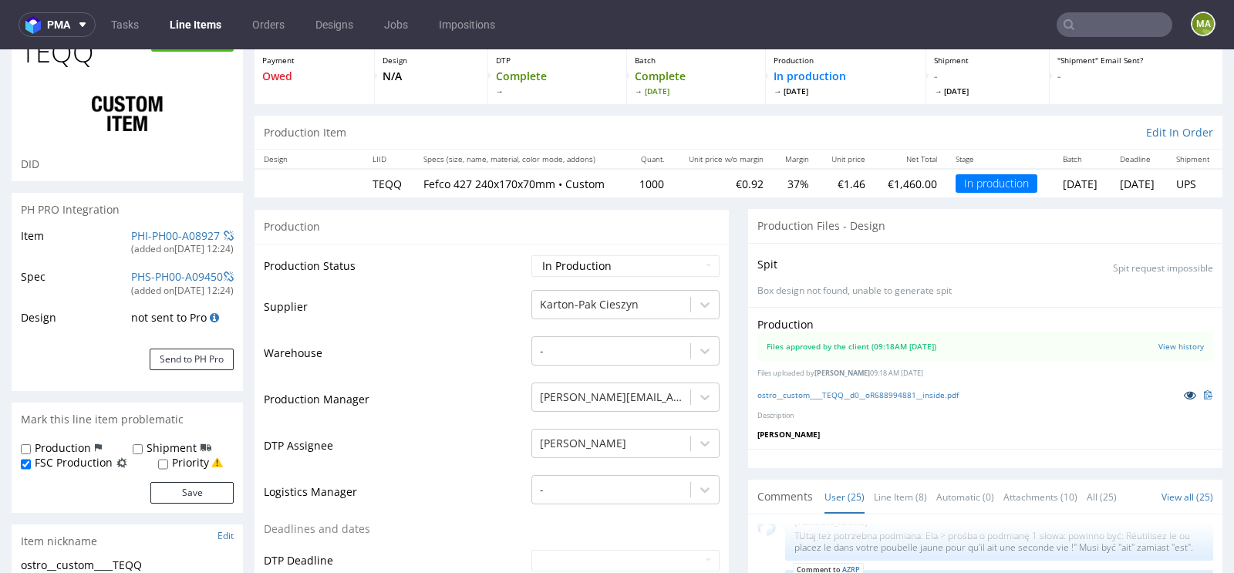
click at [1184, 396] on icon at bounding box center [1190, 395] width 12 height 11
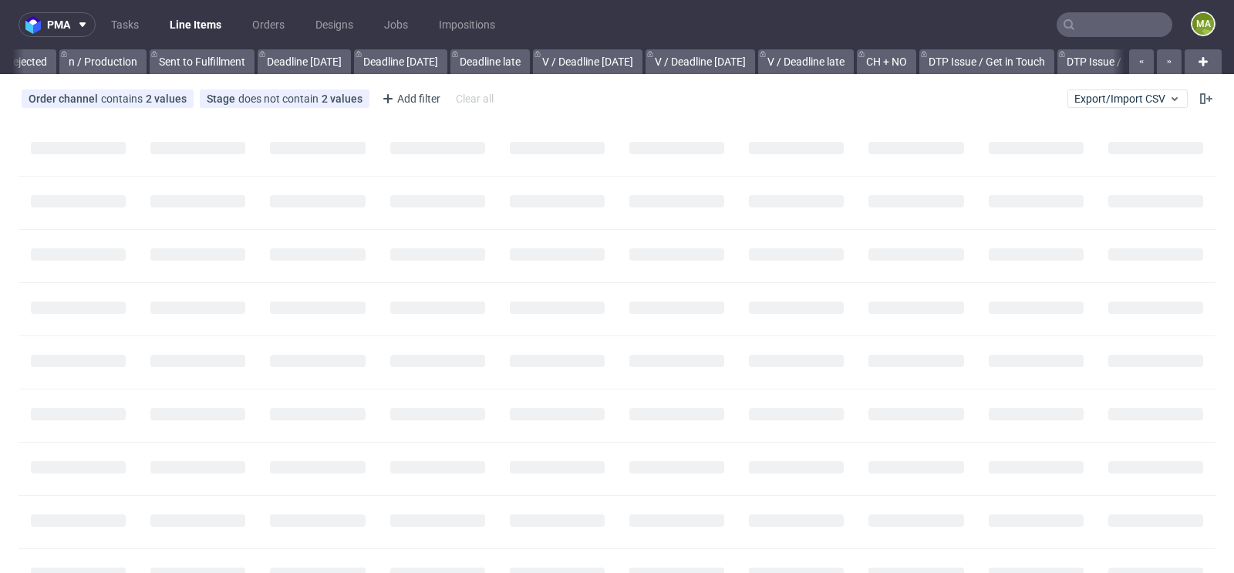
click at [1090, 29] on input "text" at bounding box center [1115, 24] width 116 height 25
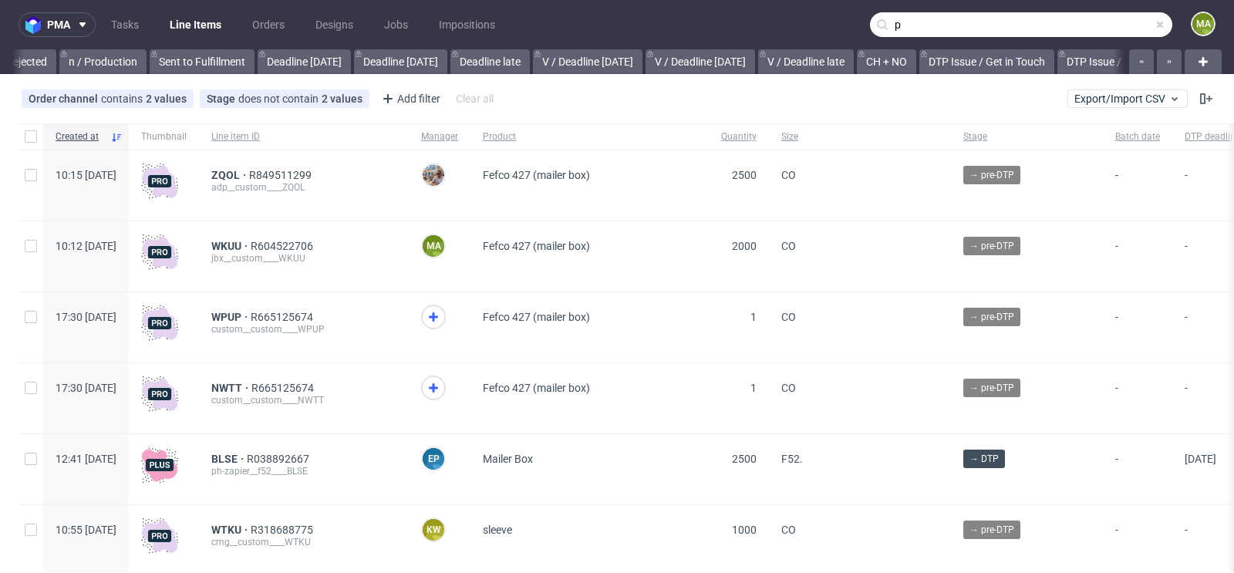
scroll to position [0, 1744]
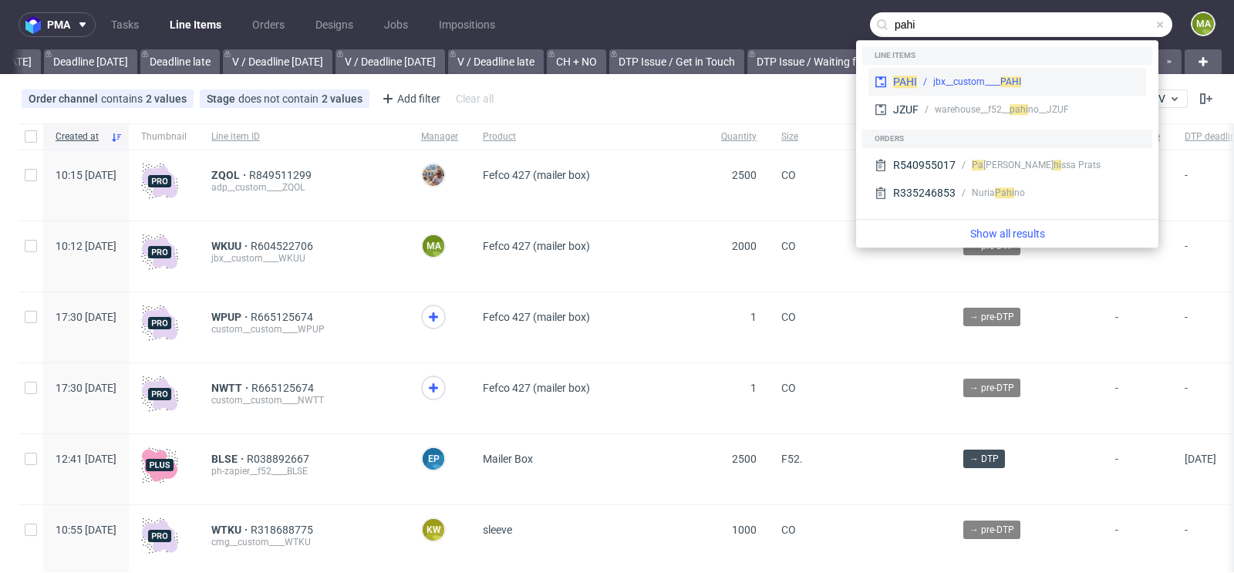
type input "pahi"
click at [953, 83] on div "jbx__custom____ PAHI" at bounding box center [977, 82] width 88 height 14
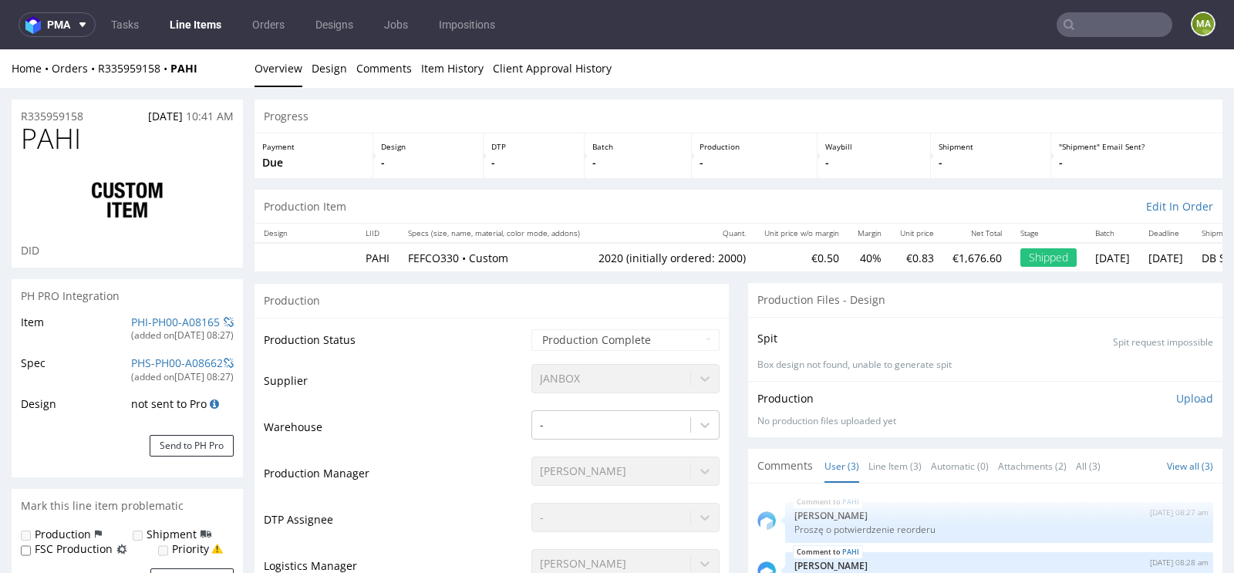
select select "in_progress"
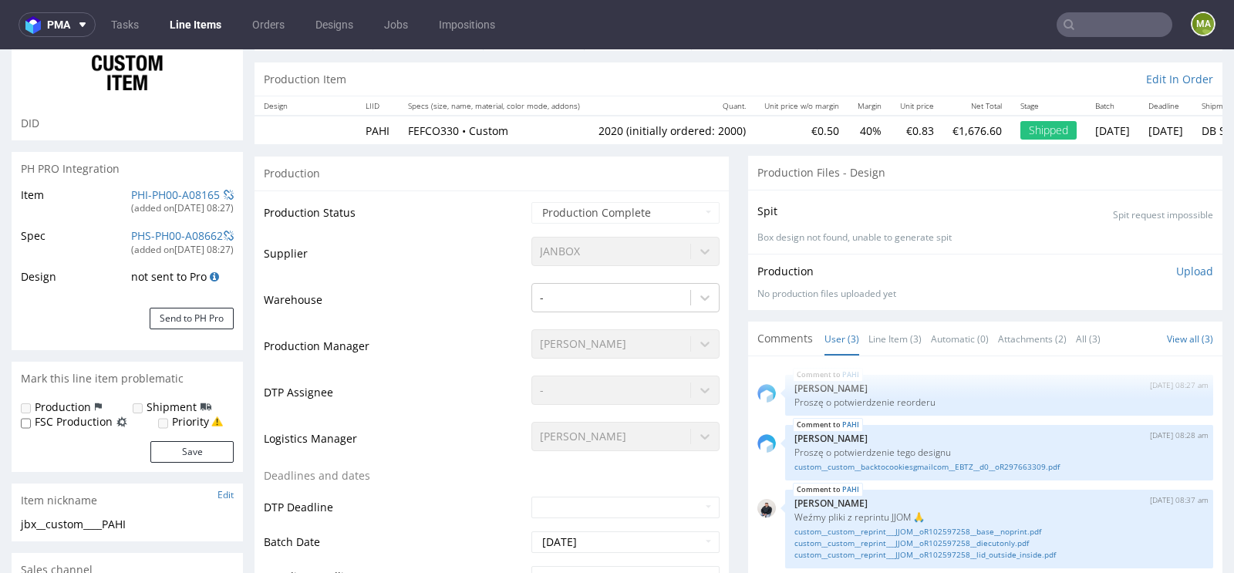
scroll to position [140, 0]
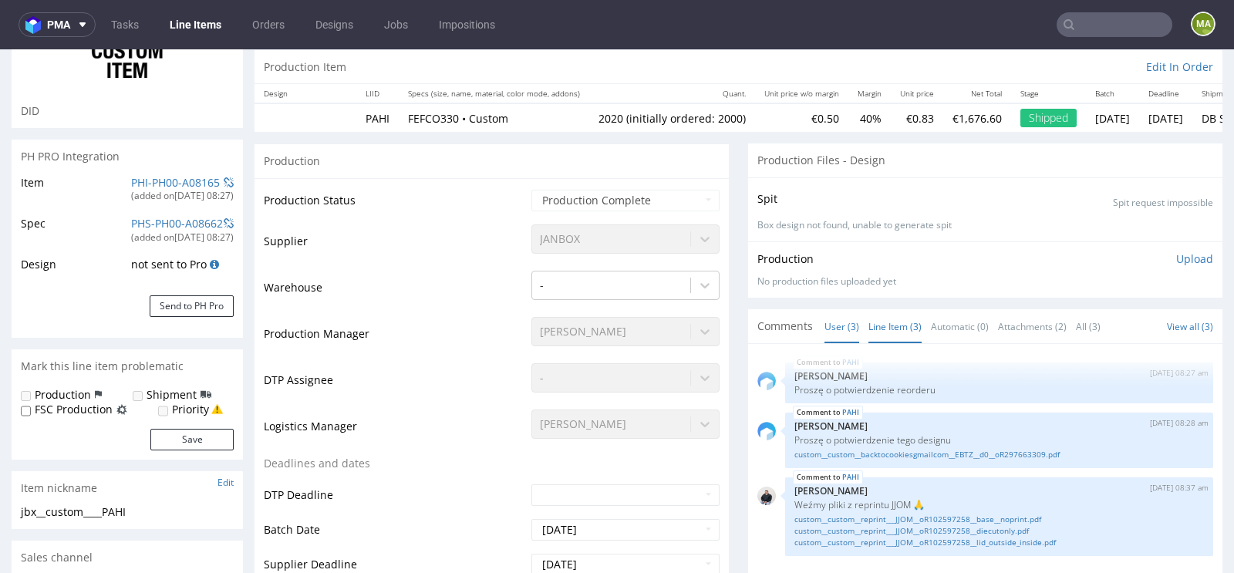
click at [876, 326] on link "Line Item (3)" at bounding box center [895, 326] width 53 height 33
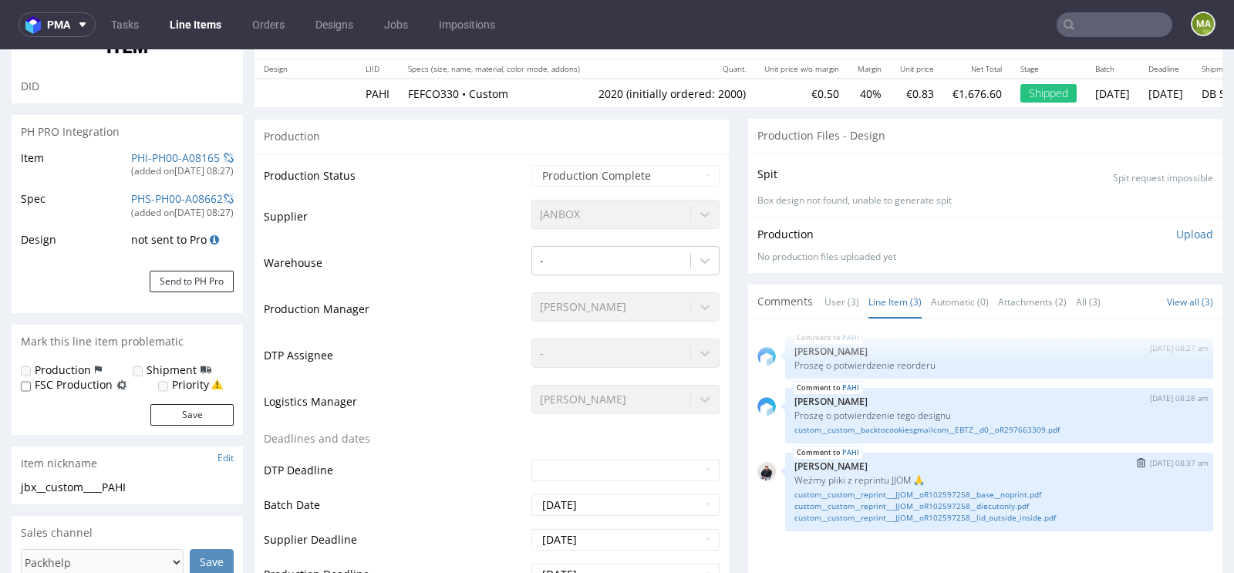
scroll to position [174, 0]
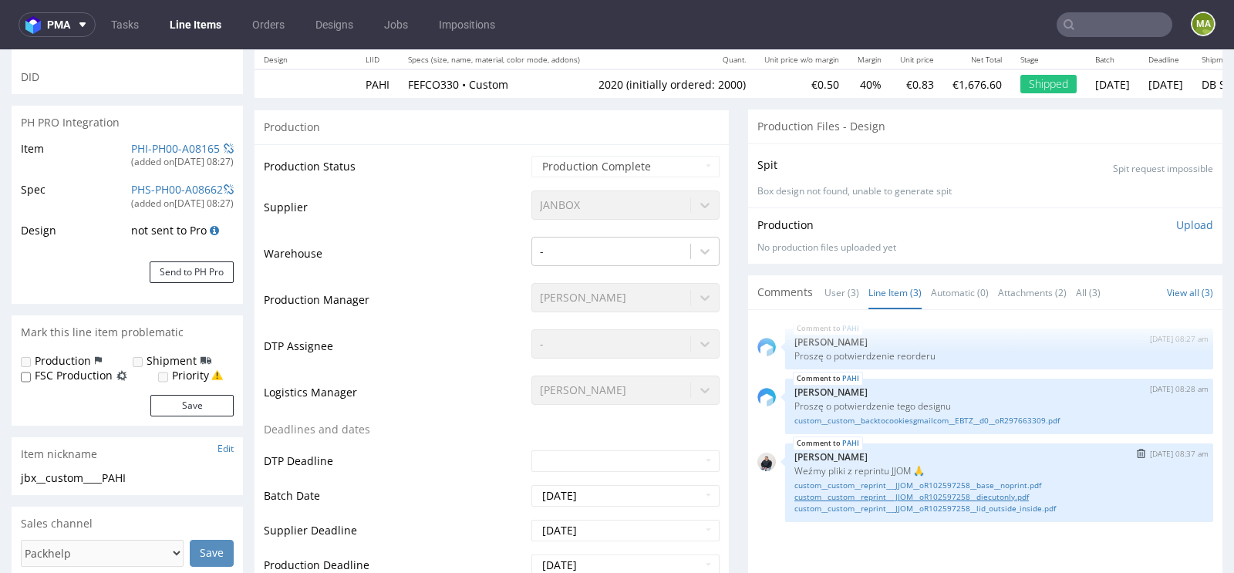
click at [974, 498] on link "custom__custom__reprint___JJOM__oR102597258__diecutonly.pdf" at bounding box center [1000, 497] width 410 height 12
click at [936, 477] on div "custom__custom__reprint___JJOM__oR102597258__base__noprint.pdf custom__custom__…" at bounding box center [1000, 496] width 410 height 38
click at [925, 481] on link "custom__custom__reprint___JJOM__oR102597258__base__noprint.pdf" at bounding box center [1000, 486] width 410 height 12
click at [935, 505] on link "custom__custom__reprint___JJOM__oR102597258__lid_outside_inside.pdf" at bounding box center [1000, 509] width 410 height 12
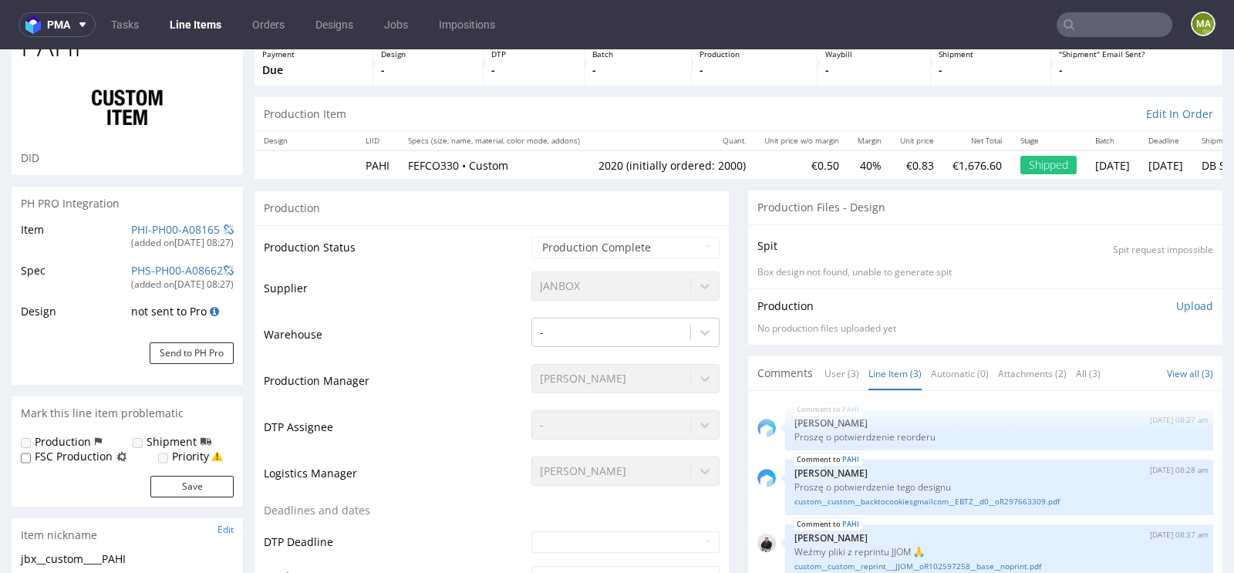
scroll to position [0, 0]
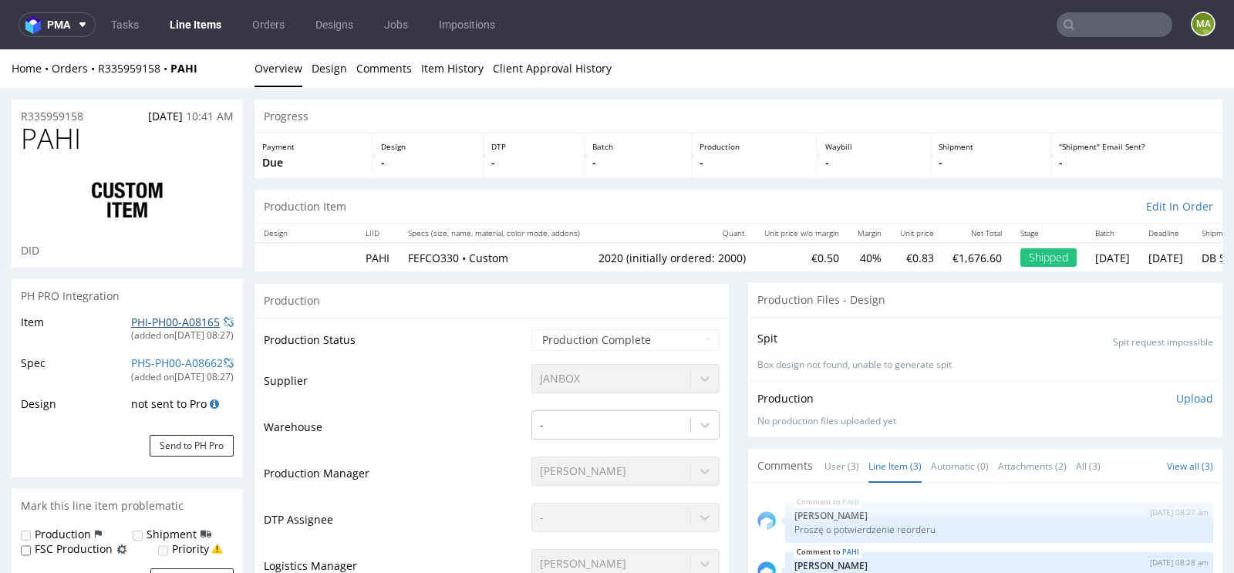
click at [176, 318] on link "PHI-PH00-A08165" at bounding box center [175, 322] width 89 height 15
drag, startPoint x: 95, startPoint y: 108, endPoint x: 0, endPoint y: 109, distance: 94.9
drag, startPoint x: 95, startPoint y: 117, endPoint x: 0, endPoint y: 117, distance: 94.9
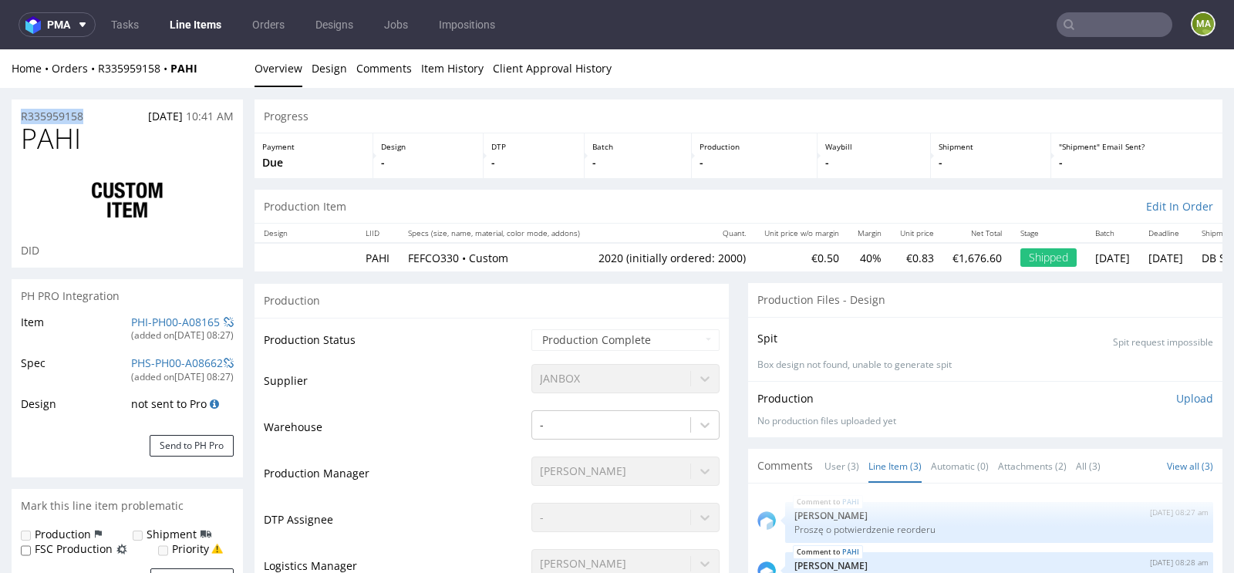
copy p "R335959158"
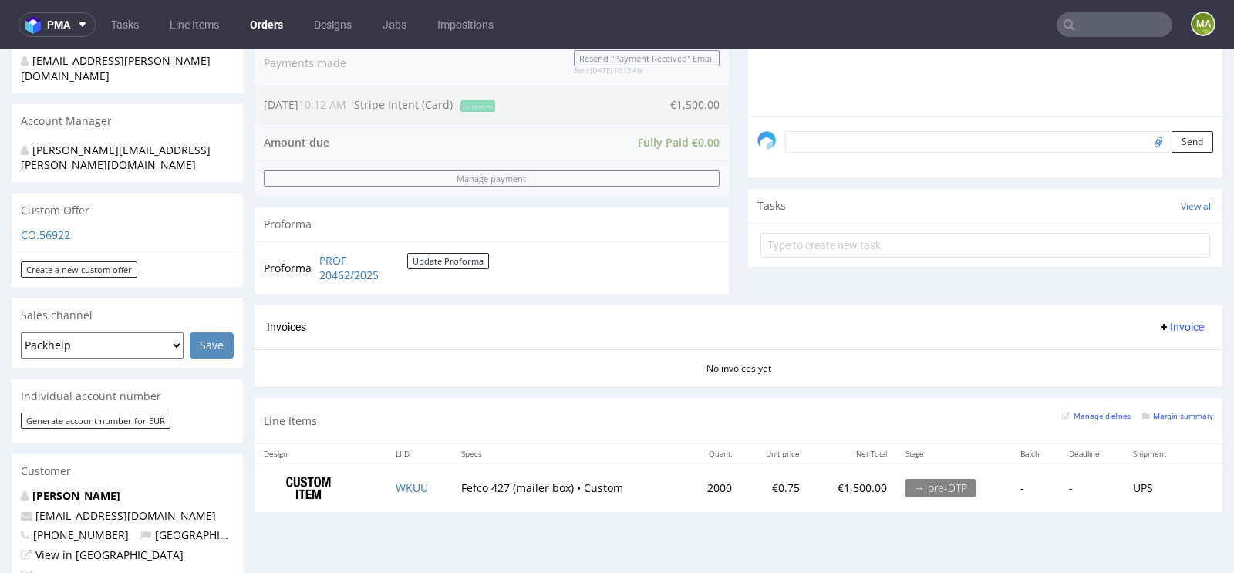
scroll to position [400, 0]
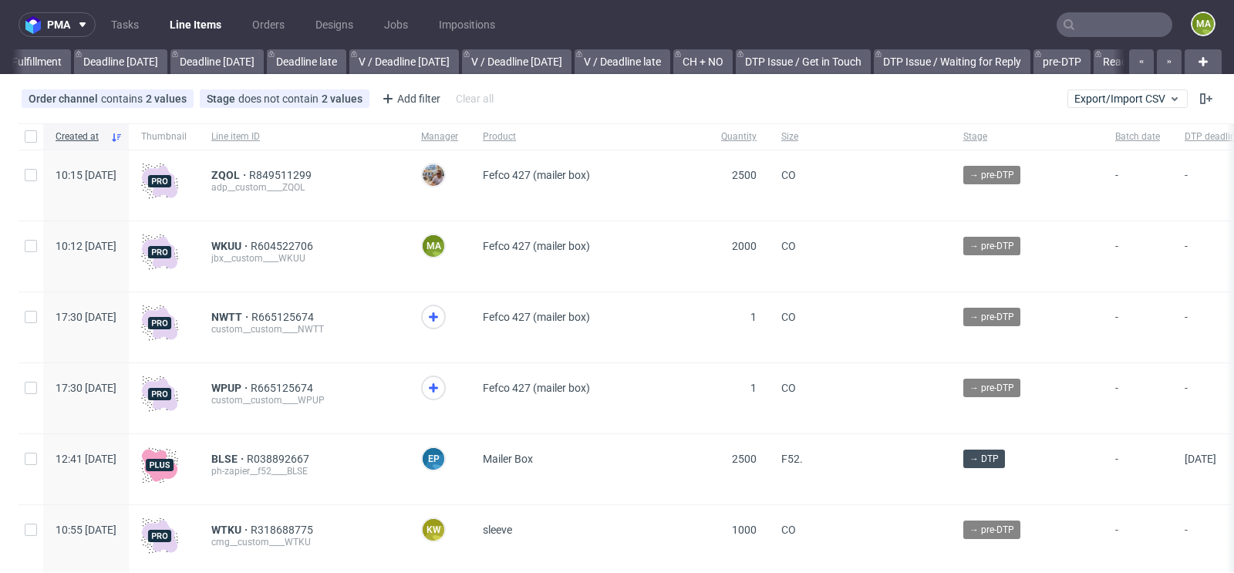
scroll to position [0, 1744]
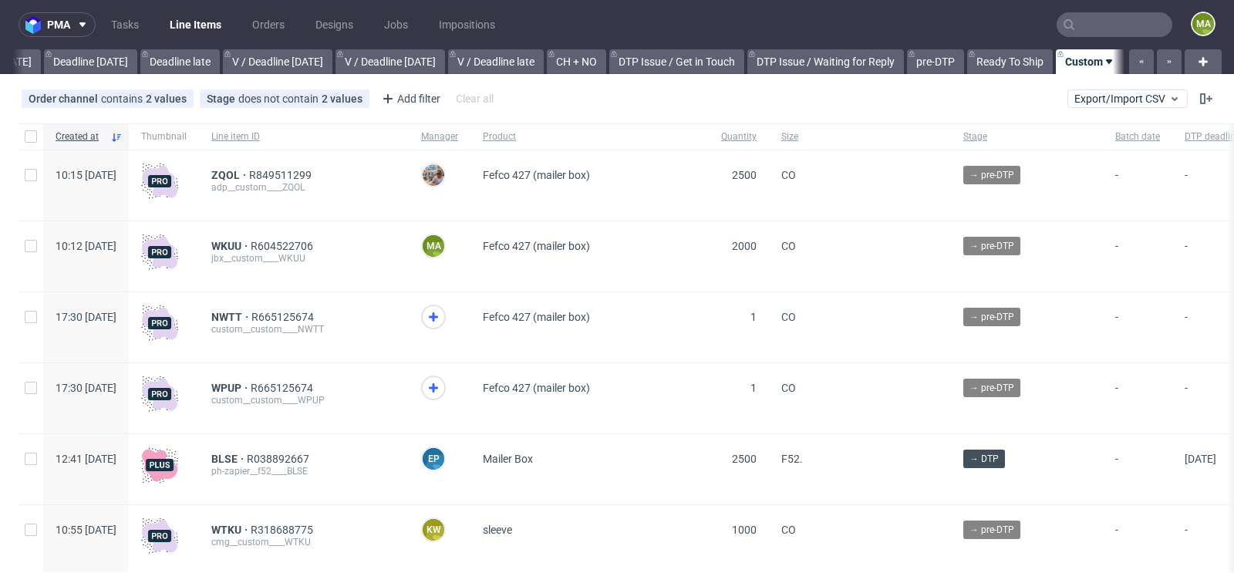
scroll to position [0, 1744]
click at [275, 262] on div "jbx__custom____WKUU" at bounding box center [303, 258] width 185 height 12
click at [251, 244] on span "WKUU" at bounding box center [230, 246] width 39 height 12
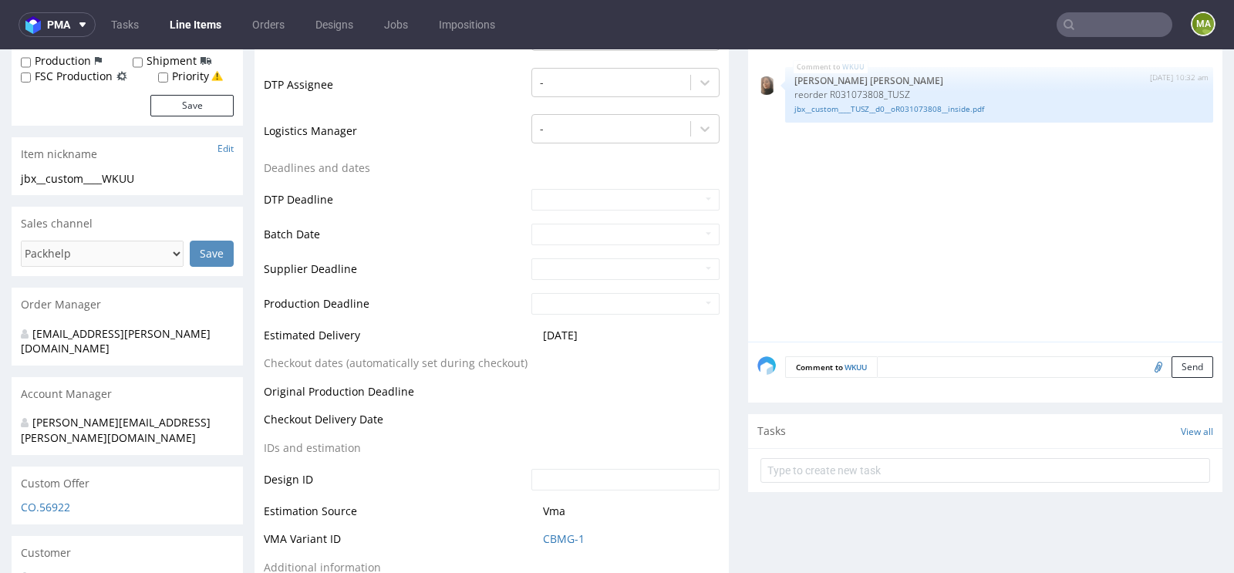
scroll to position [558, 0]
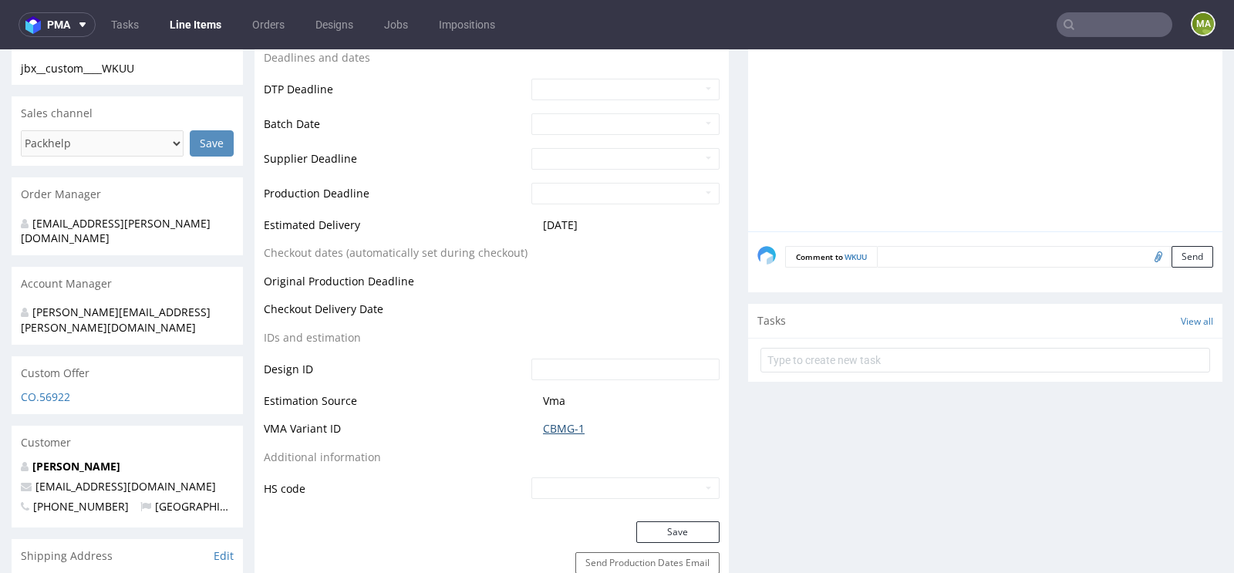
click at [557, 424] on link "CBMG-1" at bounding box center [564, 428] width 42 height 15
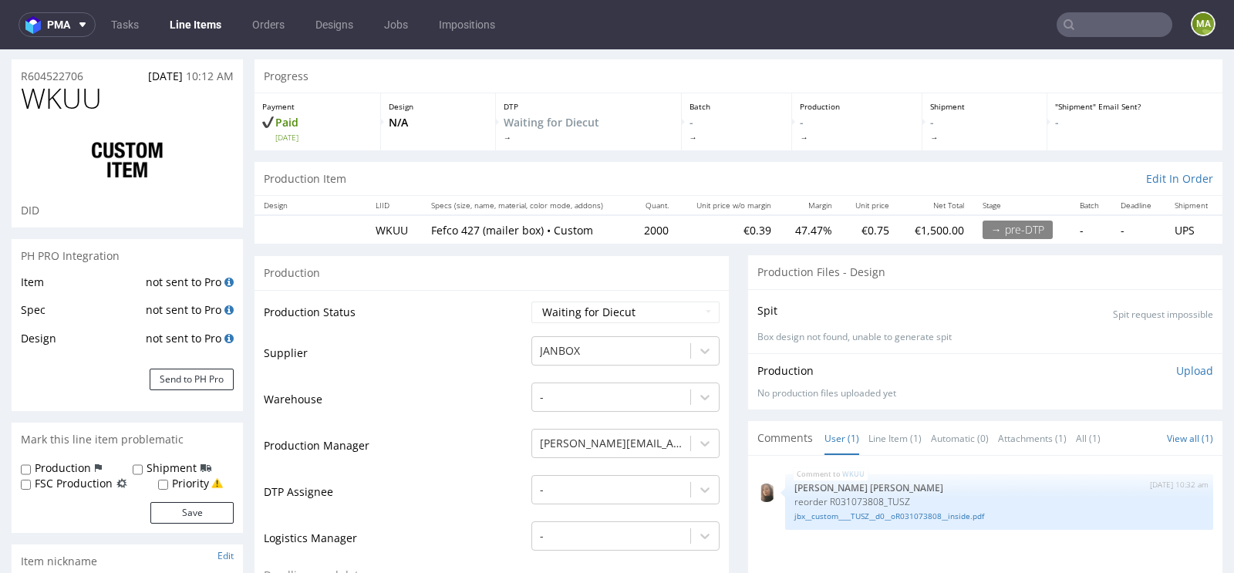
scroll to position [0, 0]
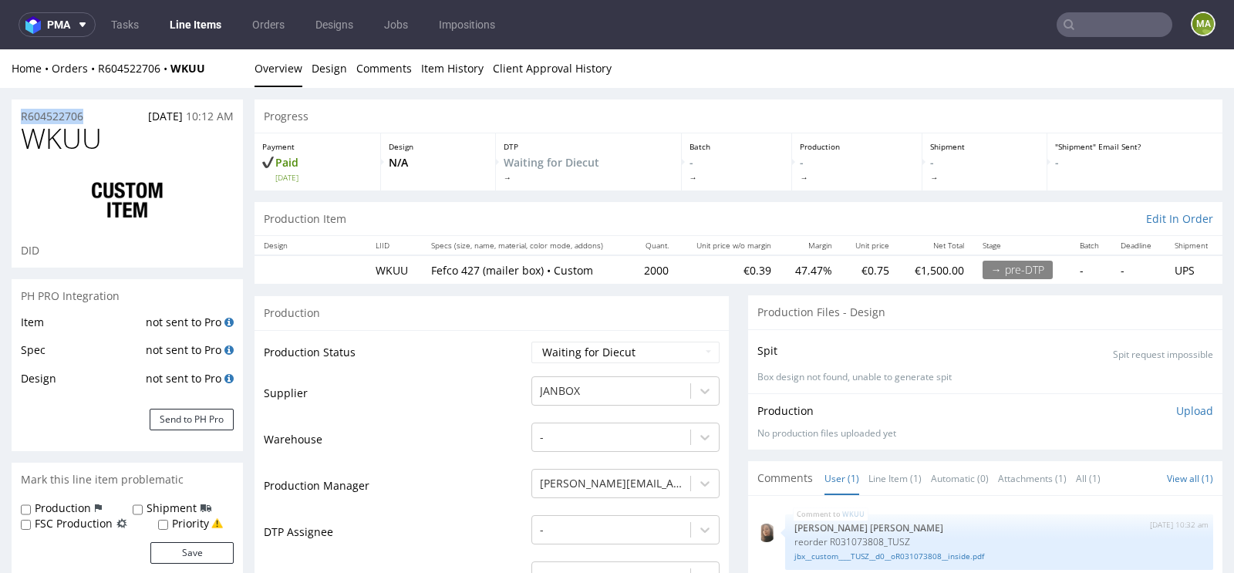
drag, startPoint x: 98, startPoint y: 118, endPoint x: 0, endPoint y: 118, distance: 98.0
copy p "R604522706"
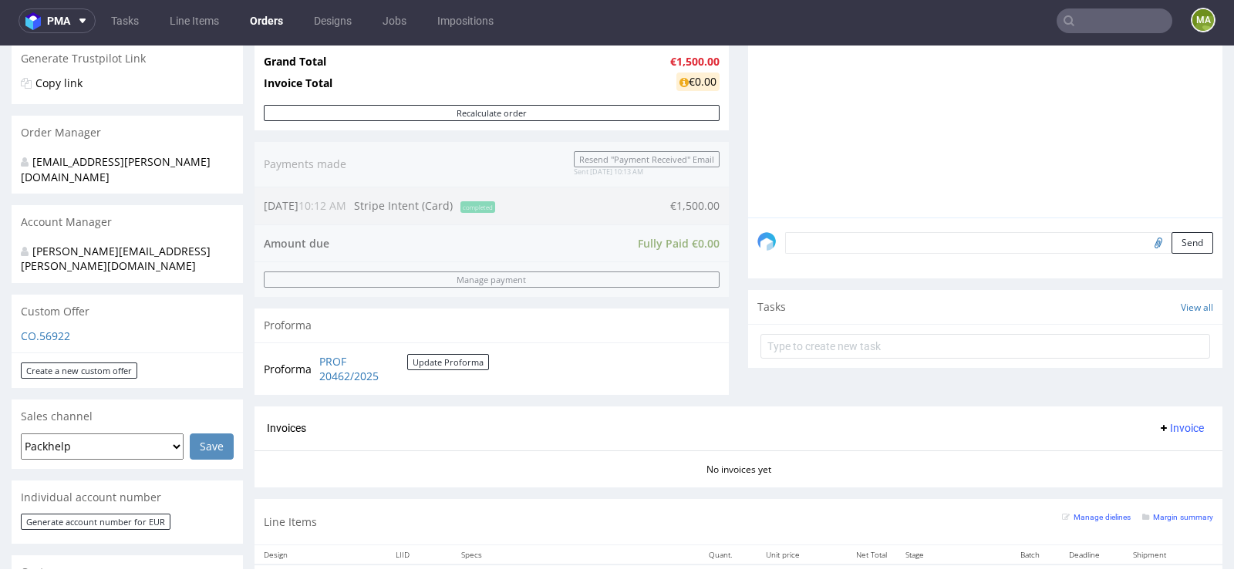
scroll to position [401, 0]
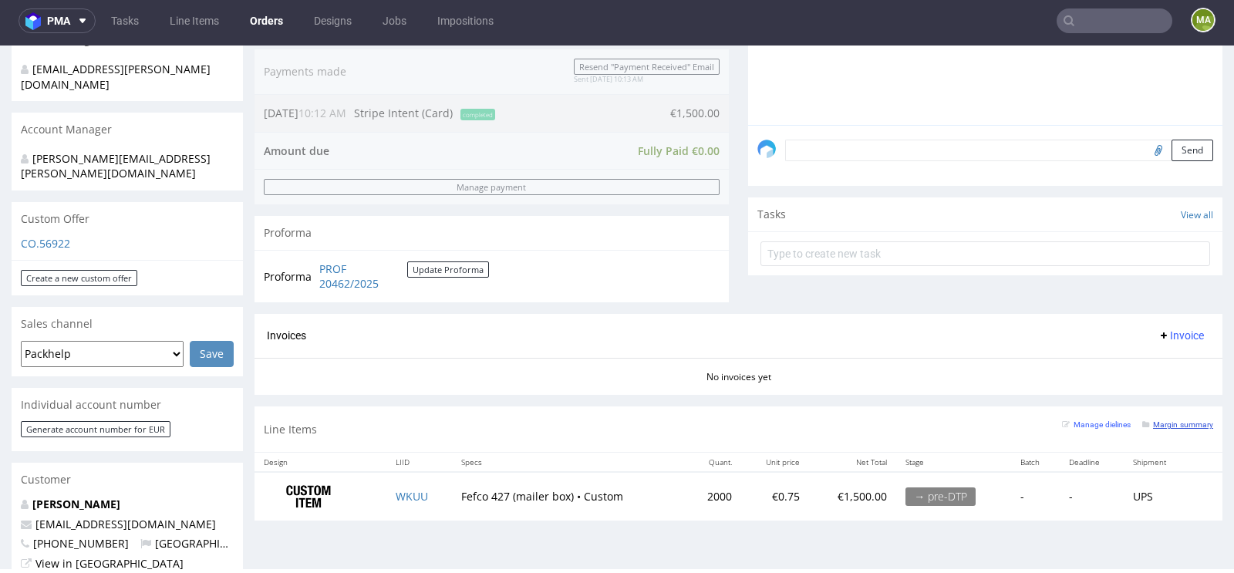
click at [1160, 422] on small "Margin summary" at bounding box center [1177, 424] width 71 height 8
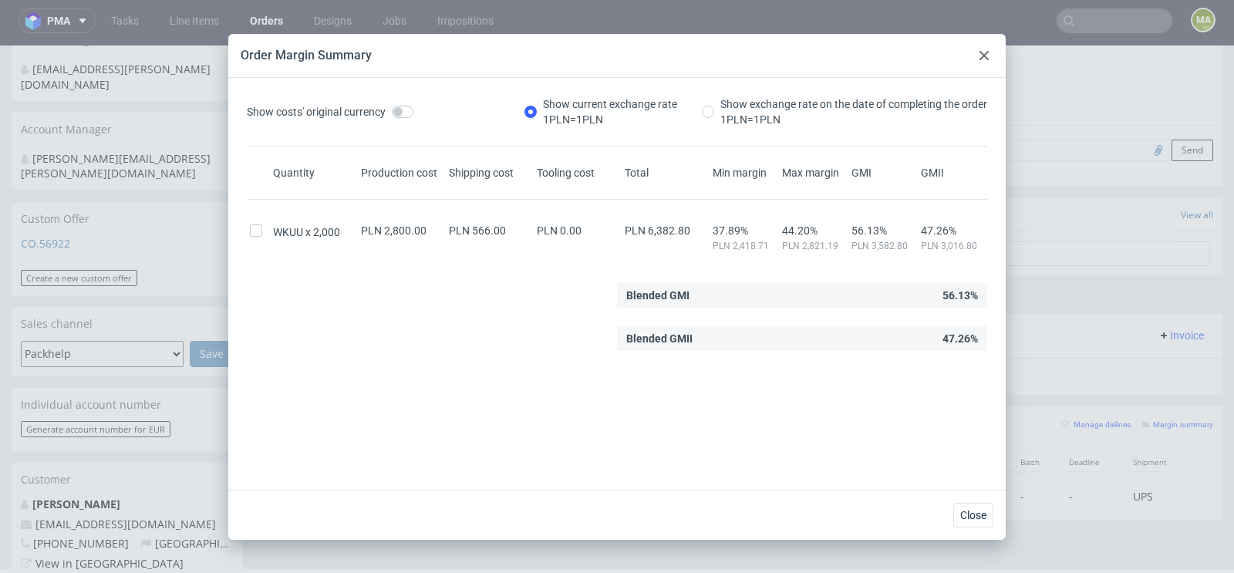
click at [975, 61] on div at bounding box center [984, 55] width 19 height 19
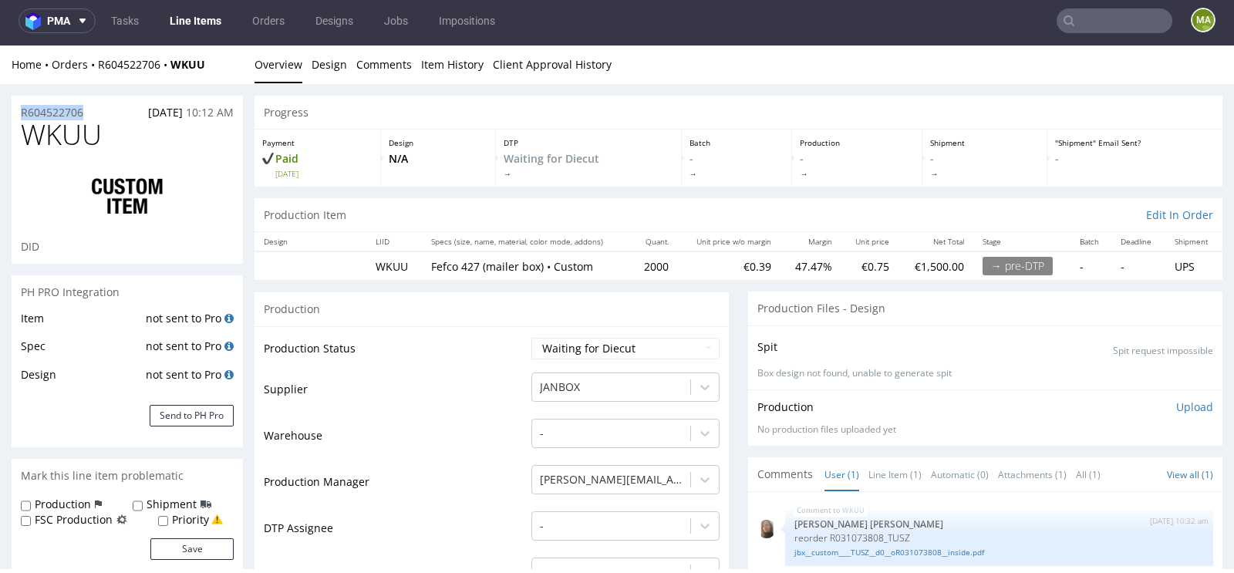
drag, startPoint x: 98, startPoint y: 110, endPoint x: 0, endPoint y: 110, distance: 98.0
copy p "R604522706"
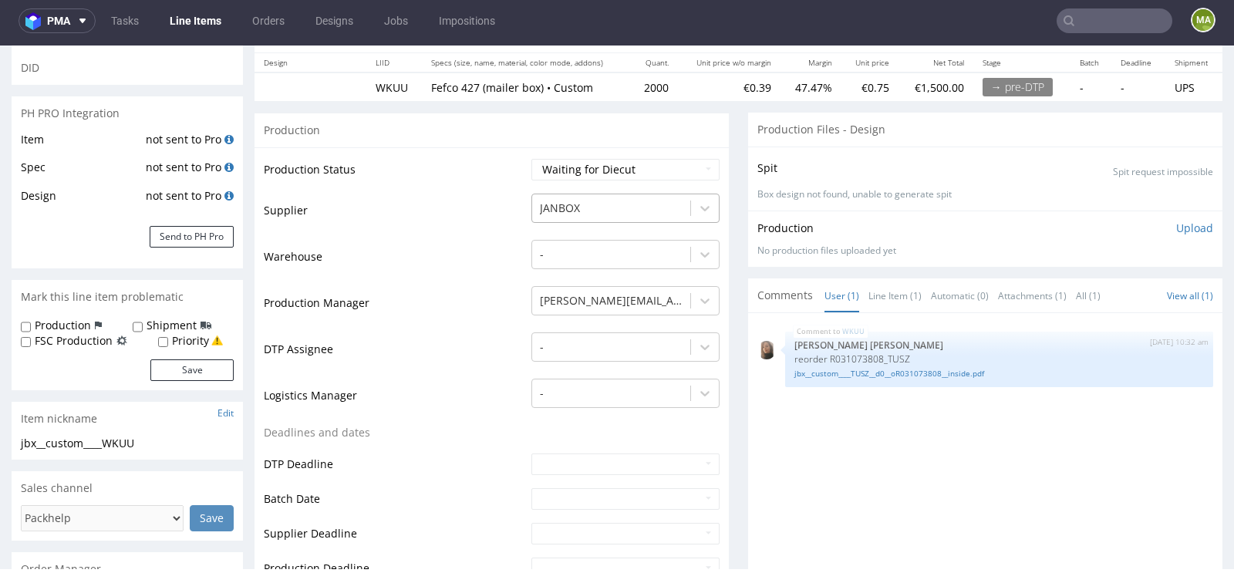
scroll to position [196, 0]
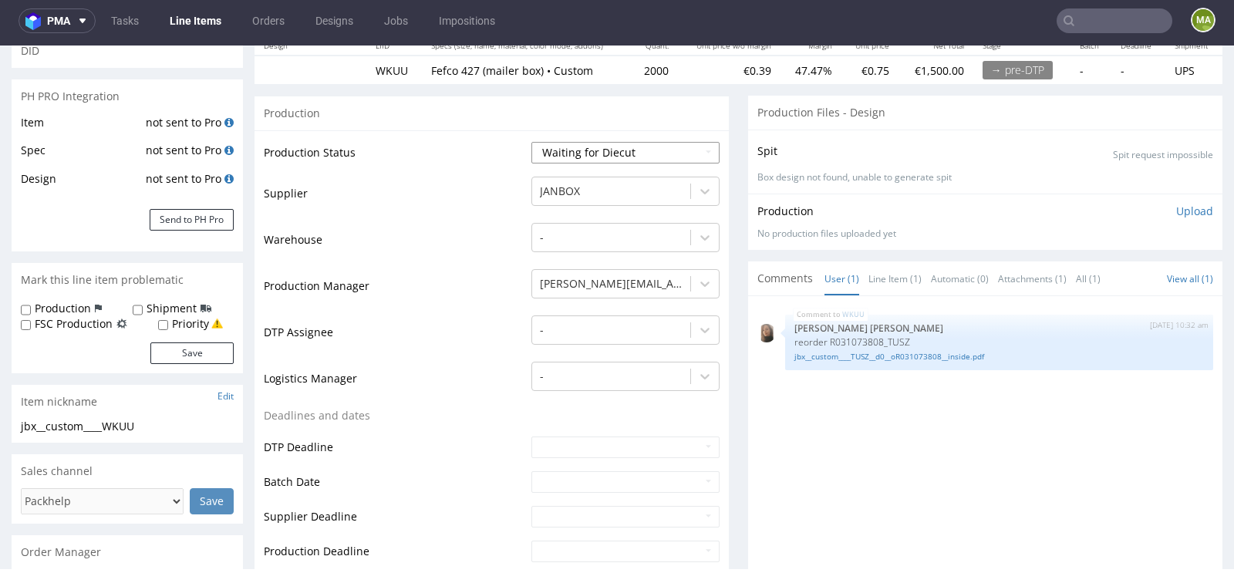
click at [606, 144] on select "Waiting for Artwork Waiting for Diecut Waiting for Mockup Waiting for DTP Waiti…" at bounding box center [626, 153] width 188 height 22
select select "production_in_process"
click at [532, 142] on select "Waiting for Artwork Waiting for Diecut Waiting for Mockup Waiting for DTP Waiti…" at bounding box center [626, 153] width 188 height 22
click at [446, 294] on td "Production Manager" at bounding box center [396, 291] width 264 height 46
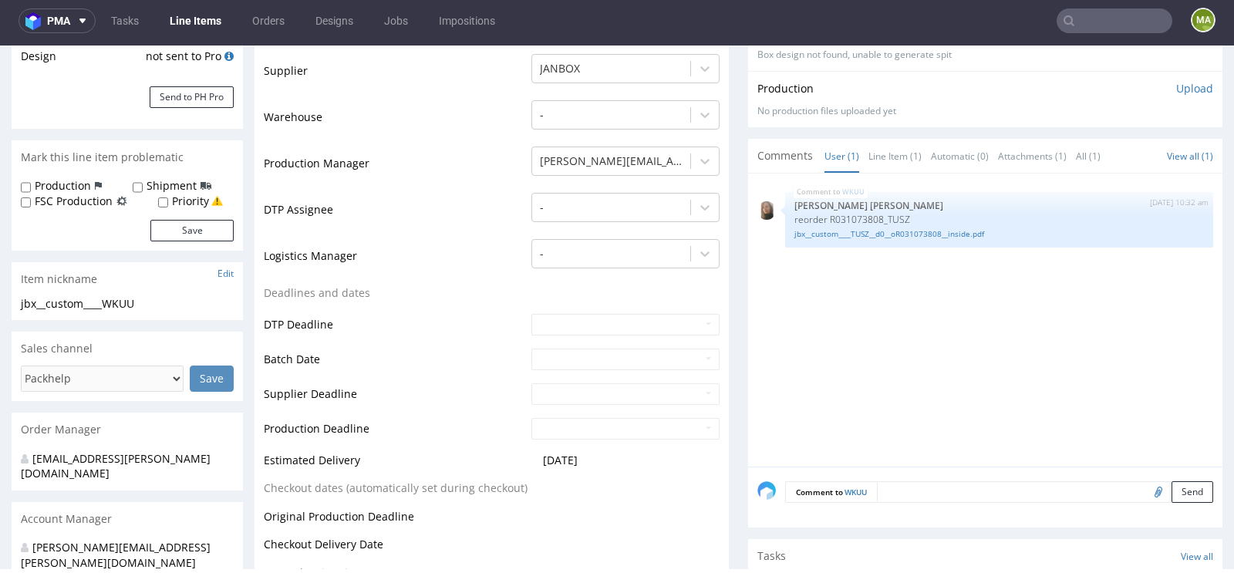
scroll to position [326, 0]
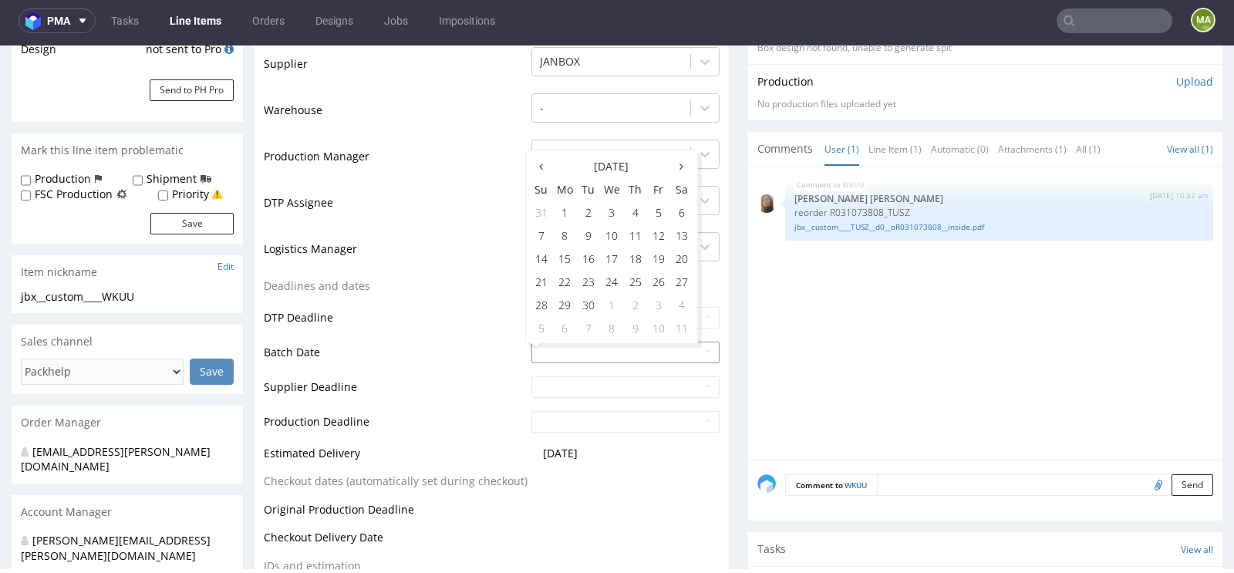
click at [550, 349] on input "text" at bounding box center [626, 353] width 188 height 22
click at [616, 278] on td "24" at bounding box center [612, 281] width 24 height 23
type input "[DATE]"
click at [442, 285] on td "Deadlines and dates" at bounding box center [396, 291] width 264 height 29
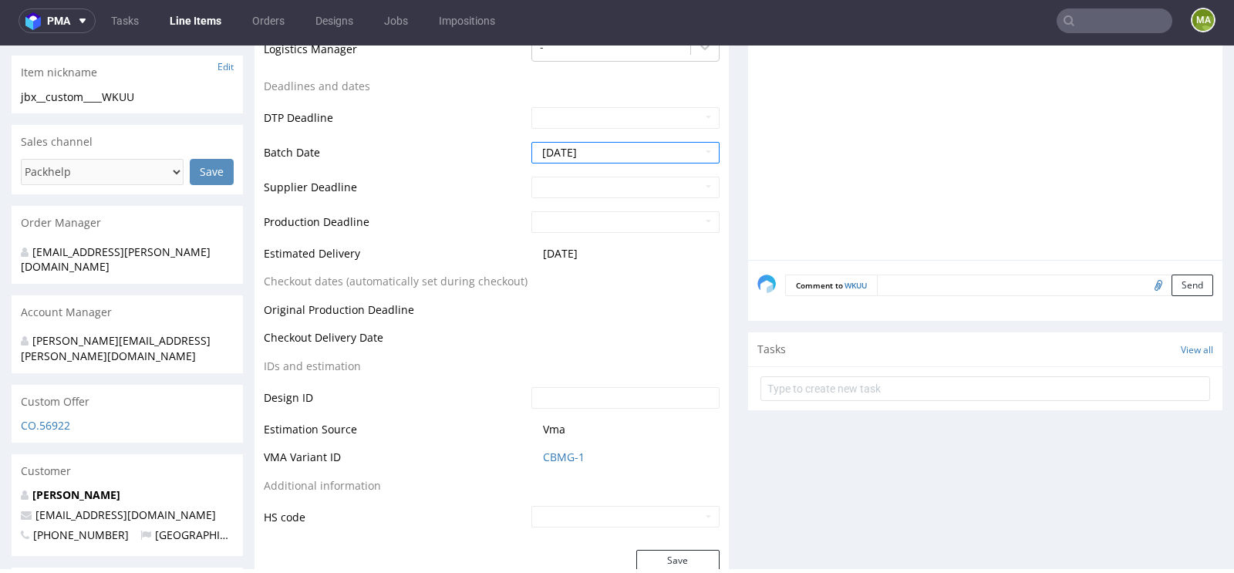
scroll to position [528, 0]
click at [669, 552] on button "Save" at bounding box center [677, 559] width 83 height 22
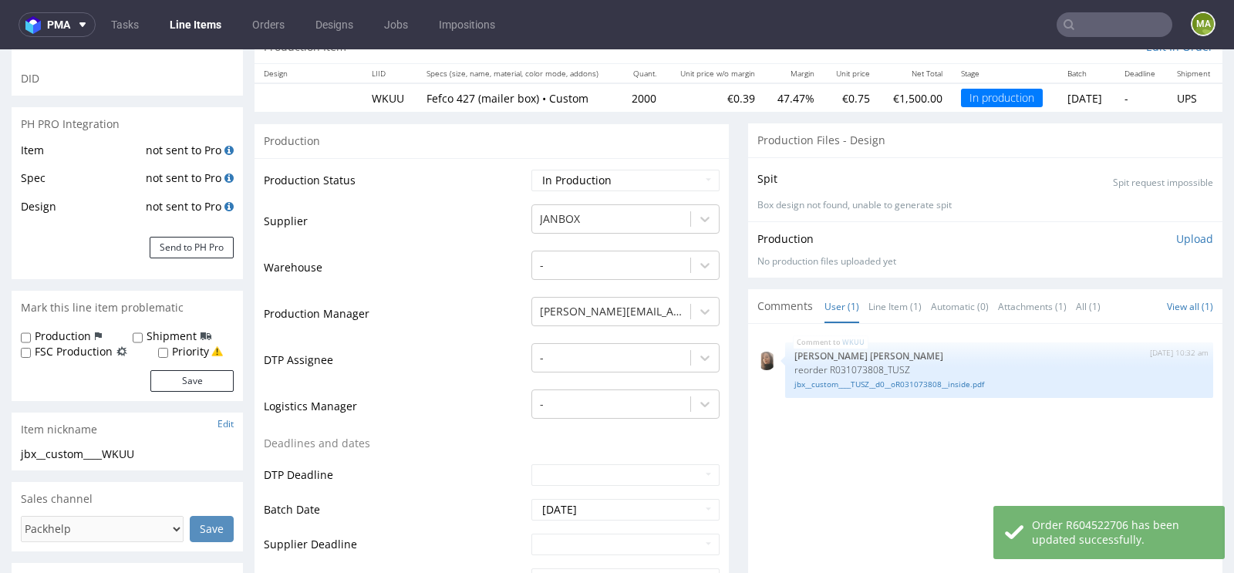
scroll to position [0, 0]
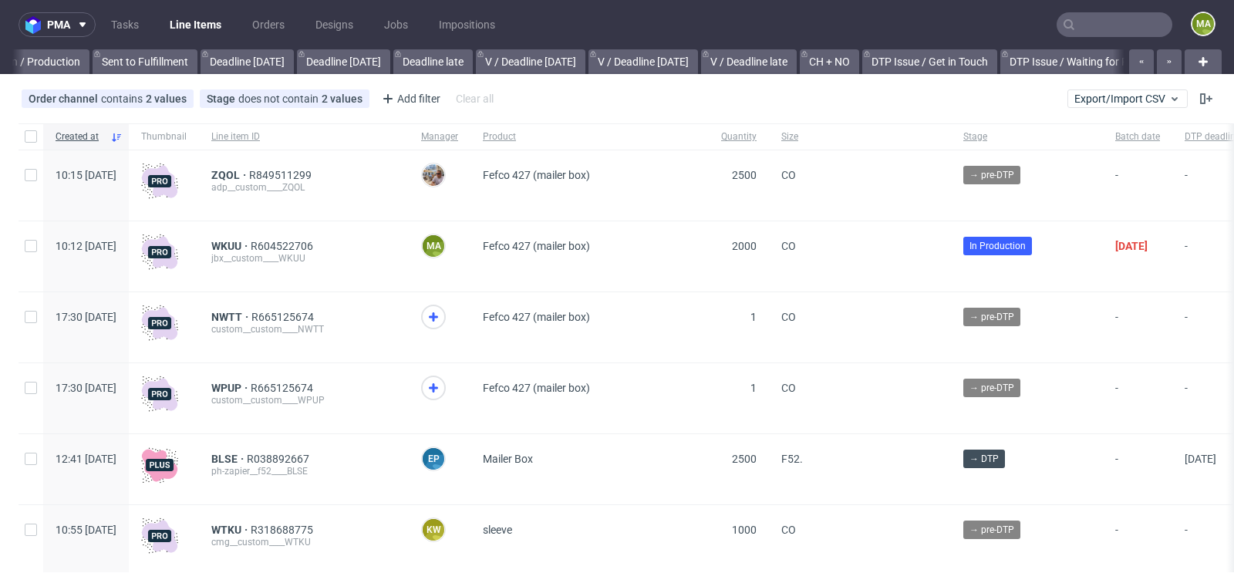
scroll to position [0, 1744]
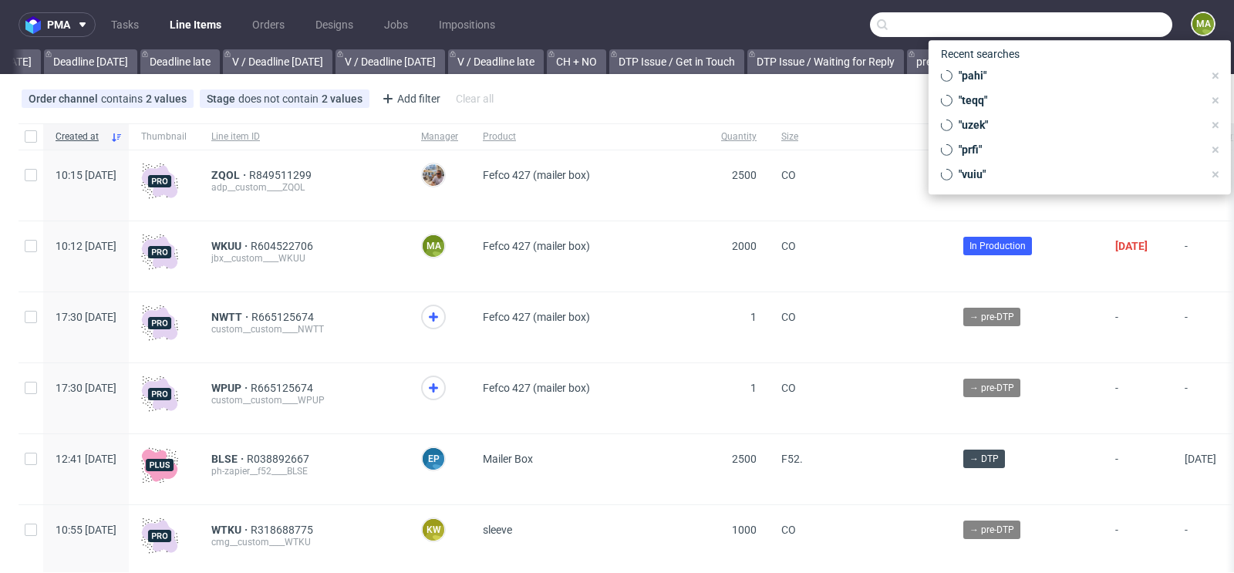
click at [1082, 25] on input "text" at bounding box center [1021, 24] width 302 height 25
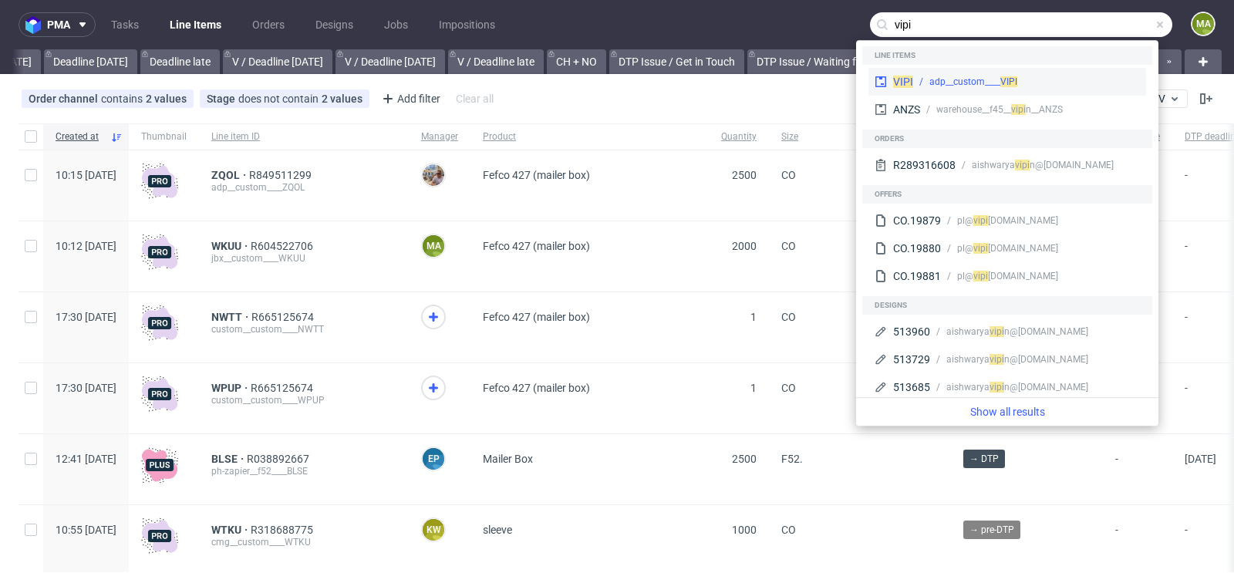
type input "vipi"
click at [936, 83] on div "adp__custom____ VIPI" at bounding box center [974, 82] width 88 height 14
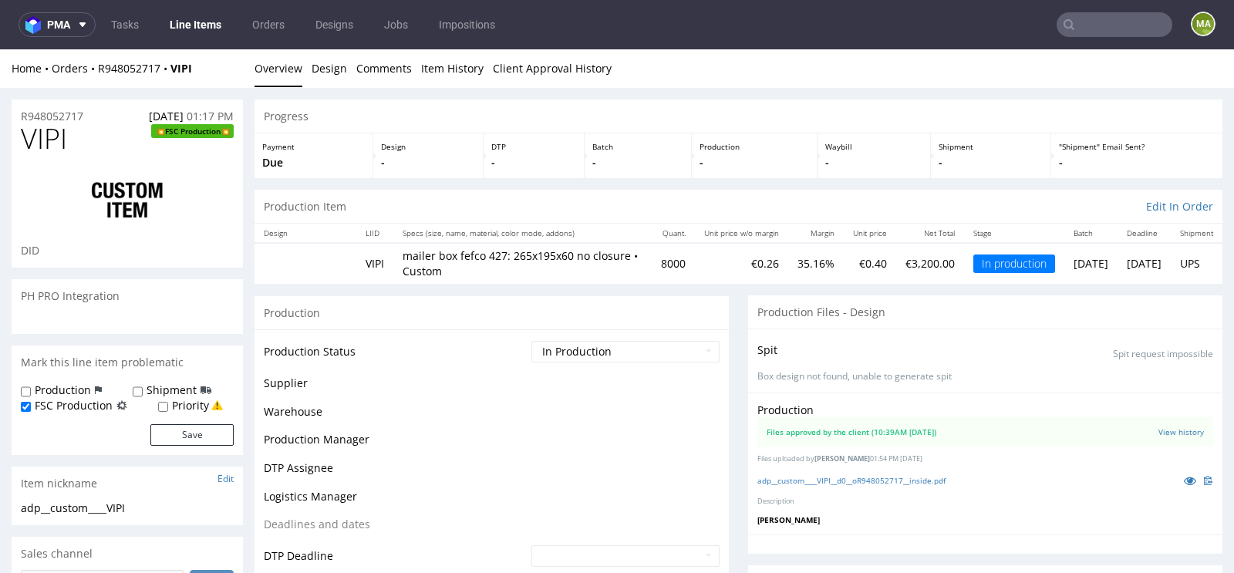
scroll to position [546, 0]
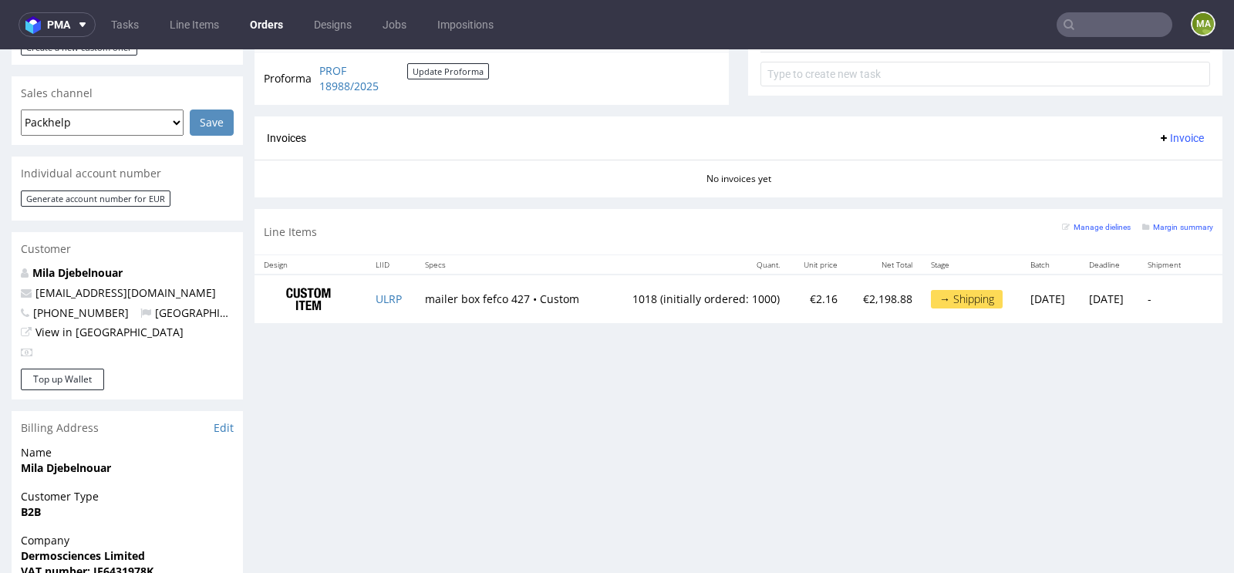
scroll to position [626, 0]
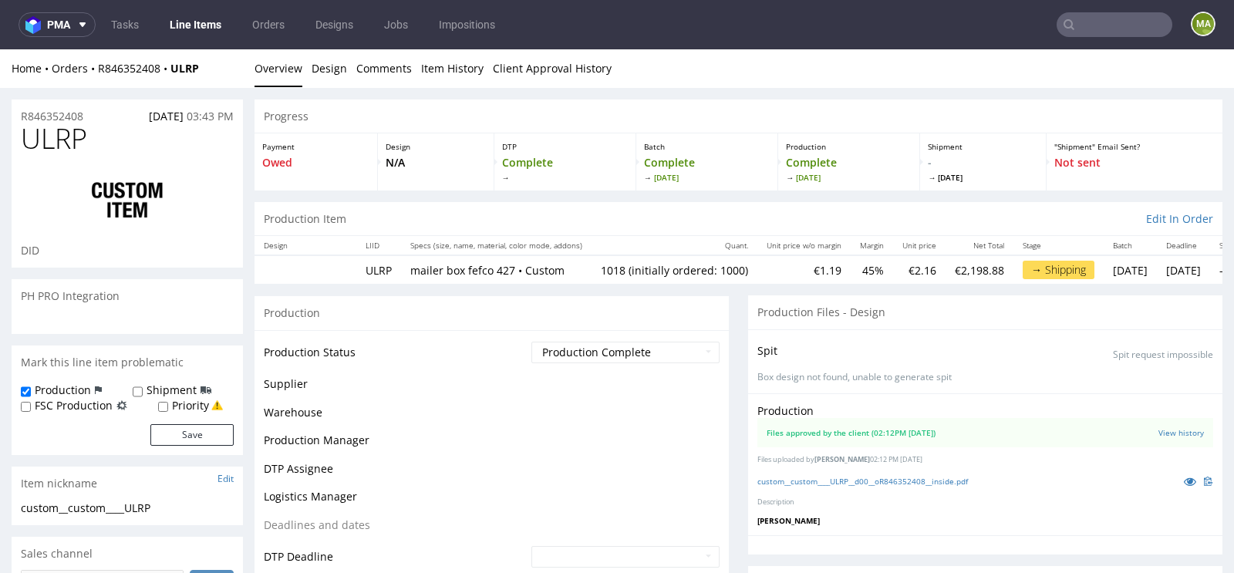
scroll to position [129, 0]
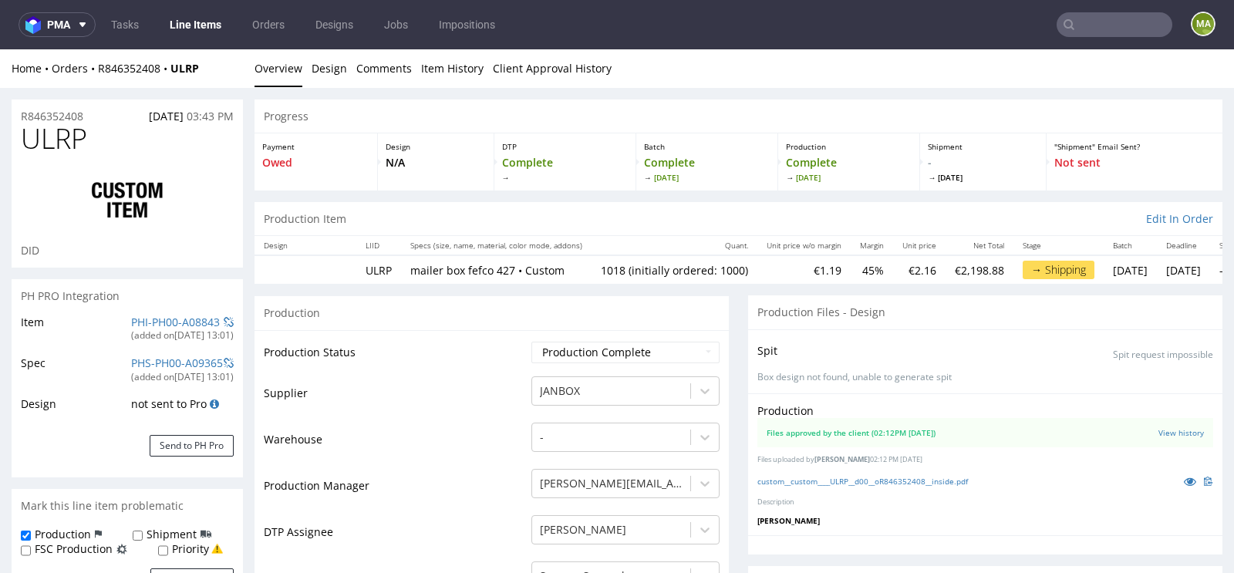
select select "in_progress"
click at [173, 322] on link "PHI-PH00-A08843" at bounding box center [175, 322] width 89 height 15
click at [1095, 31] on input "text" at bounding box center [1115, 24] width 116 height 25
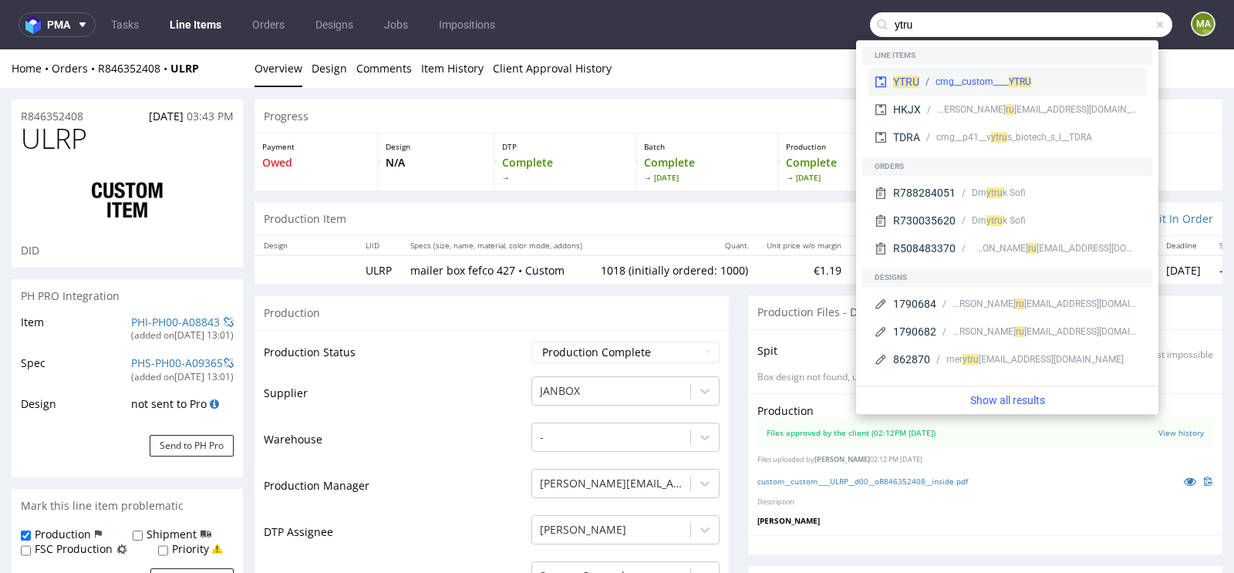
type input "ytru"
click at [934, 83] on div "cmg__custom____ YTRU" at bounding box center [1030, 82] width 221 height 14
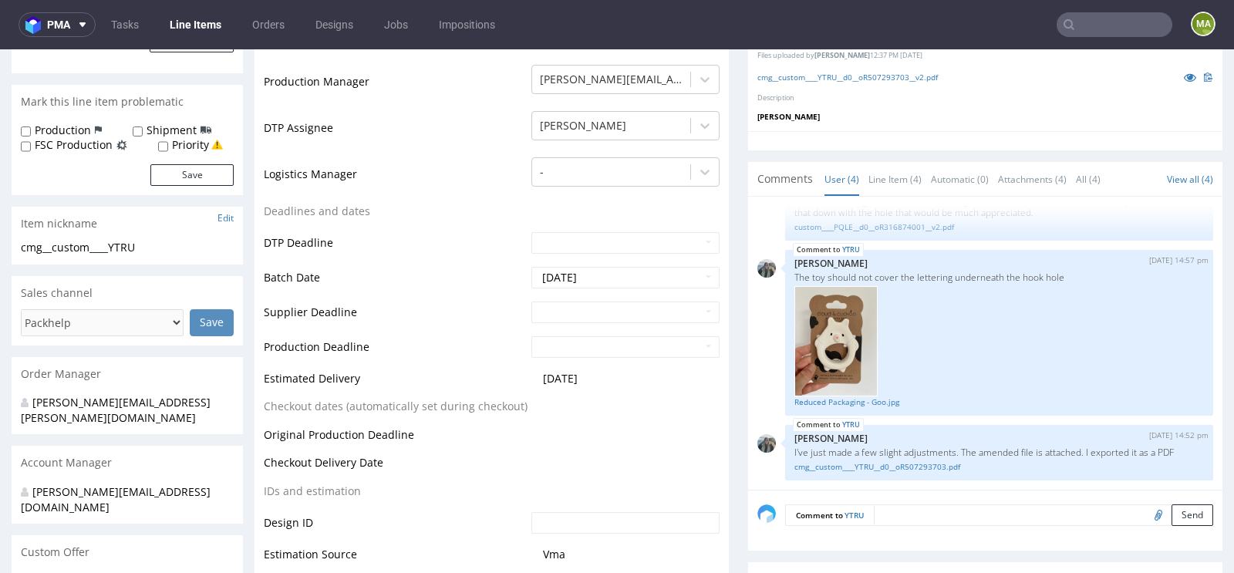
scroll to position [406, 0]
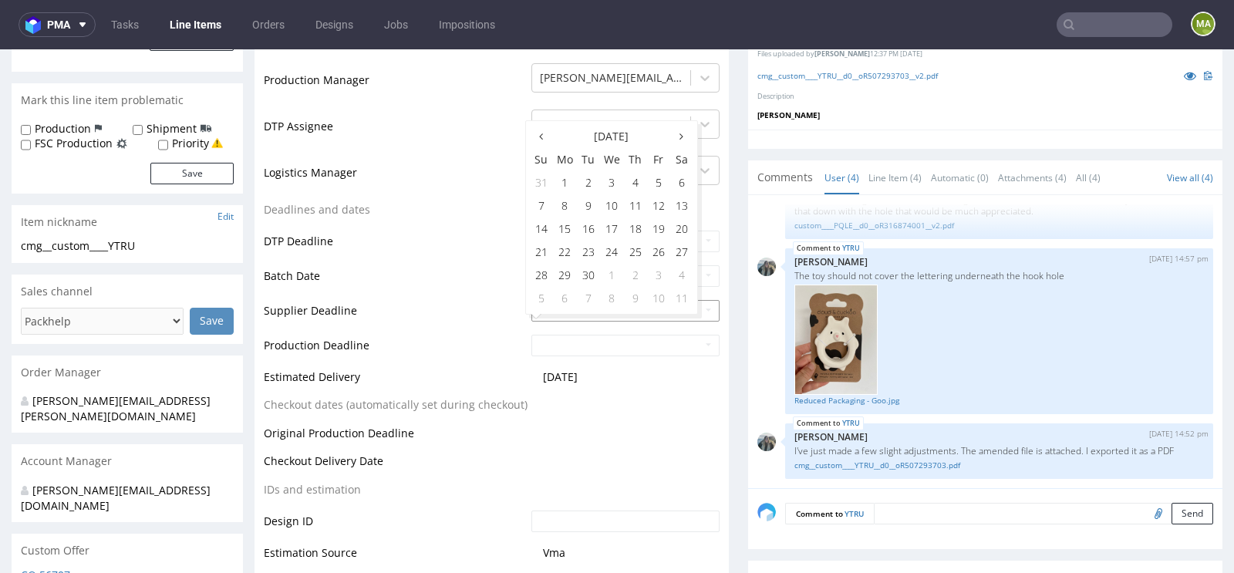
click at [568, 319] on input "text" at bounding box center [626, 311] width 188 height 22
click at [584, 303] on td "7" at bounding box center [588, 298] width 23 height 23
type input "2025-10-07"
click at [625, 336] on td "9" at bounding box center [635, 333] width 23 height 23
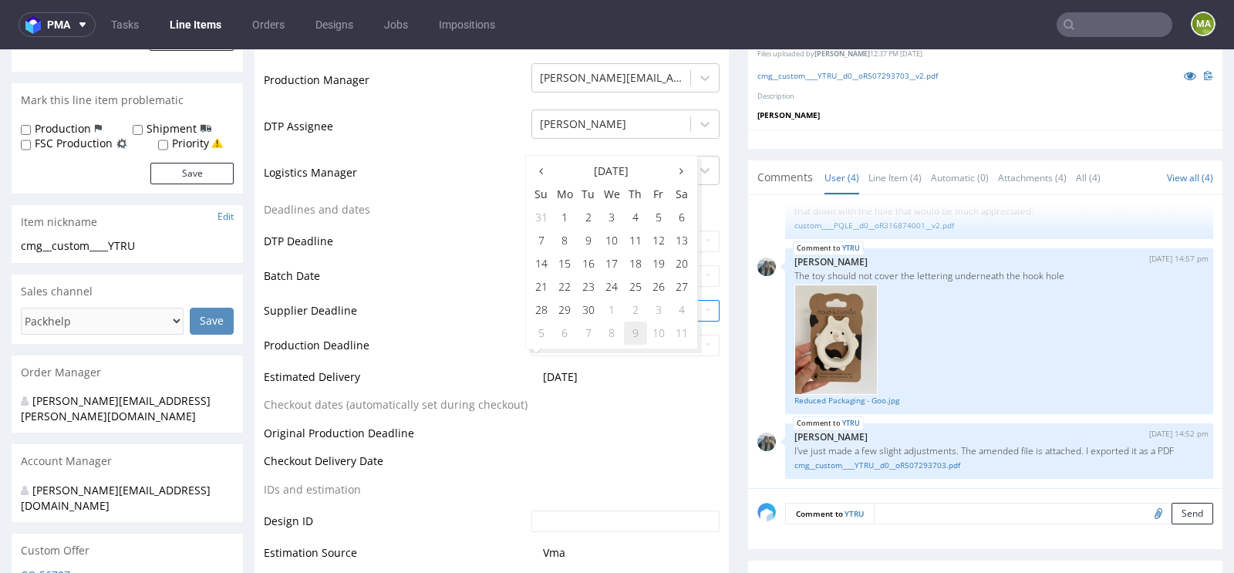
type input "2025-10-09"
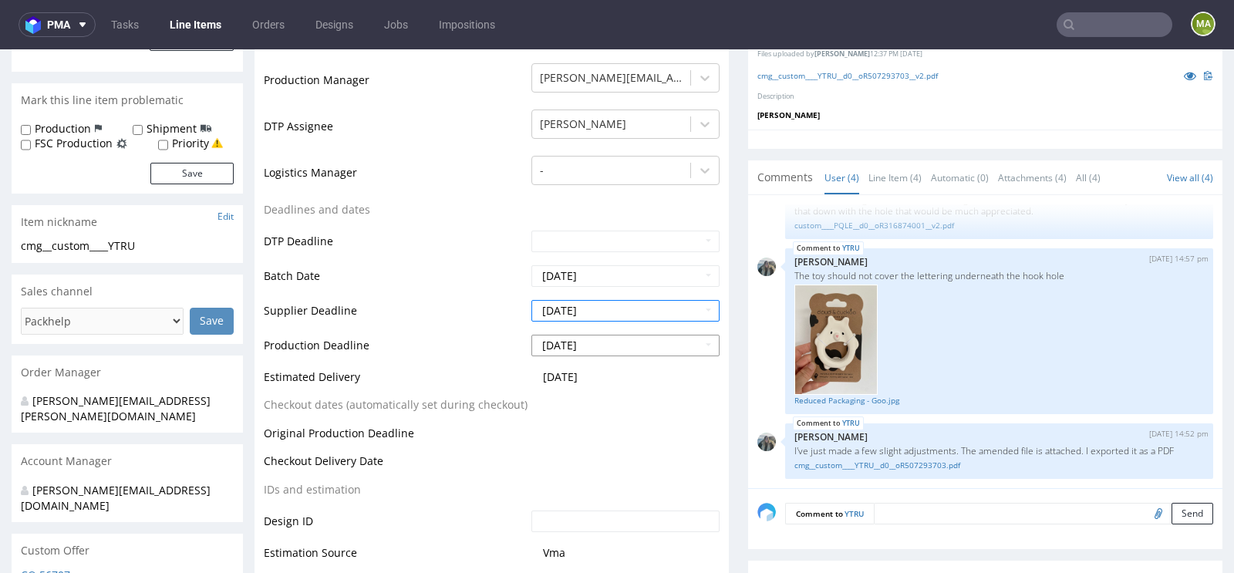
click at [604, 356] on input "2025-10-09" at bounding box center [626, 346] width 188 height 22
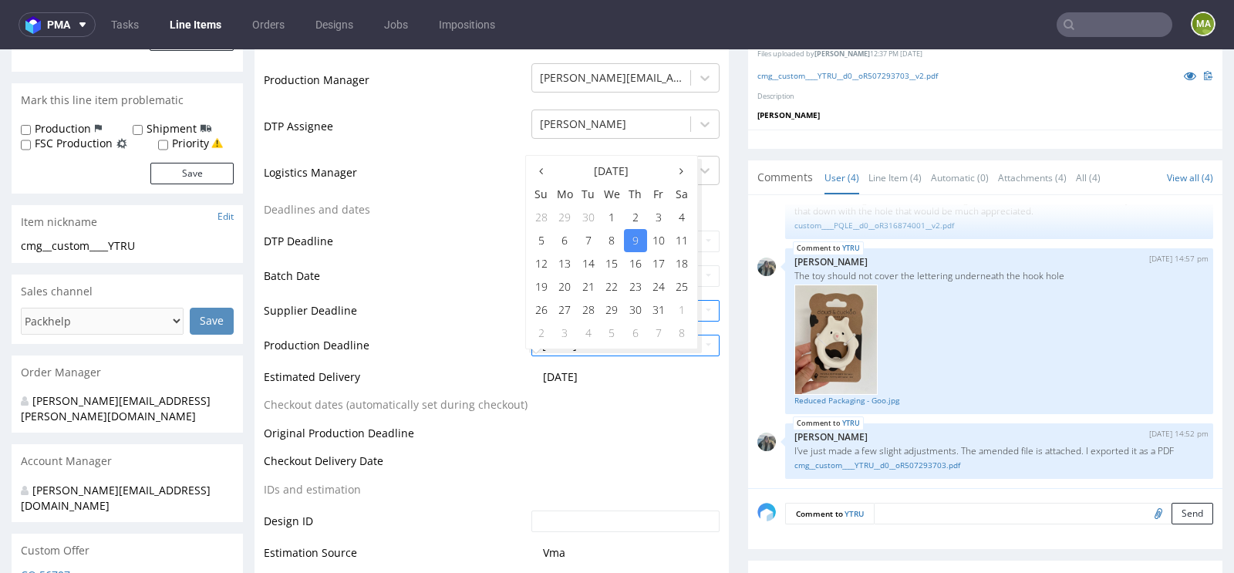
click at [428, 348] on td "Production Deadline" at bounding box center [396, 350] width 264 height 35
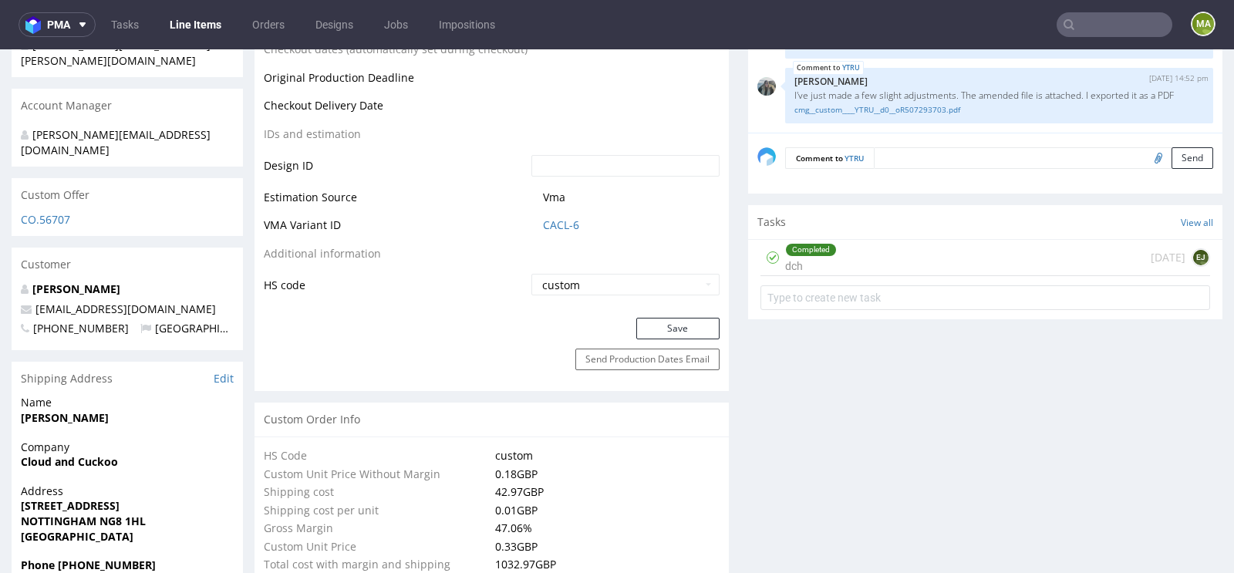
scroll to position [774, 0]
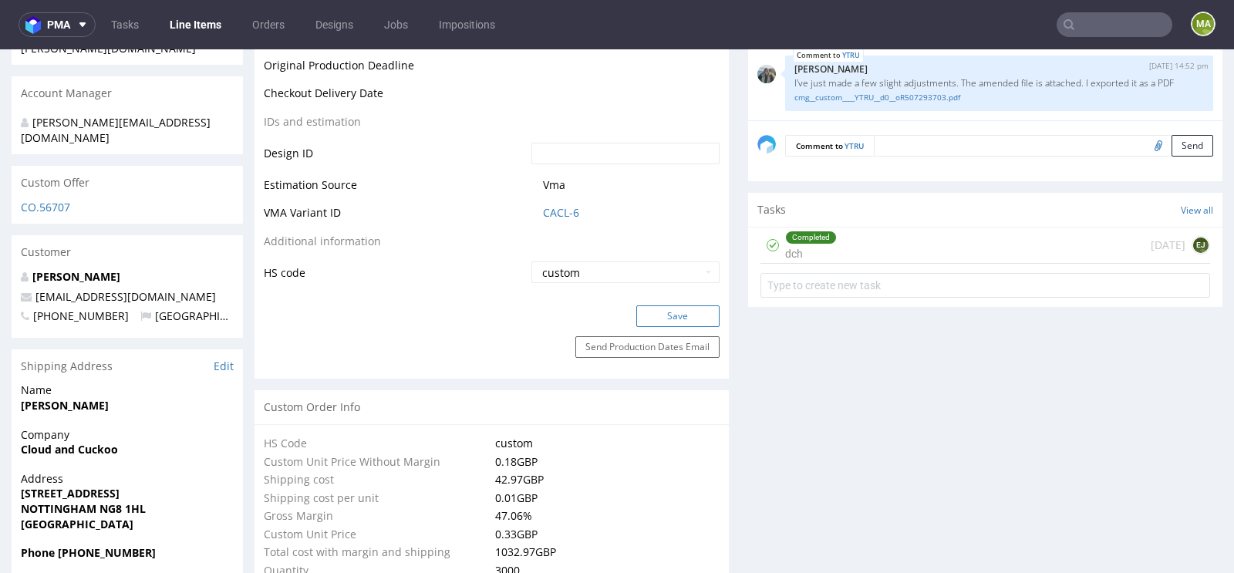
click at [652, 327] on button "Save" at bounding box center [677, 316] width 83 height 22
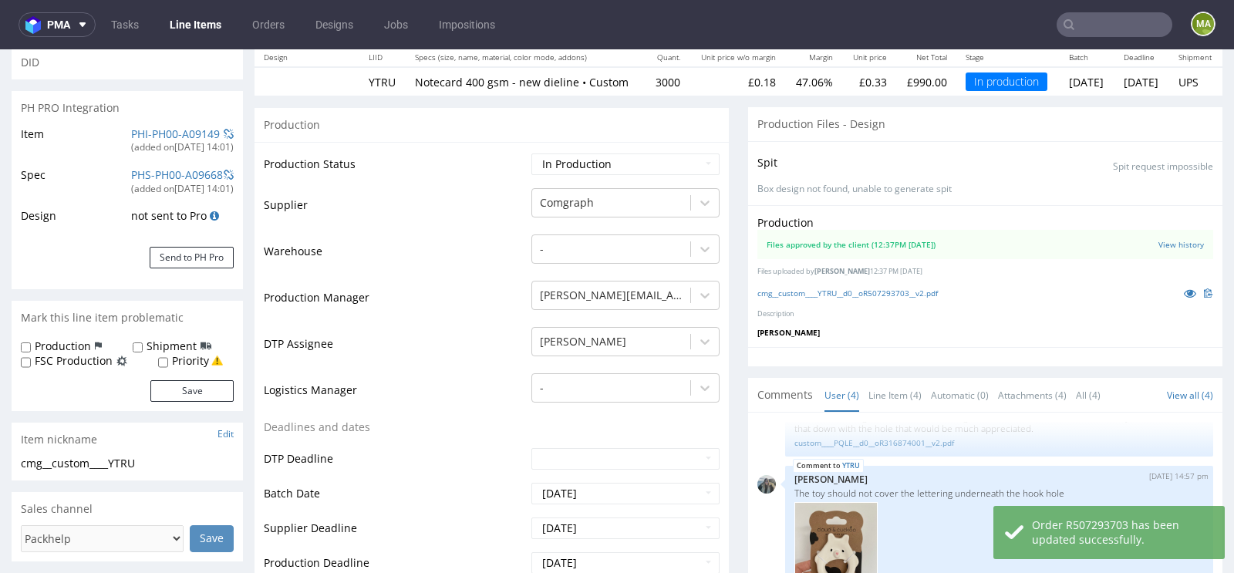
scroll to position [177, 0]
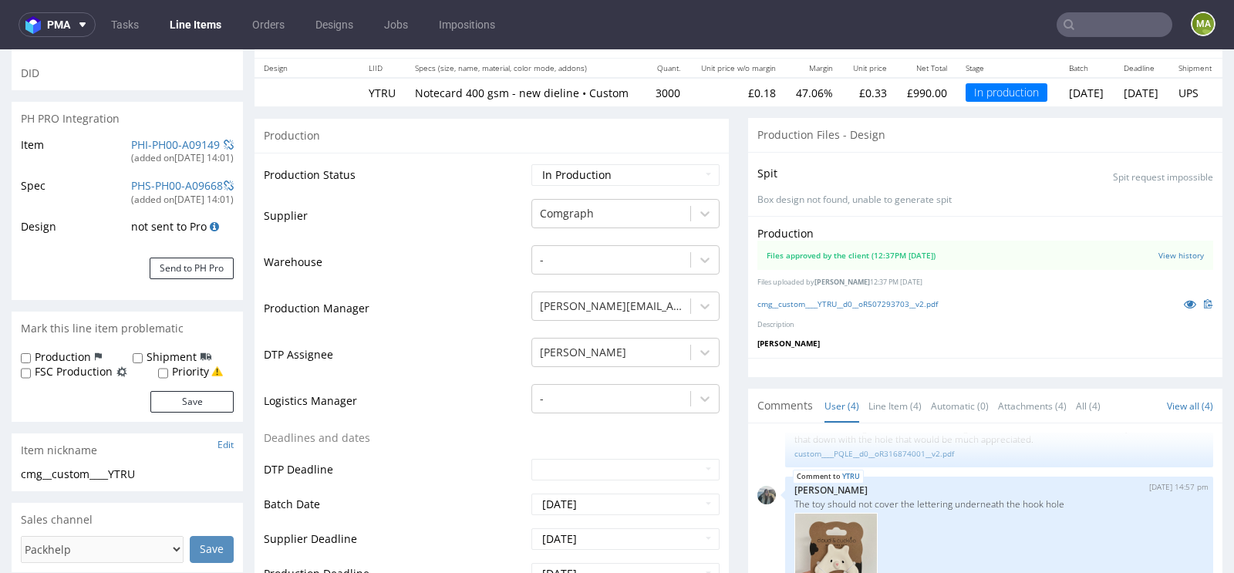
click at [1074, 25] on input "text" at bounding box center [1115, 24] width 116 height 25
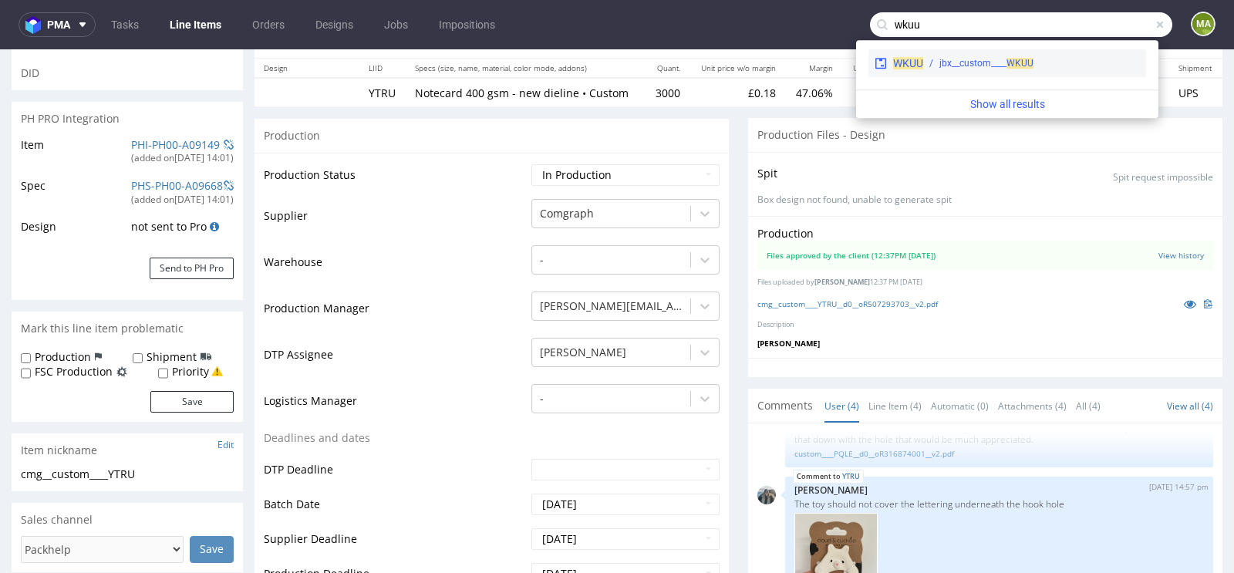
type input "wkuu"
click at [997, 62] on div "jbx__custom____ WKUU" at bounding box center [987, 63] width 94 height 14
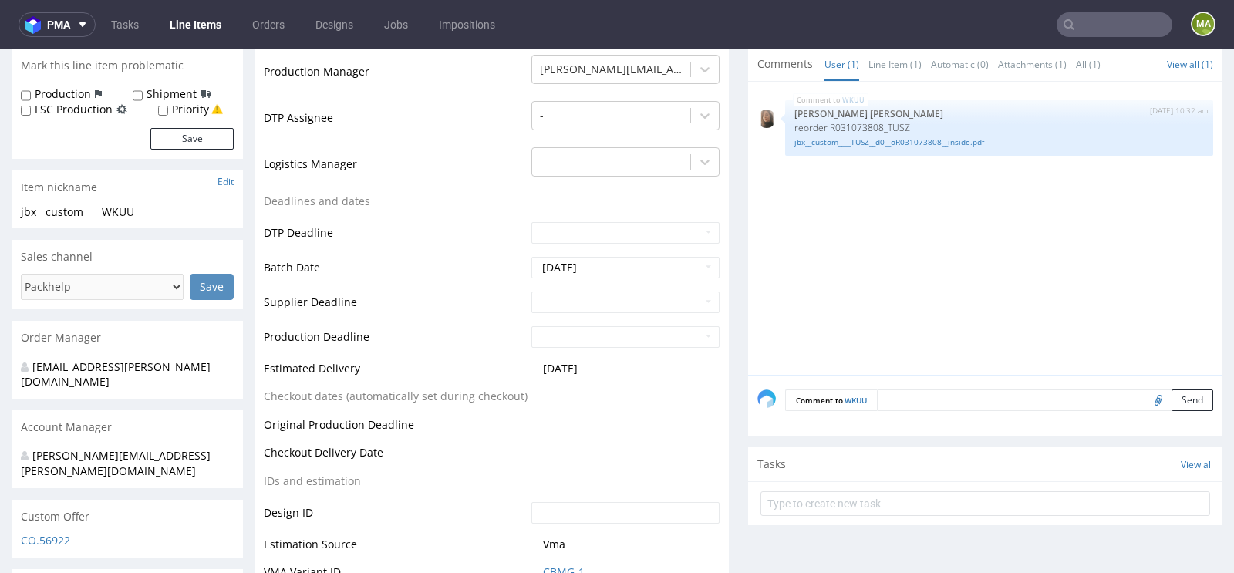
scroll to position [418, 0]
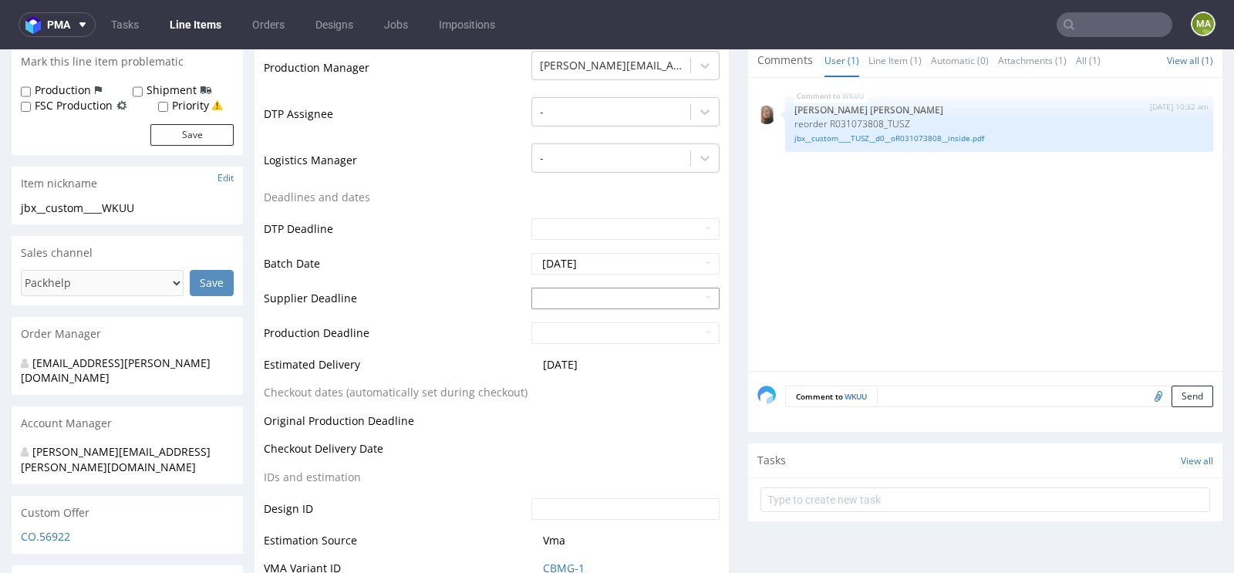
click at [567, 299] on input "text" at bounding box center [626, 299] width 188 height 22
click at [628, 270] on td "9" at bounding box center [635, 273] width 23 height 23
click at [589, 292] on input "2025-10-09" at bounding box center [626, 299] width 188 height 22
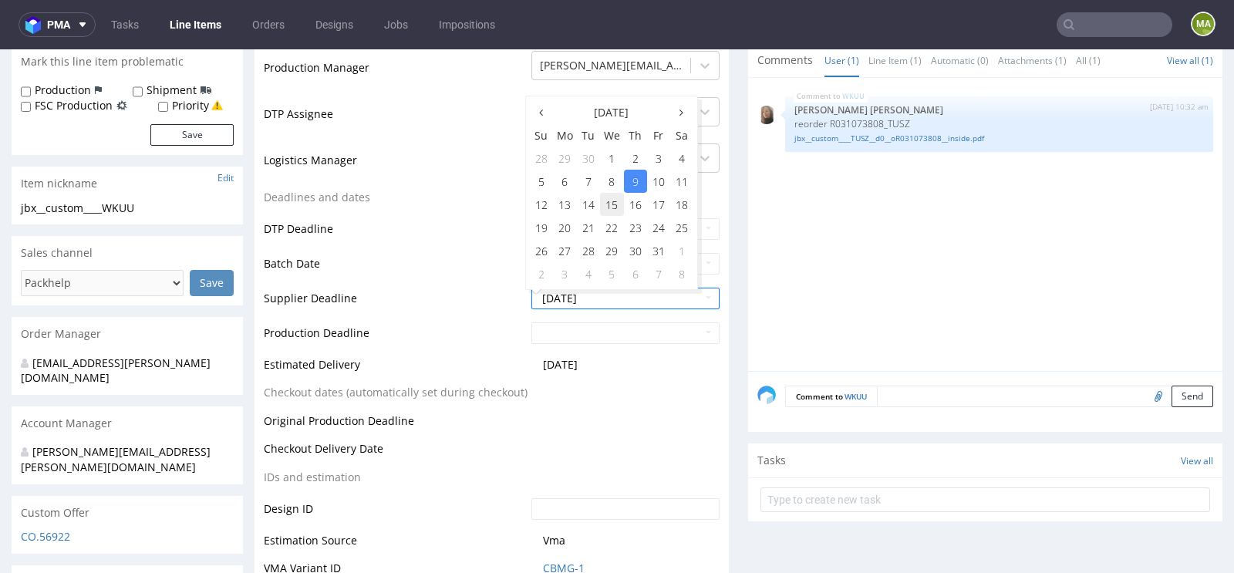
click at [604, 207] on td "15" at bounding box center [612, 204] width 24 height 23
type input "2025-10-15"
click at [572, 331] on input "text" at bounding box center [626, 333] width 188 height 22
click at [581, 315] on td "7" at bounding box center [588, 308] width 23 height 23
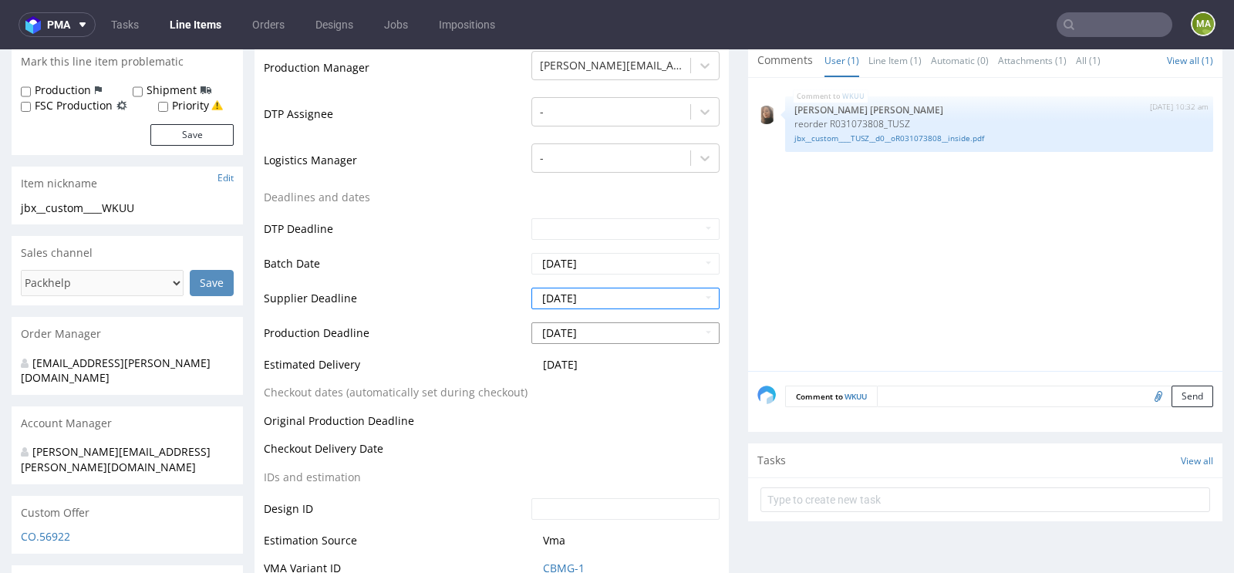
click at [575, 327] on input "2025-10-07" at bounding box center [626, 333] width 188 height 22
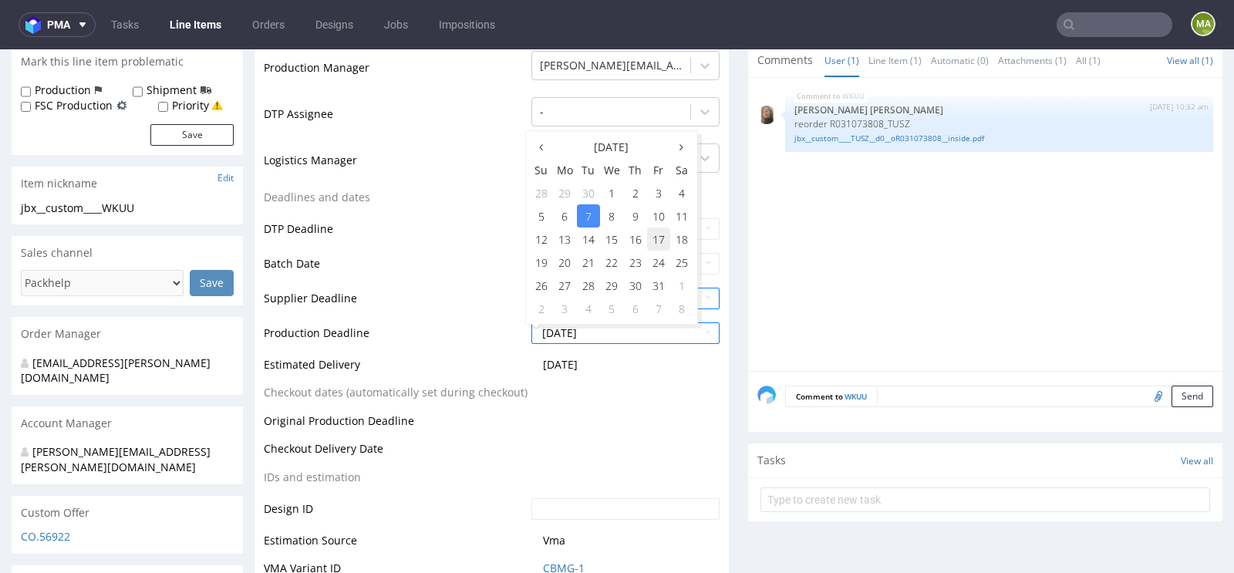
click at [652, 238] on td "17" at bounding box center [658, 239] width 23 height 23
type input "2025-10-17"
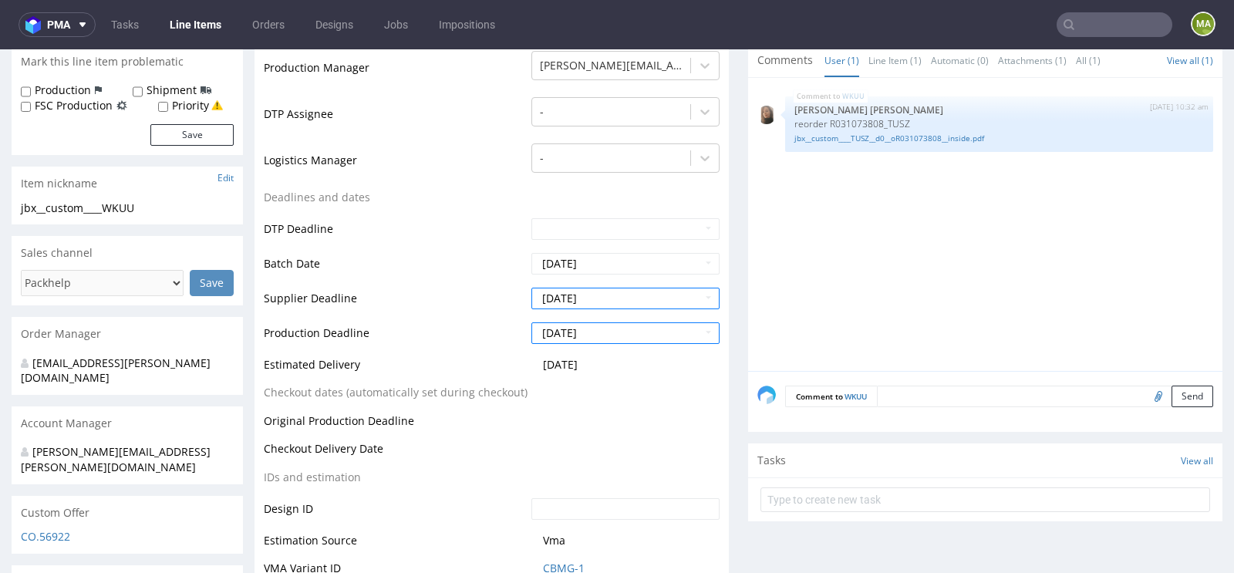
click at [470, 302] on td "Supplier Deadline" at bounding box center [396, 303] width 264 height 35
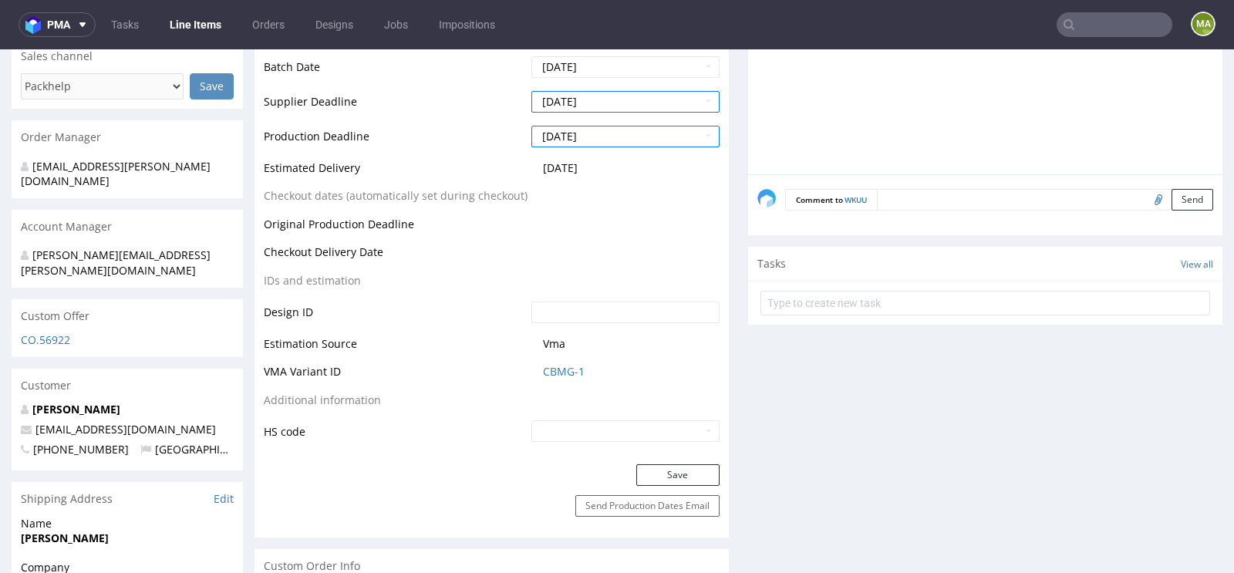
scroll to position [652, 0]
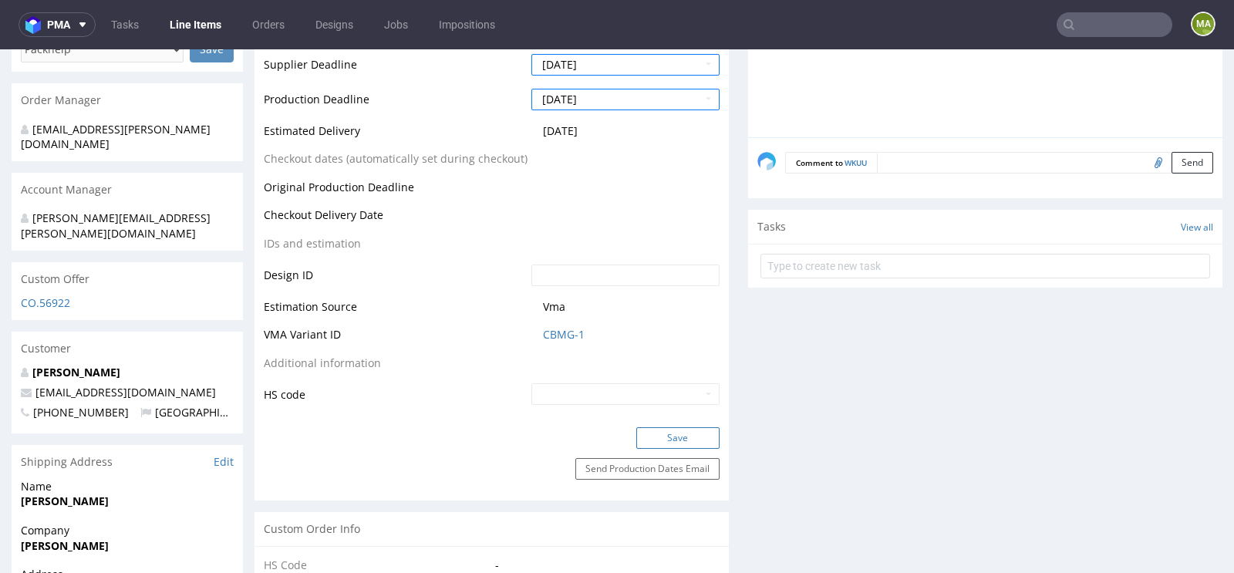
click at [666, 427] on button "Save" at bounding box center [677, 438] width 83 height 22
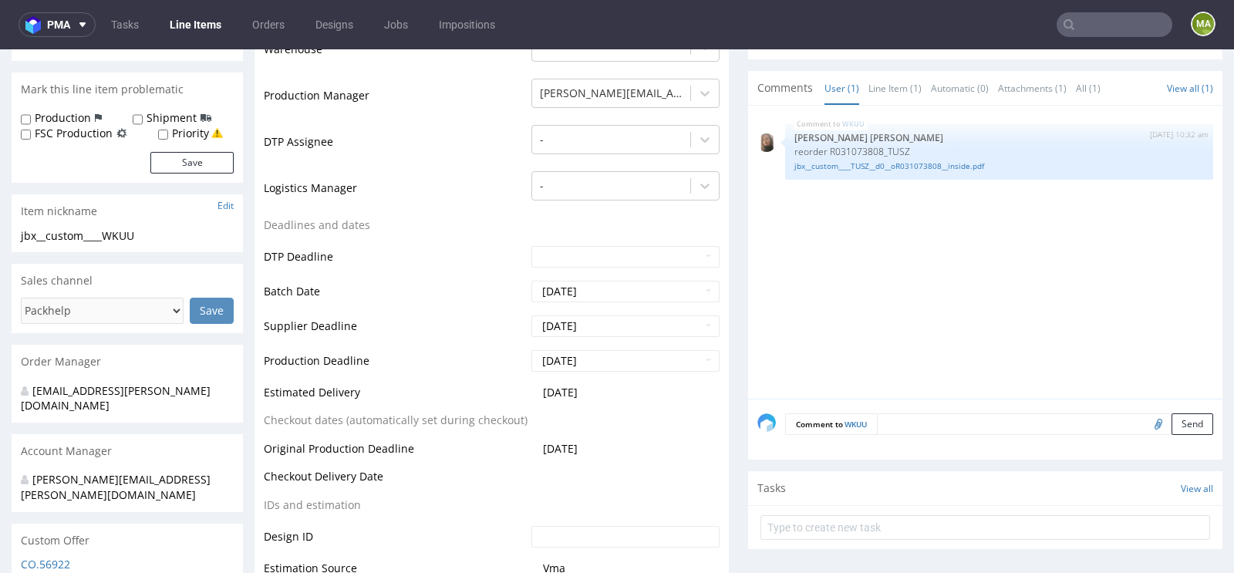
scroll to position [392, 0]
click at [572, 280] on input "2025-09-24" at bounding box center [626, 290] width 188 height 22
click at [440, 293] on td "Batch Date" at bounding box center [396, 295] width 264 height 35
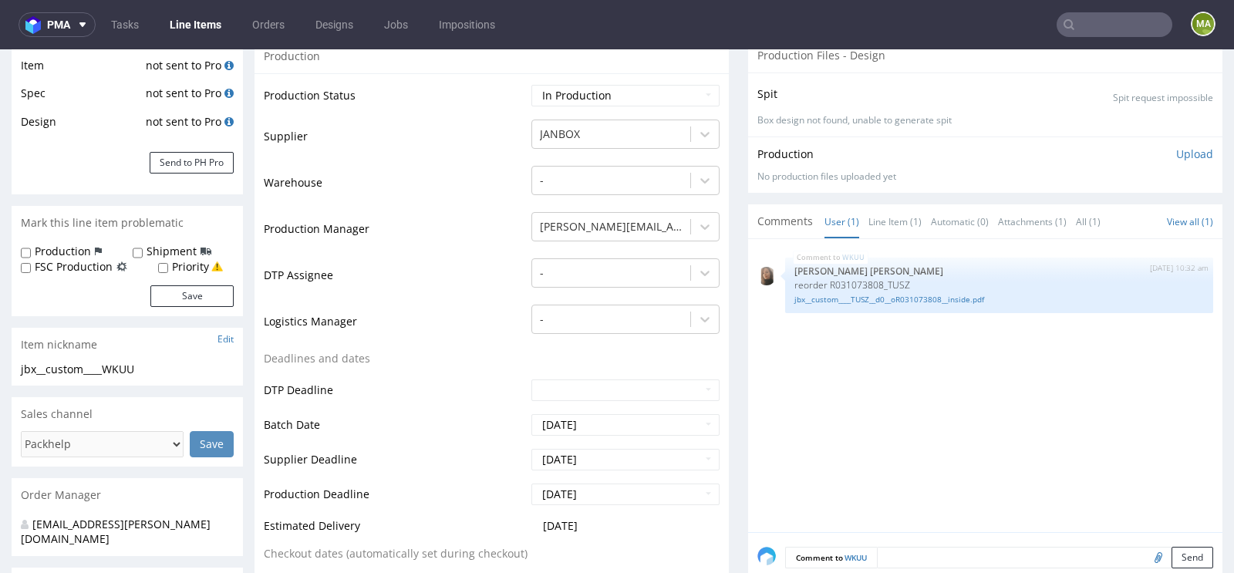
scroll to position [73, 0]
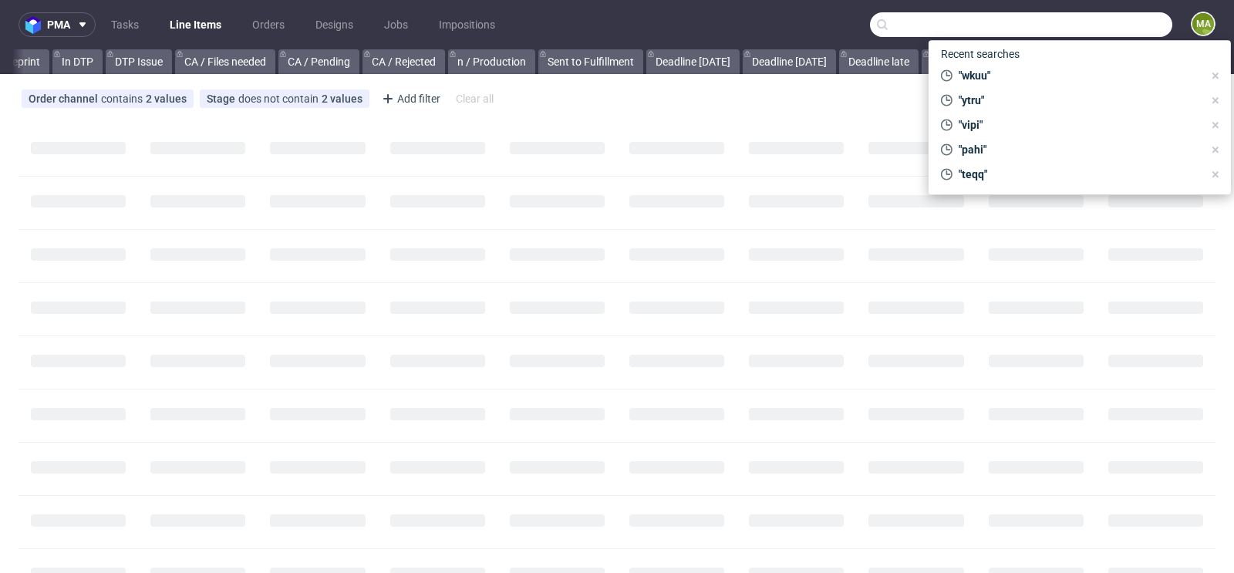
click at [1090, 26] on input "text" at bounding box center [1021, 24] width 302 height 25
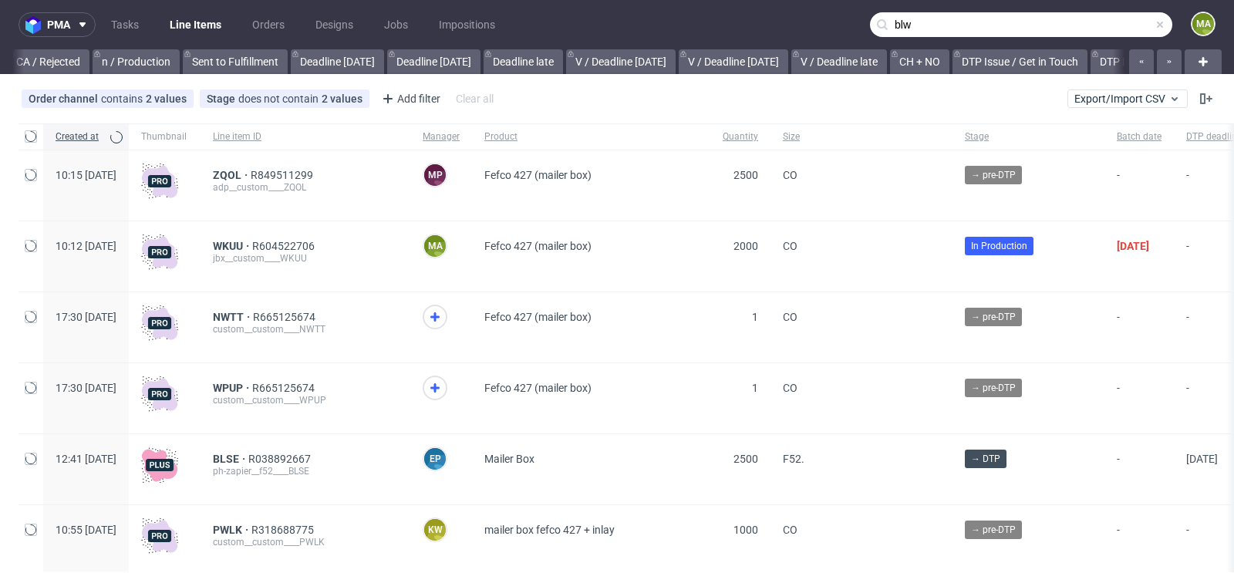
scroll to position [0, 1744]
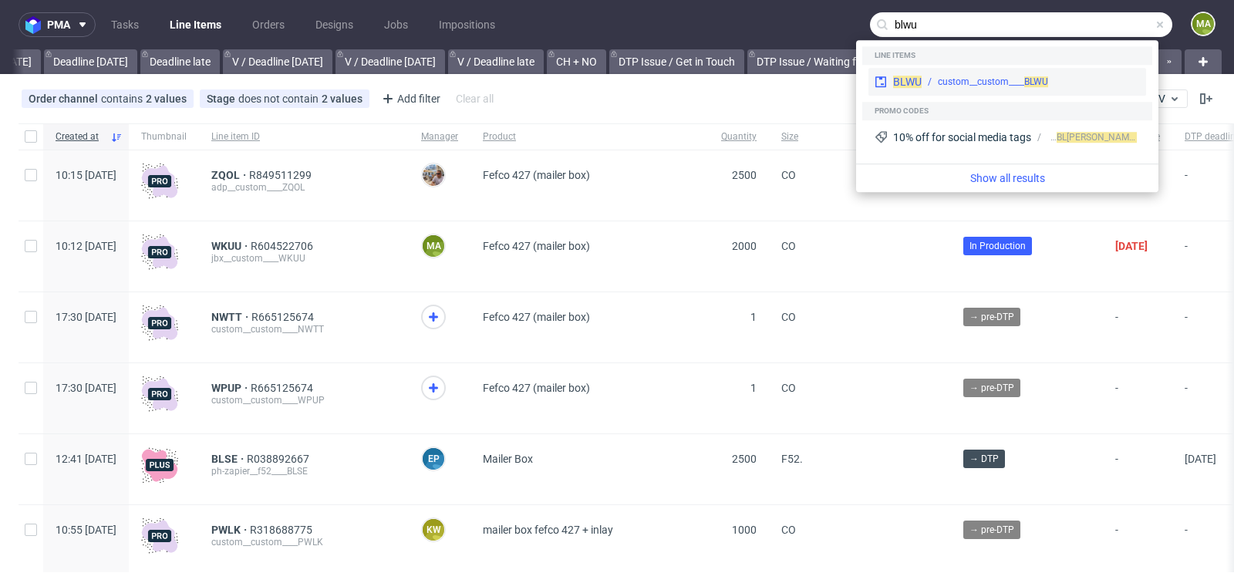
type input "blwu"
click at [978, 80] on div "custom__custom____ BLWU" at bounding box center [993, 82] width 110 height 14
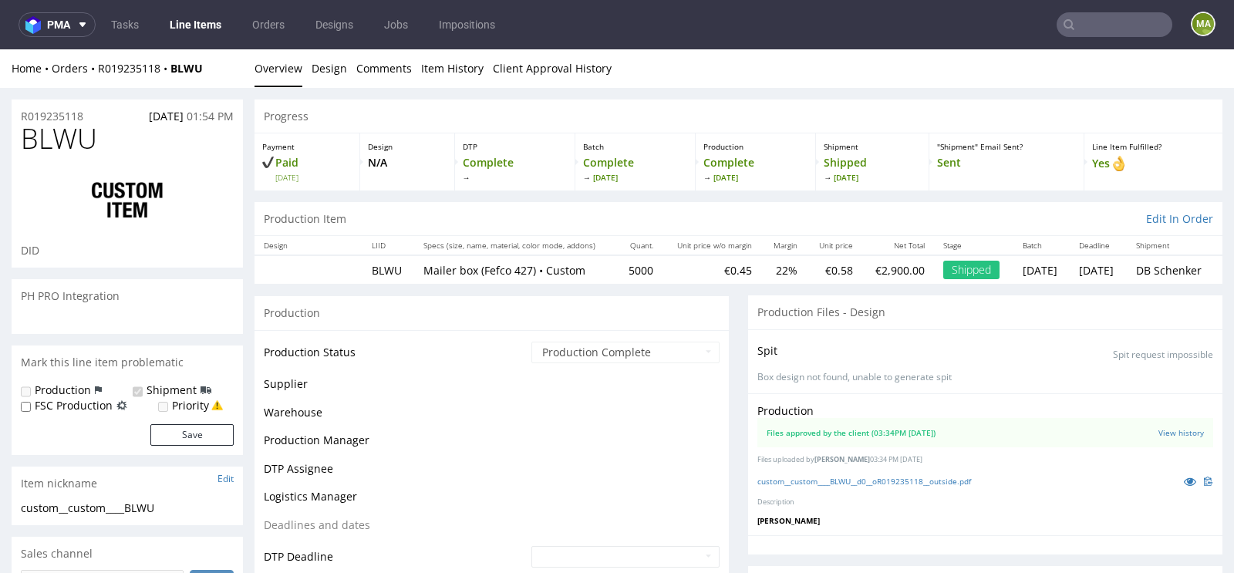
scroll to position [324, 0]
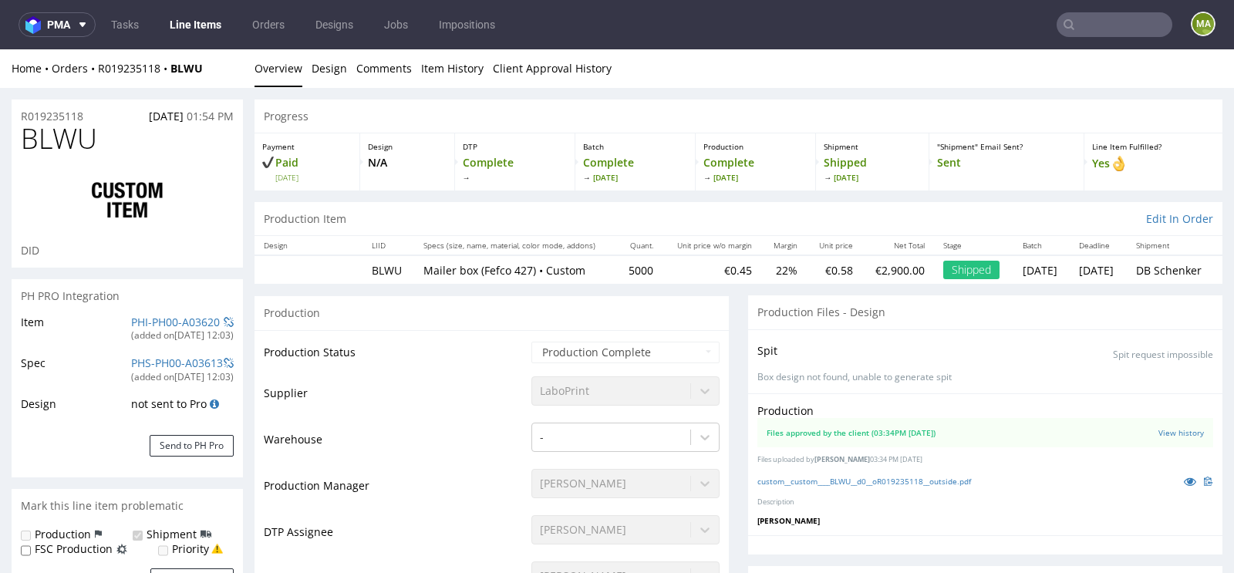
select select "in_progress"
drag, startPoint x: 89, startPoint y: 119, endPoint x: 0, endPoint y: 119, distance: 89.5
copy p "R019235118"
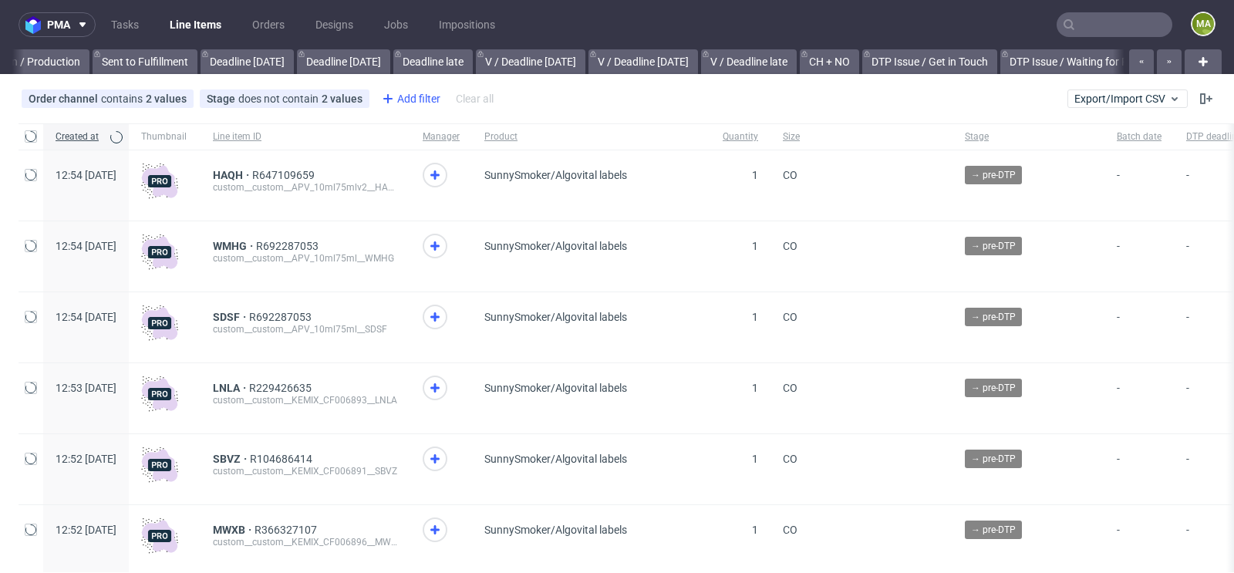
scroll to position [0, 1744]
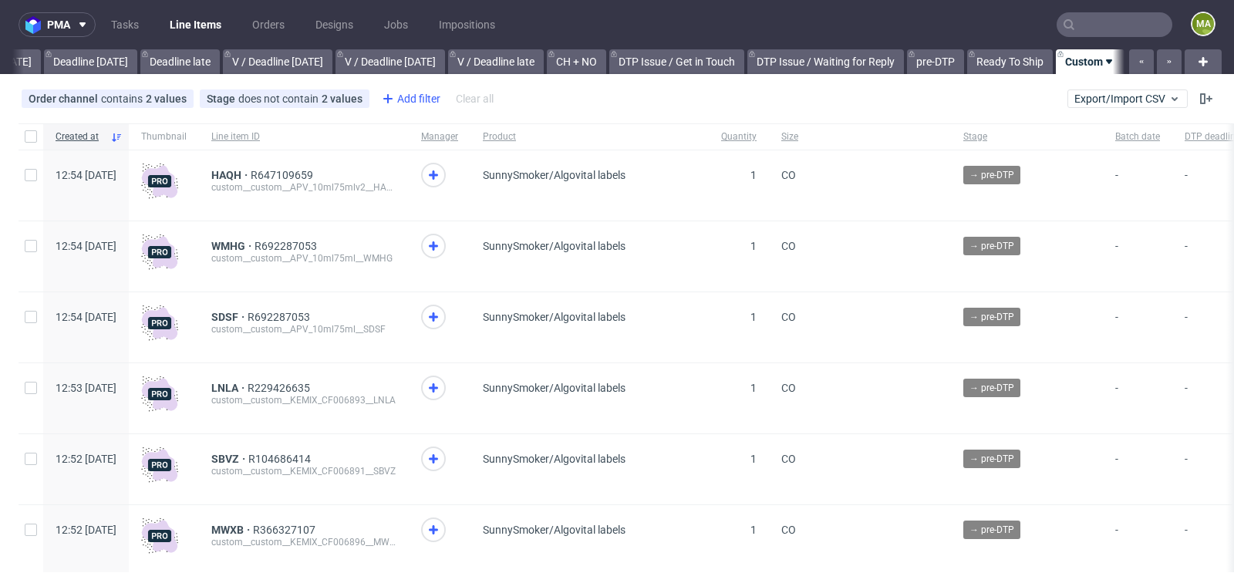
click at [419, 96] on div "Add filter" at bounding box center [410, 98] width 68 height 25
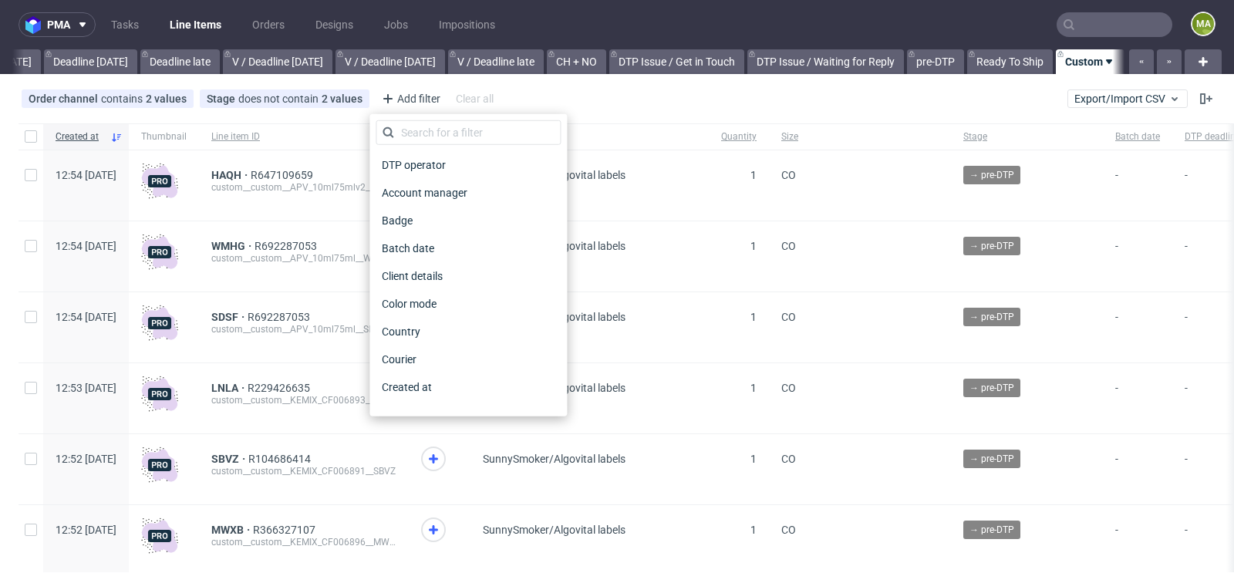
click at [431, 119] on div "DTP operator Account manager Badge Batch date Client details Color mode Country…" at bounding box center [468, 265] width 197 height 302
click at [430, 121] on input "text" at bounding box center [468, 132] width 185 height 25
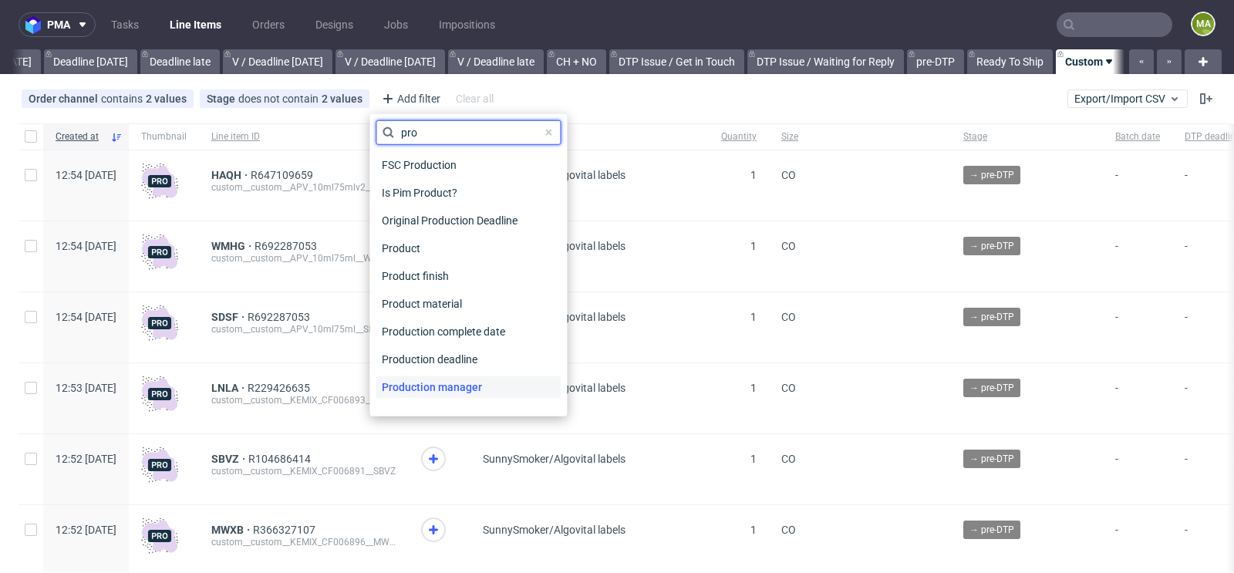
type input "pro"
click at [449, 397] on span "Production manager" at bounding box center [432, 387] width 113 height 22
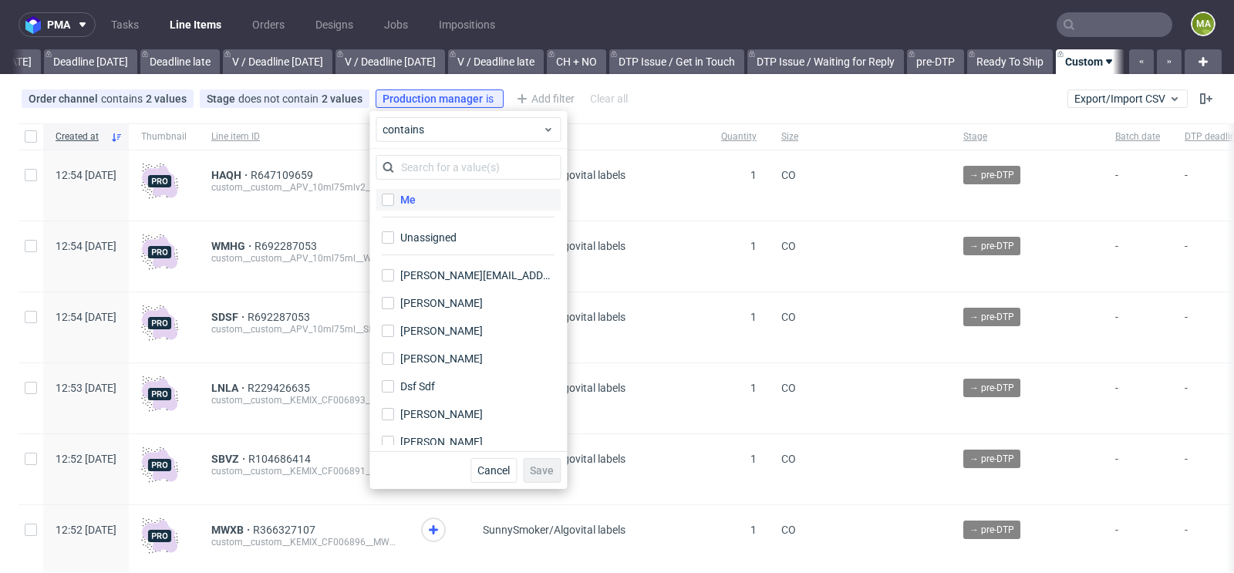
click at [424, 191] on label "Me" at bounding box center [468, 200] width 185 height 22
click at [394, 194] on input "Me" at bounding box center [388, 200] width 12 height 12
checkbox input "true"
click at [545, 467] on span "Save" at bounding box center [542, 470] width 24 height 11
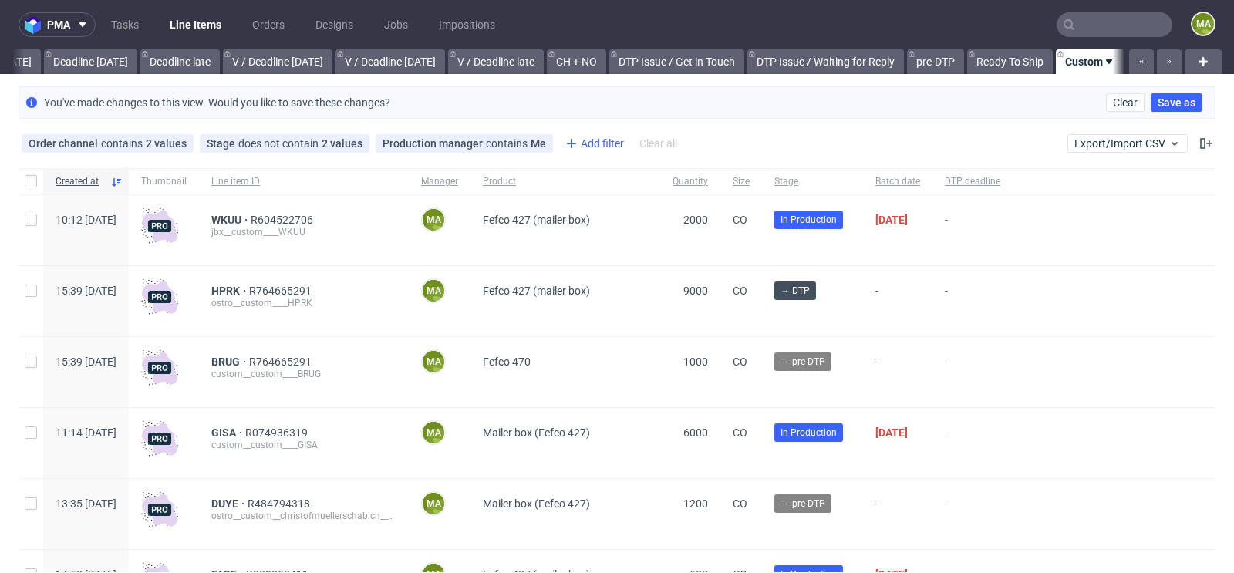
click at [594, 150] on div "Add filter" at bounding box center [593, 143] width 68 height 25
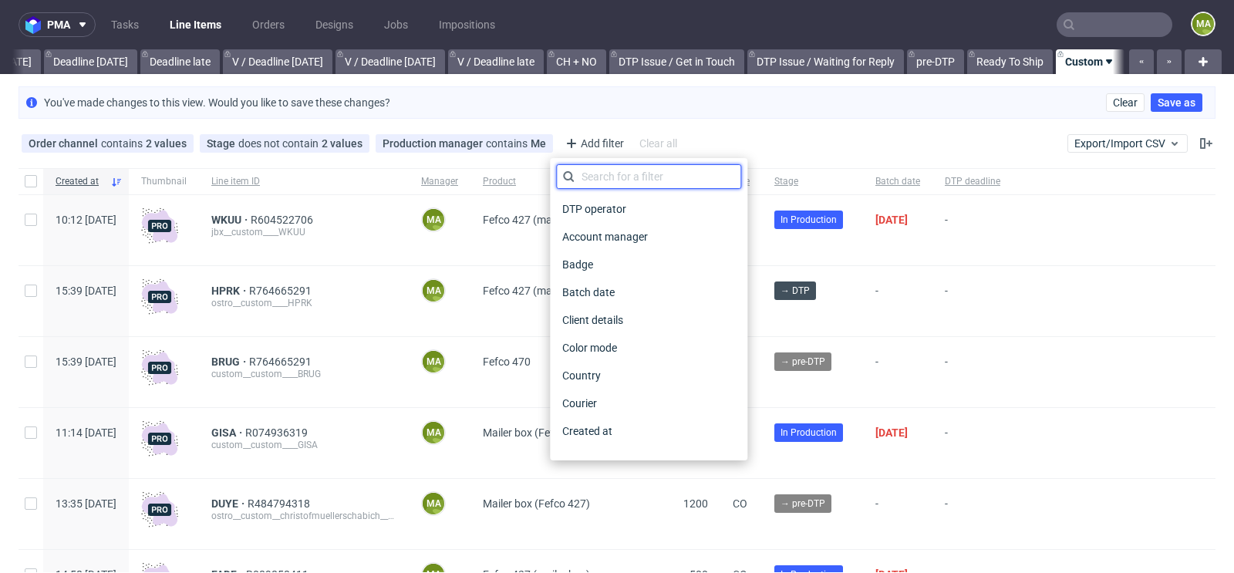
click at [602, 177] on input "text" at bounding box center [648, 176] width 185 height 25
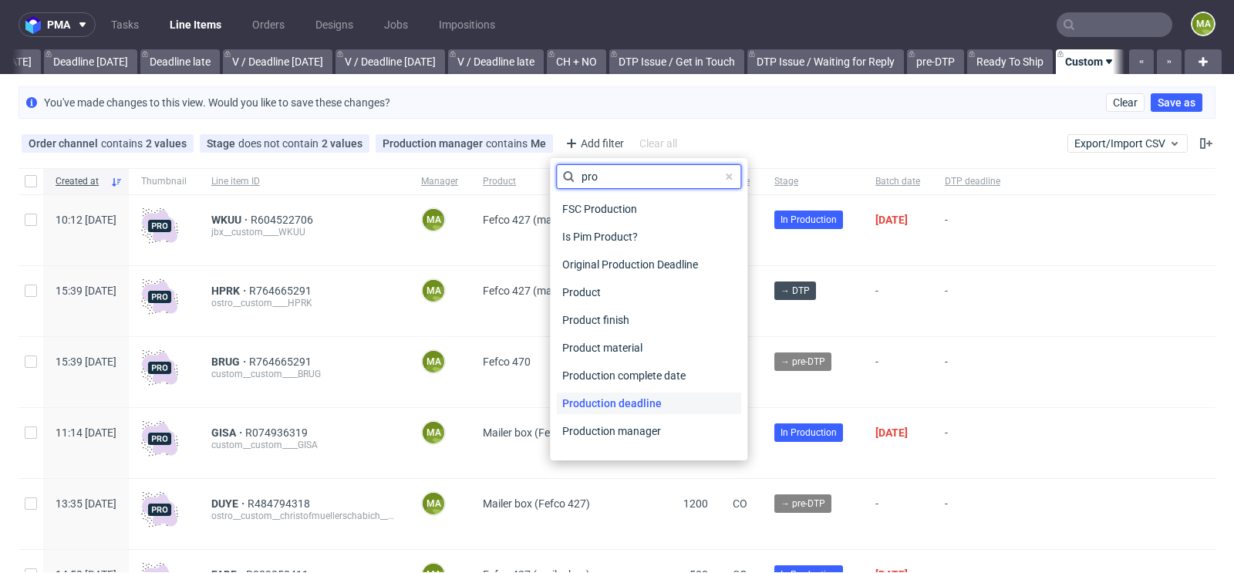
type input "pro"
click at [639, 403] on span "Production deadline" at bounding box center [612, 404] width 112 height 22
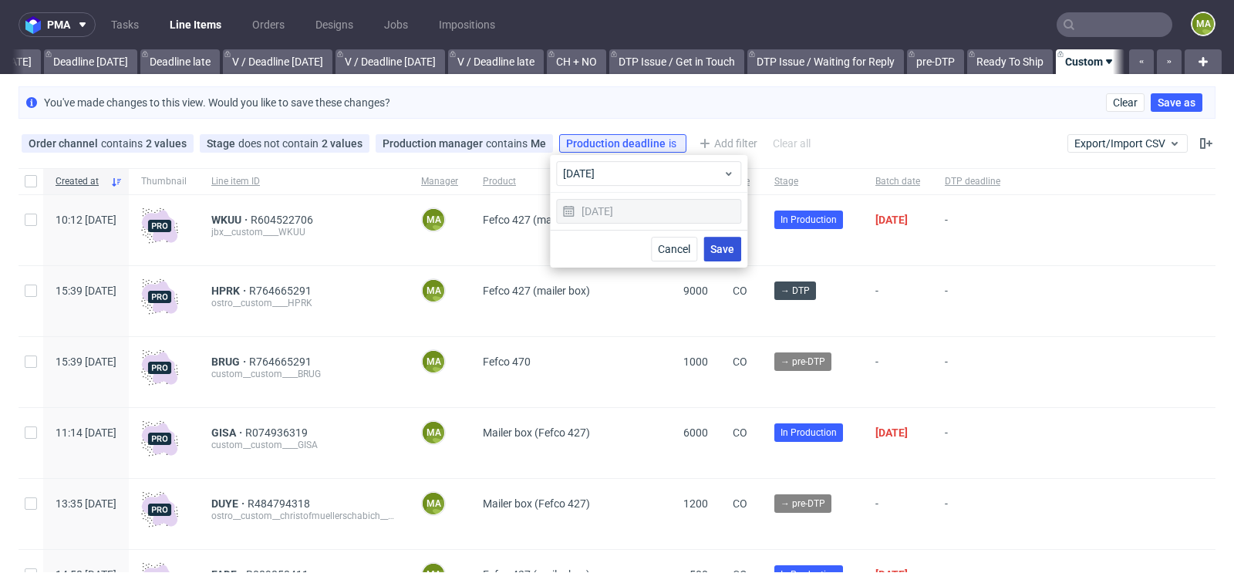
click at [714, 247] on span "Save" at bounding box center [722, 249] width 24 height 11
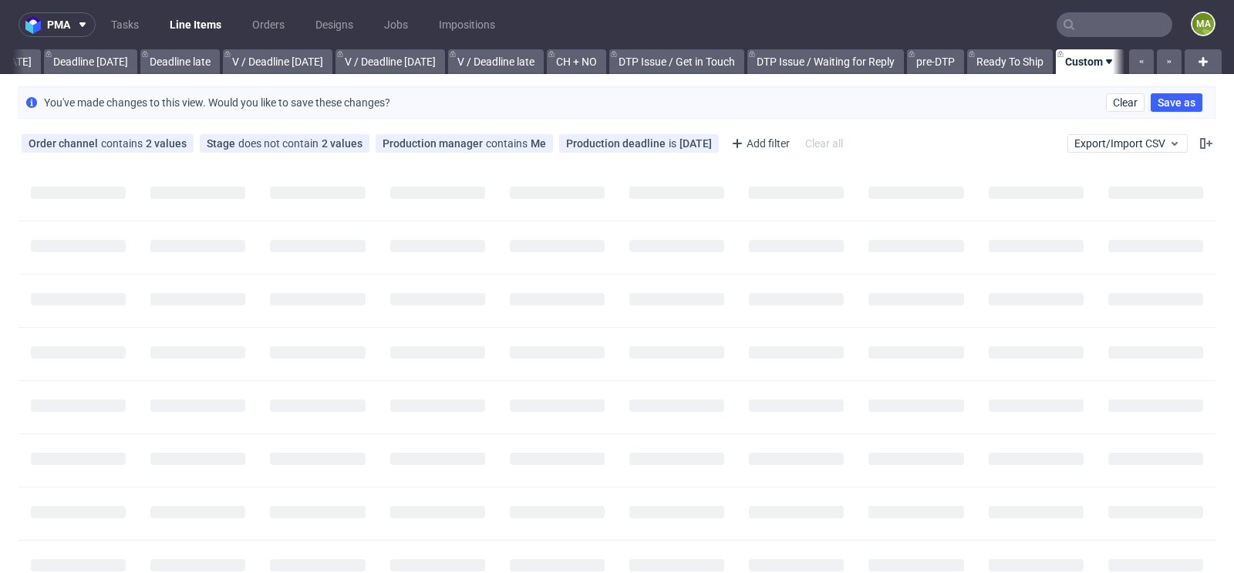
scroll to position [0, 1730]
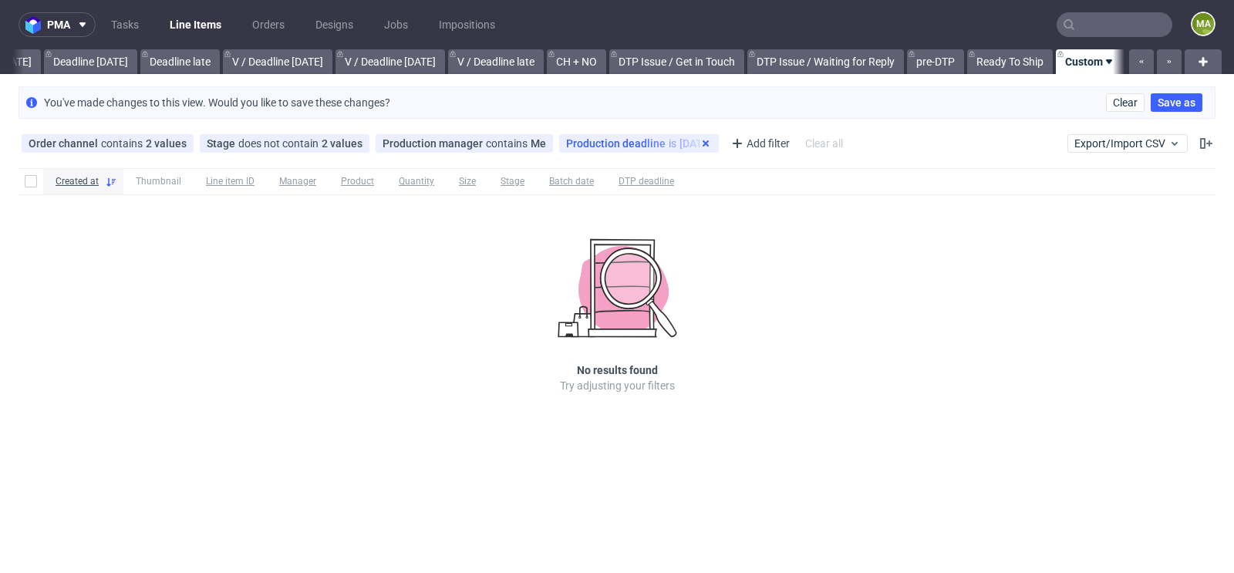
click at [703, 145] on use at bounding box center [706, 143] width 6 height 6
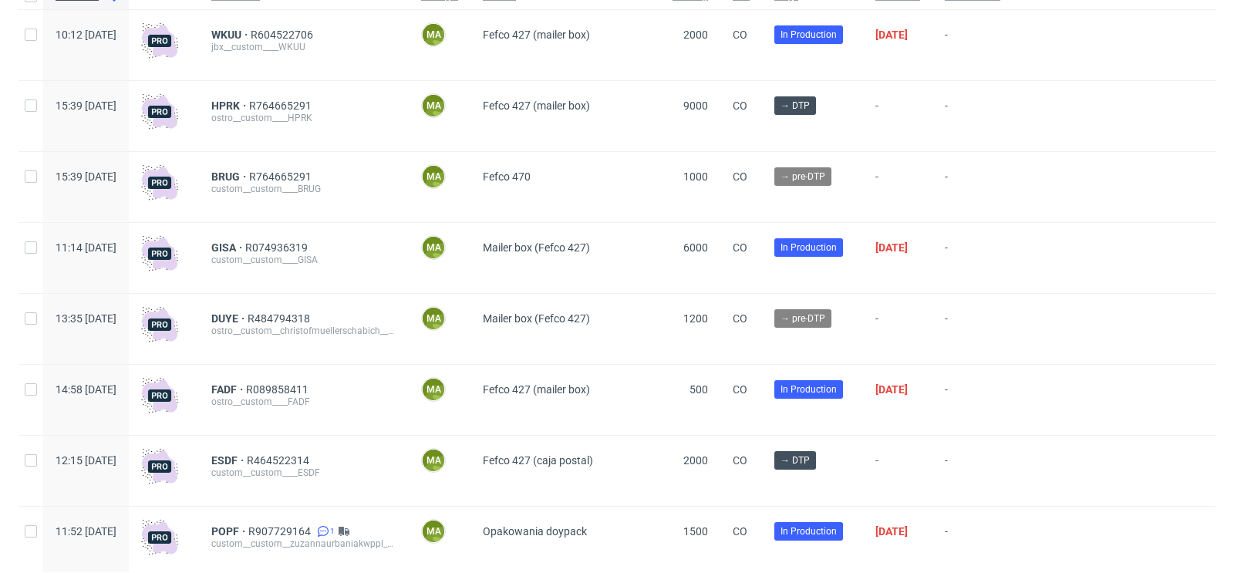
scroll to position [184, 0]
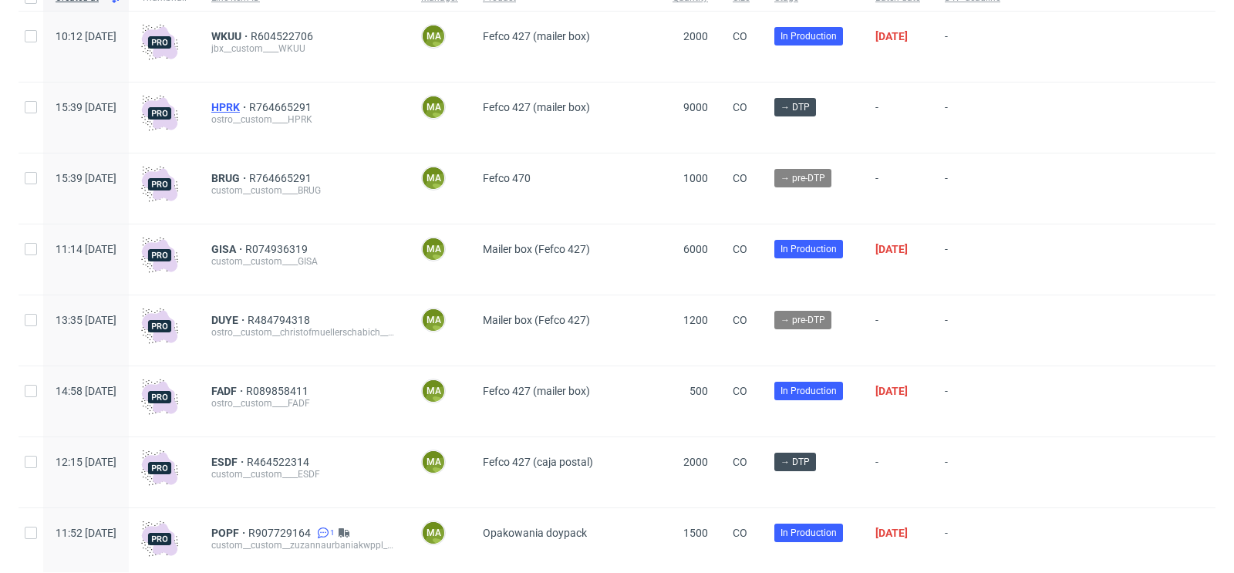
click at [249, 109] on span "HPRK" at bounding box center [230, 107] width 38 height 12
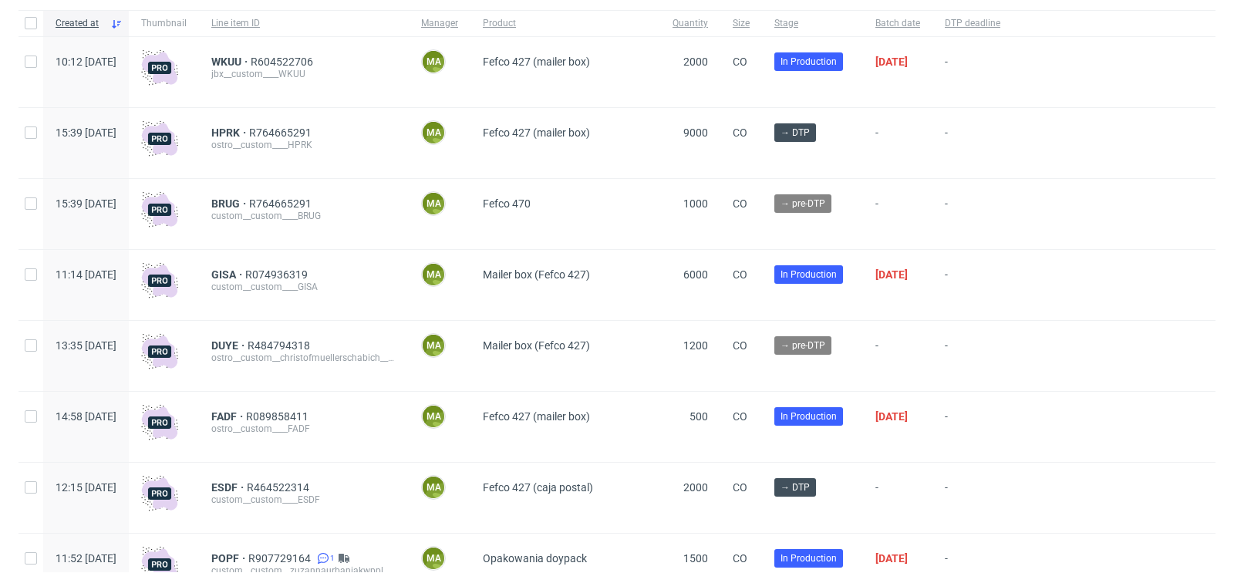
scroll to position [162, 0]
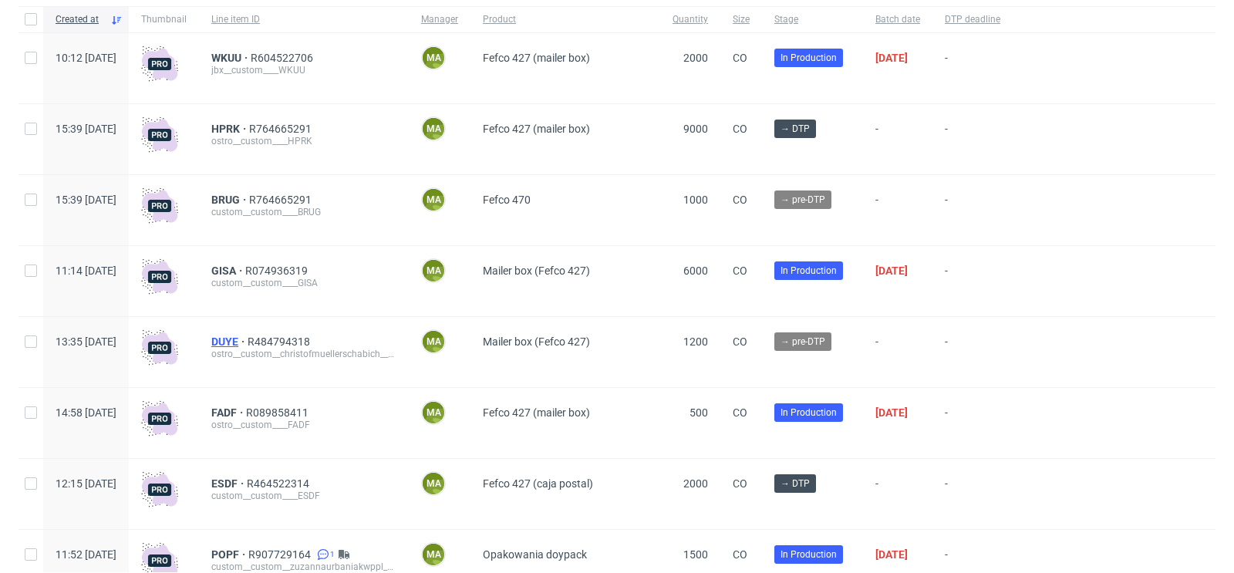
click at [248, 343] on span "DUYE" at bounding box center [229, 342] width 36 height 12
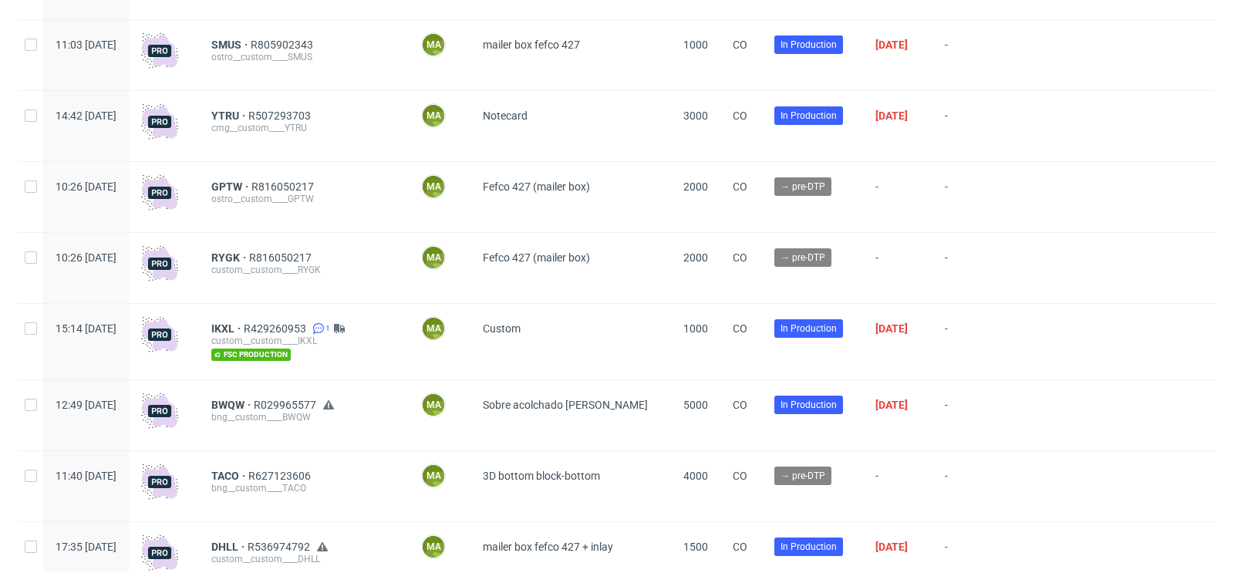
scroll to position [891, 0]
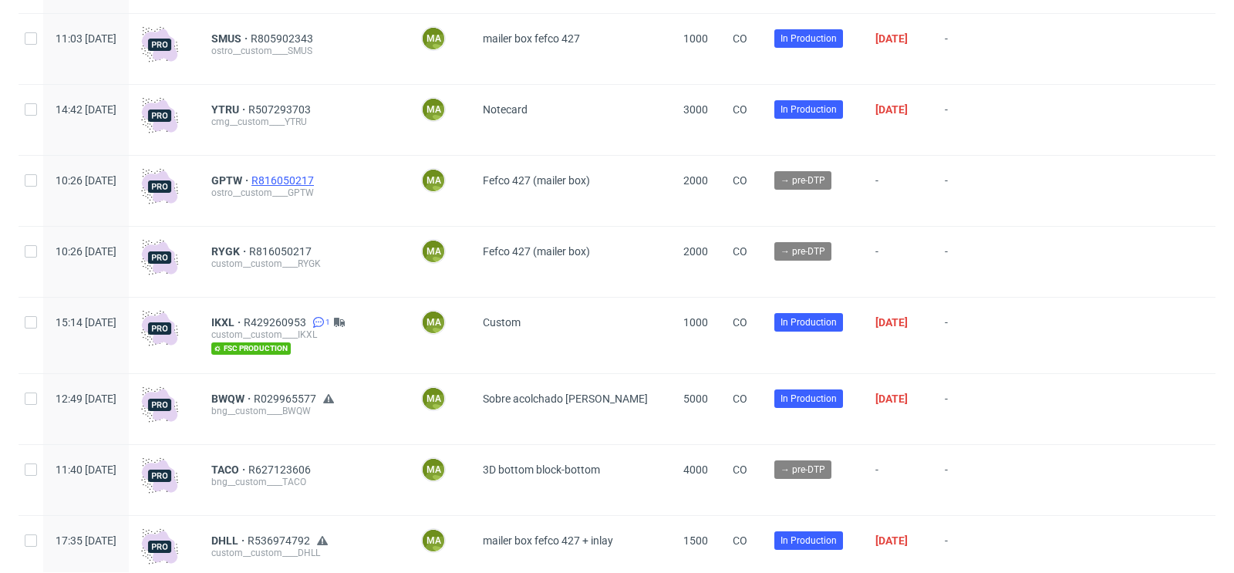
click at [317, 178] on span "R816050217" at bounding box center [284, 180] width 66 height 12
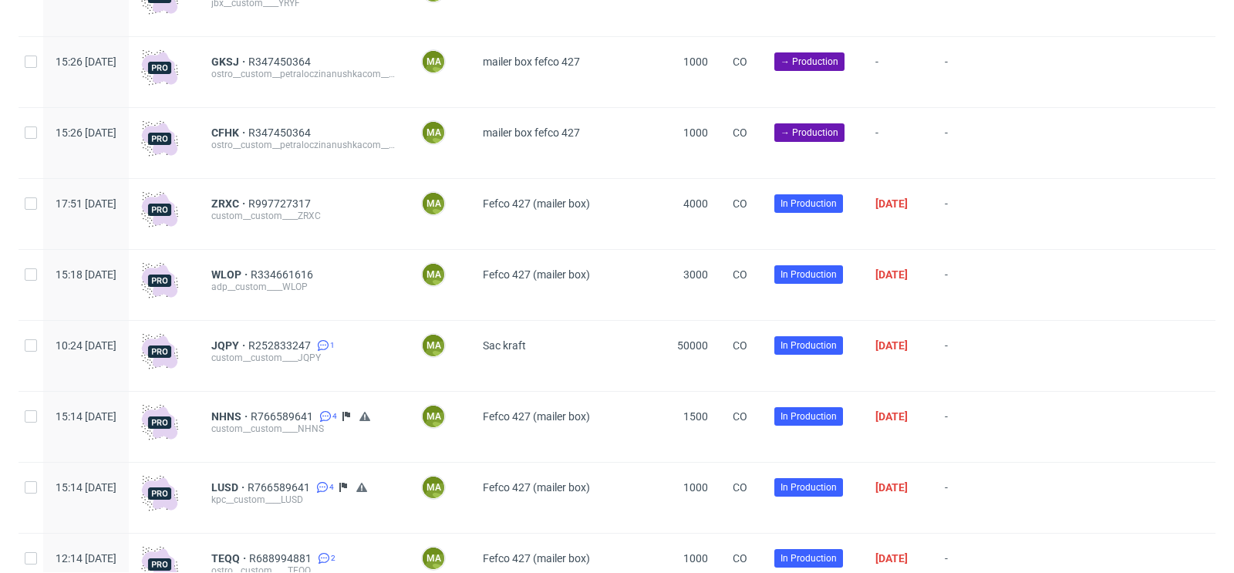
scroll to position [1871, 0]
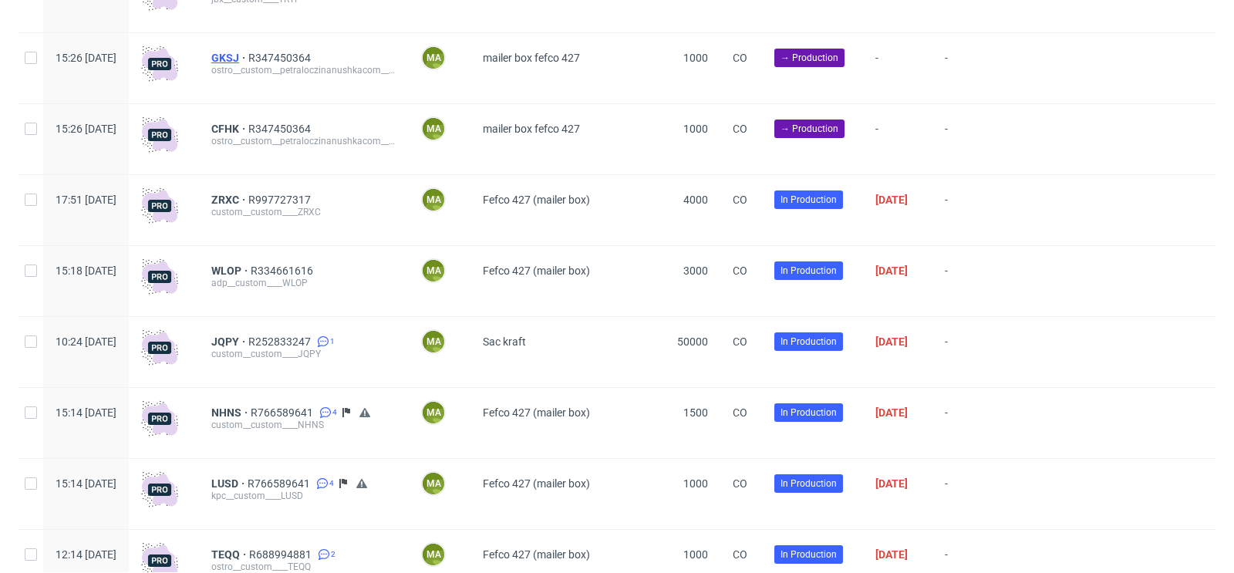
click at [248, 64] on span "GKSJ" at bounding box center [229, 58] width 37 height 12
click at [314, 62] on span "R347450364" at bounding box center [281, 58] width 66 height 12
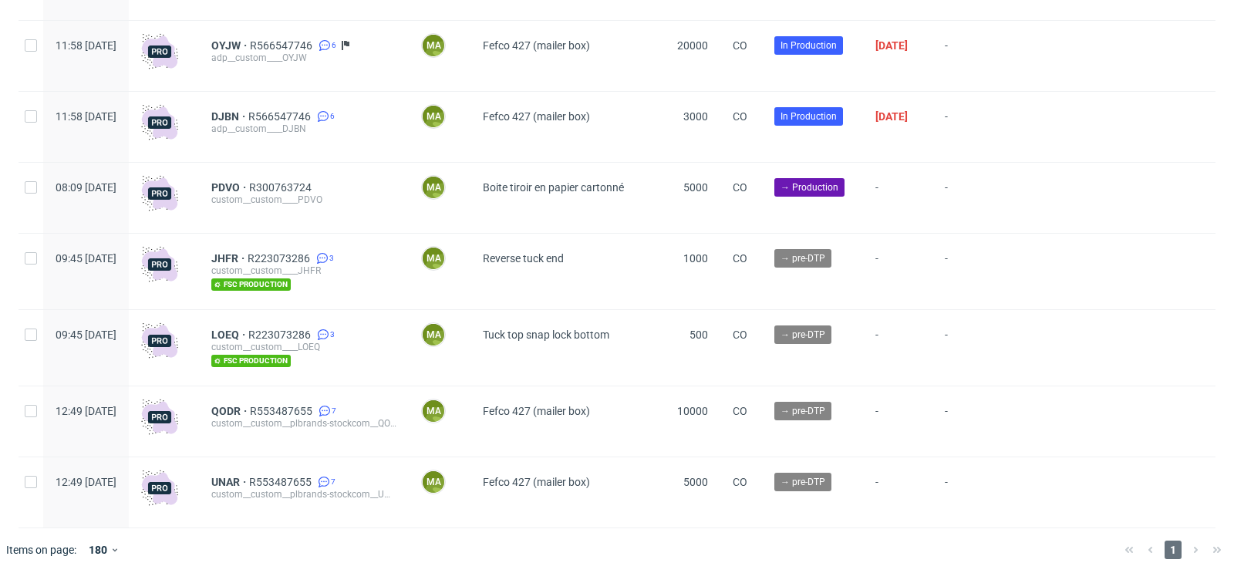
scroll to position [4320, 0]
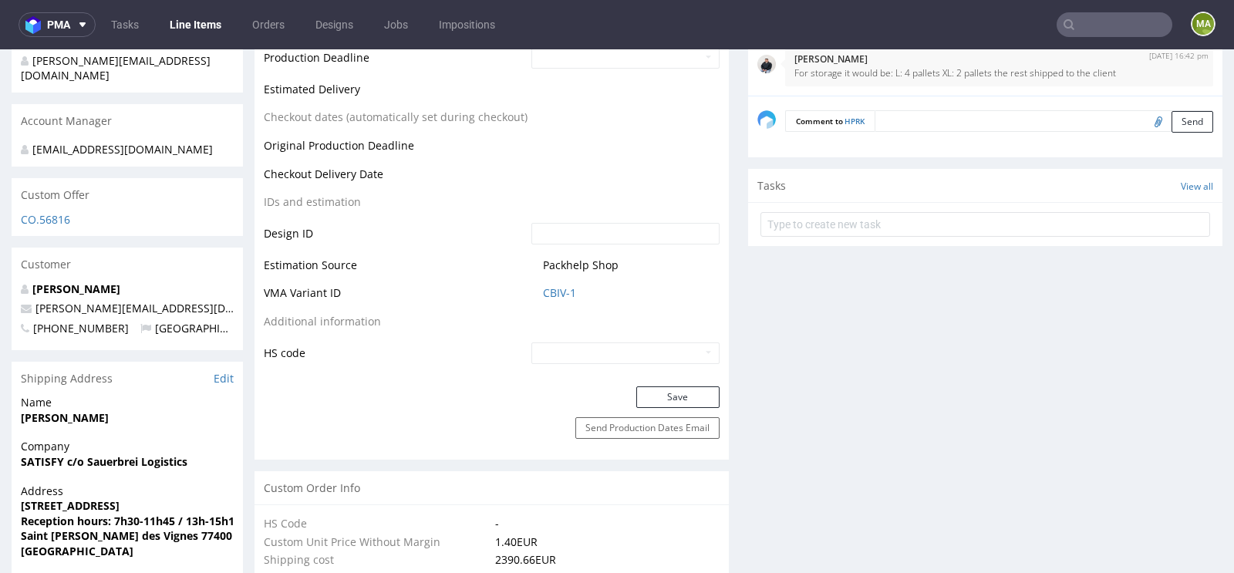
scroll to position [728, 0]
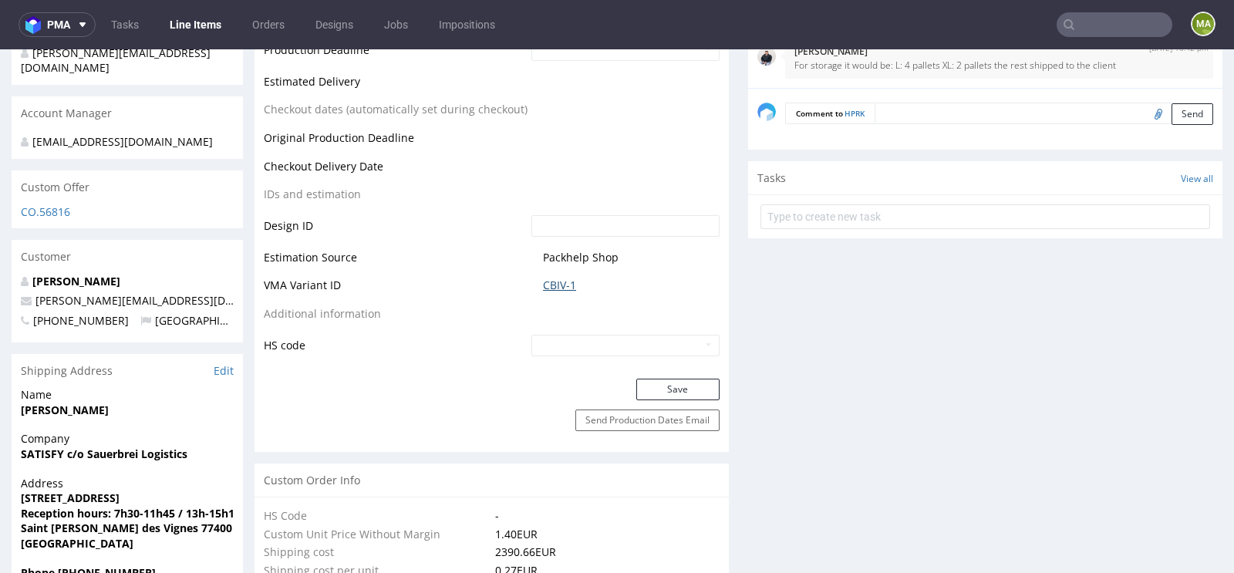
click at [555, 281] on link "CBIV-1" at bounding box center [559, 285] width 33 height 15
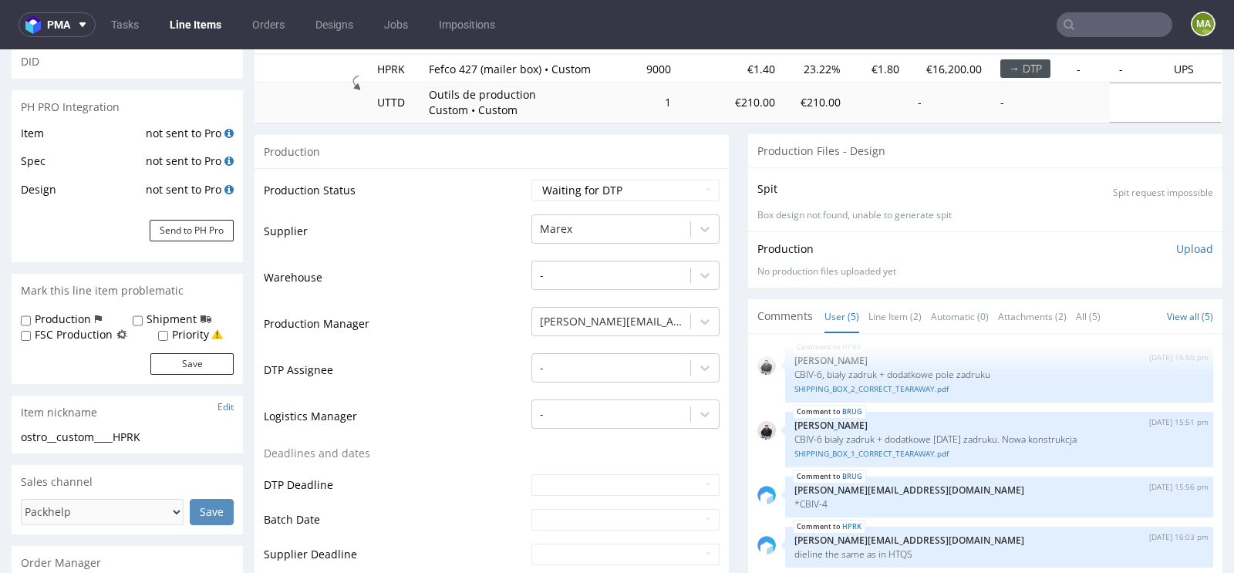
scroll to position [211, 0]
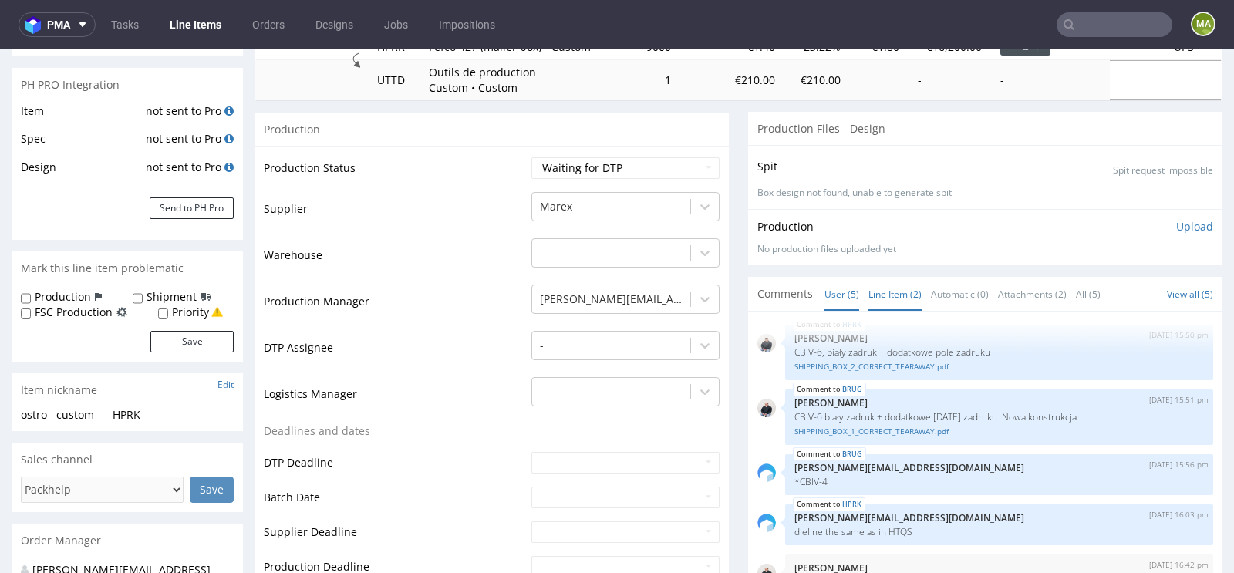
click at [869, 285] on link "Line Item (2)" at bounding box center [895, 294] width 53 height 33
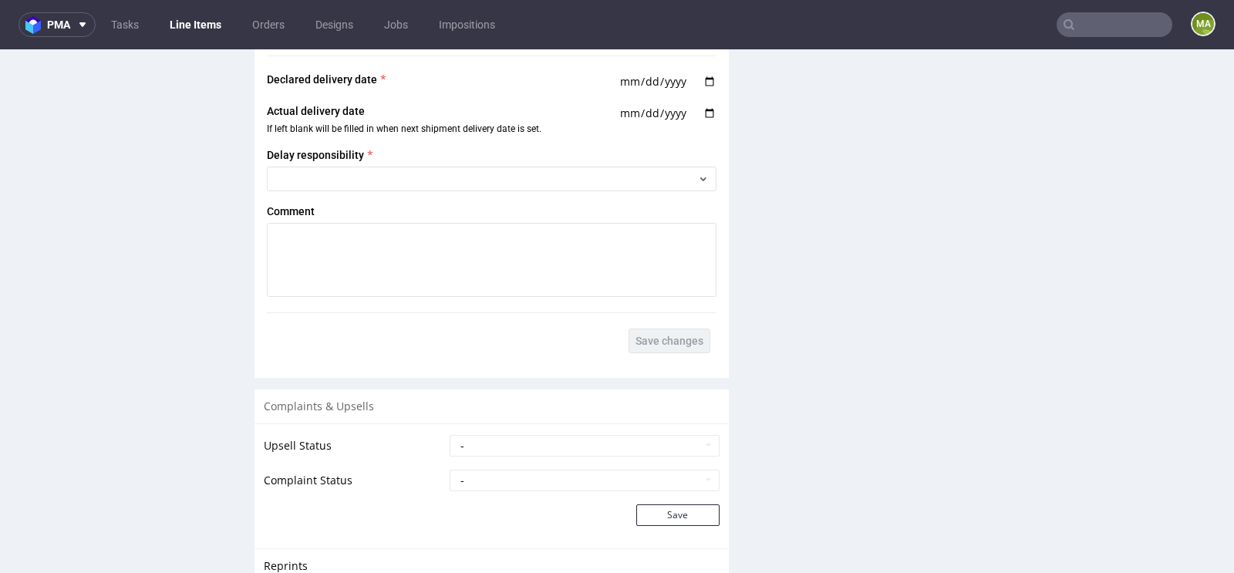
scroll to position [2811, 0]
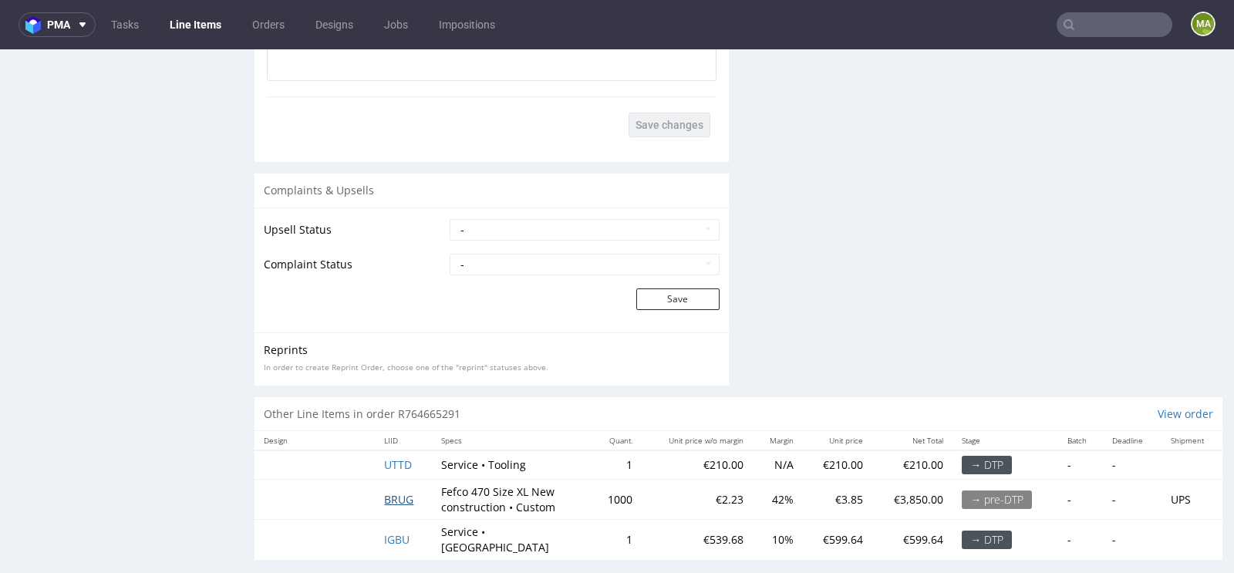
click at [387, 496] on span "BRUG" at bounding box center [398, 499] width 29 height 15
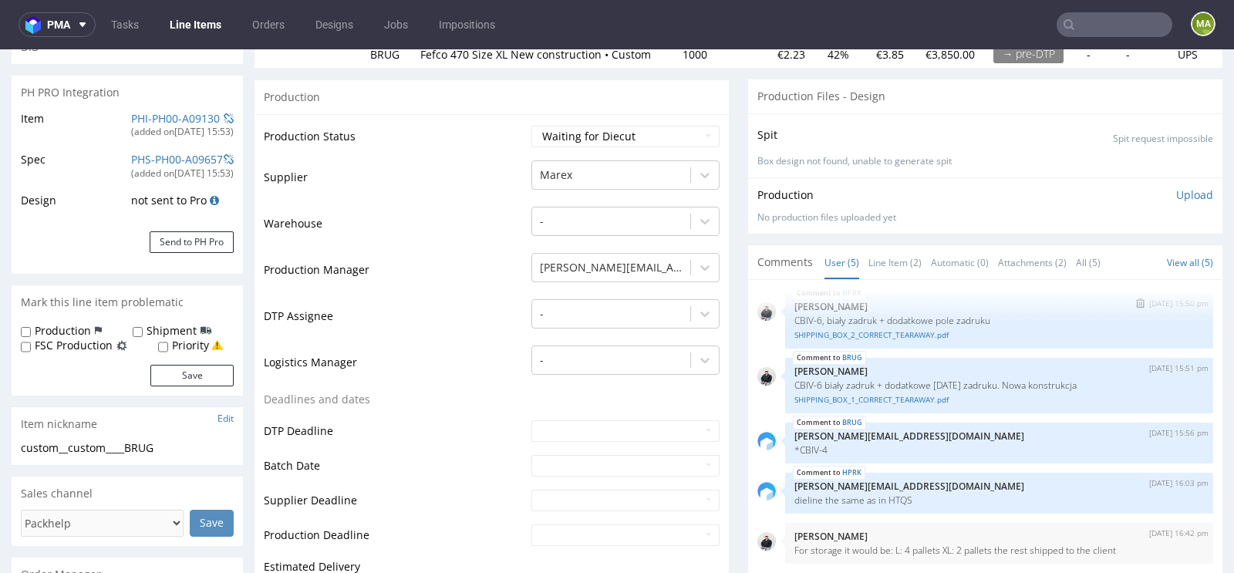
scroll to position [259, 0]
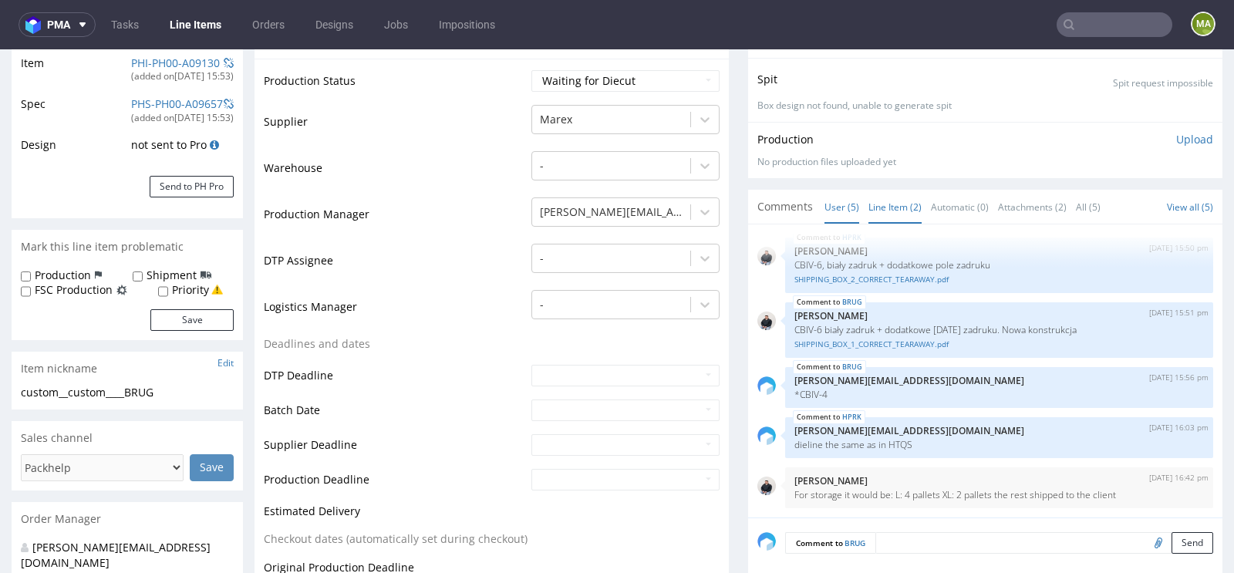
click at [888, 201] on link "Line Item (2)" at bounding box center [895, 207] width 53 height 33
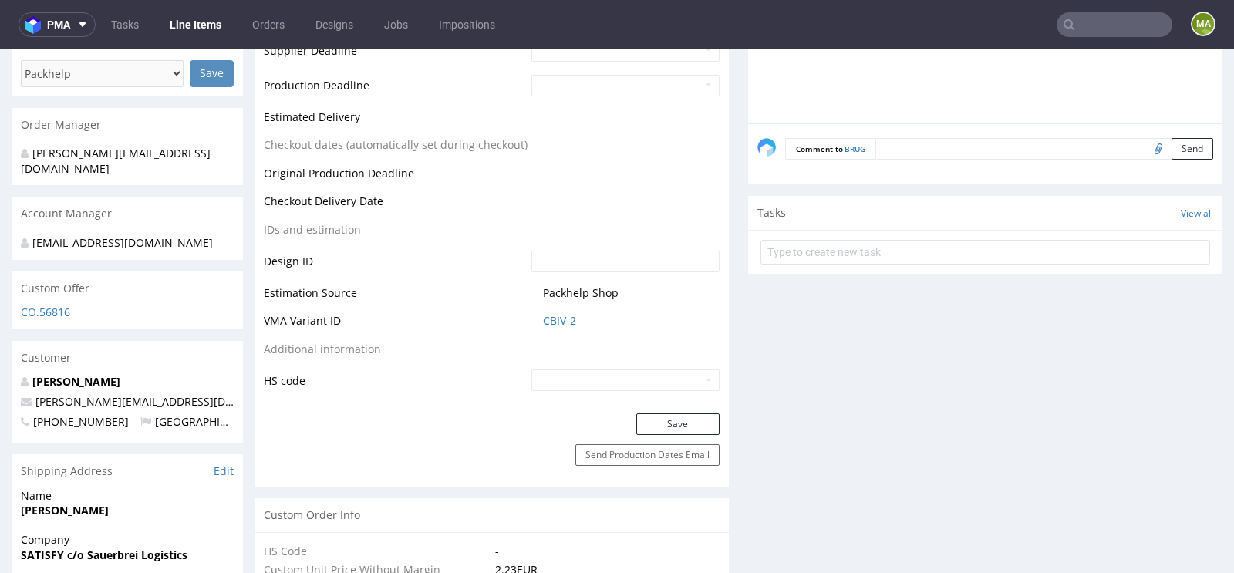
scroll to position [654, 0]
click at [559, 311] on td "CBIV-2" at bounding box center [624, 325] width 192 height 29
click at [559, 312] on link "CBIV-2" at bounding box center [559, 319] width 33 height 15
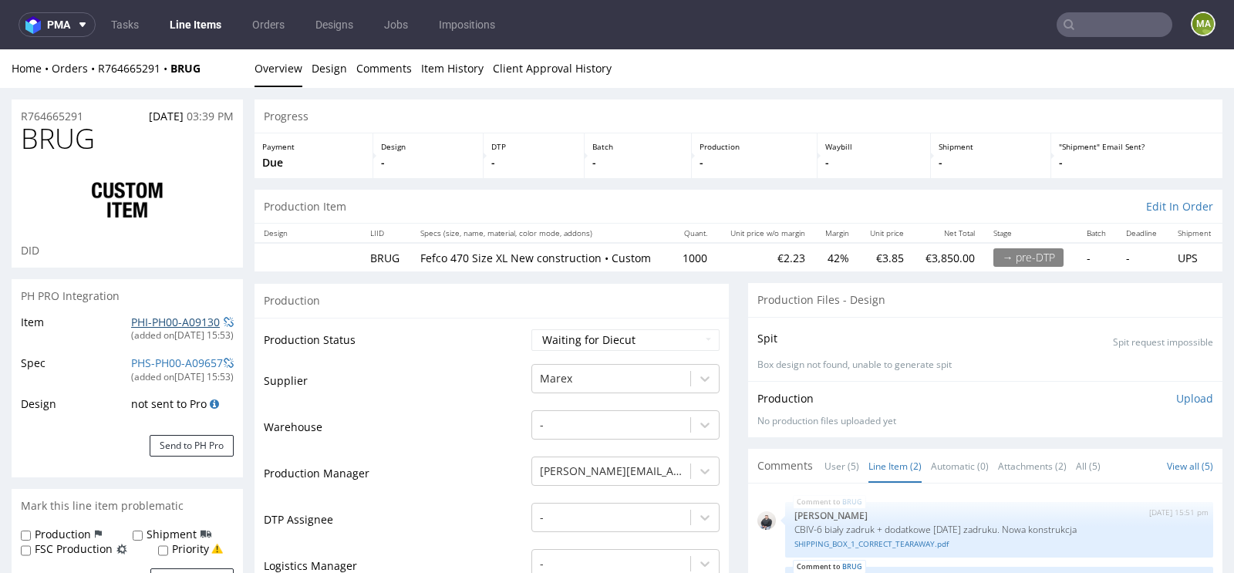
click at [167, 320] on link "PHI-PH00-A09130" at bounding box center [175, 322] width 89 height 15
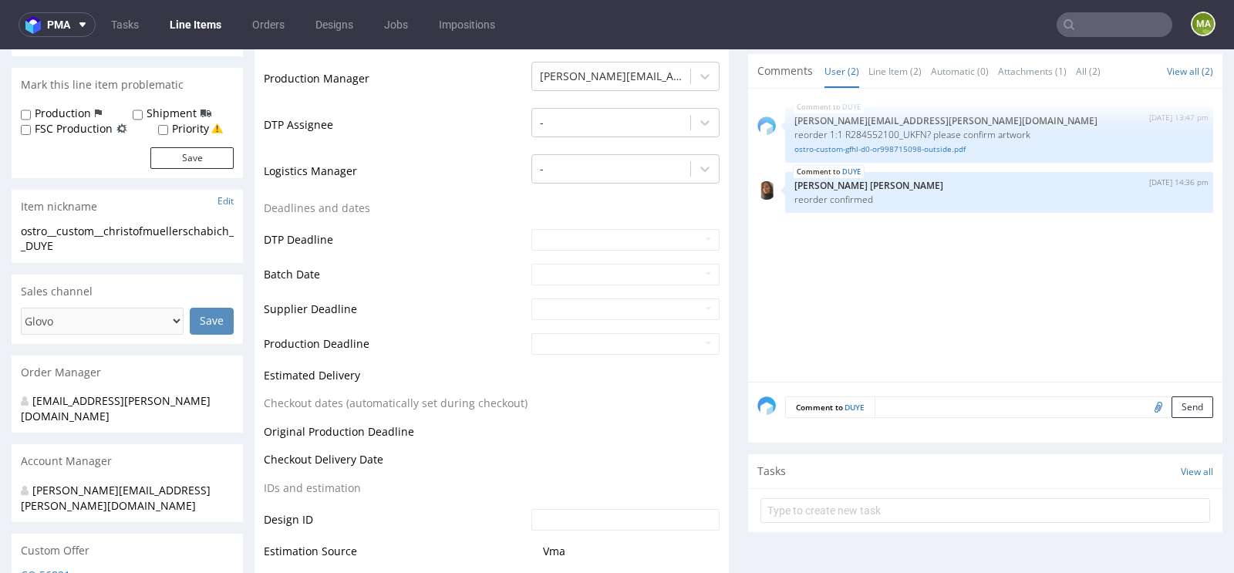
scroll to position [399, 0]
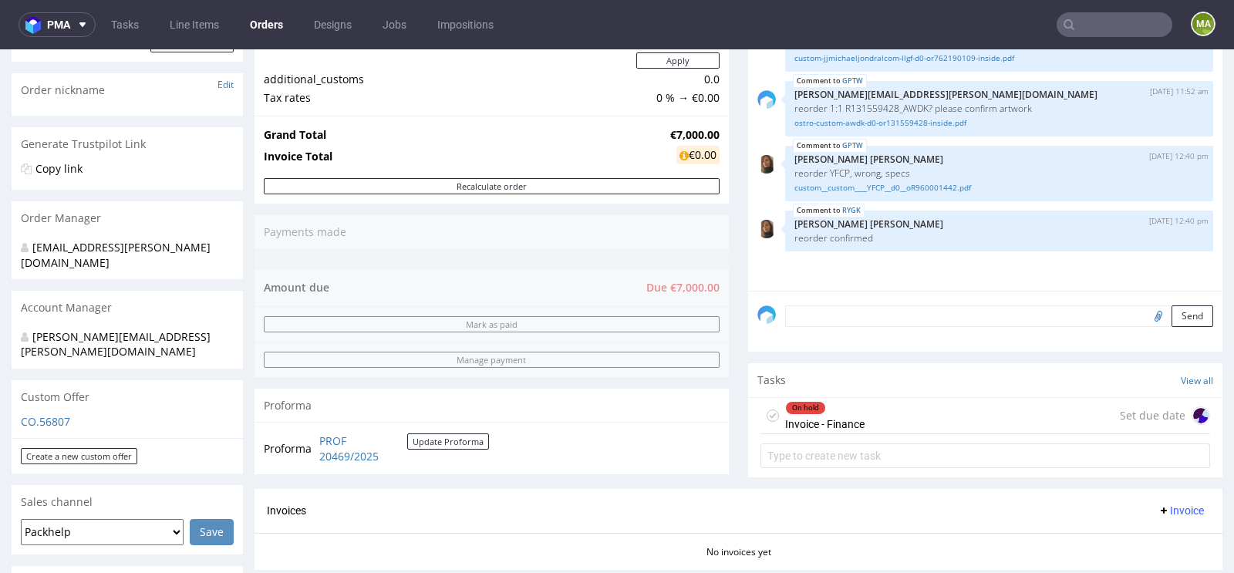
scroll to position [233, 0]
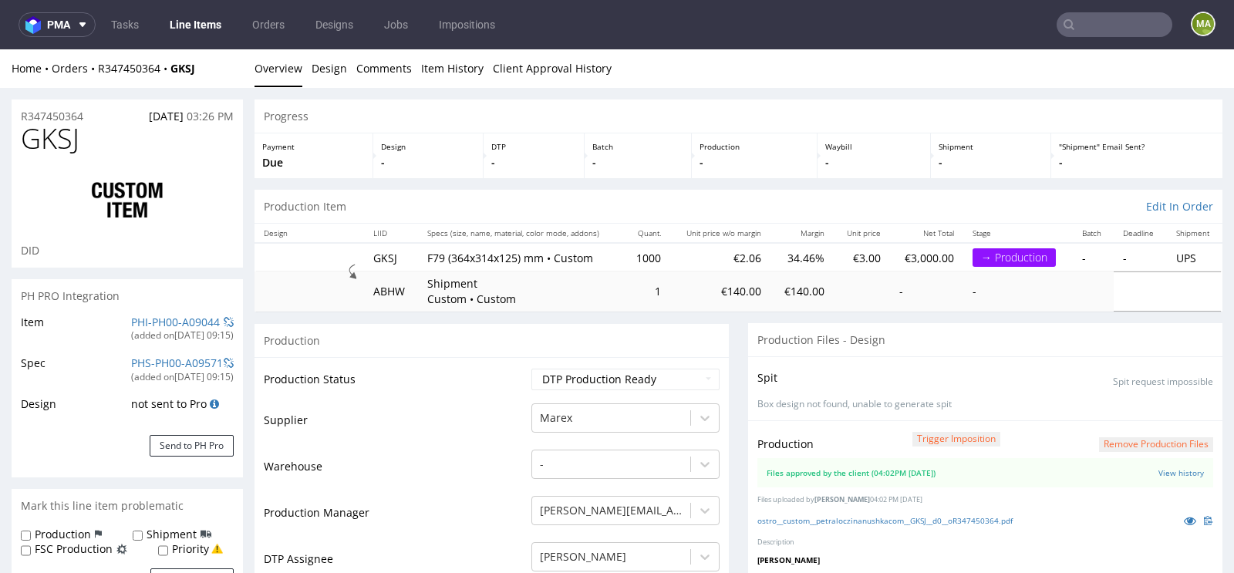
scroll to position [162, 0]
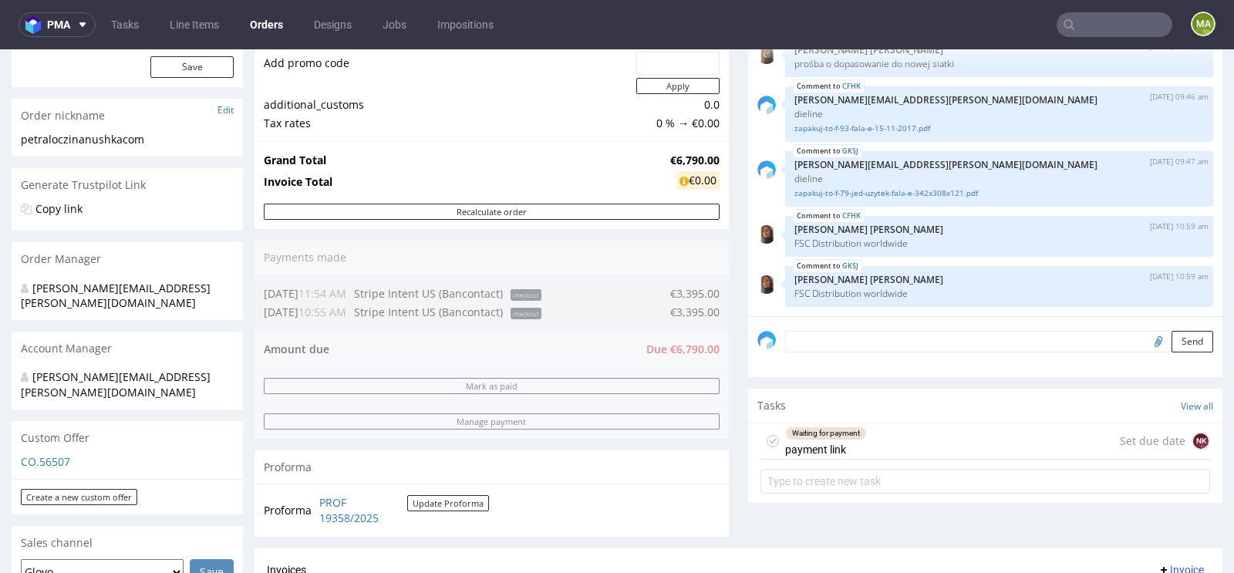
scroll to position [207, 0]
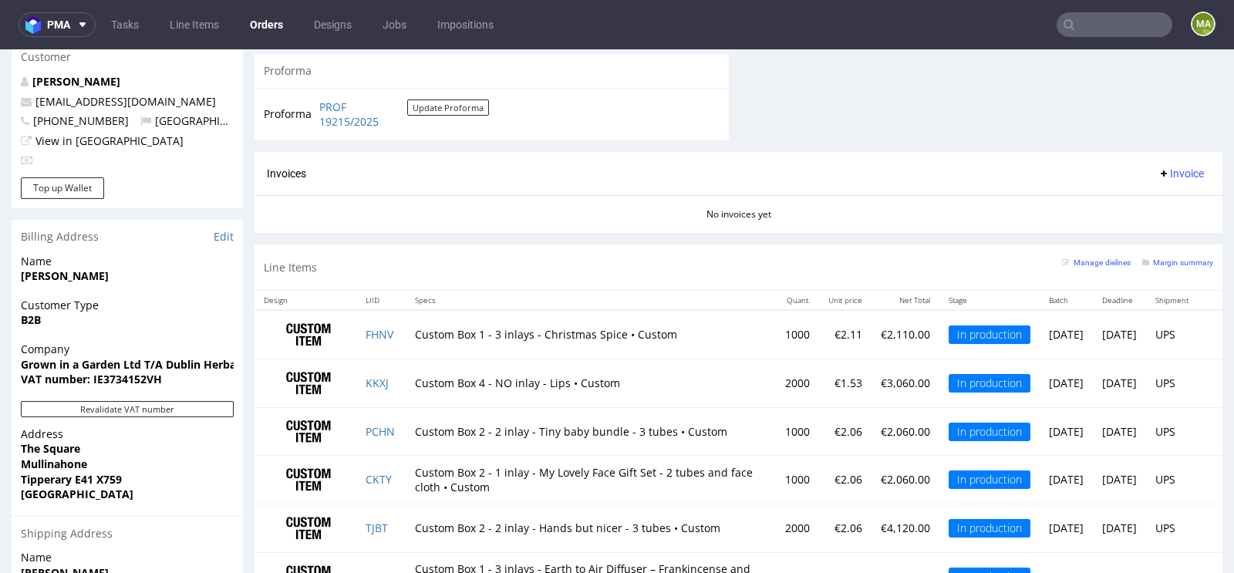
scroll to position [941, 0]
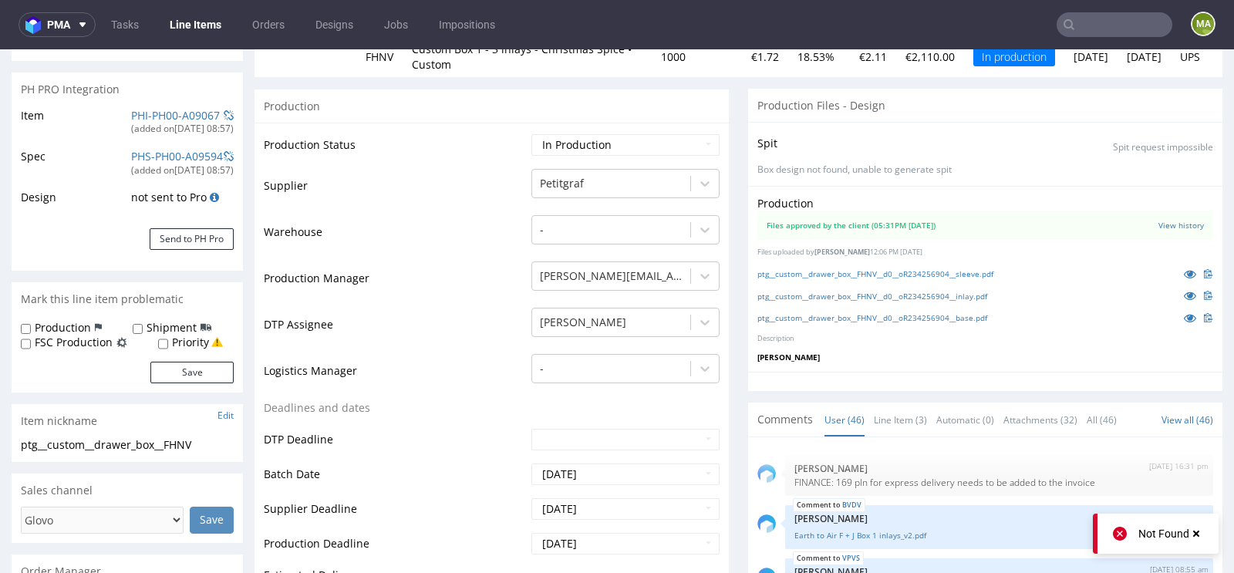
scroll to position [220, 0]
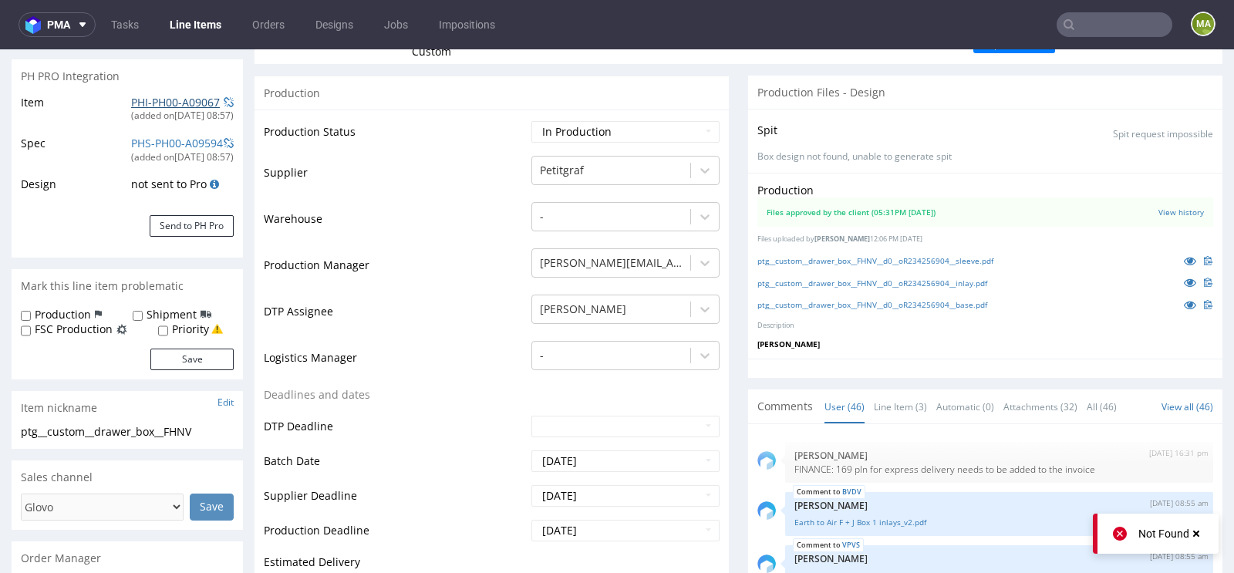
click at [179, 103] on link "PHI-PH00-A09067" at bounding box center [175, 102] width 89 height 15
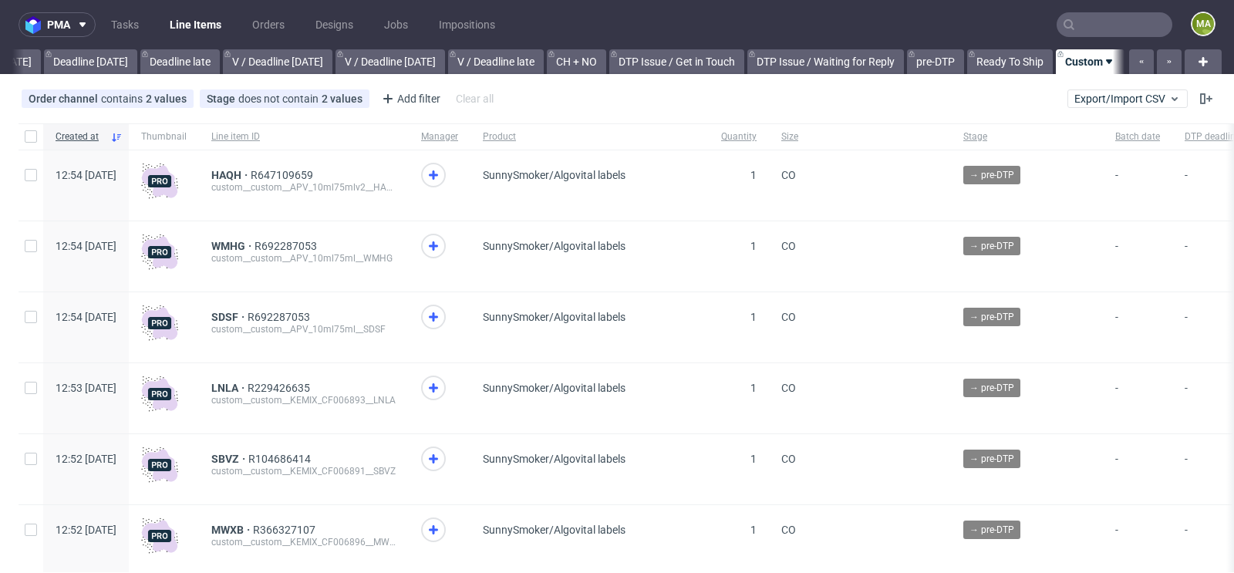
scroll to position [0, 1744]
click at [1085, 23] on input "text" at bounding box center [1115, 24] width 116 height 25
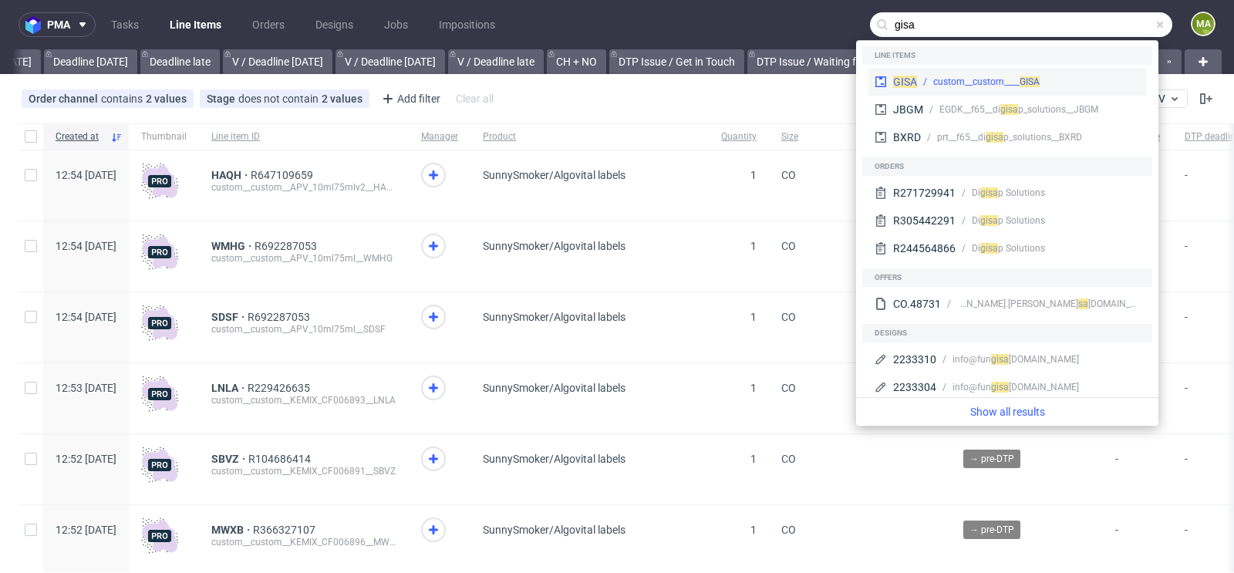
type input "gisa"
click at [955, 85] on div "custom__custom____ GISA" at bounding box center [986, 82] width 106 height 14
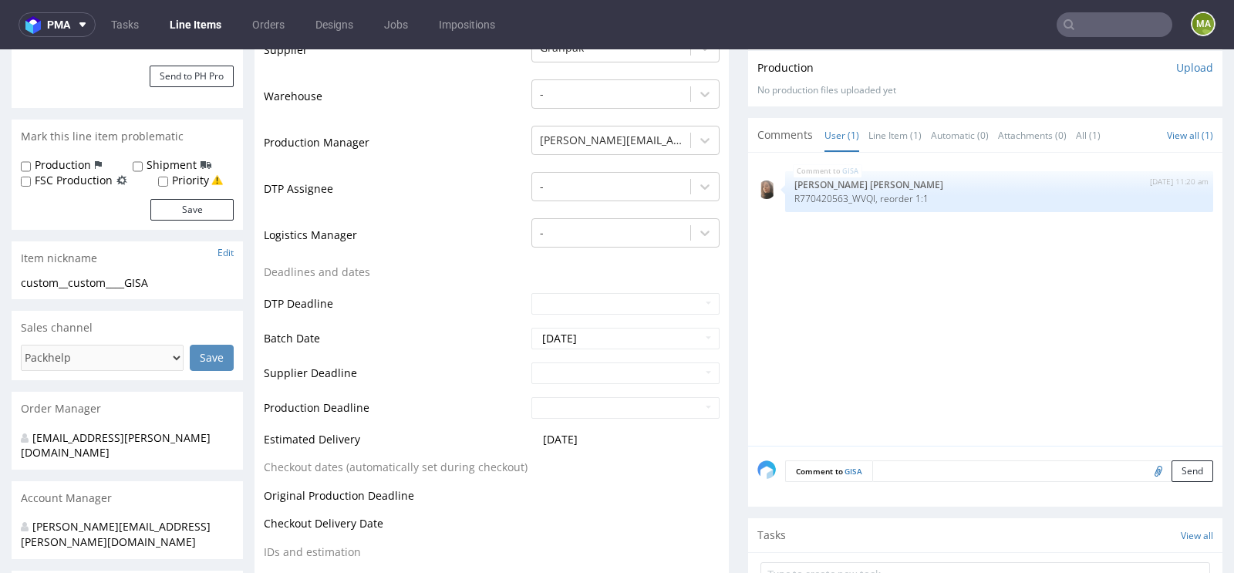
scroll to position [356, 0]
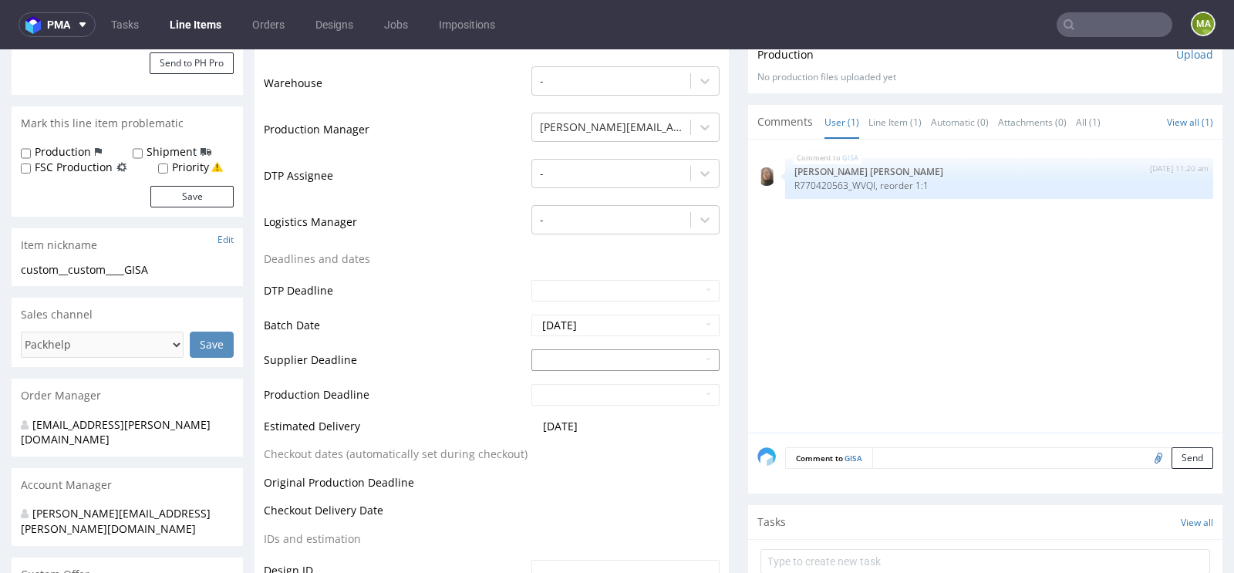
click at [560, 358] on input "text" at bounding box center [626, 360] width 188 height 22
click at [595, 332] on td "7" at bounding box center [588, 335] width 23 height 23
type input "2025-10-07"
click at [575, 390] on input "text" at bounding box center [626, 395] width 188 height 22
click at [585, 370] on td "7" at bounding box center [588, 370] width 23 height 23
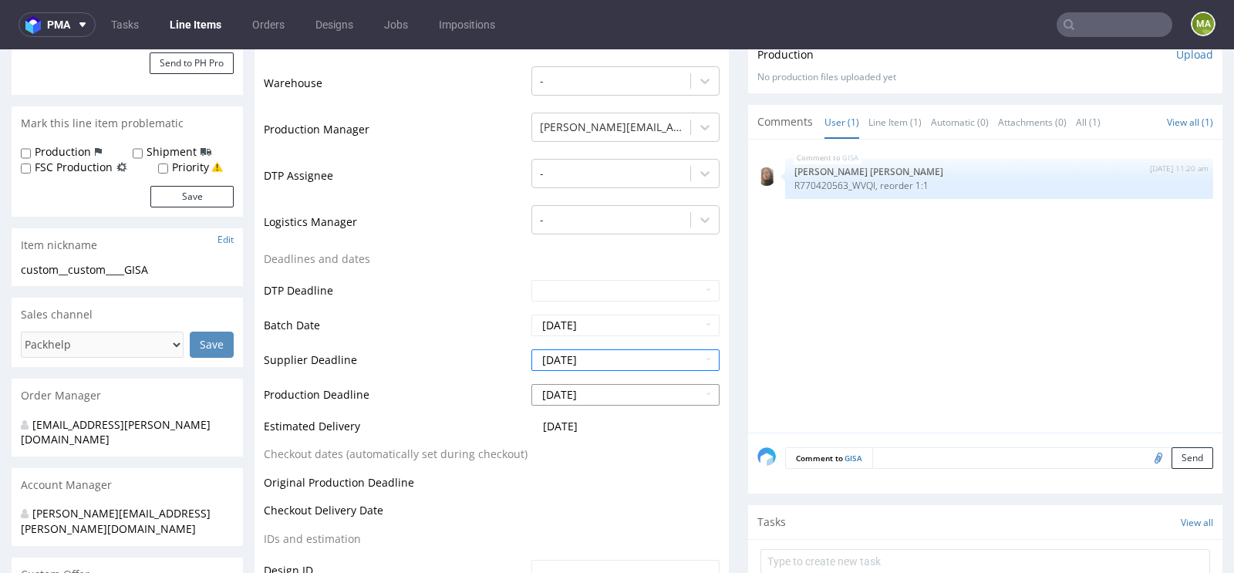
click at [584, 390] on input "2025-10-07" at bounding box center [626, 395] width 188 height 22
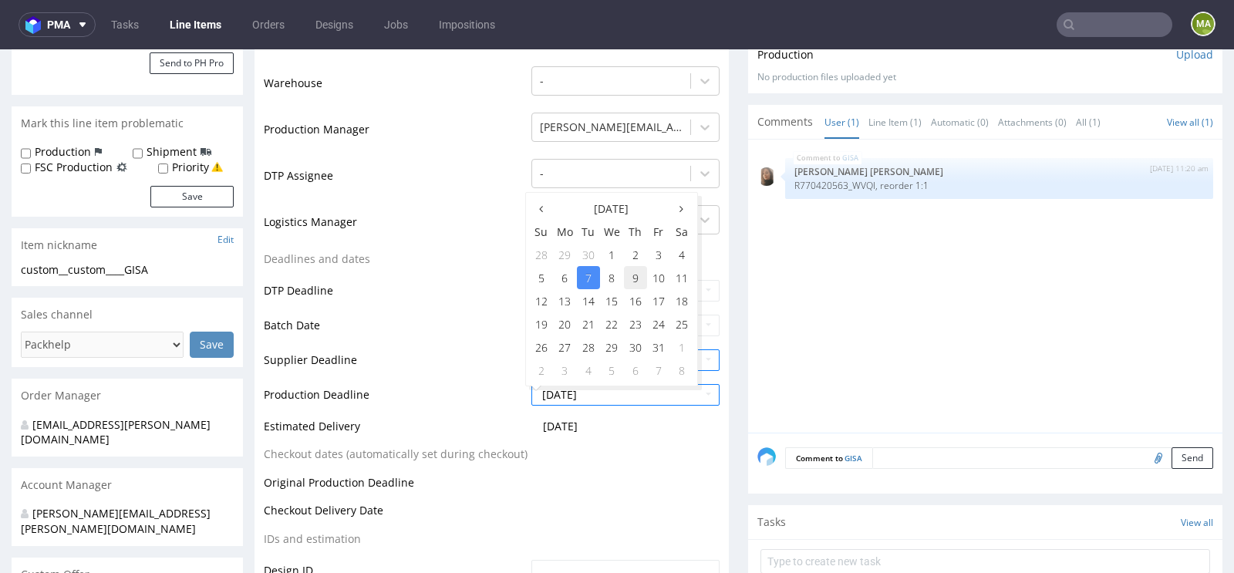
click at [632, 281] on td "9" at bounding box center [635, 277] width 23 height 23
type input "2025-10-09"
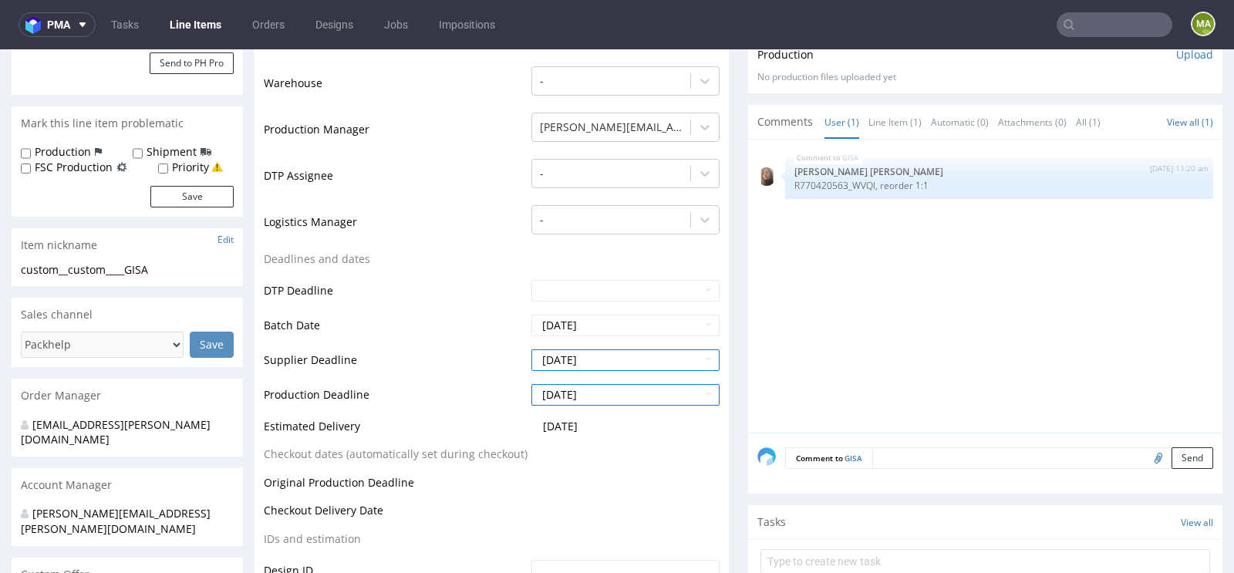
click at [491, 353] on td "Supplier Deadline" at bounding box center [396, 365] width 264 height 35
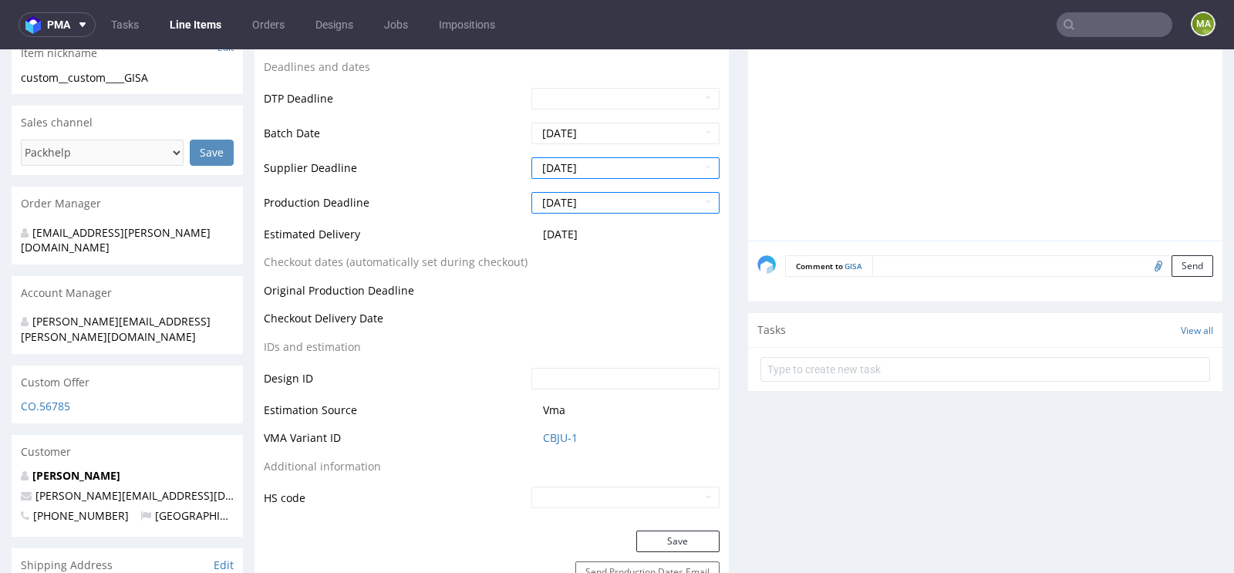
scroll to position [606, 0]
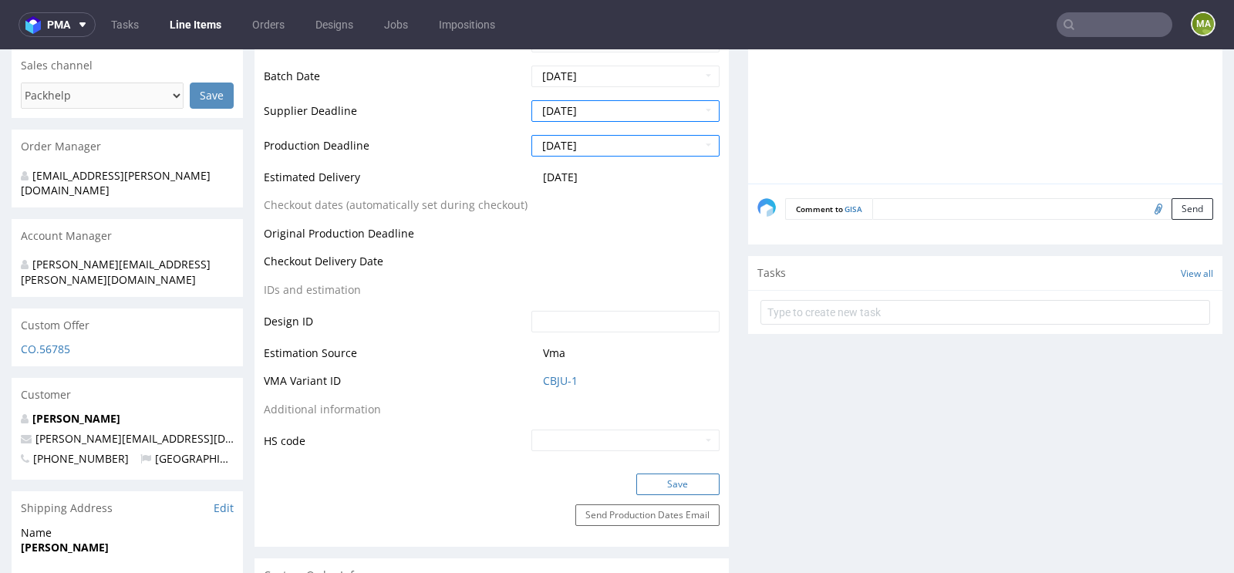
click at [667, 474] on button "Save" at bounding box center [677, 485] width 83 height 22
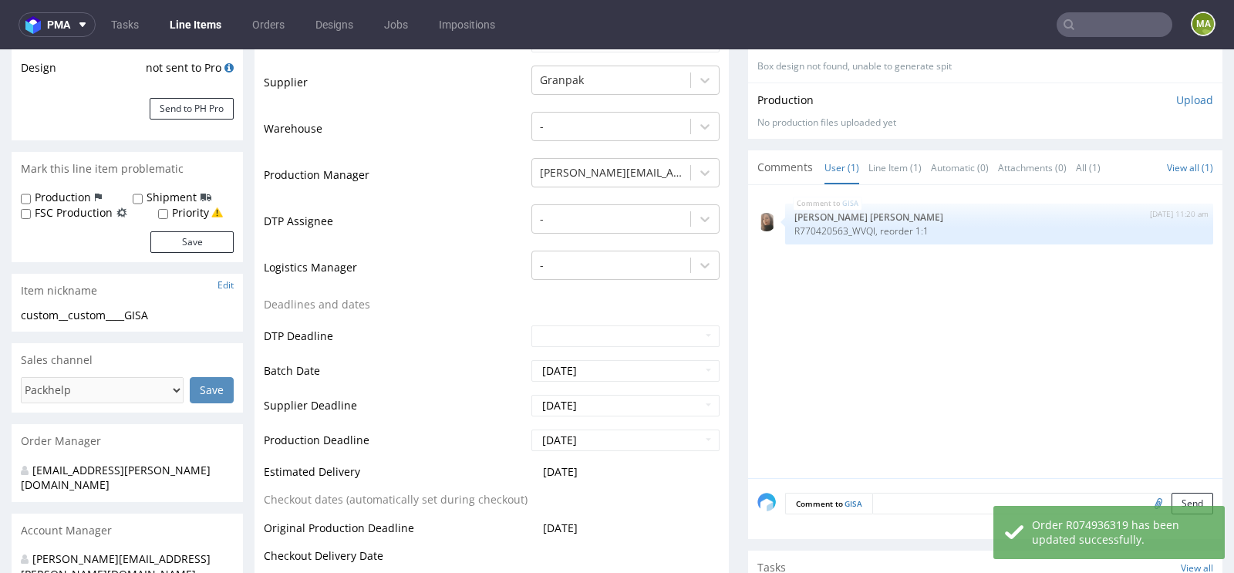
scroll to position [0, 0]
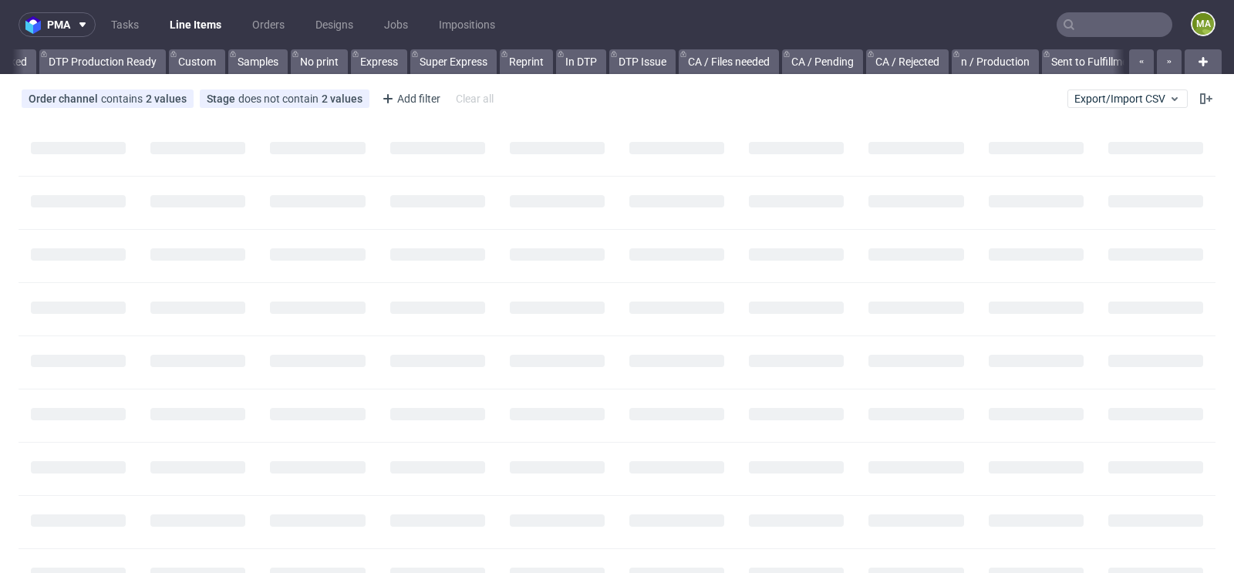
click at [1112, 17] on input "text" at bounding box center [1115, 24] width 116 height 25
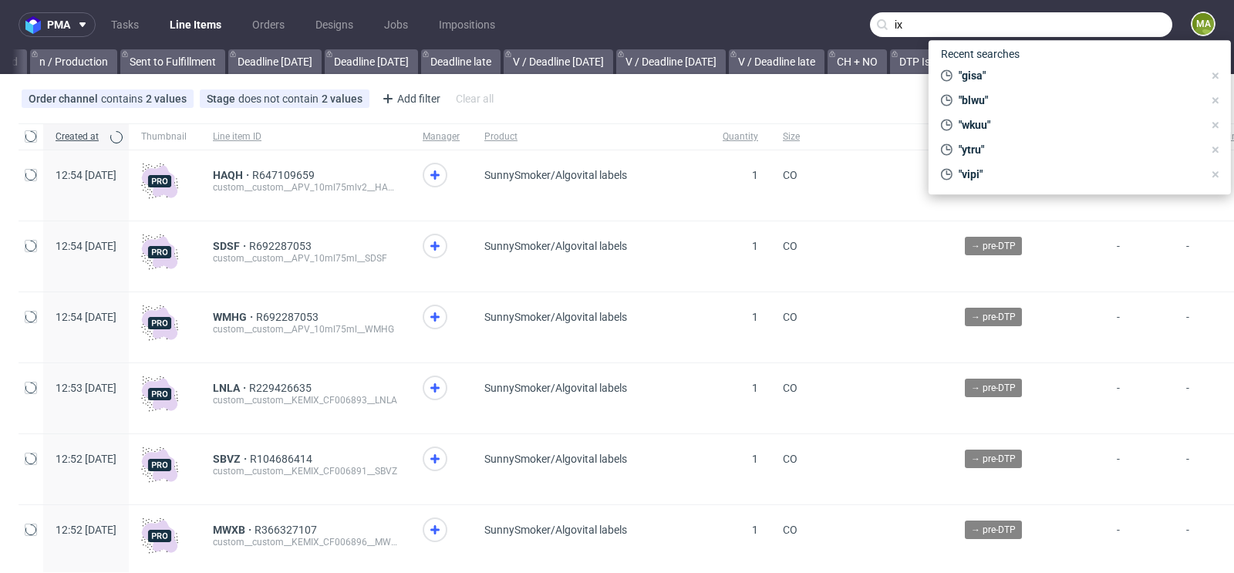
scroll to position [0, 1744]
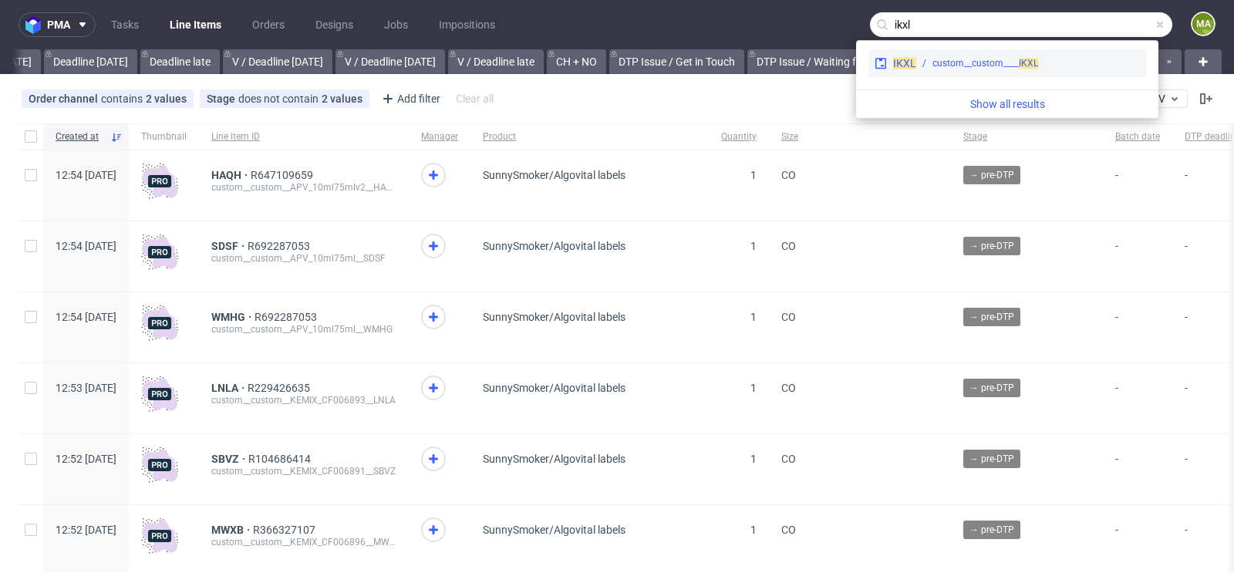
type input "ikxl"
click at [994, 57] on div "custom__custom____ IKXL" at bounding box center [986, 63] width 106 height 14
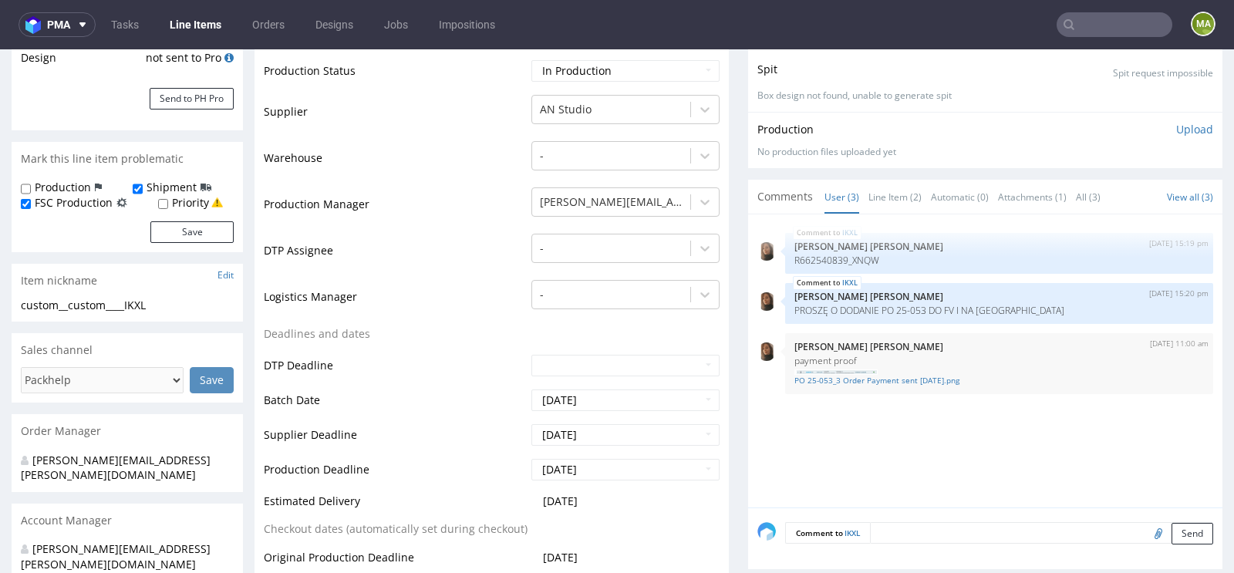
scroll to position [320, 0]
drag, startPoint x: 854, startPoint y: 257, endPoint x: 885, endPoint y: 257, distance: 30.9
click at [885, 257] on p "R662540839_XNQW" at bounding box center [1000, 261] width 410 height 12
drag, startPoint x: 885, startPoint y: 257, endPoint x: 862, endPoint y: 258, distance: 23.2
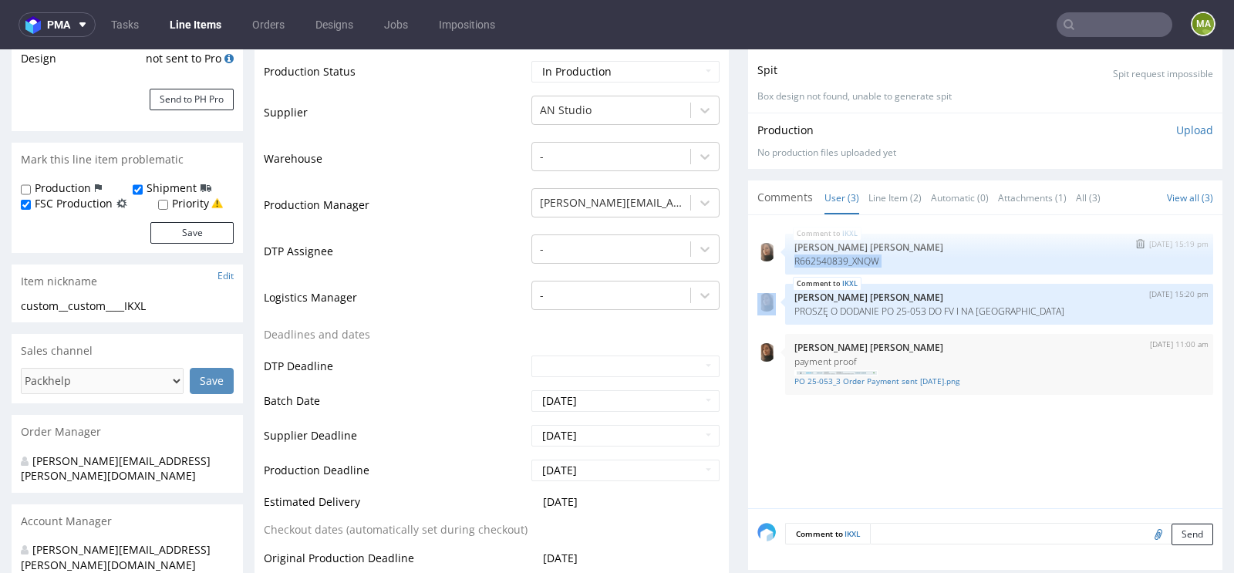
click at [862, 258] on p "R662540839_XNQW" at bounding box center [1000, 261] width 410 height 12
drag, startPoint x: 853, startPoint y: 258, endPoint x: 886, endPoint y: 258, distance: 33.2
click at [886, 258] on p "R662540839_XNQW" at bounding box center [1000, 261] width 410 height 12
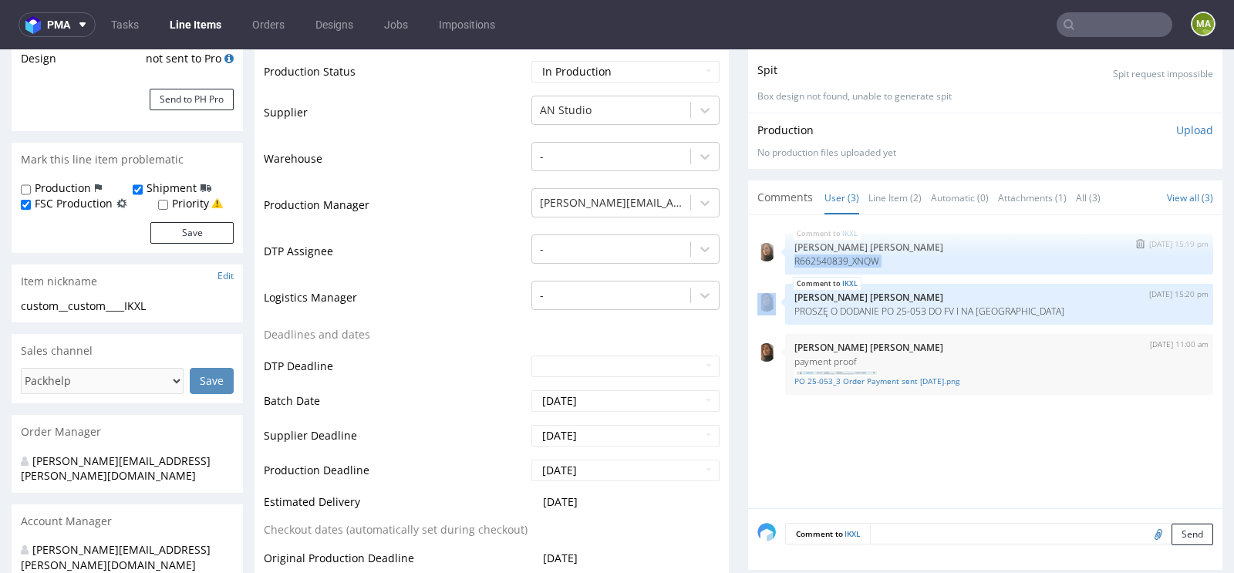
drag, startPoint x: 886, startPoint y: 258, endPoint x: 856, endPoint y: 258, distance: 30.1
click at [856, 258] on p "R662540839_XNQW" at bounding box center [1000, 261] width 410 height 12
drag, startPoint x: 853, startPoint y: 258, endPoint x: 888, endPoint y: 257, distance: 34.7
click at [888, 257] on p "R662540839_XNQW" at bounding box center [1000, 261] width 410 height 12
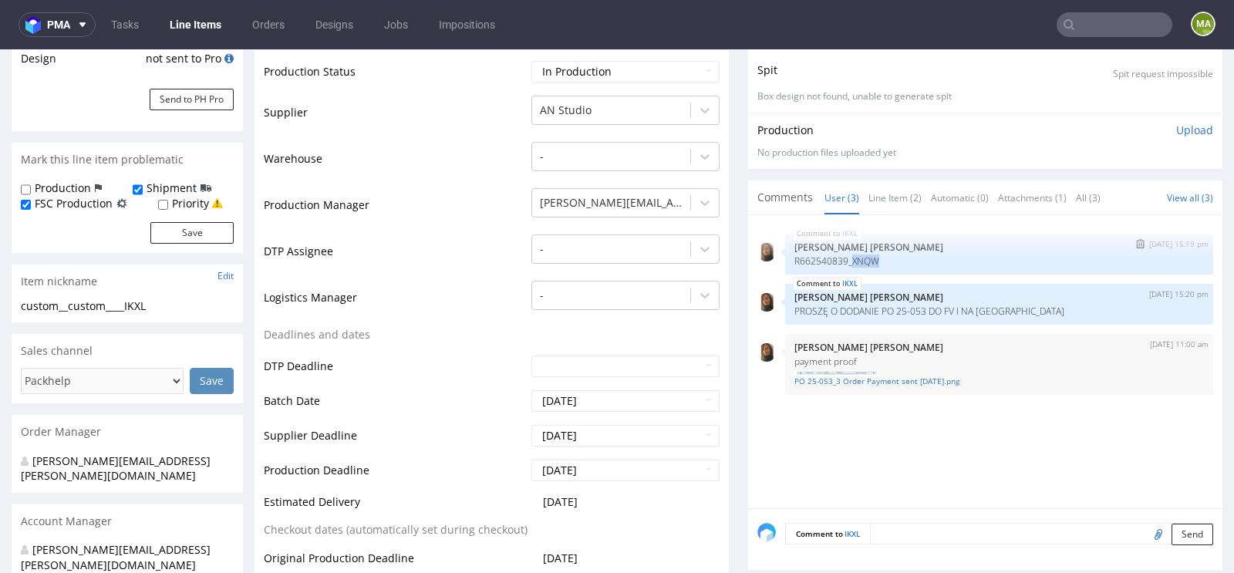
copy p "XNQW"
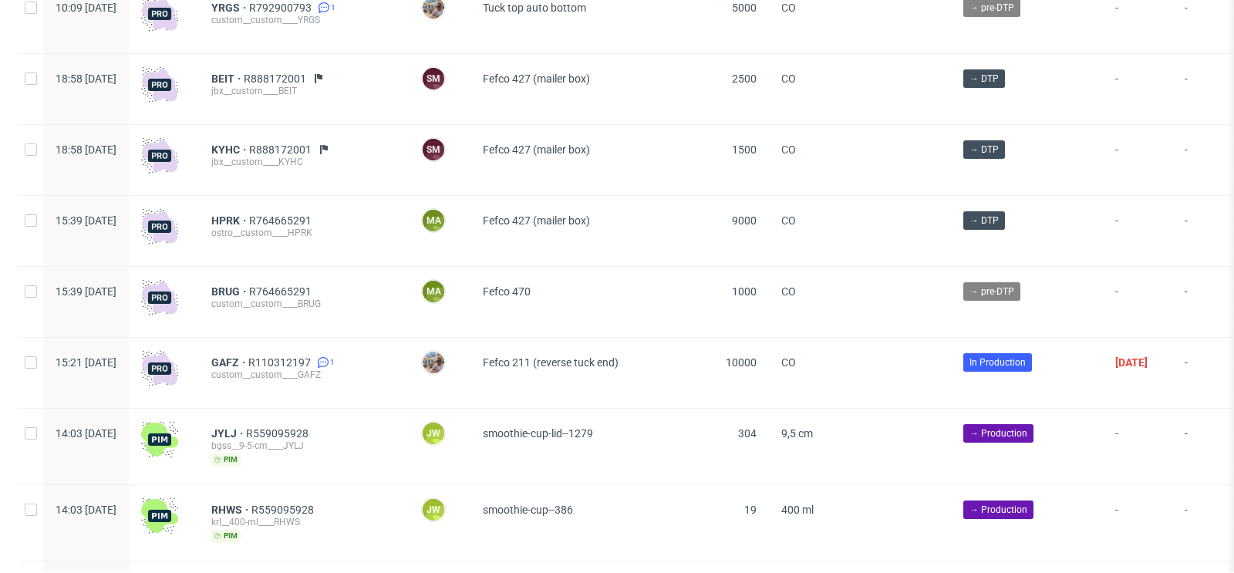
scroll to position [1239, 0]
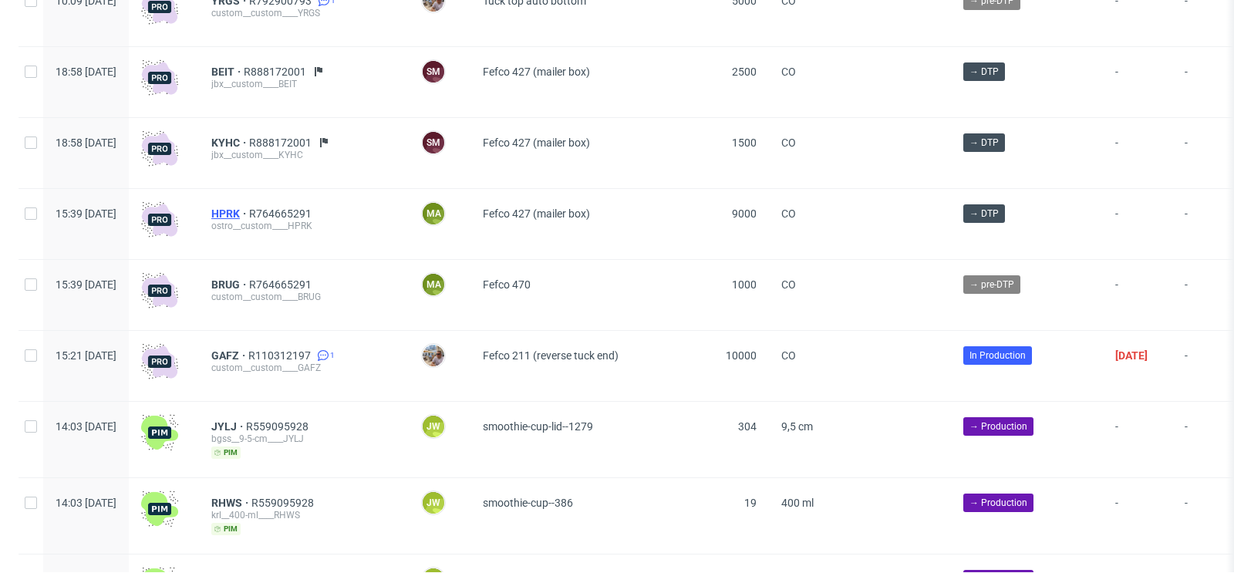
click at [249, 214] on span "HPRK" at bounding box center [230, 214] width 38 height 12
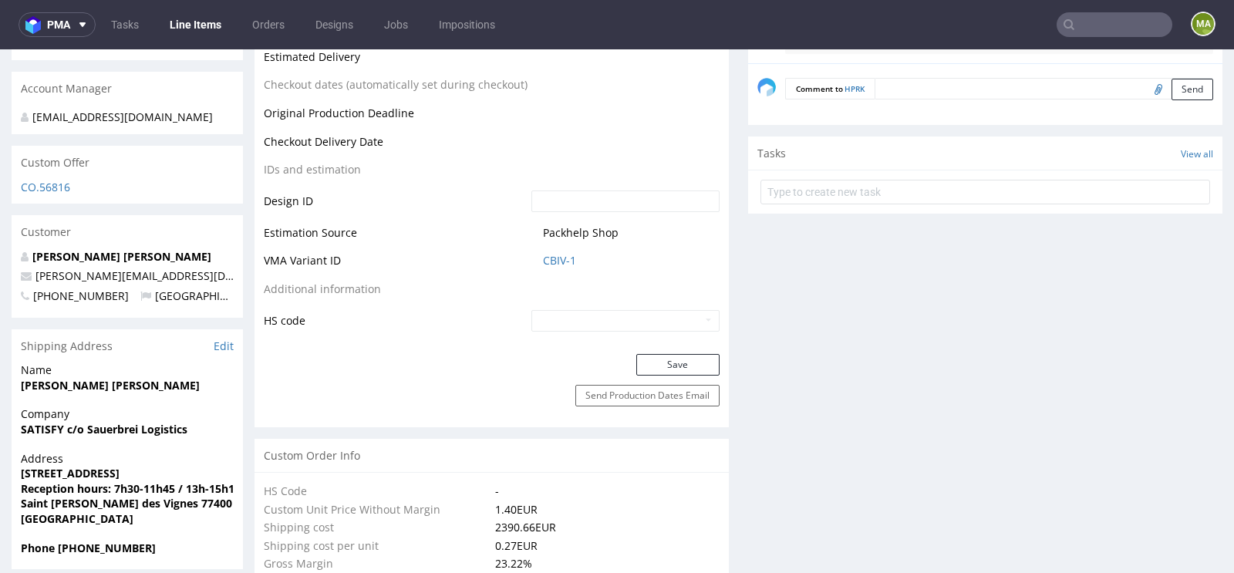
scroll to position [774, 0]
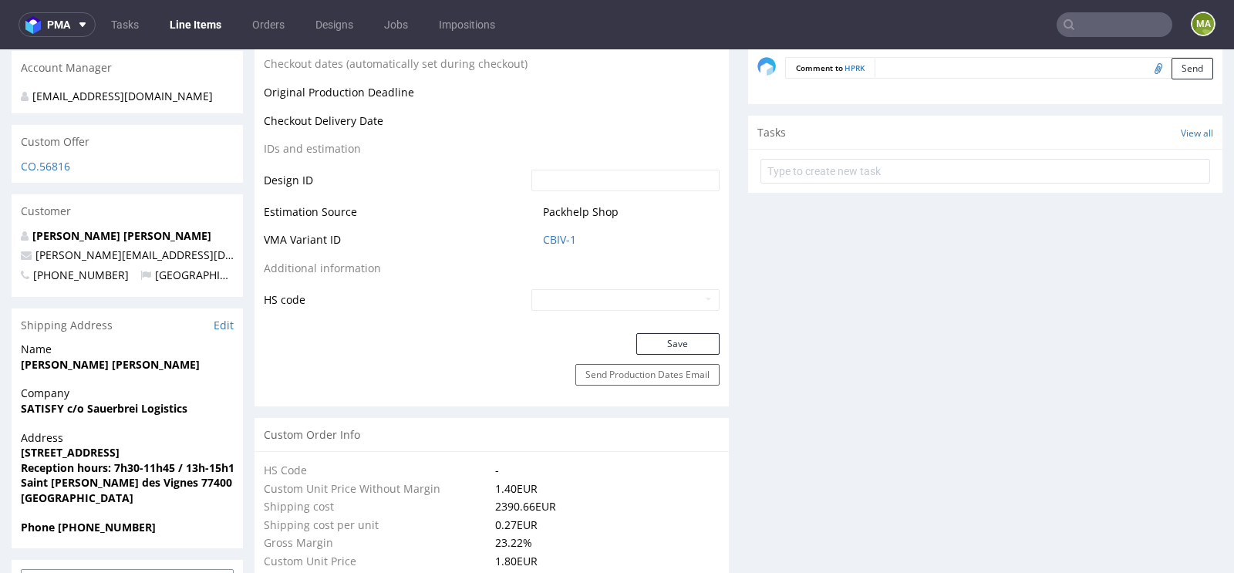
click at [549, 245] on td "CBIV-1" at bounding box center [624, 245] width 192 height 29
click at [550, 241] on link "CBIV-1" at bounding box center [559, 239] width 33 height 15
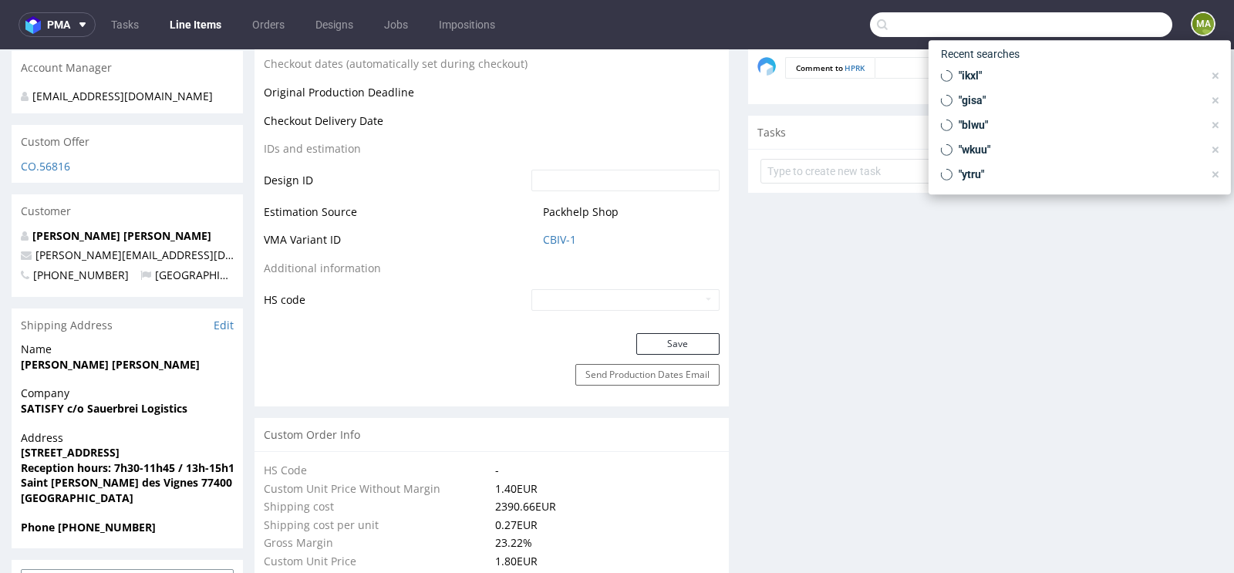
click at [1081, 19] on input "text" at bounding box center [1021, 24] width 302 height 25
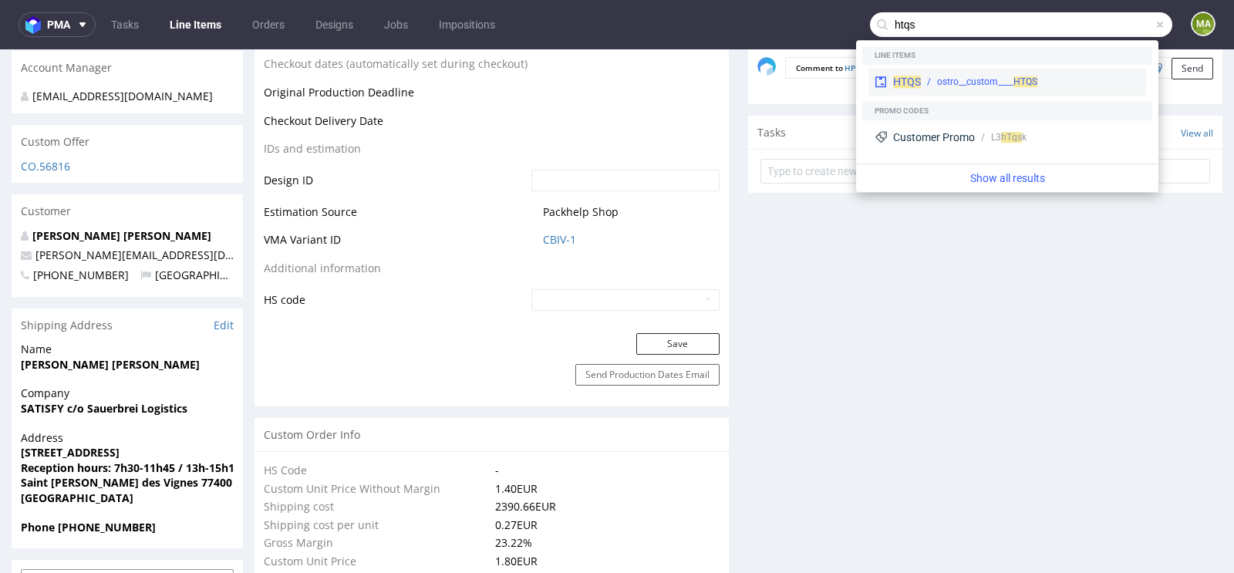
type input "htqs"
click at [950, 76] on div "ostro__custom____ HTQS" at bounding box center [987, 82] width 100 height 14
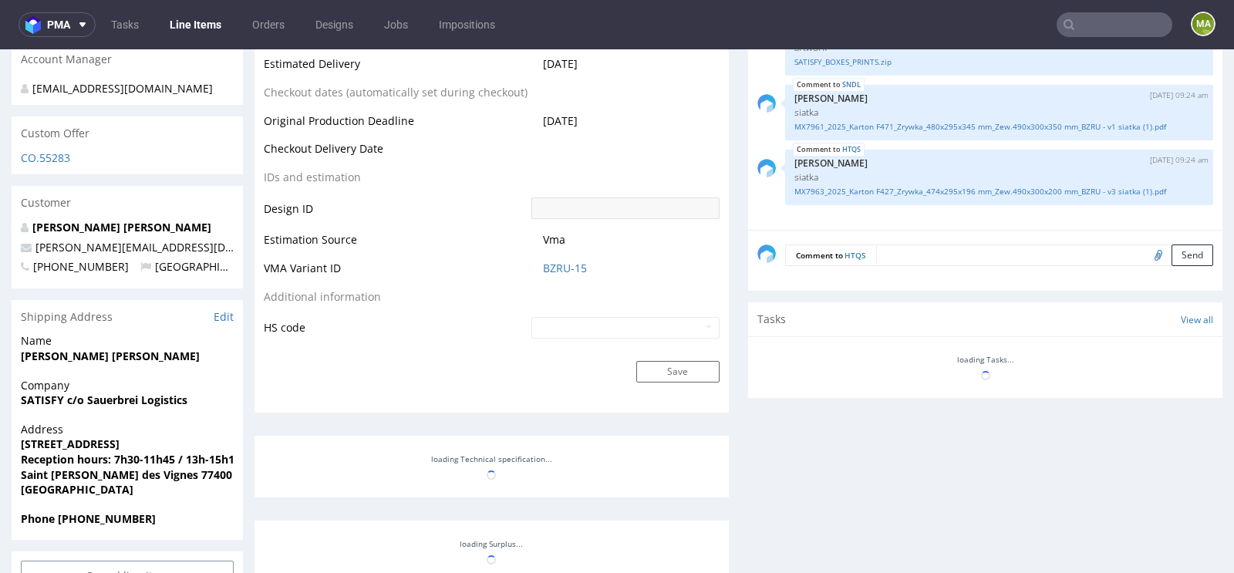
select select "in_progress"
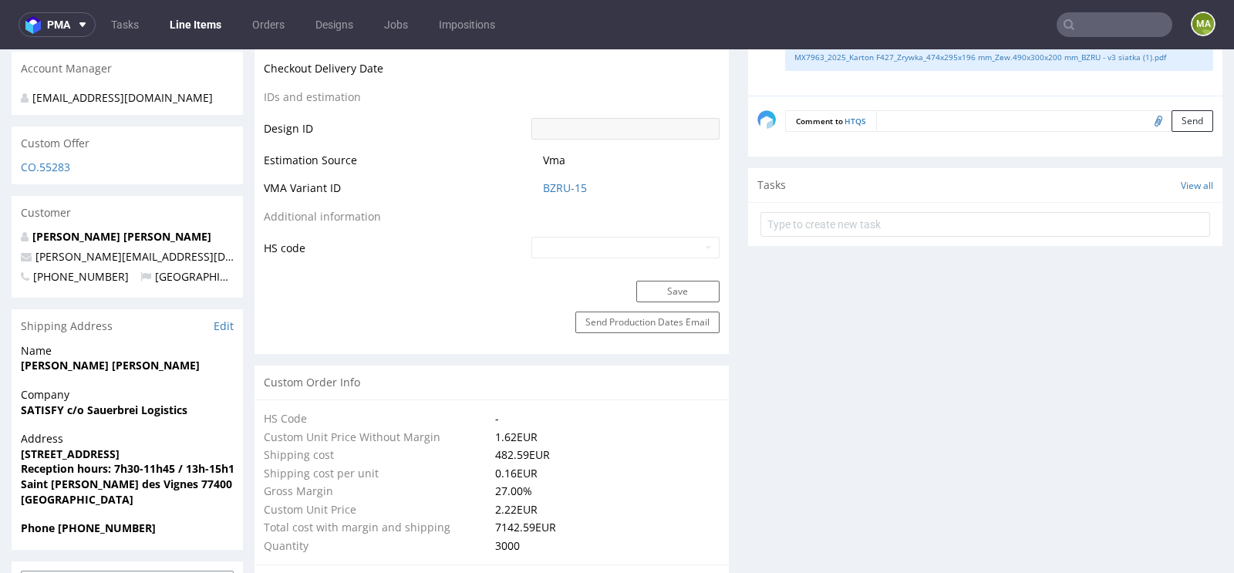
scroll to position [775, 0]
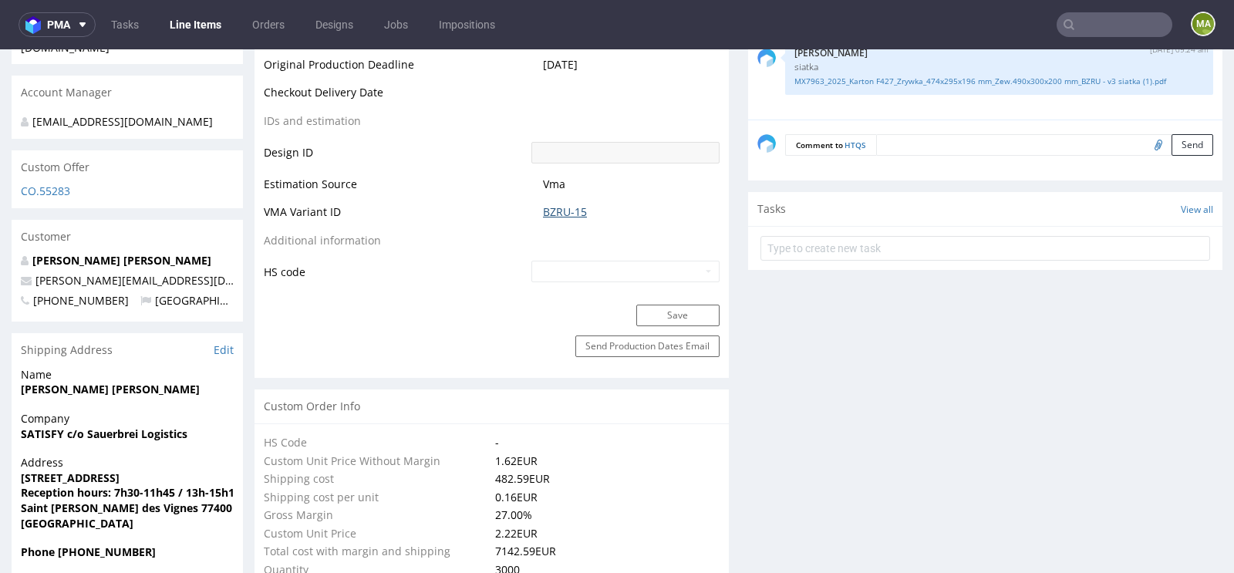
click at [565, 220] on link "BZRU-15" at bounding box center [565, 211] width 44 height 15
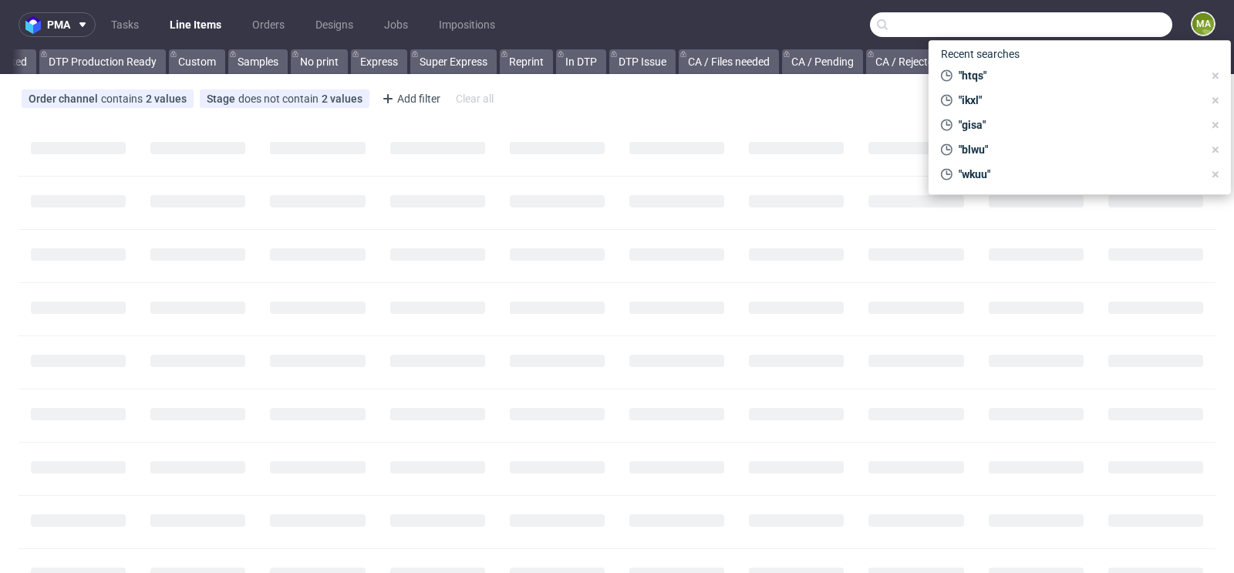
click at [1074, 21] on input "text" at bounding box center [1021, 24] width 302 height 25
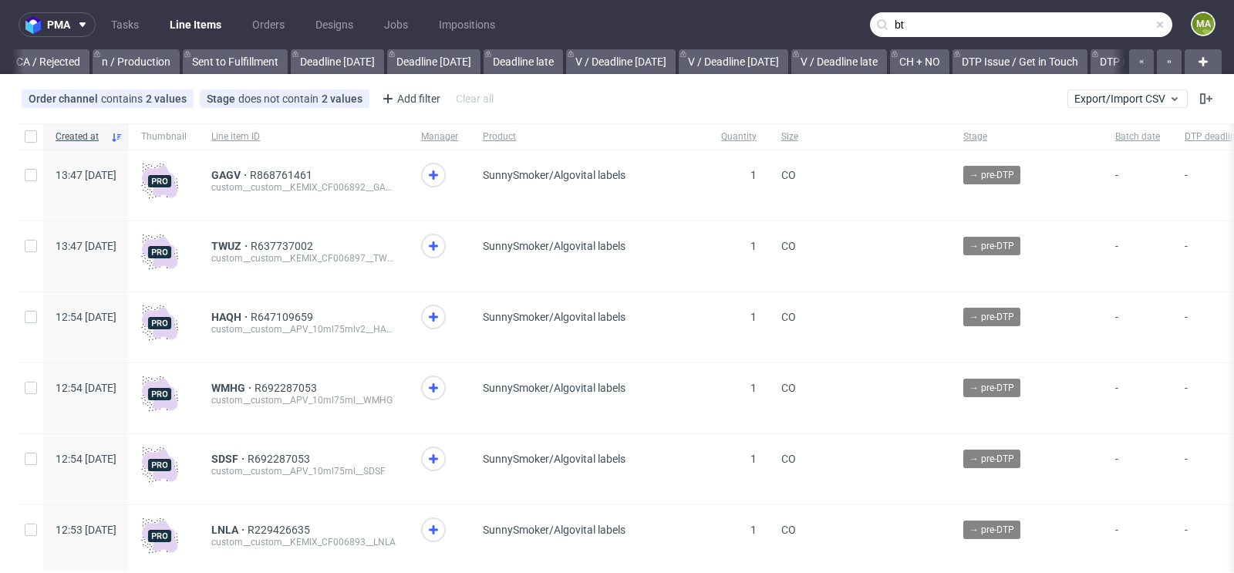
scroll to position [0, 1744]
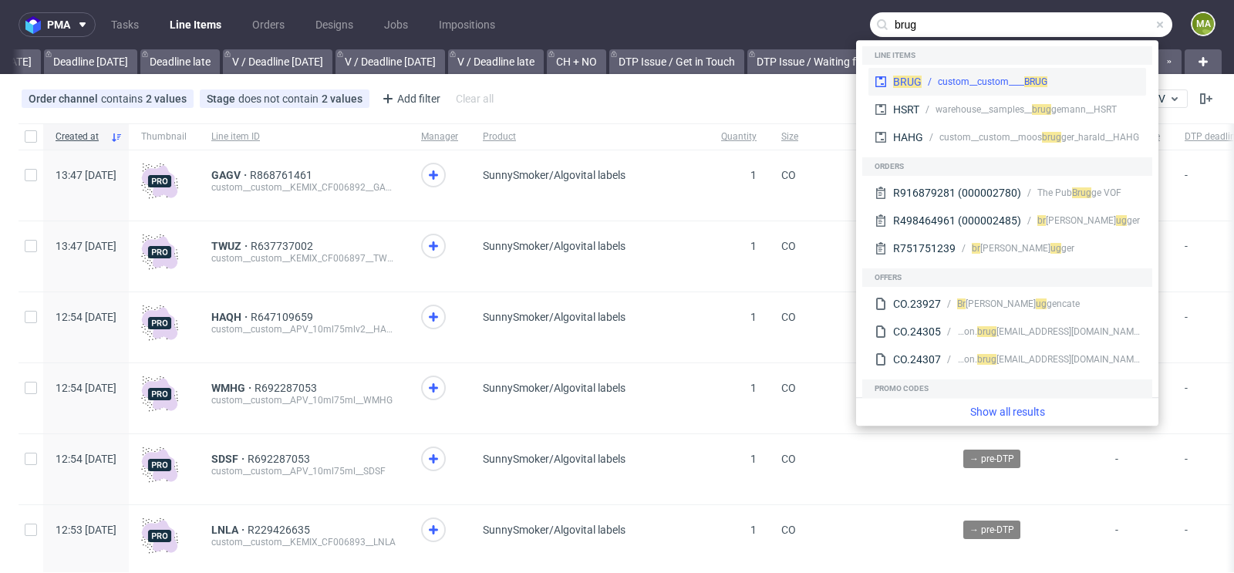
type input "brug"
click at [991, 83] on div "custom__custom____ BRUG" at bounding box center [993, 82] width 110 height 14
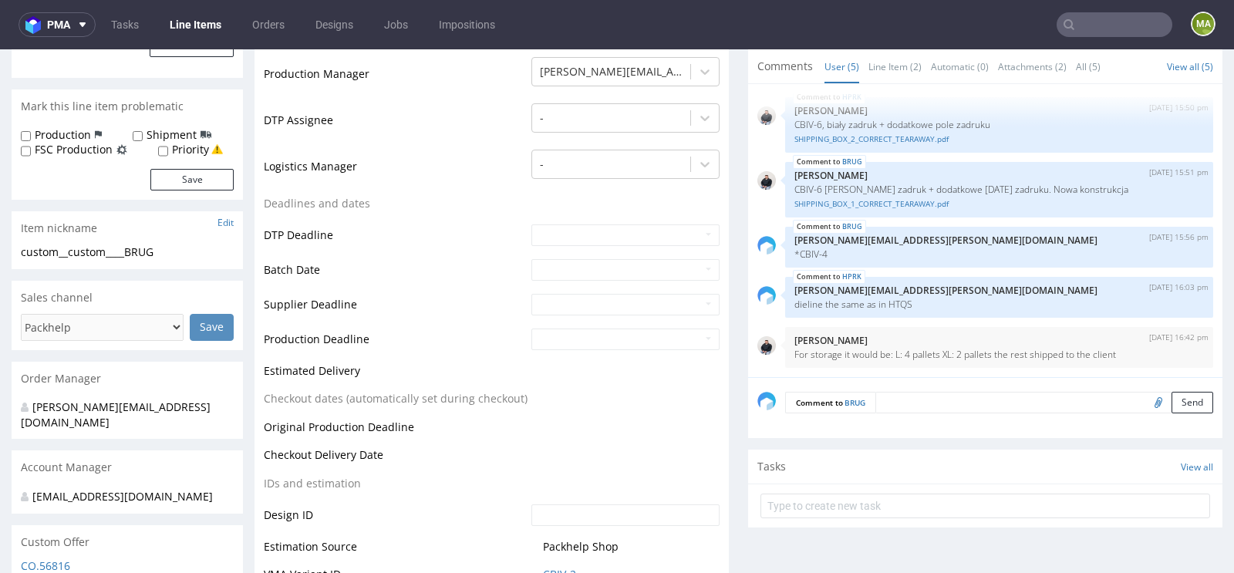
scroll to position [401, 0]
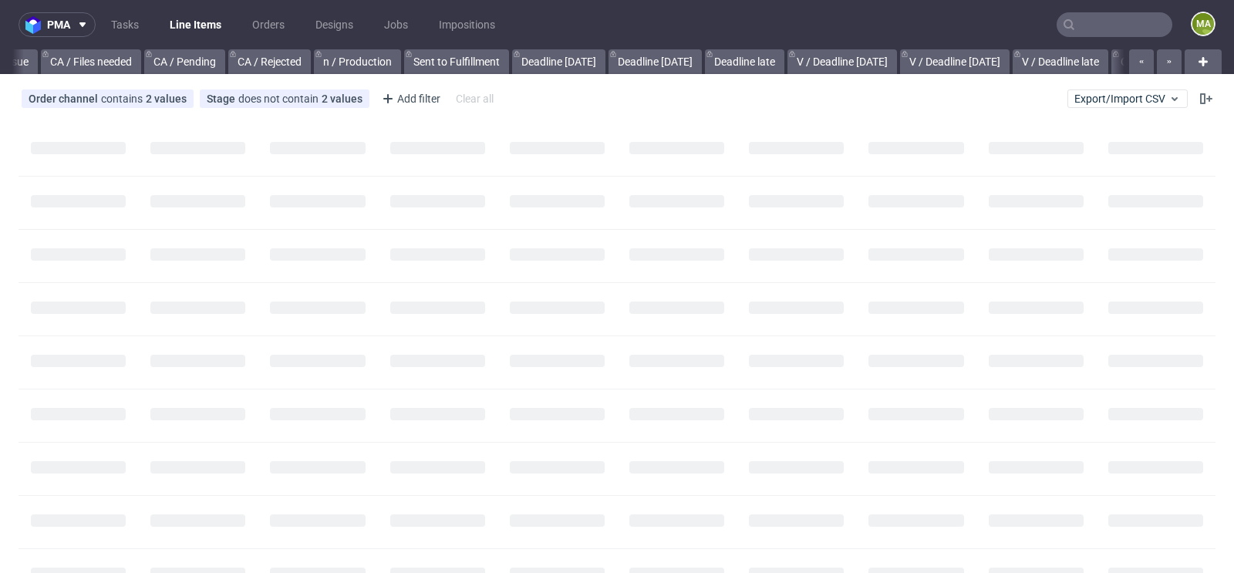
click at [1085, 25] on input "text" at bounding box center [1115, 24] width 116 height 25
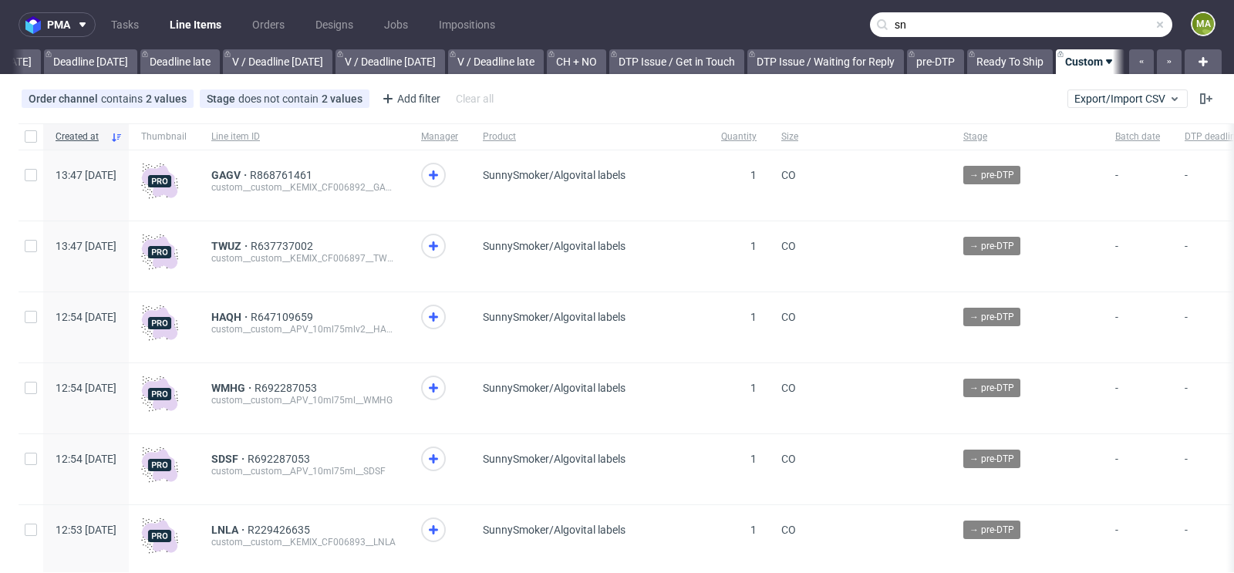
scroll to position [0, 1744]
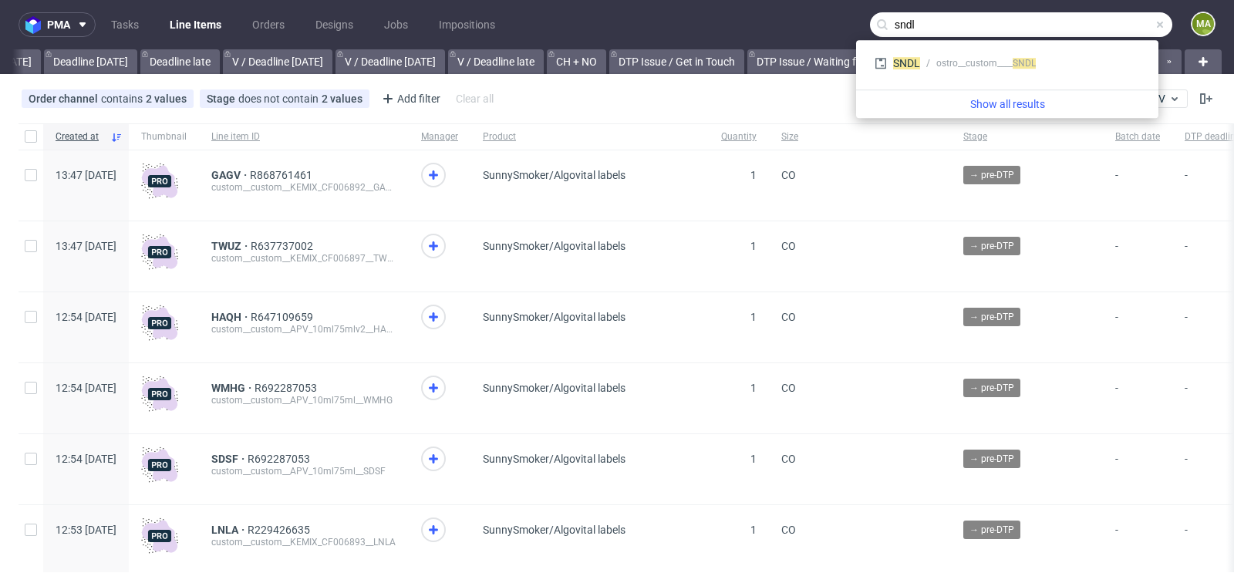
type input "sndl"
click at [975, 78] on div "SNDL ostro__custom____ SNDL" at bounding box center [1007, 64] width 290 height 37
click at [974, 67] on div "ostro__custom____ SNDL" at bounding box center [987, 63] width 100 height 14
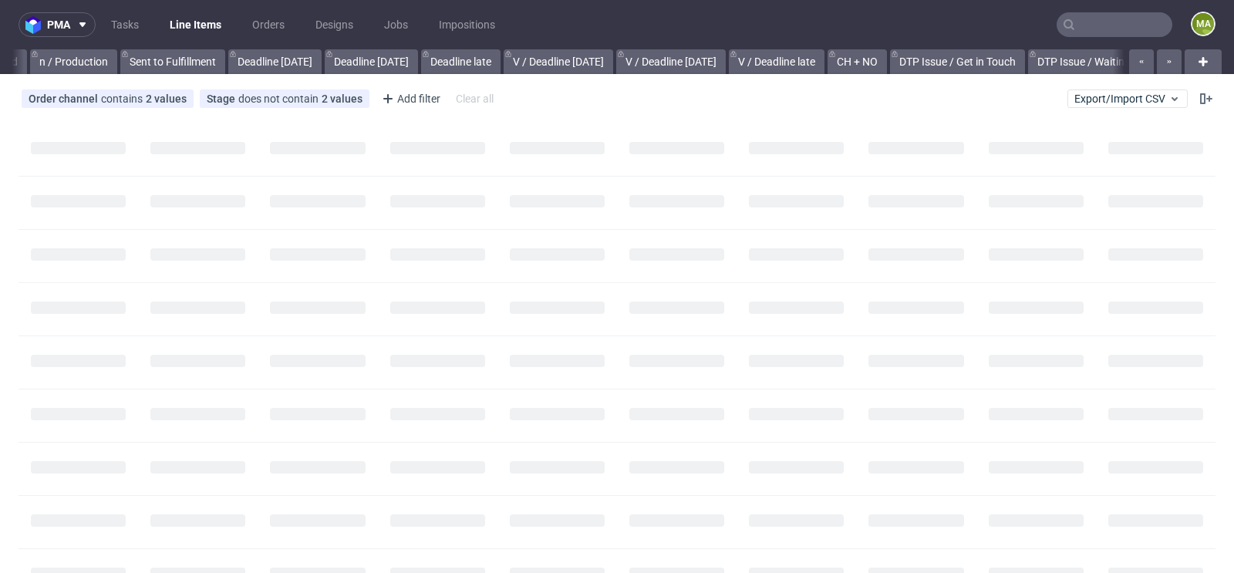
click at [1094, 14] on input "text" at bounding box center [1115, 24] width 116 height 25
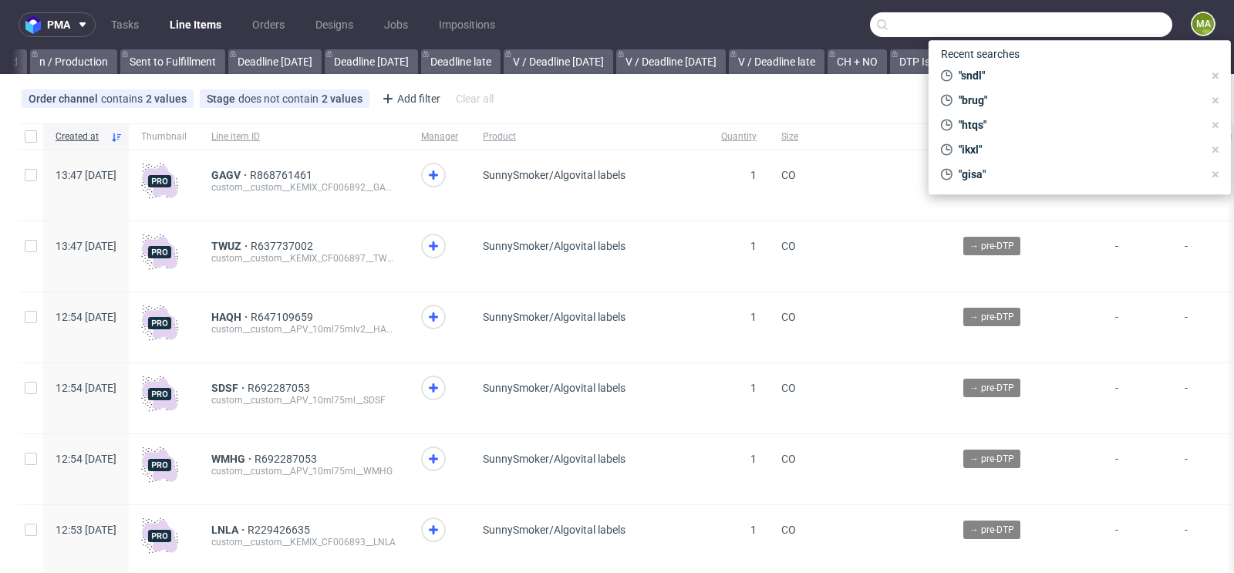
scroll to position [0, 1744]
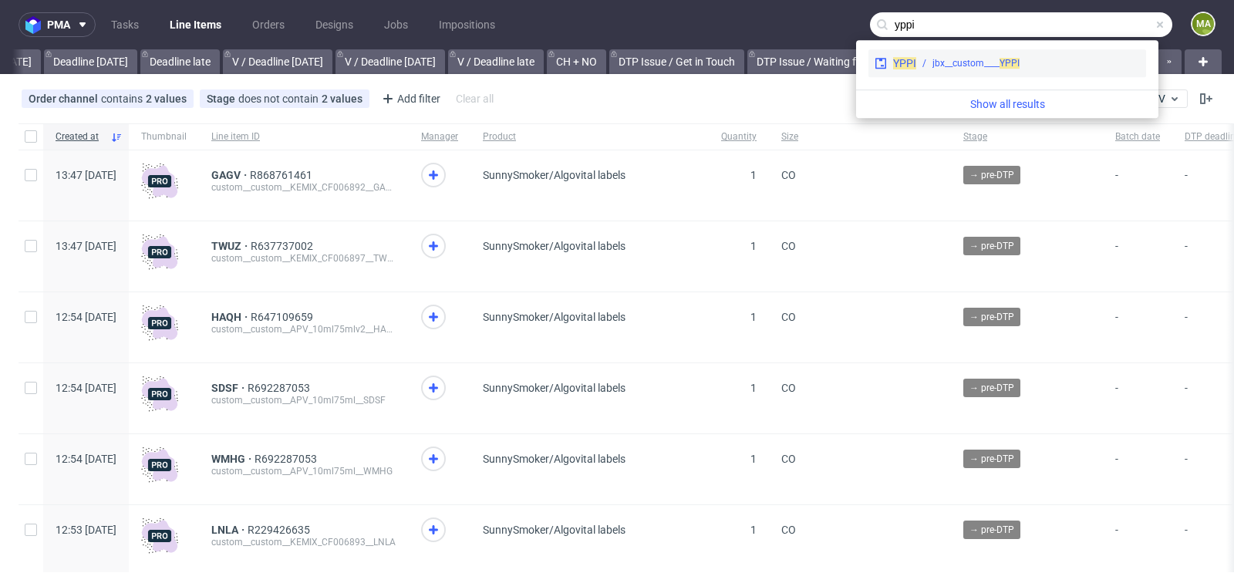
type input "yppi"
click at [986, 56] on div "jbx__custom____ YPPI" at bounding box center [976, 63] width 87 height 14
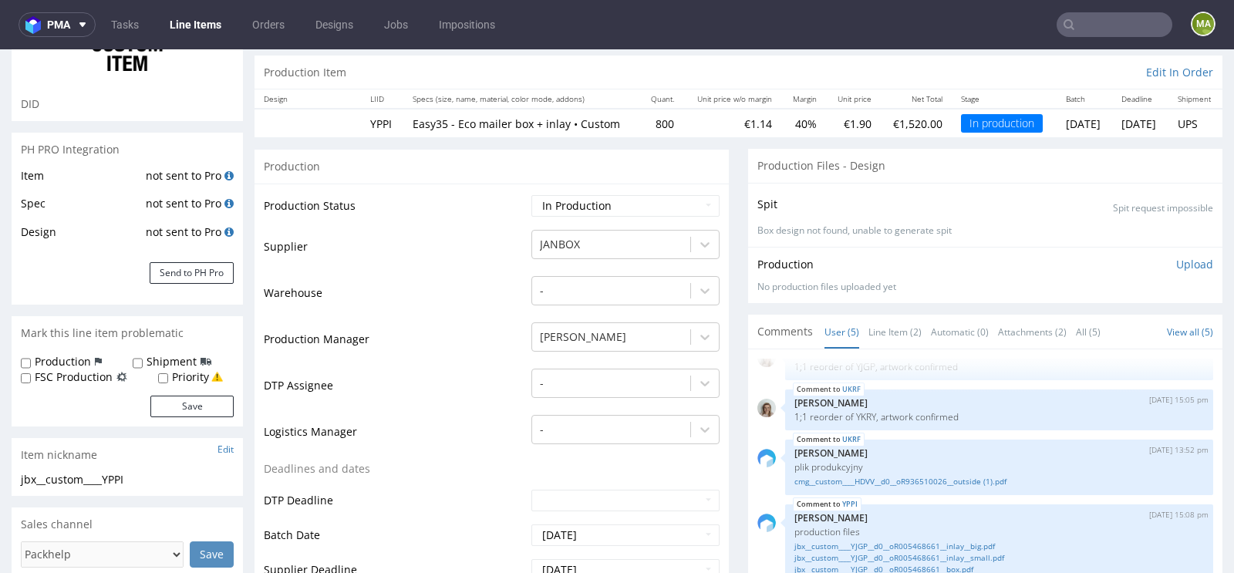
scroll to position [197, 0]
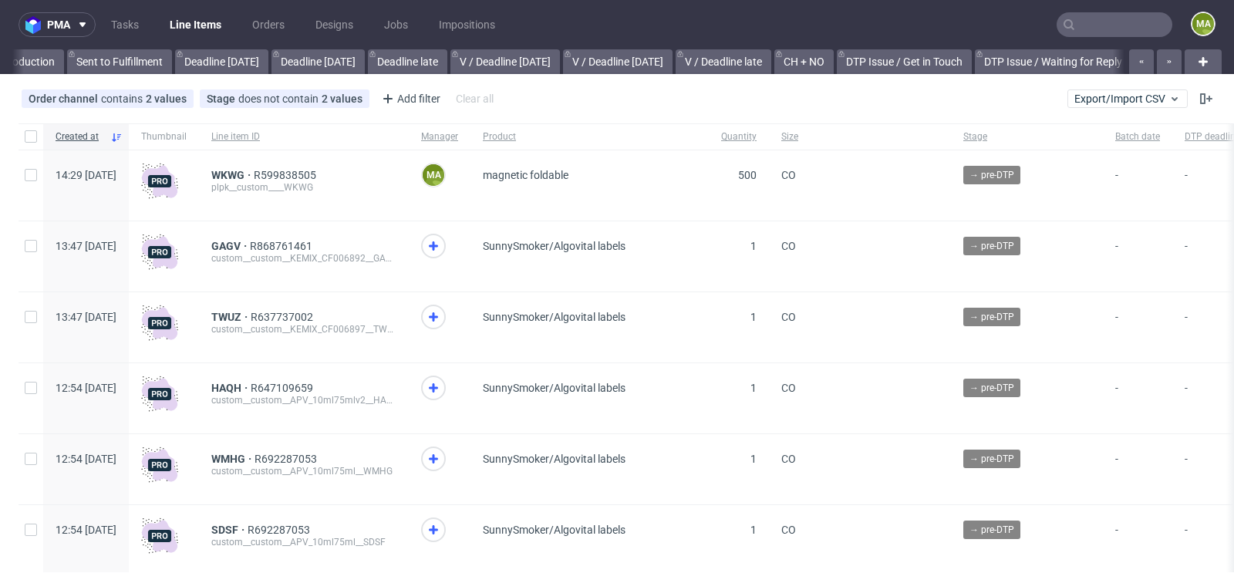
scroll to position [0, 1744]
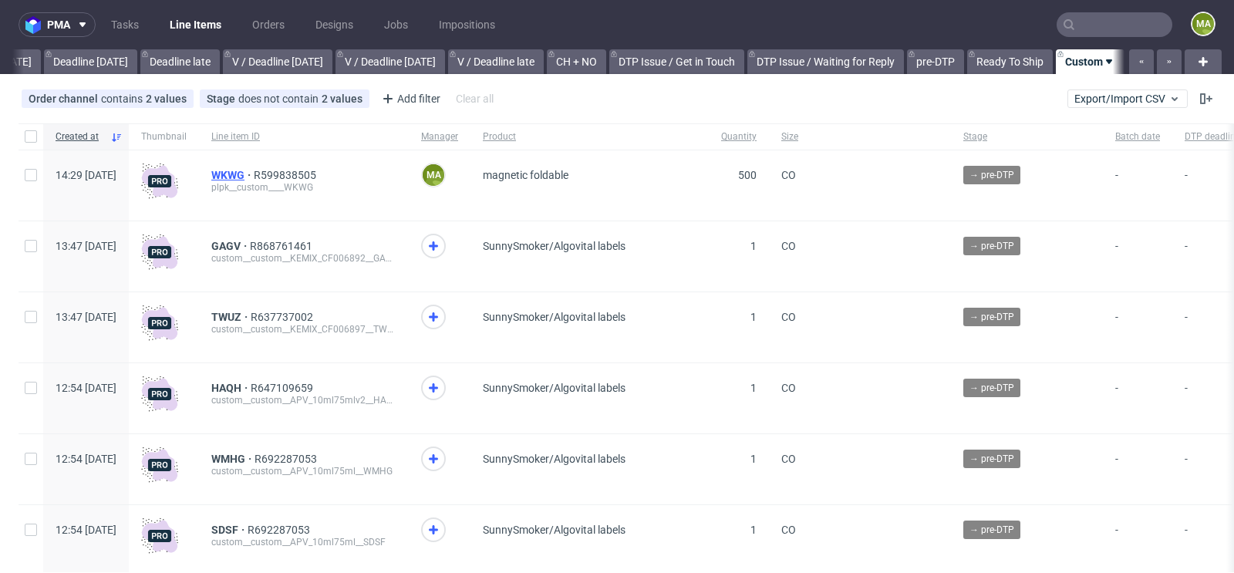
click at [254, 170] on span "WKWG" at bounding box center [232, 175] width 42 height 12
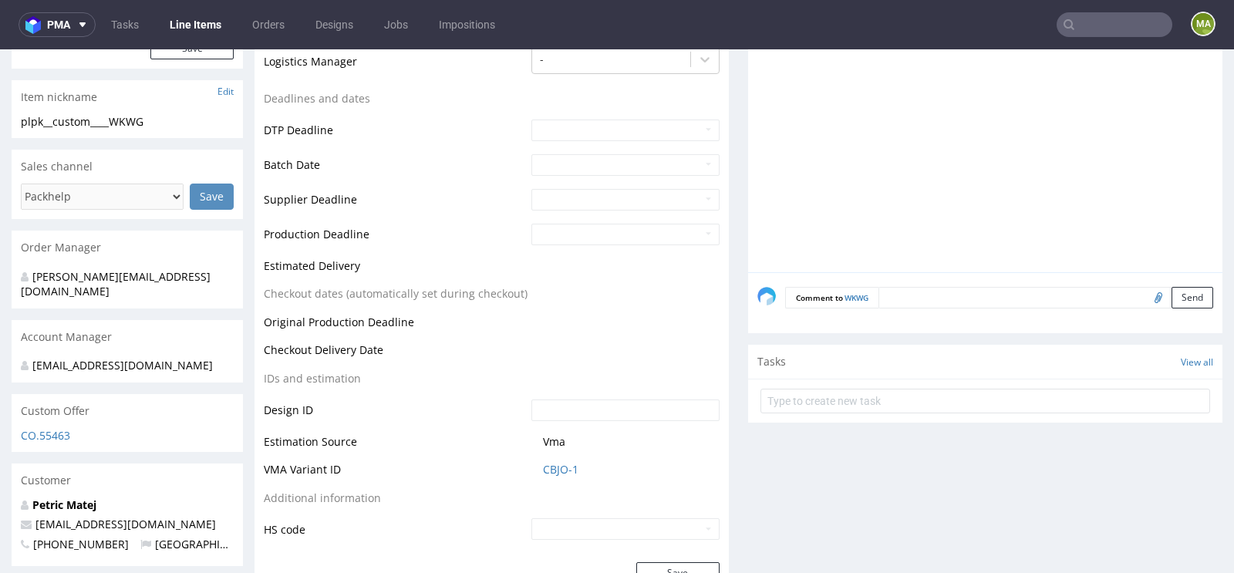
scroll to position [541, 0]
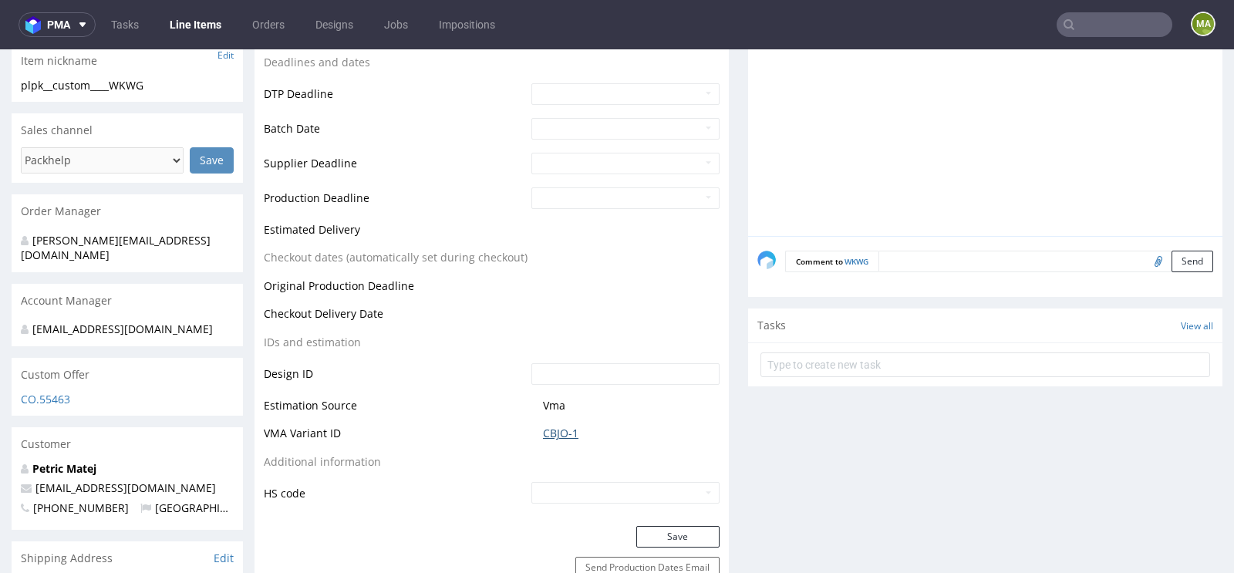
click at [551, 427] on link "CBJO-1" at bounding box center [560, 433] width 35 height 15
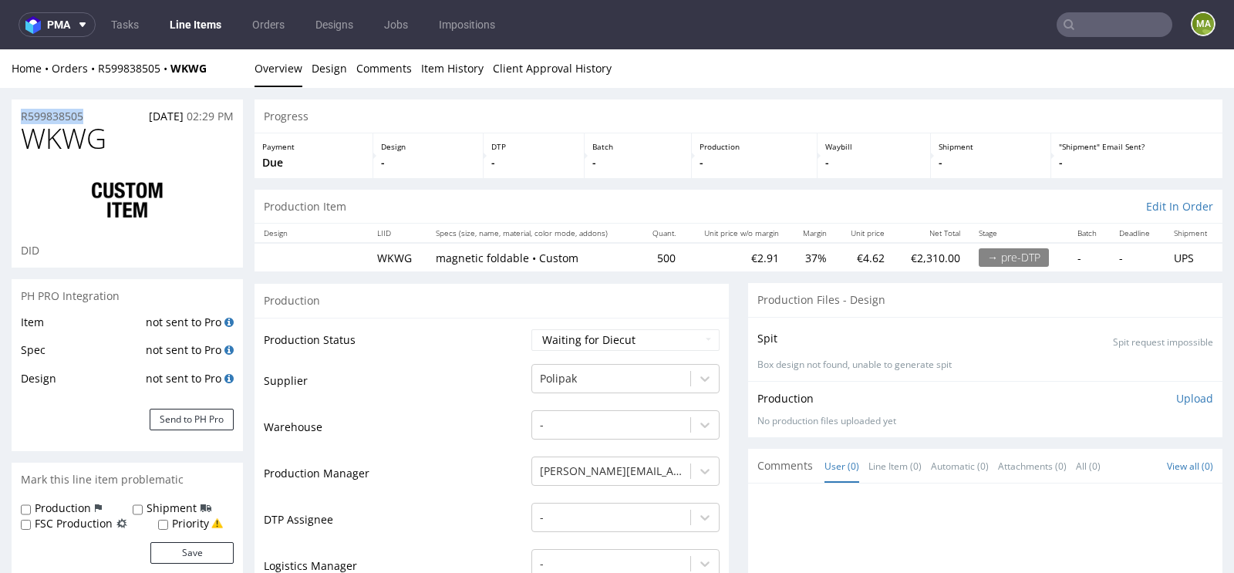
drag, startPoint x: 100, startPoint y: 116, endPoint x: 0, endPoint y: 116, distance: 99.5
copy p "R599838505"
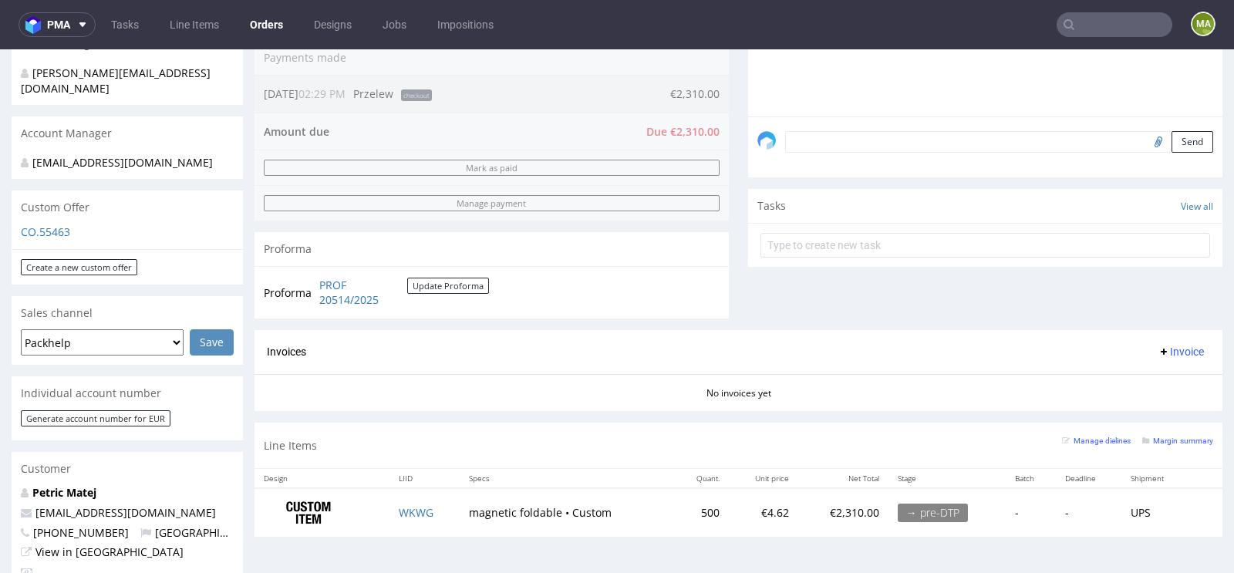
scroll to position [469, 0]
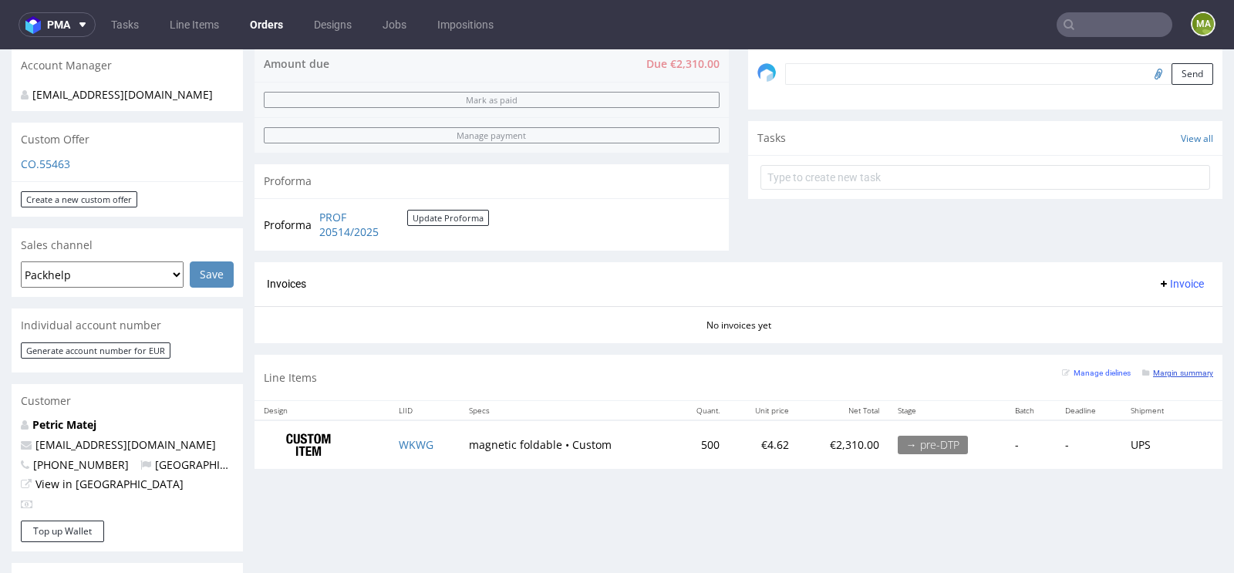
click at [1153, 369] on small "Margin summary" at bounding box center [1177, 373] width 71 height 8
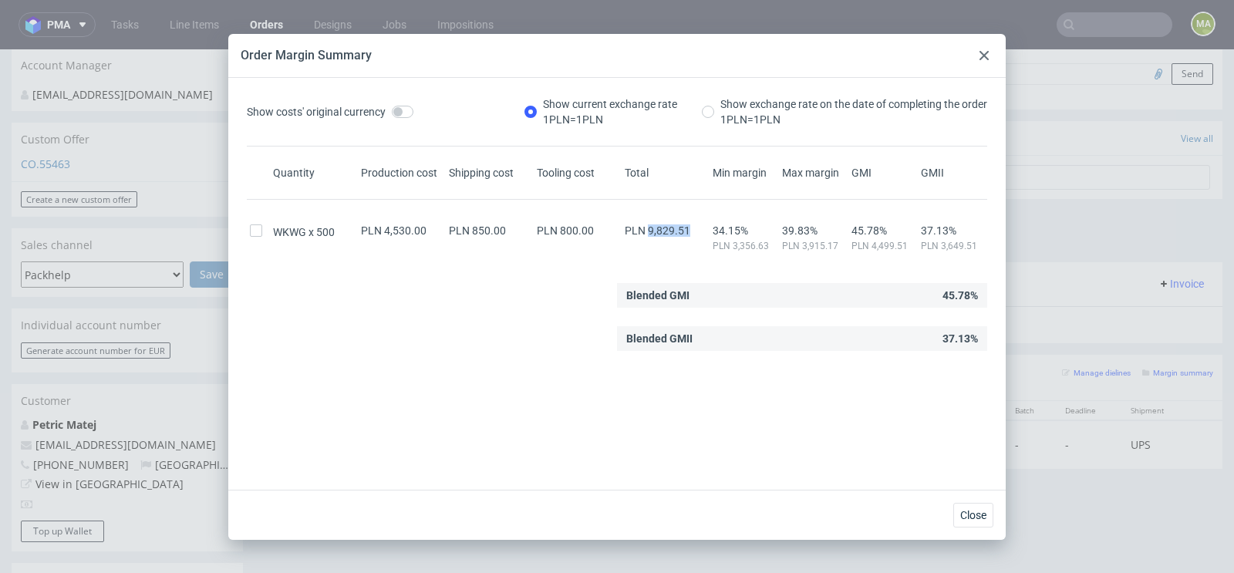
drag, startPoint x: 649, startPoint y: 229, endPoint x: 699, endPoint y: 228, distance: 50.2
click at [699, 228] on div "PLN 9,829.51" at bounding box center [666, 230] width 88 height 12
copy span "9,829.51"
click at [981, 56] on use at bounding box center [984, 55] width 9 height 9
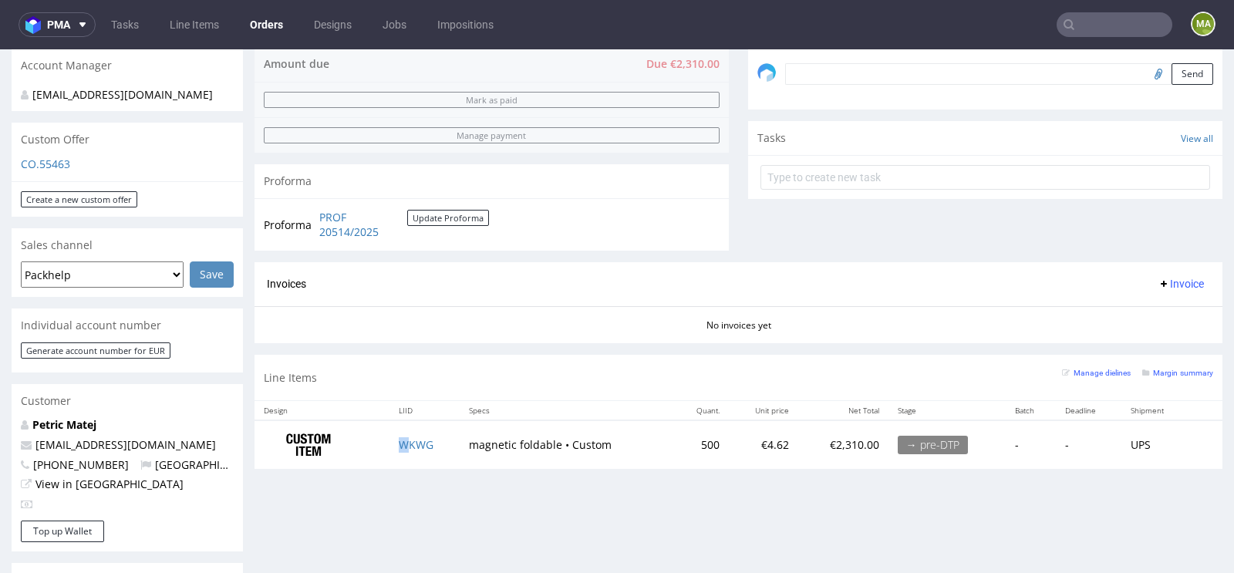
click at [408, 433] on td "WKWG" at bounding box center [425, 444] width 70 height 49
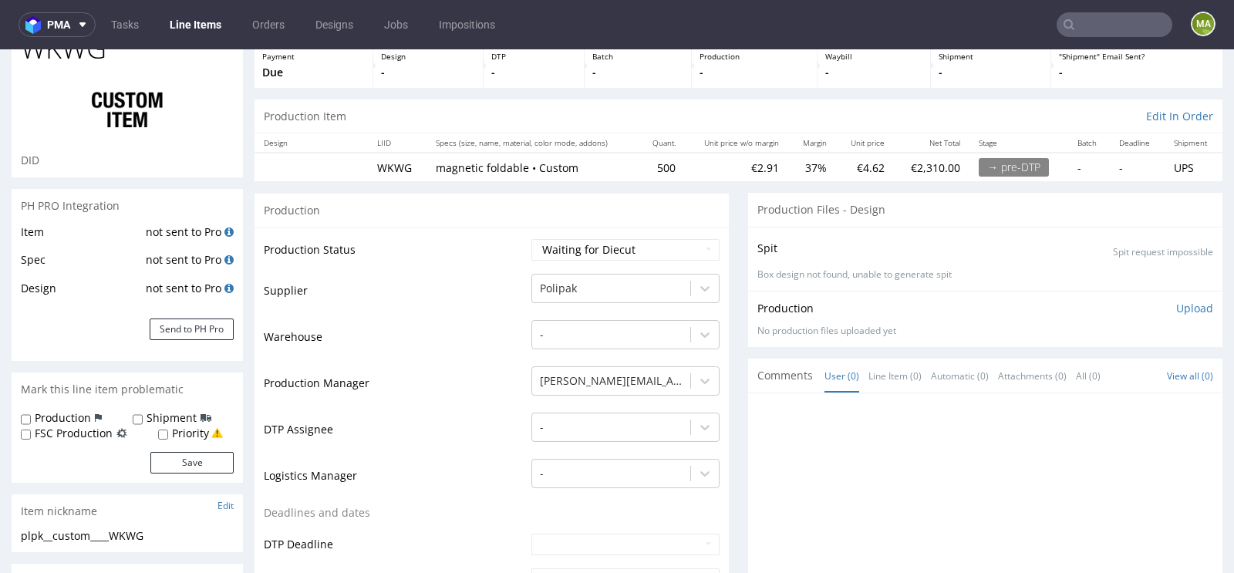
scroll to position [111, 0]
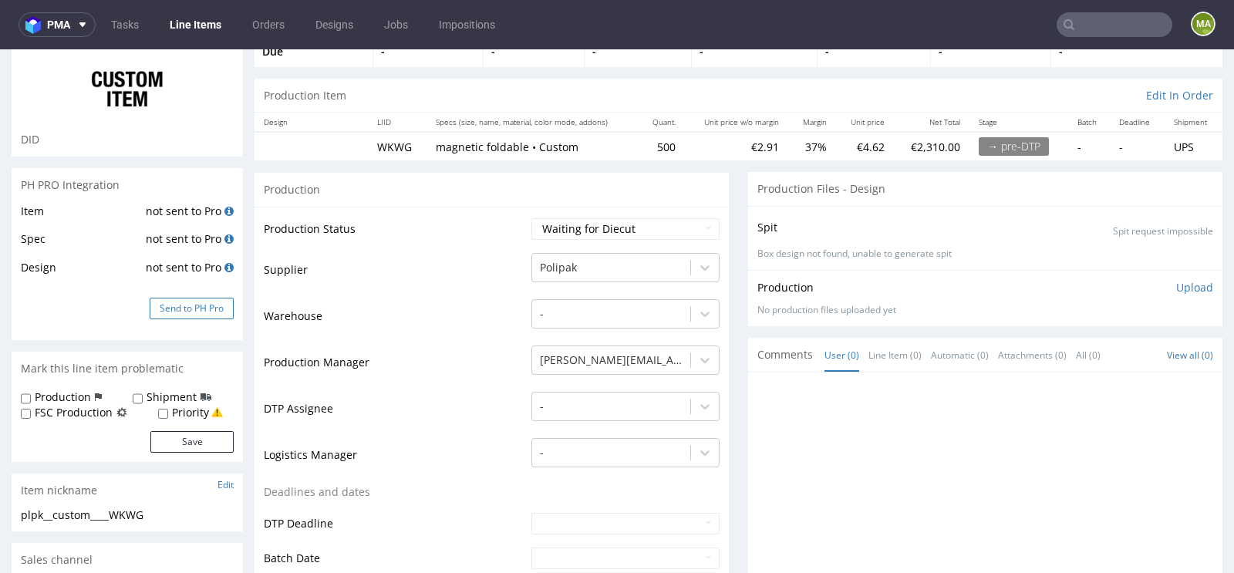
click at [203, 315] on button "Send to PH Pro" at bounding box center [192, 309] width 84 height 22
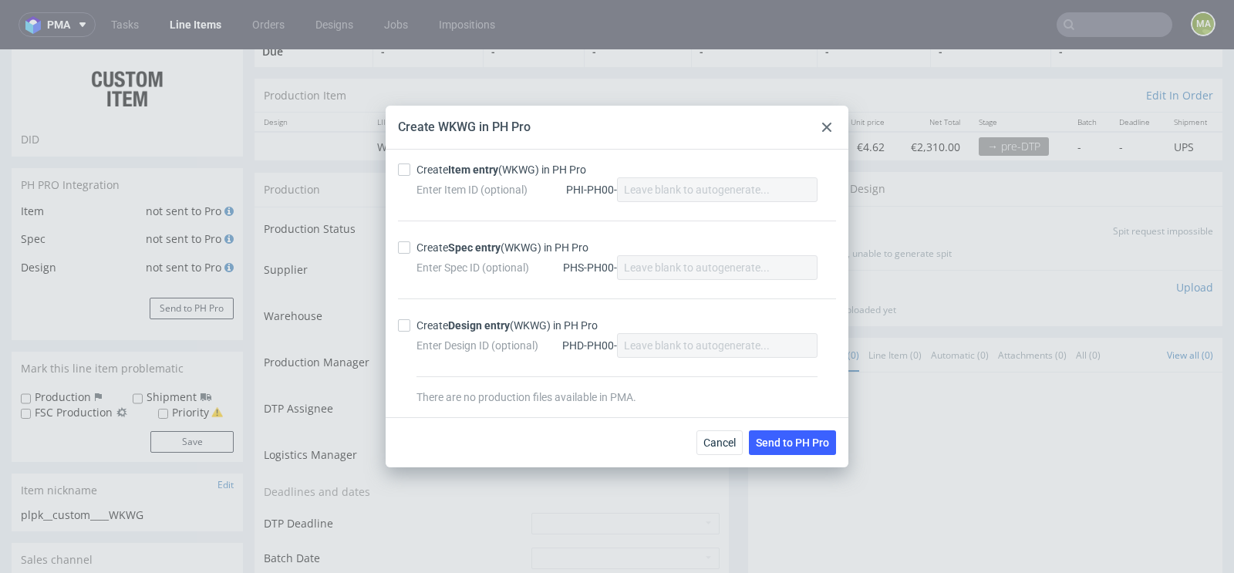
click at [437, 158] on div "Create Item entry (WKWG) in PH Pro Enter Item ID (optional) PHI-PH00- Create Sp…" at bounding box center [617, 284] width 463 height 268
click at [427, 169] on div "Create Item entry (WKWG) in PH Pro" at bounding box center [502, 169] width 170 height 15
click at [410, 169] on input "Create Item entry (WKWG) in PH Pro" at bounding box center [404, 170] width 12 height 12
checkbox input "true"
click at [439, 248] on div "Create Spec entry (WKWG) in PH Pro" at bounding box center [503, 247] width 172 height 15
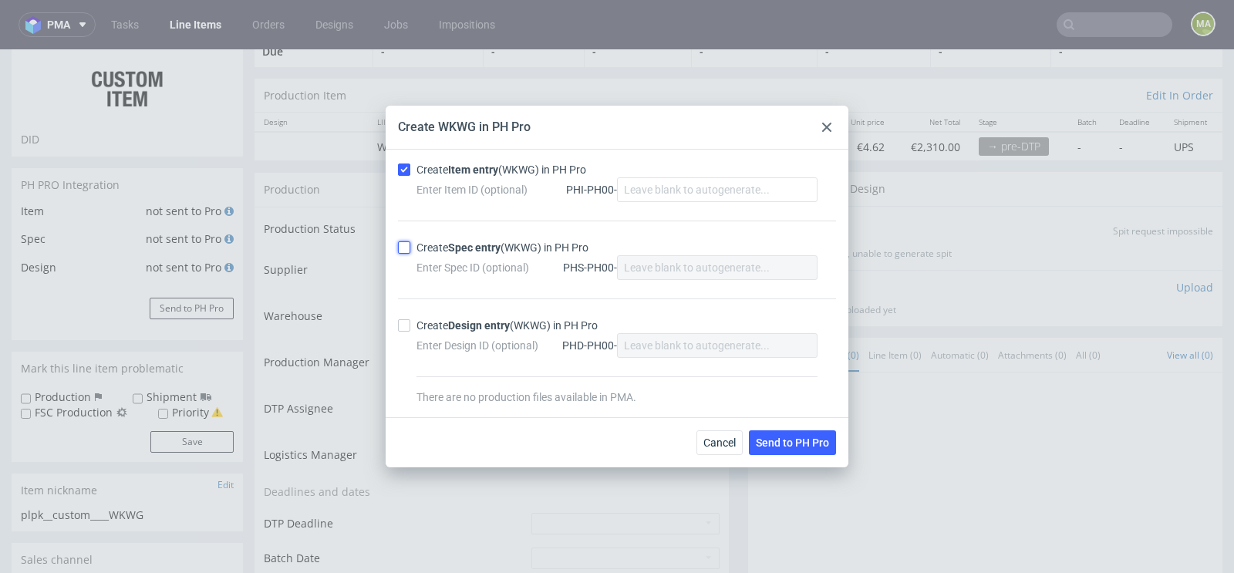
click at [410, 248] on input "Create Spec entry (WKWG) in PH Pro" at bounding box center [404, 247] width 12 height 12
checkbox input "true"
click at [775, 437] on span "Send to PH Pro" at bounding box center [792, 442] width 73 height 11
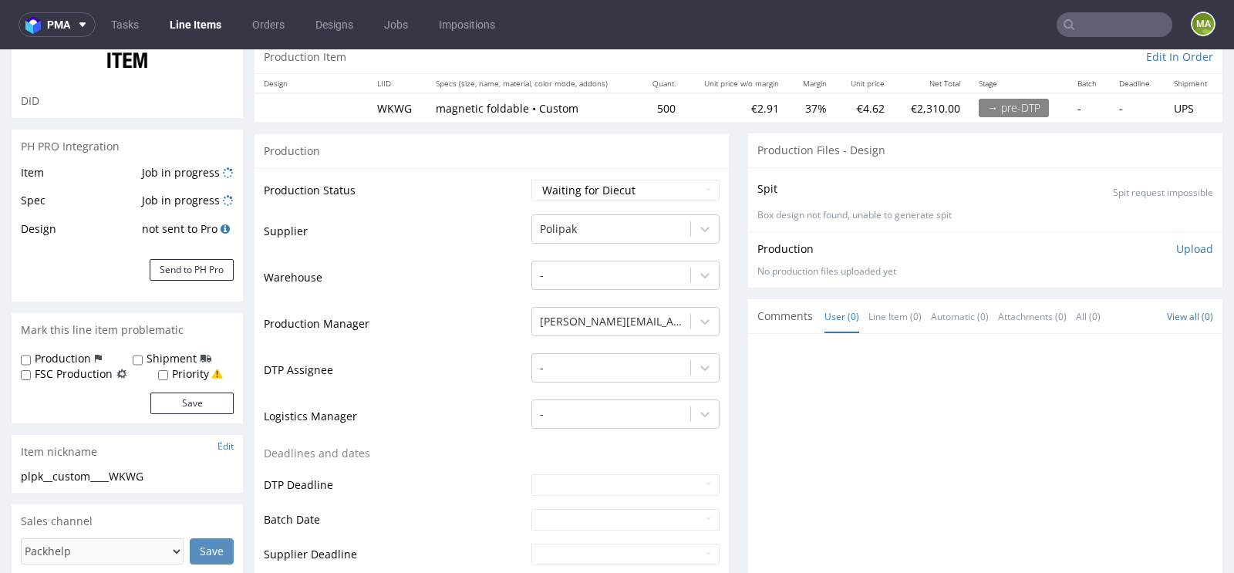
scroll to position [0, 0]
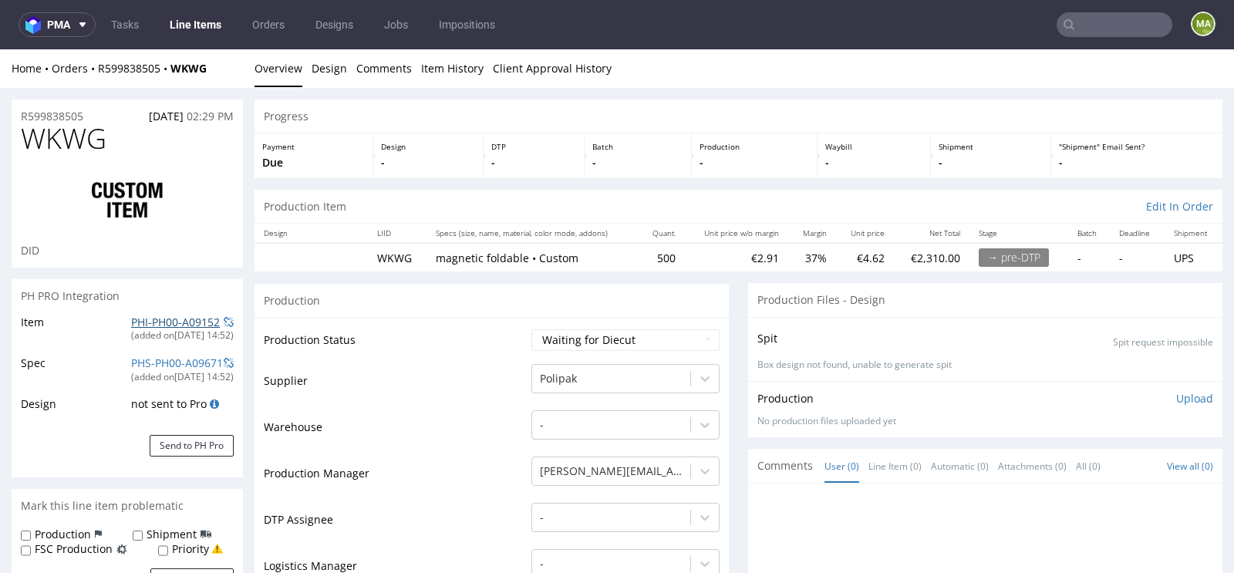
click at [168, 325] on link "PHI-PH00-A09152" at bounding box center [175, 322] width 89 height 15
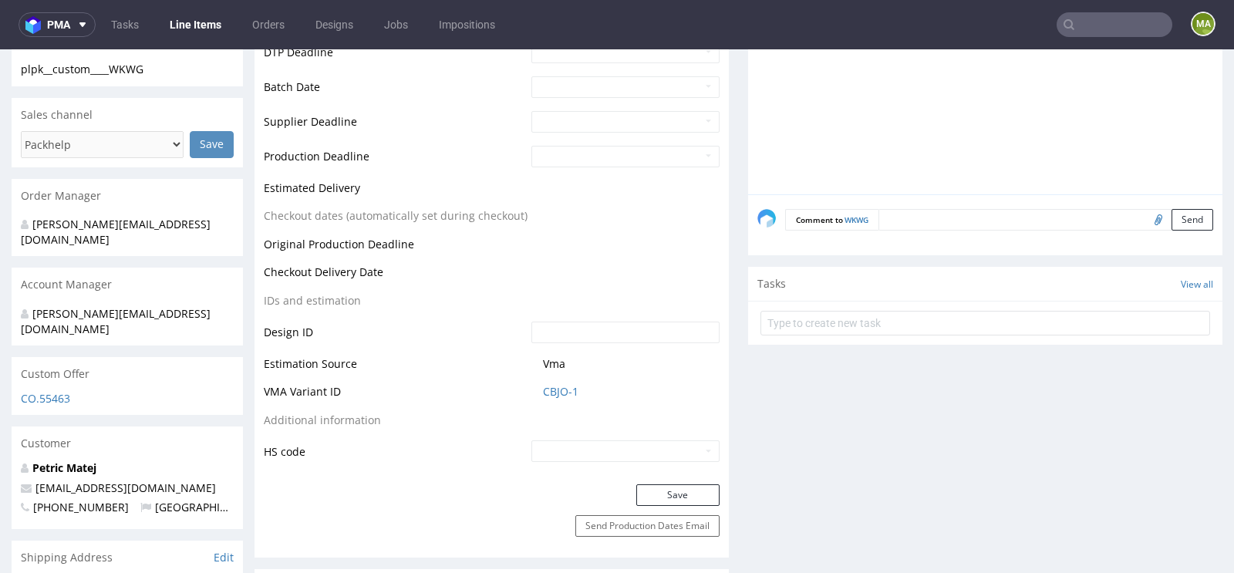
scroll to position [583, 0]
click at [560, 389] on link "CBJO-1" at bounding box center [560, 390] width 35 height 15
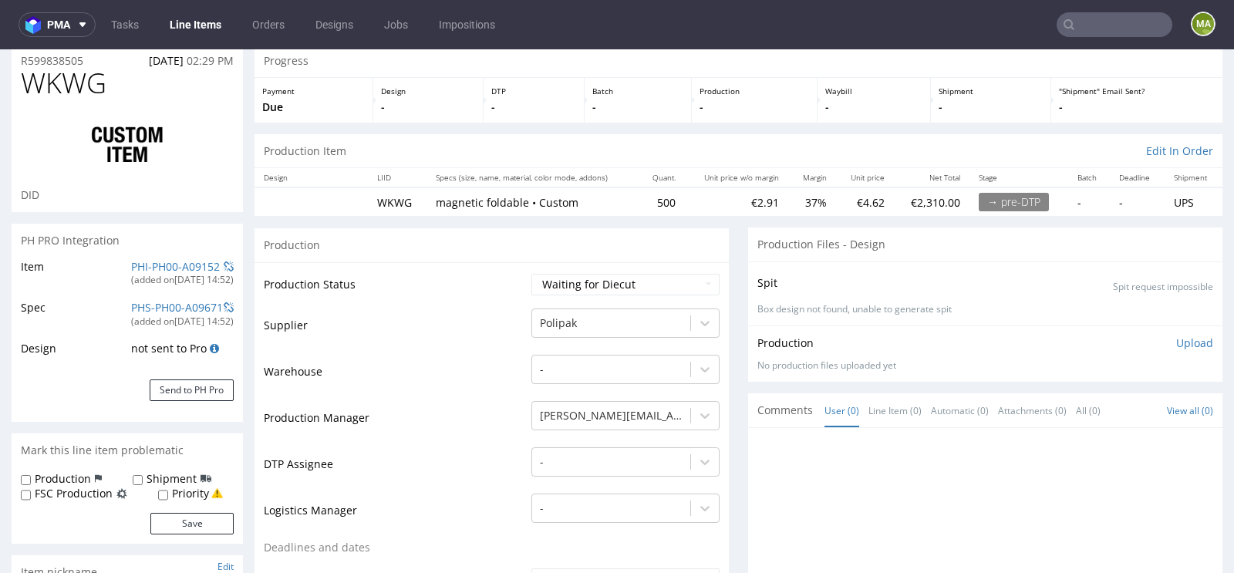
scroll to position [0, 0]
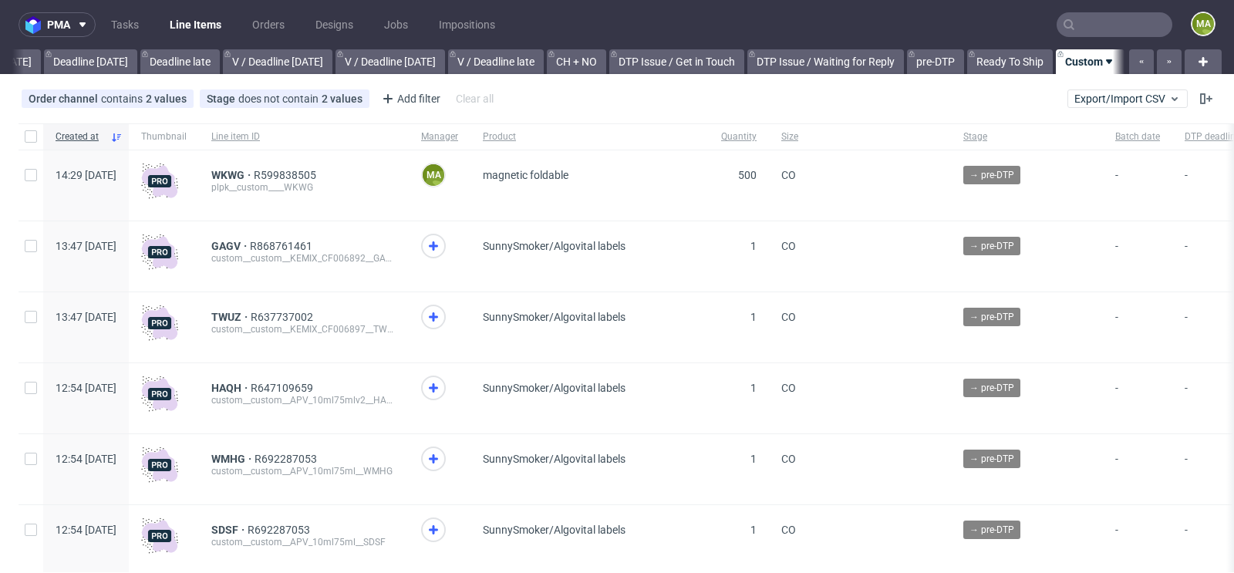
scroll to position [0, 1744]
click at [254, 171] on span "WKWG" at bounding box center [232, 175] width 42 height 12
click at [1115, 22] on input "text" at bounding box center [1115, 24] width 116 height 25
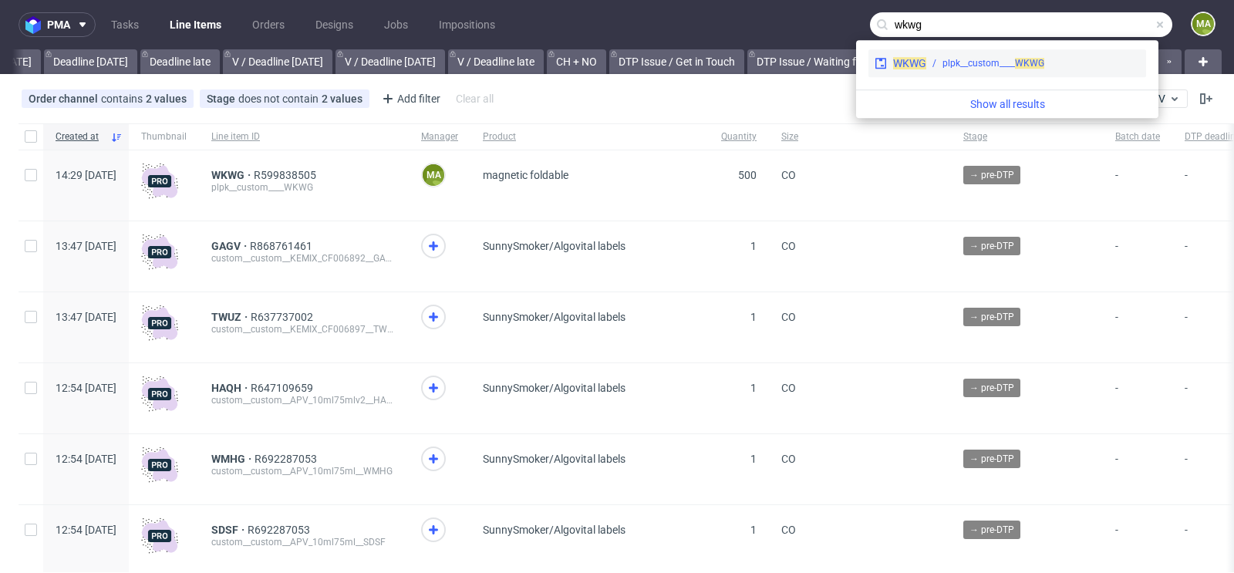
type input "wkwg"
click at [988, 66] on div "plpk__custom____ WKWG" at bounding box center [994, 63] width 102 height 14
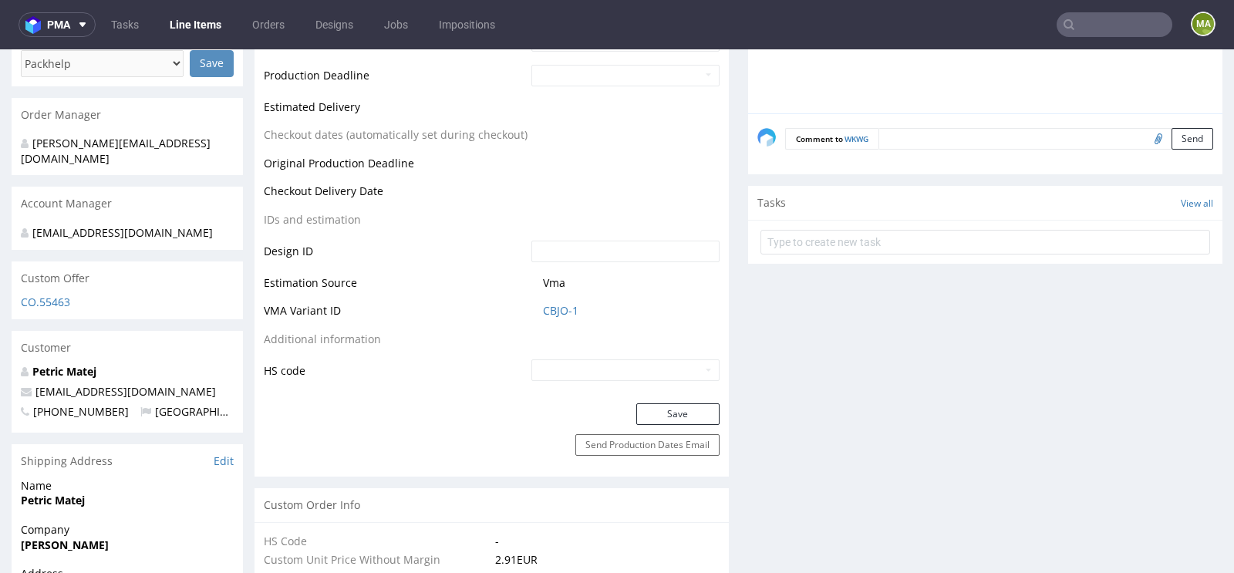
scroll to position [688, 0]
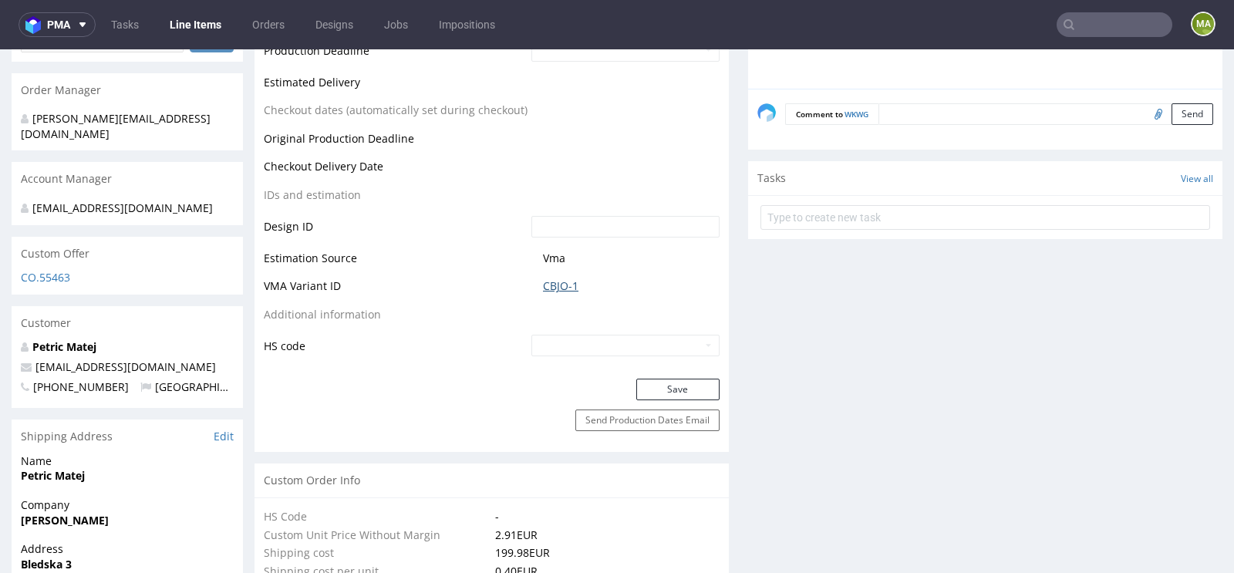
click at [560, 286] on link "CBJO-1" at bounding box center [560, 285] width 35 height 15
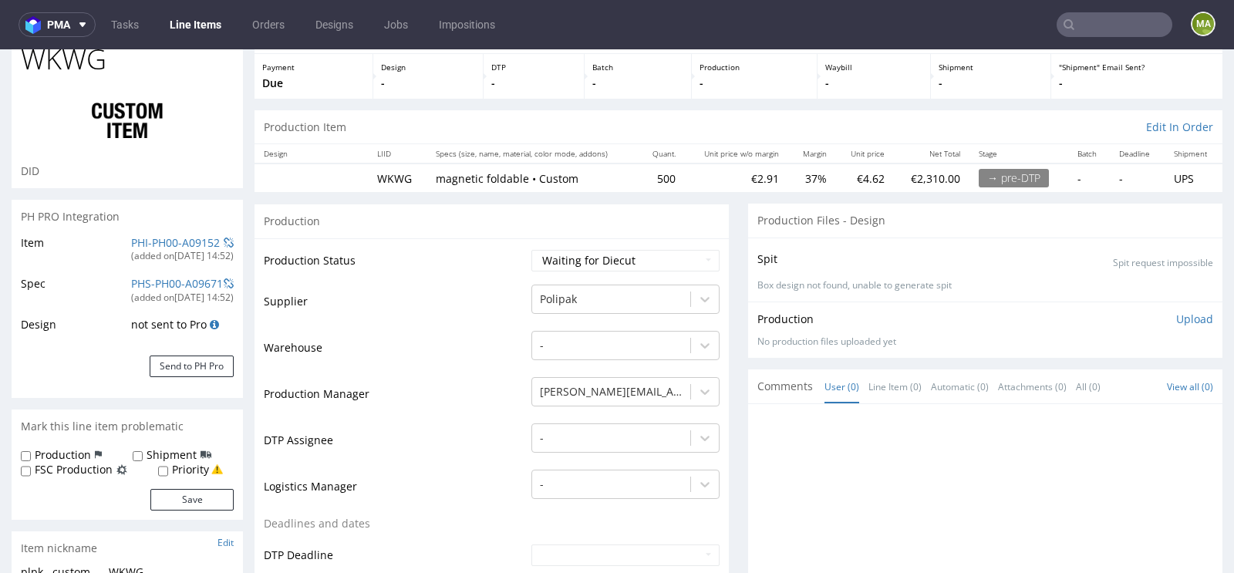
scroll to position [0, 0]
